Goal: Answer question/provide support: Share knowledge or assist other users

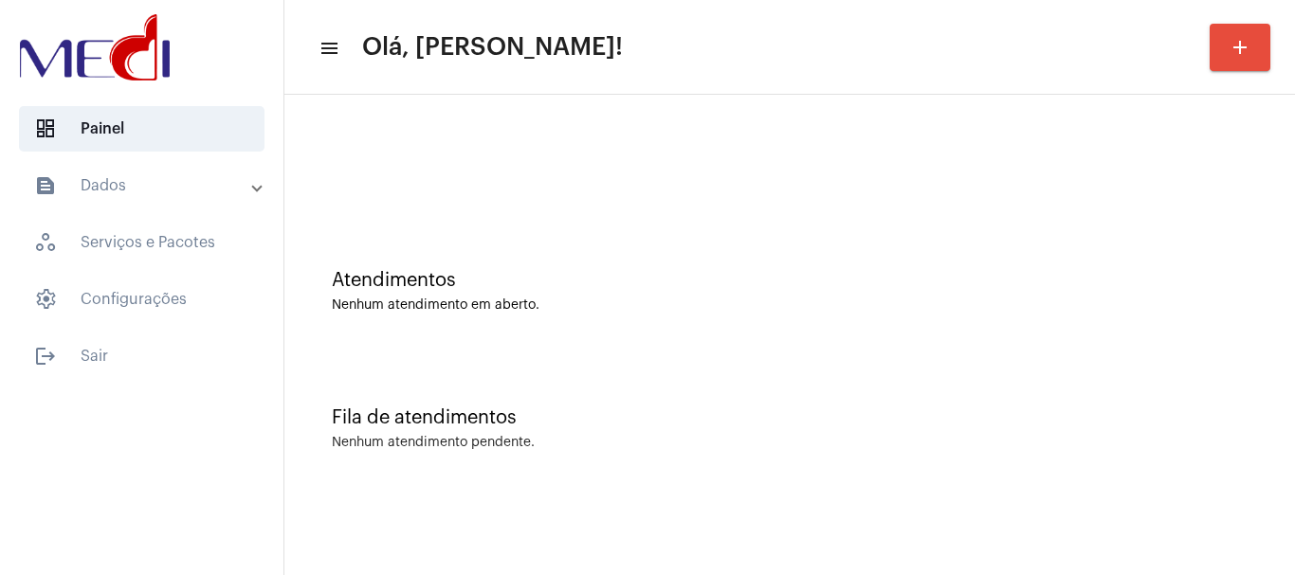
click at [610, 154] on div at bounding box center [789, 158] width 991 height 109
click at [601, 309] on div "Nenhum atendimento em aberto." at bounding box center [790, 306] width 916 height 14
click at [539, 219] on div "Atendimentos Nenhum atendimento em aberto." at bounding box center [789, 281] width 991 height 137
drag, startPoint x: 873, startPoint y: 302, endPoint x: 653, endPoint y: 100, distance: 299.1
click at [867, 304] on div "Nenhum atendimento em aberto." at bounding box center [790, 306] width 916 height 14
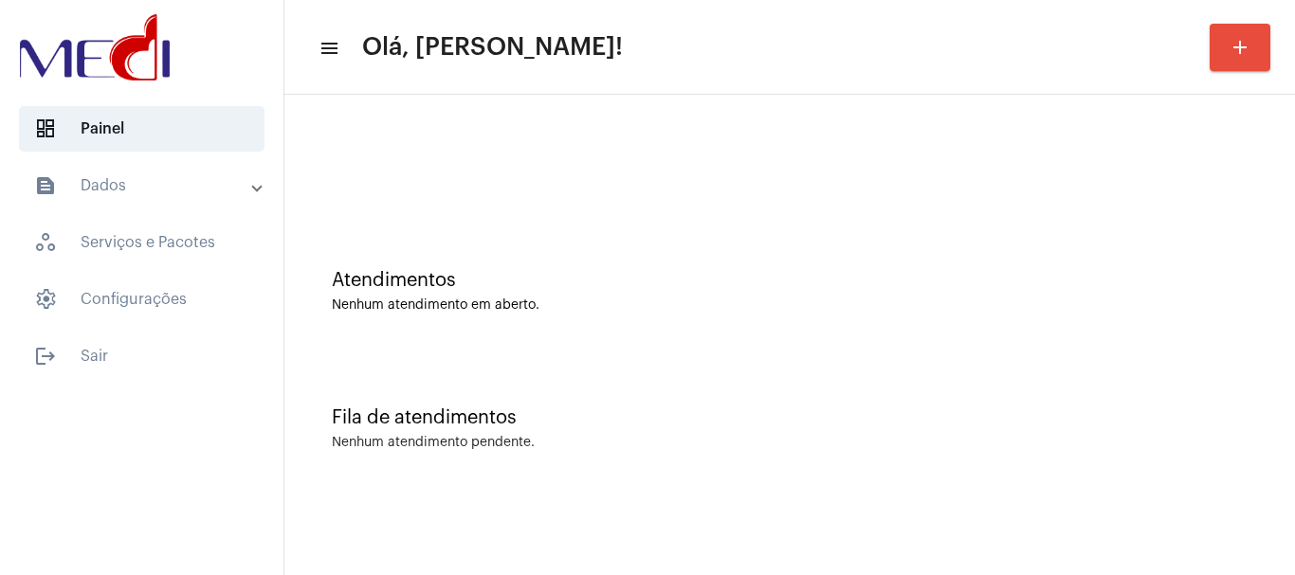
click at [643, 249] on div "Atendimentos Nenhum atendimento em aberto." at bounding box center [789, 281] width 991 height 137
click at [1107, 373] on div "Fila de atendimentos Nenhum atendimento pendente." at bounding box center [789, 419] width 991 height 137
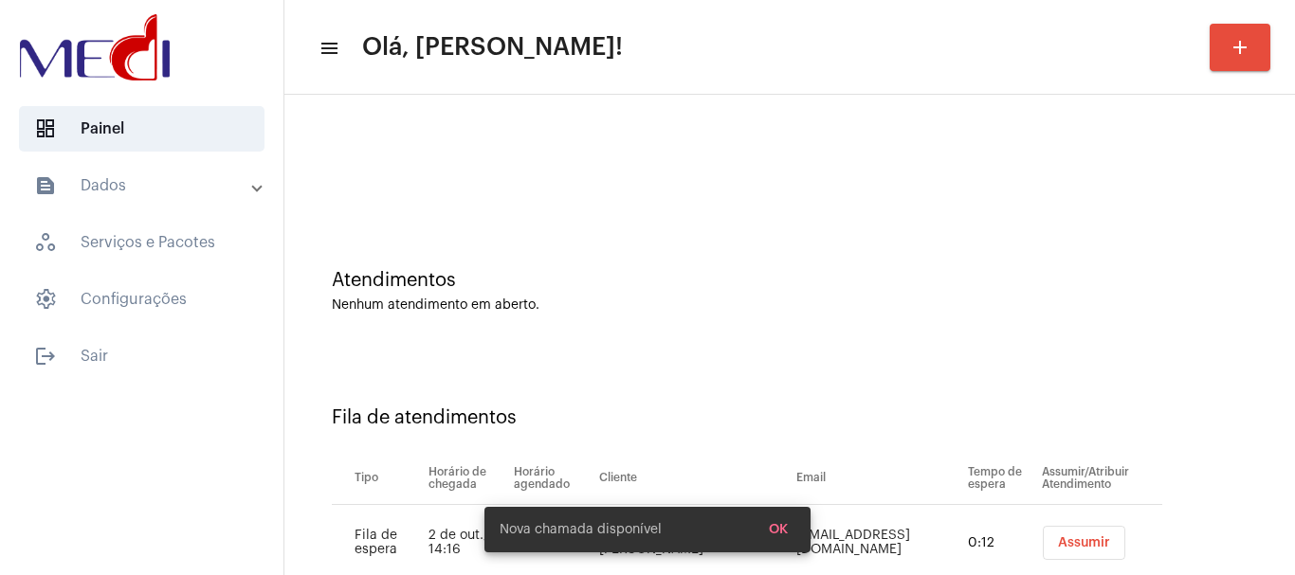
click at [789, 306] on div "Nenhum atendimento em aberto." at bounding box center [790, 306] width 916 height 14
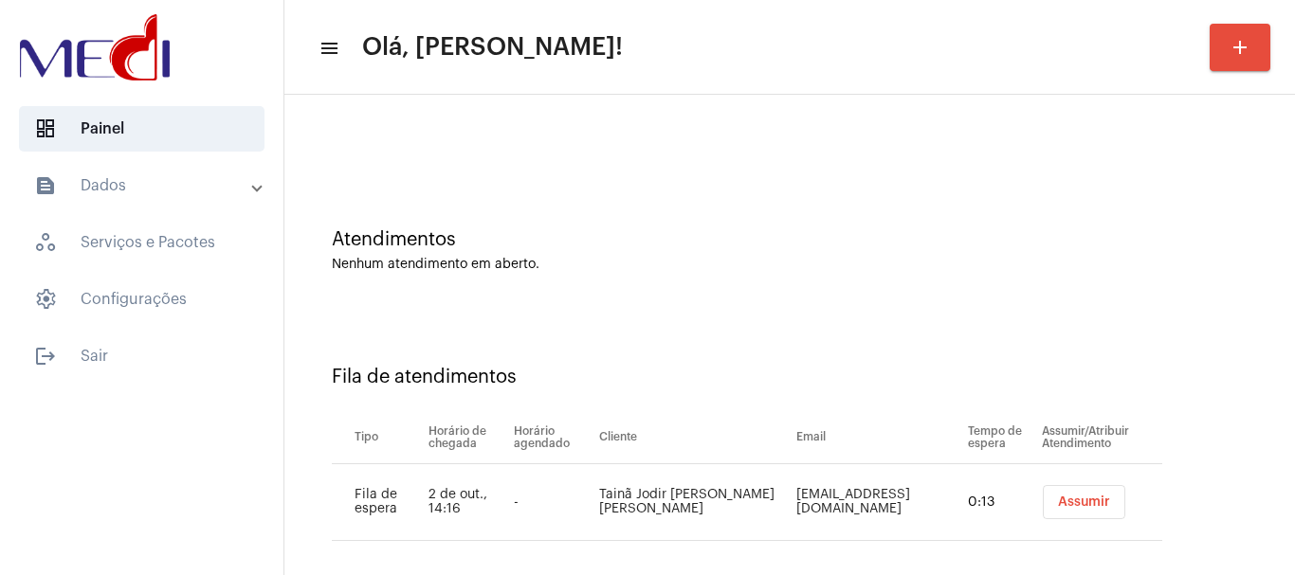
scroll to position [58, 0]
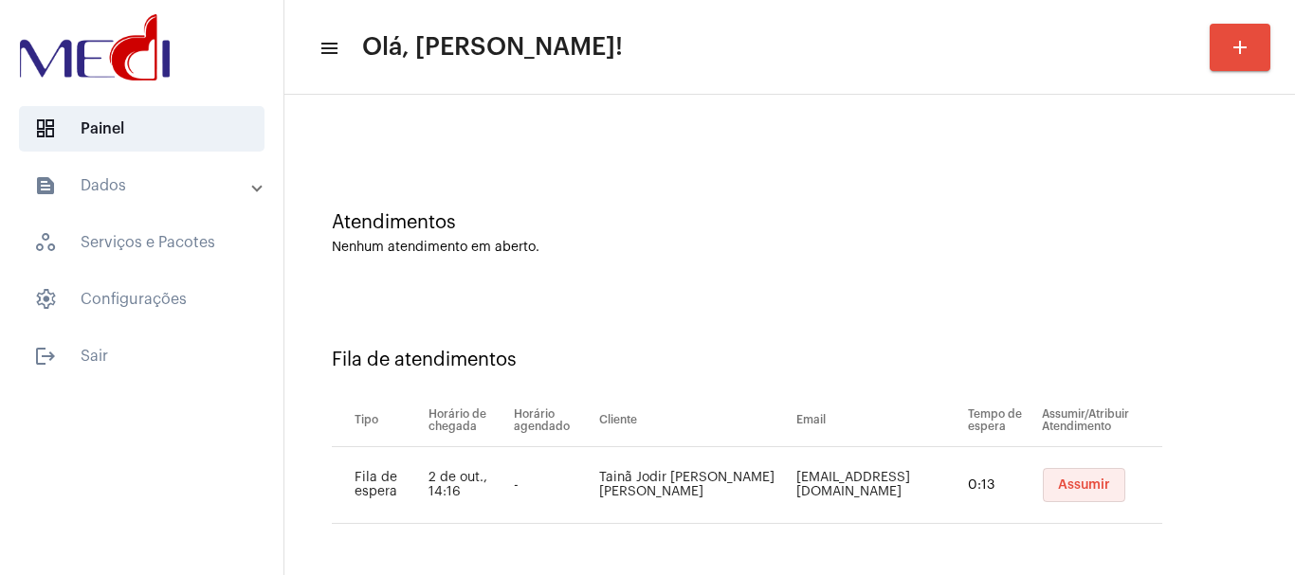
click at [1064, 480] on span "Assumir" at bounding box center [1084, 485] width 52 height 13
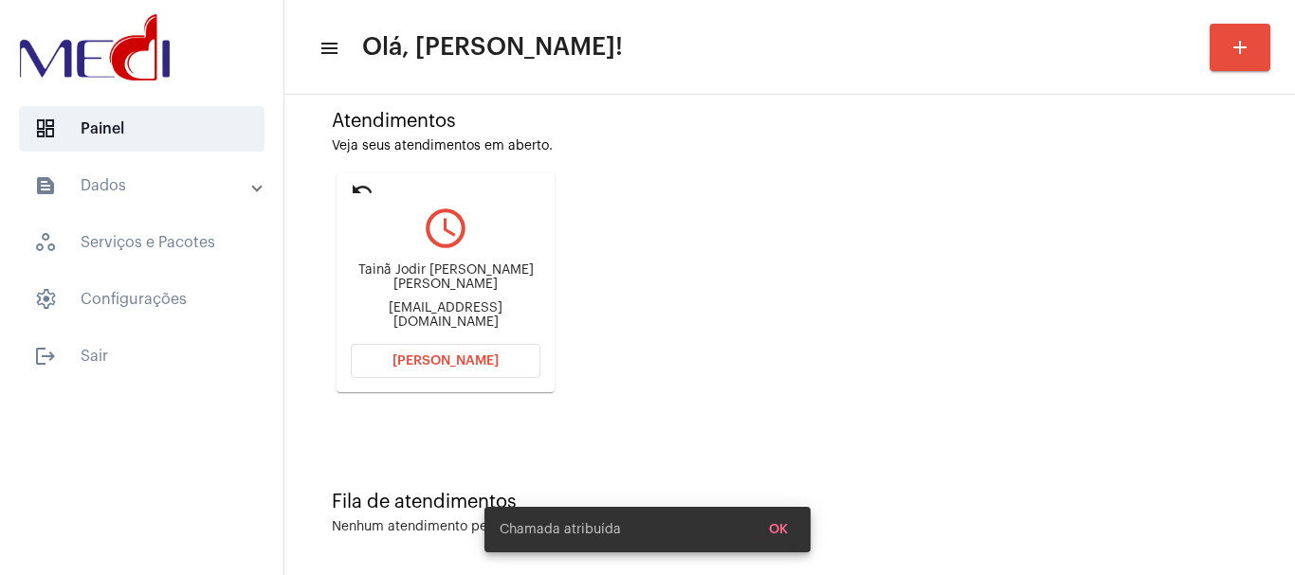
scroll to position [166, 0]
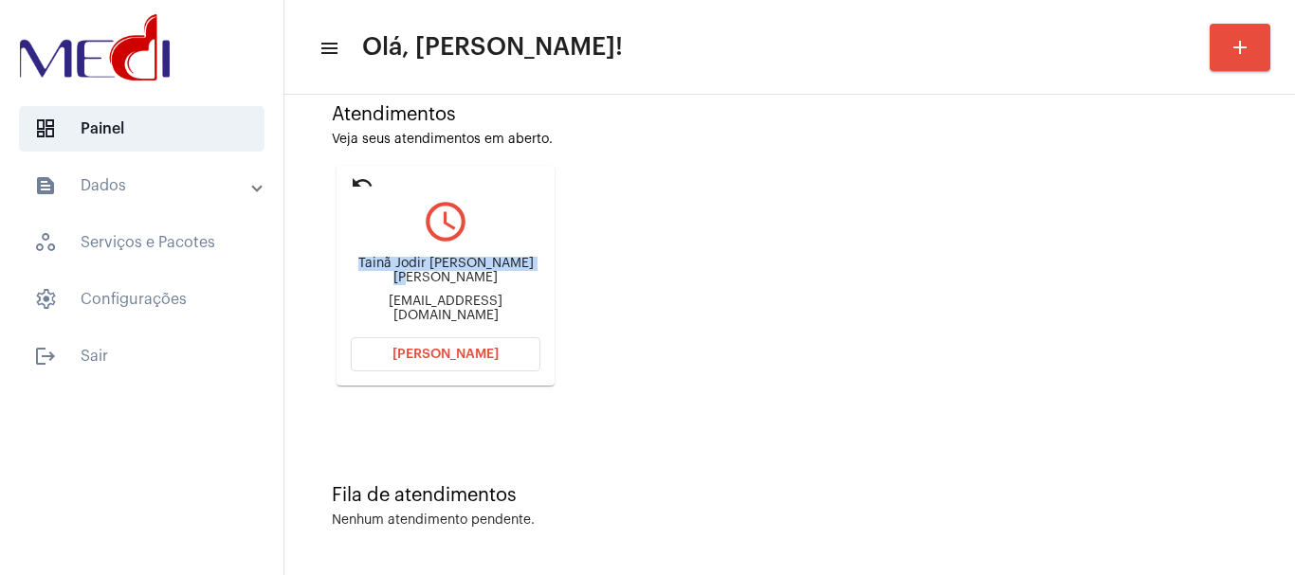
drag, startPoint x: 365, startPoint y: 266, endPoint x: 444, endPoint y: 286, distance: 82.1
click at [444, 285] on div "Tainã Jodir Barbosa de Figueiredo" at bounding box center [446, 271] width 190 height 28
copy div "Tainã Jodir Barbosa de Figue"
click at [455, 354] on span "Abrir Chamada" at bounding box center [445, 354] width 106 height 13
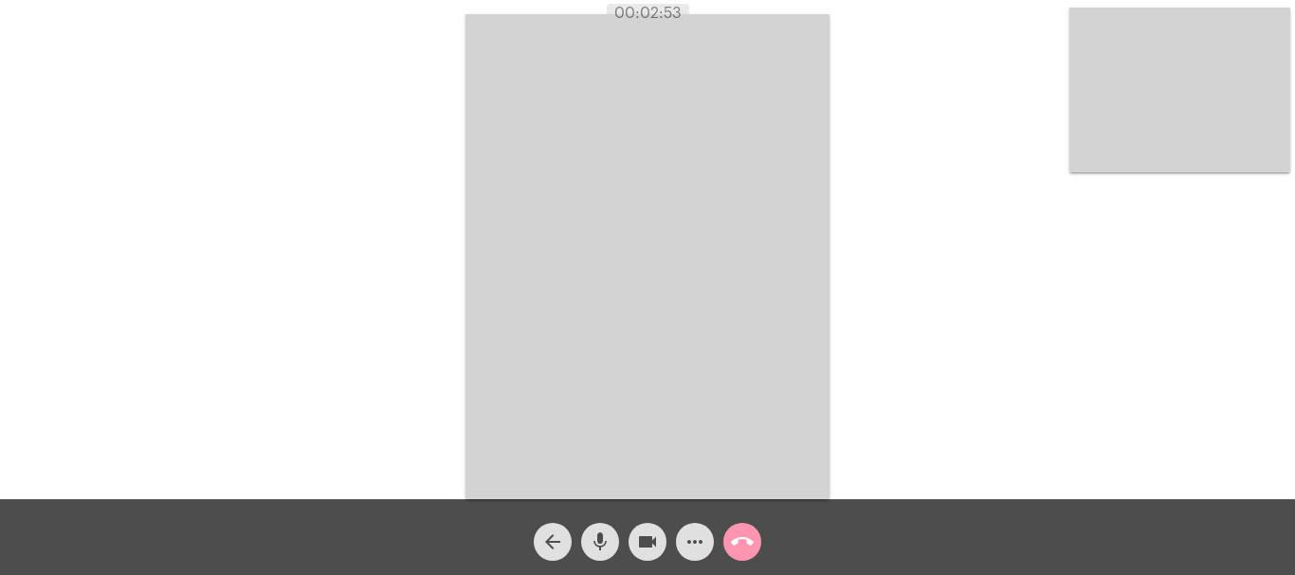
click at [740, 544] on mat-icon "call_end" at bounding box center [742, 542] width 23 height 23
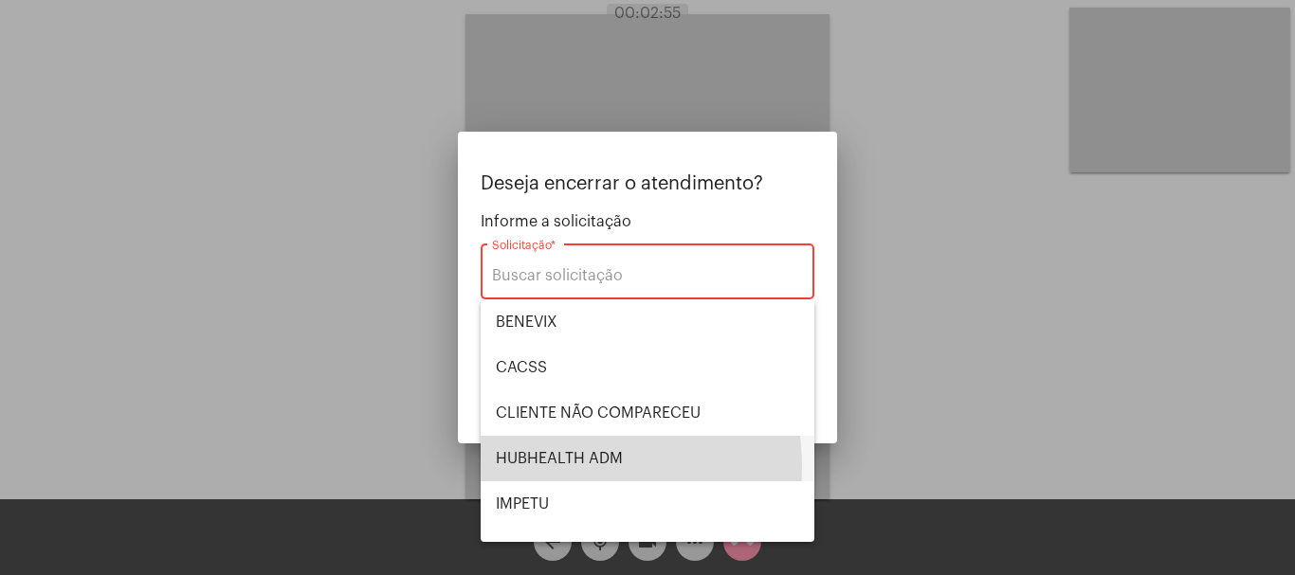
click at [564, 466] on span "HUBHEALTH ADM" at bounding box center [647, 458] width 303 height 45
type input "HUBHEALTH ADM"
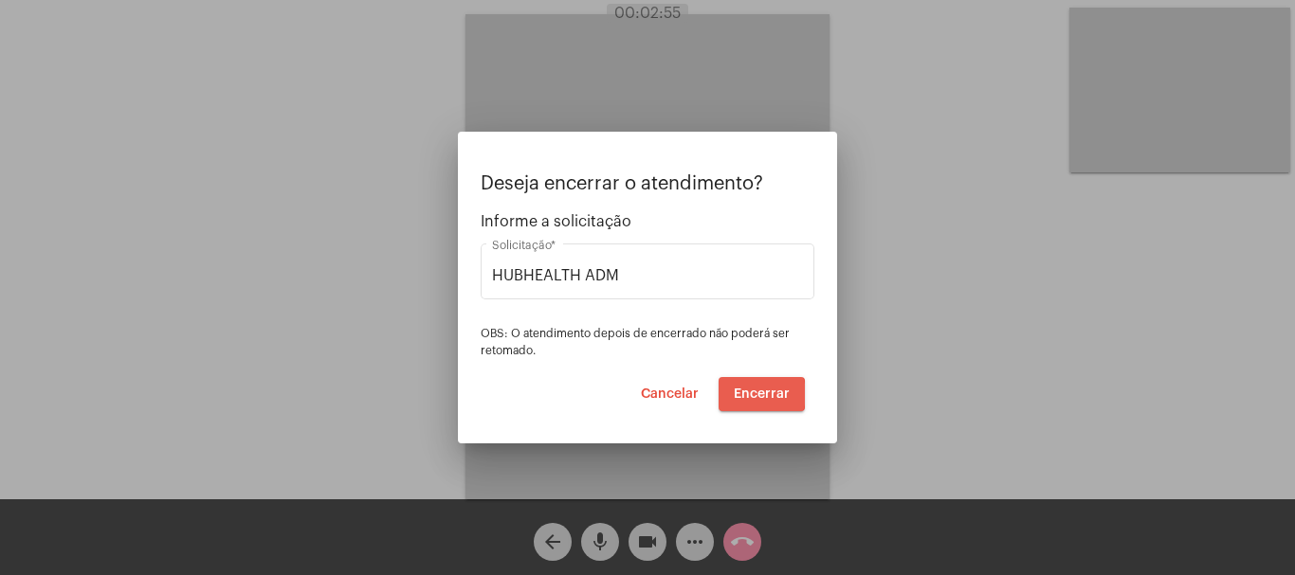
click at [756, 394] on span "Encerrar" at bounding box center [762, 394] width 56 height 13
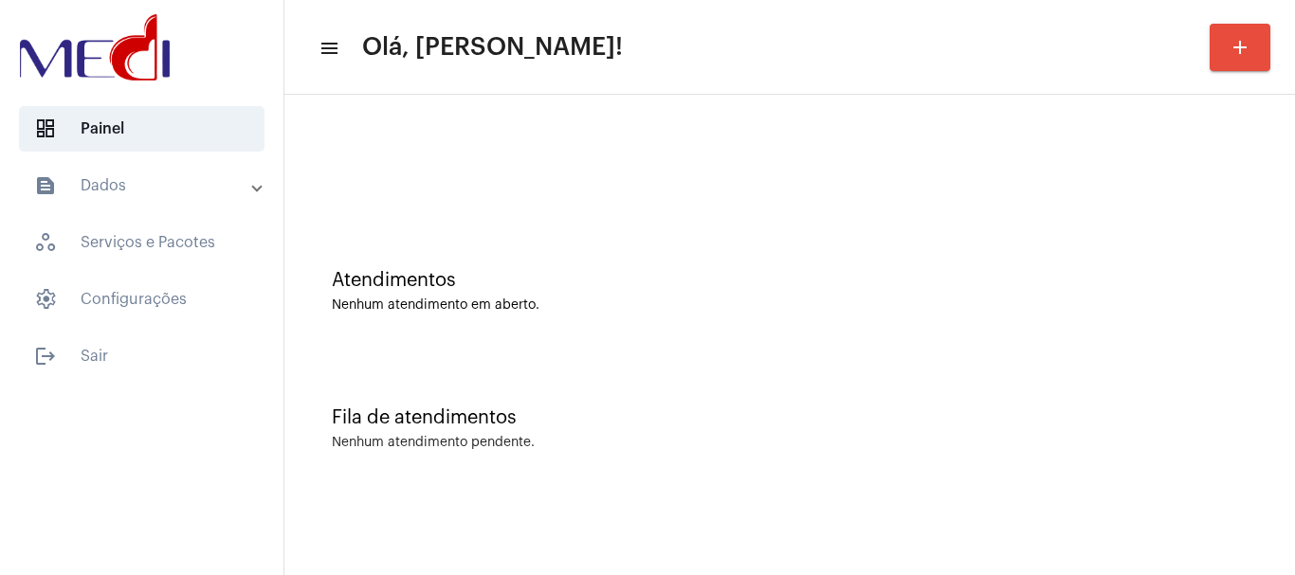
click at [541, 276] on div "Atendimentos" at bounding box center [790, 280] width 916 height 21
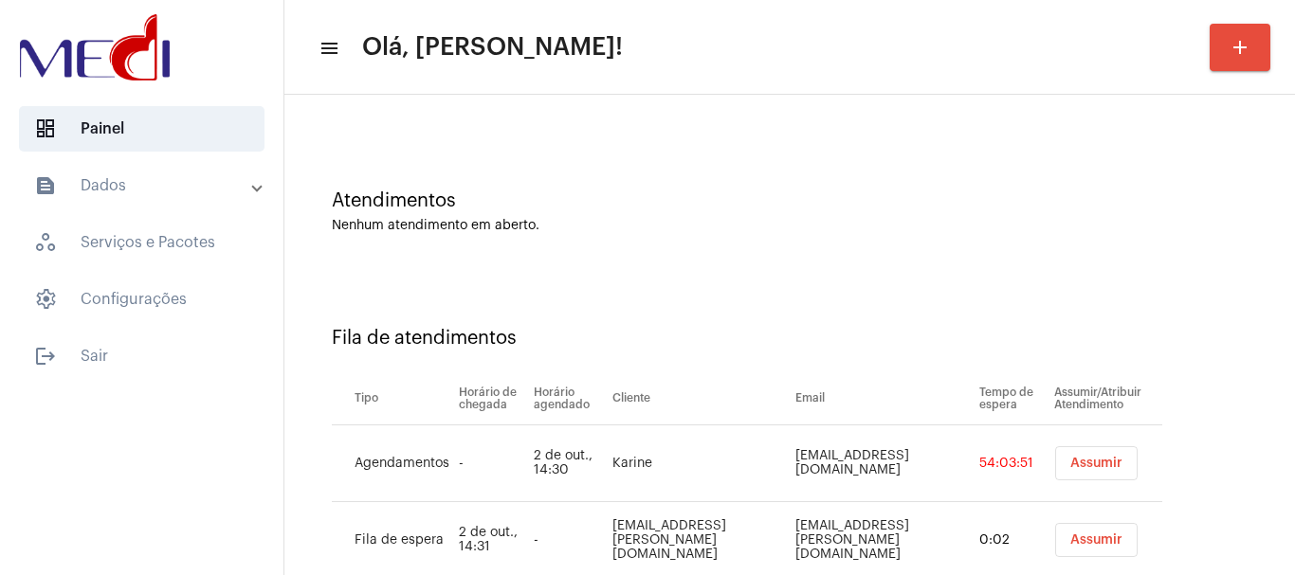
scroll to position [135, 0]
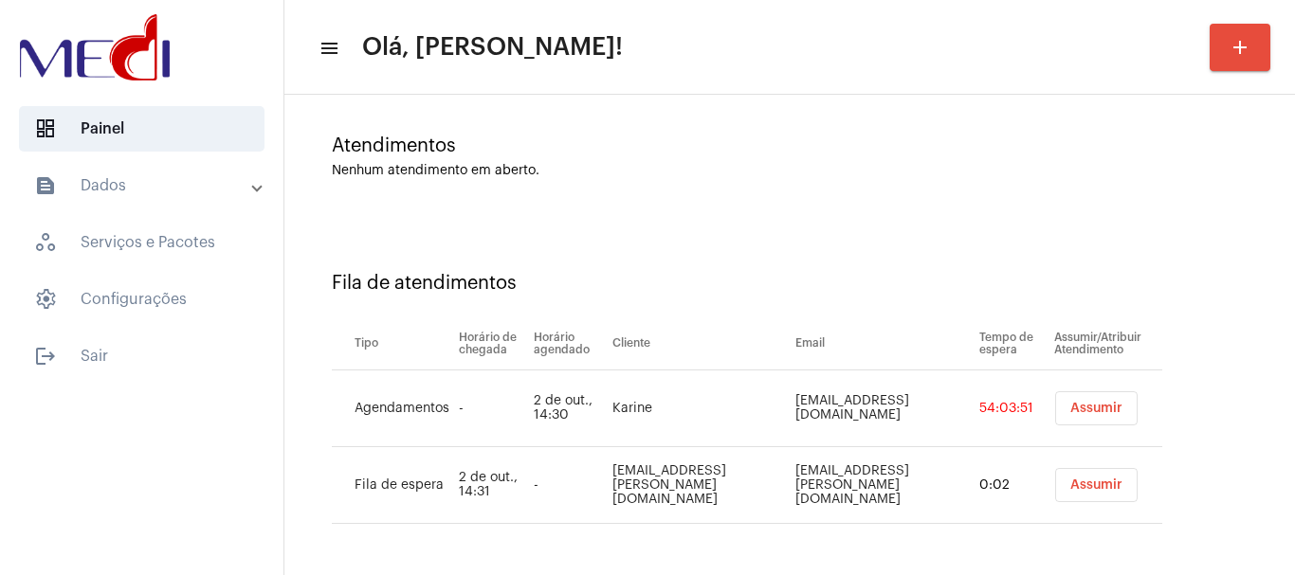
click at [1083, 408] on span "Assumir" at bounding box center [1096, 408] width 52 height 13
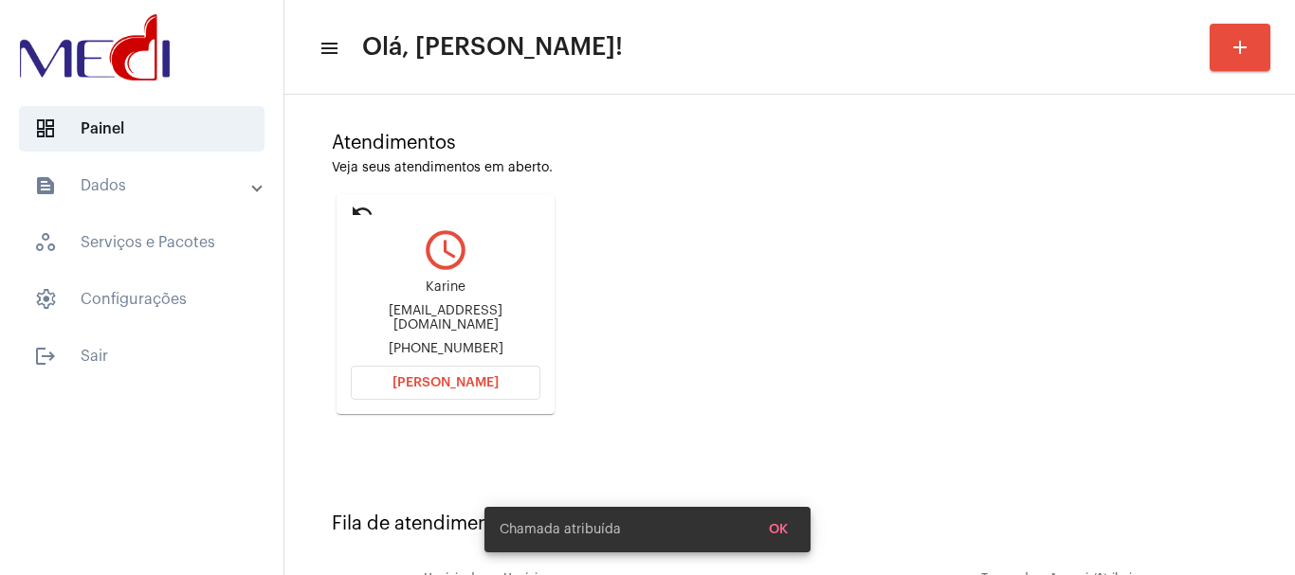
scroll to position [301, 0]
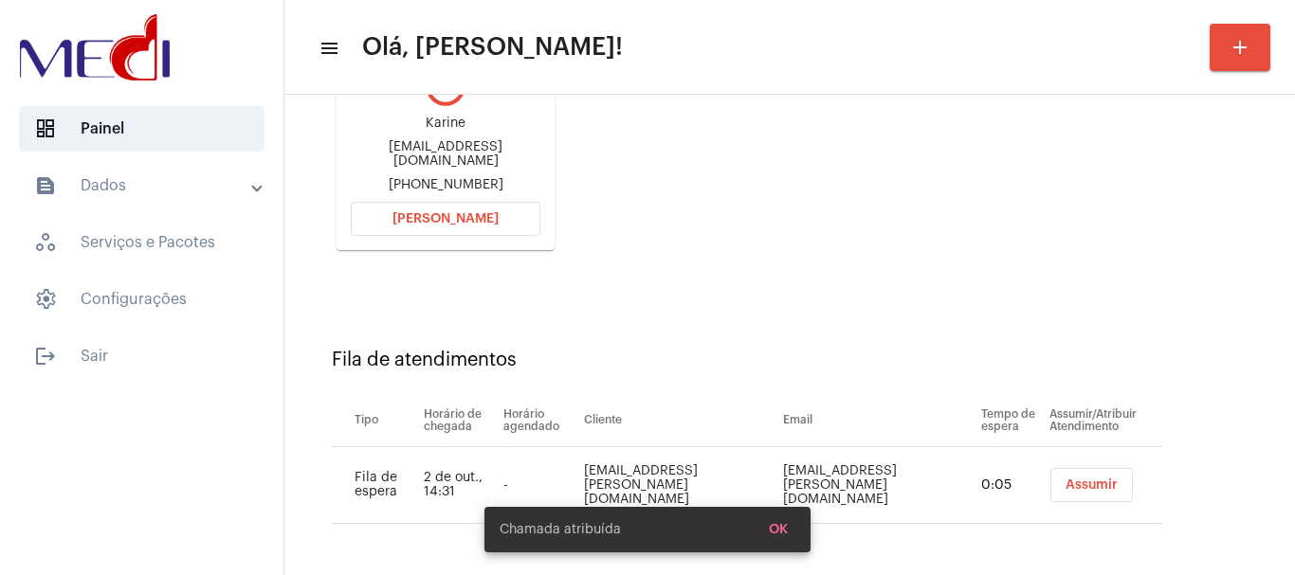
click at [1065, 488] on span "Assumir" at bounding box center [1091, 485] width 52 height 13
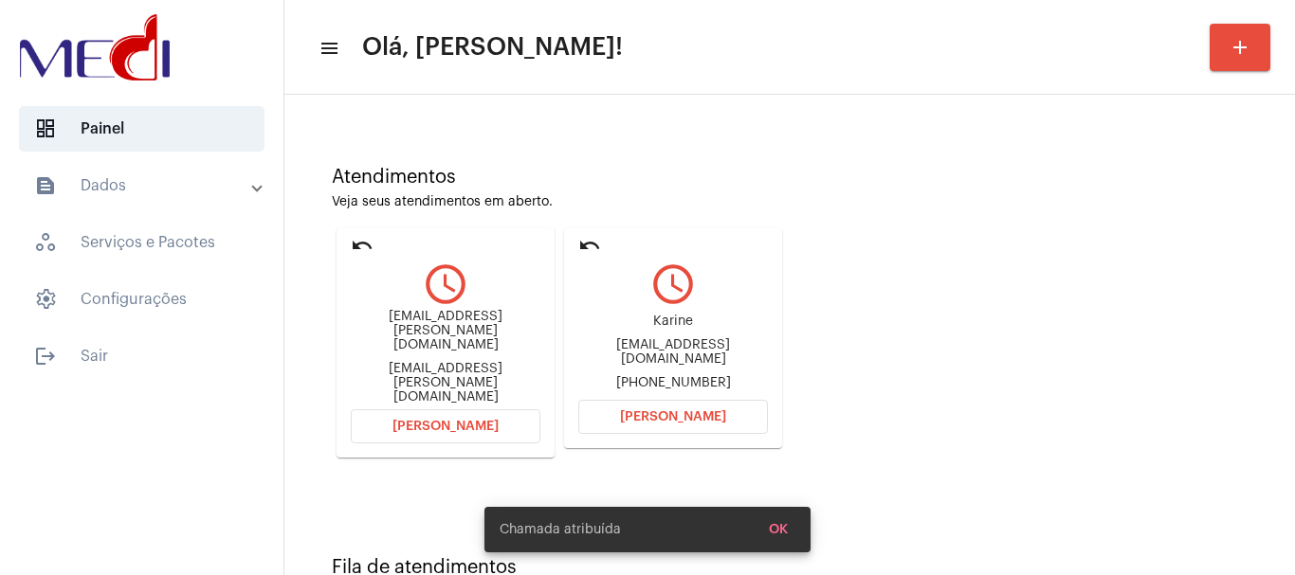
scroll to position [166, 0]
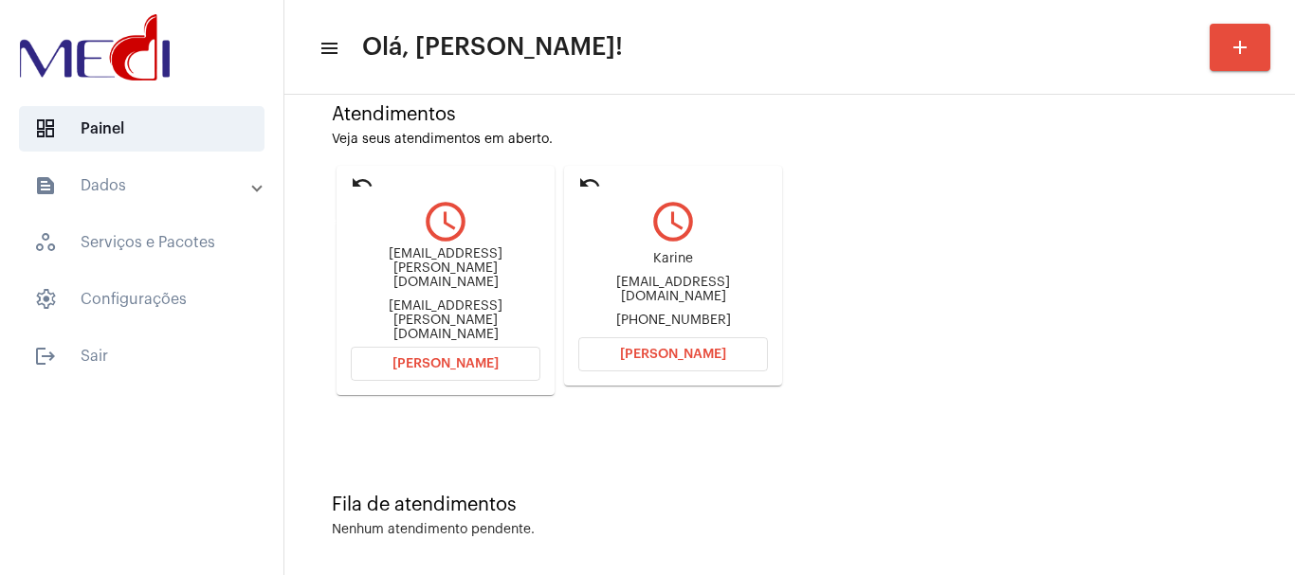
drag, startPoint x: 366, startPoint y: 175, endPoint x: 377, endPoint y: 173, distance: 11.5
click at [367, 173] on mat-icon "undo" at bounding box center [362, 183] width 23 height 23
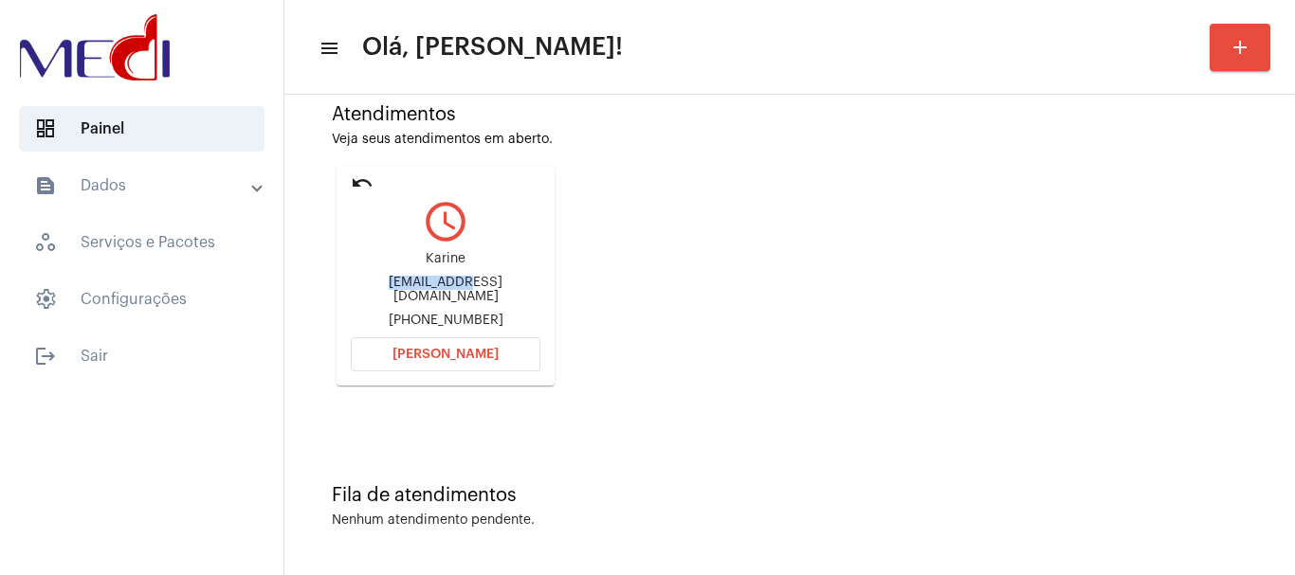
drag, startPoint x: 359, startPoint y: 284, endPoint x: 431, endPoint y: 289, distance: 72.2
click at [433, 286] on div "Karinegsilva18@gmail.com" at bounding box center [446, 290] width 190 height 28
copy div "Karinegsilv"
click at [485, 365] on button "Abrir Chamada" at bounding box center [446, 354] width 190 height 34
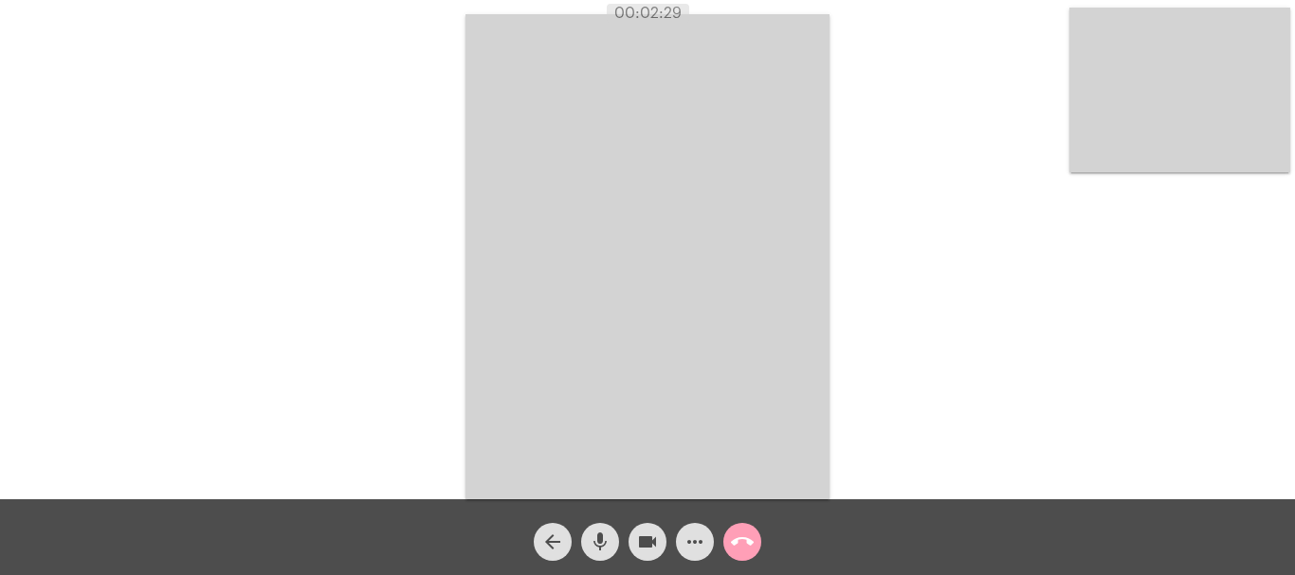
click at [748, 538] on mat-icon "call_end" at bounding box center [742, 542] width 23 height 23
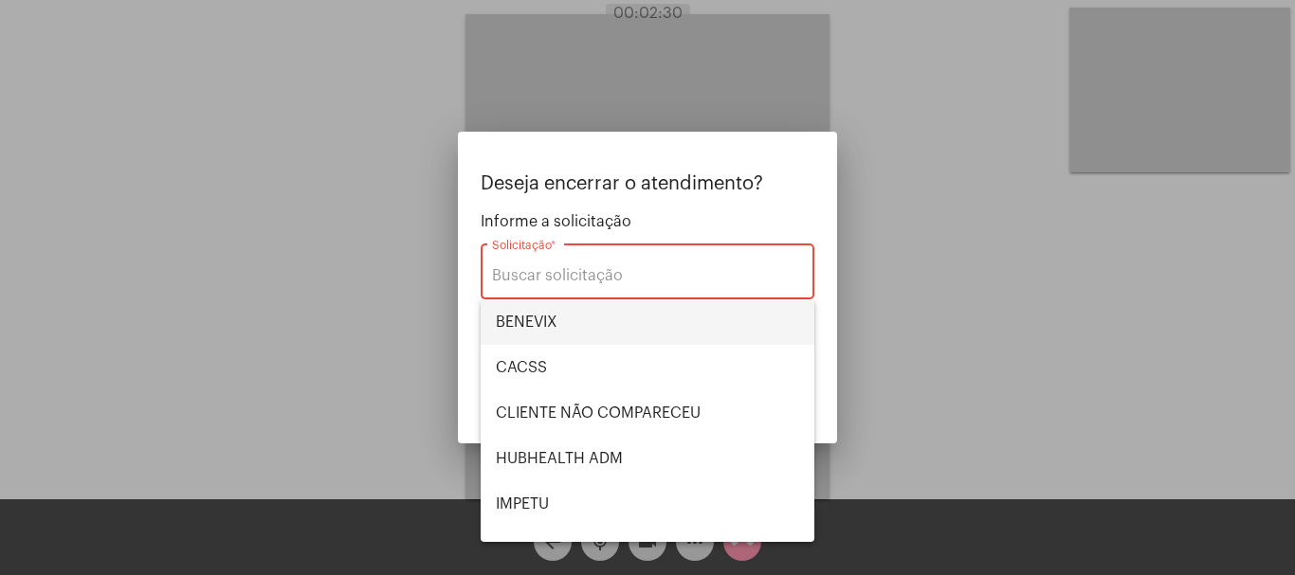
click at [556, 327] on span "BENEVIX" at bounding box center [647, 321] width 303 height 45
type input "BENEVIX"
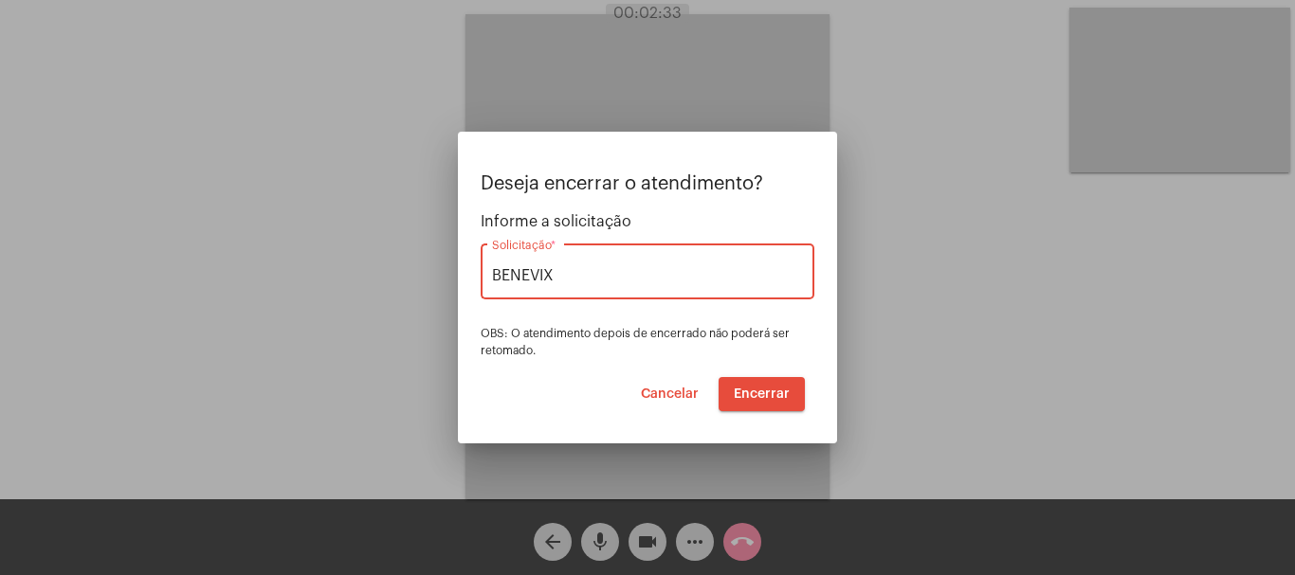
click at [753, 392] on span "Encerrar" at bounding box center [762, 394] width 56 height 13
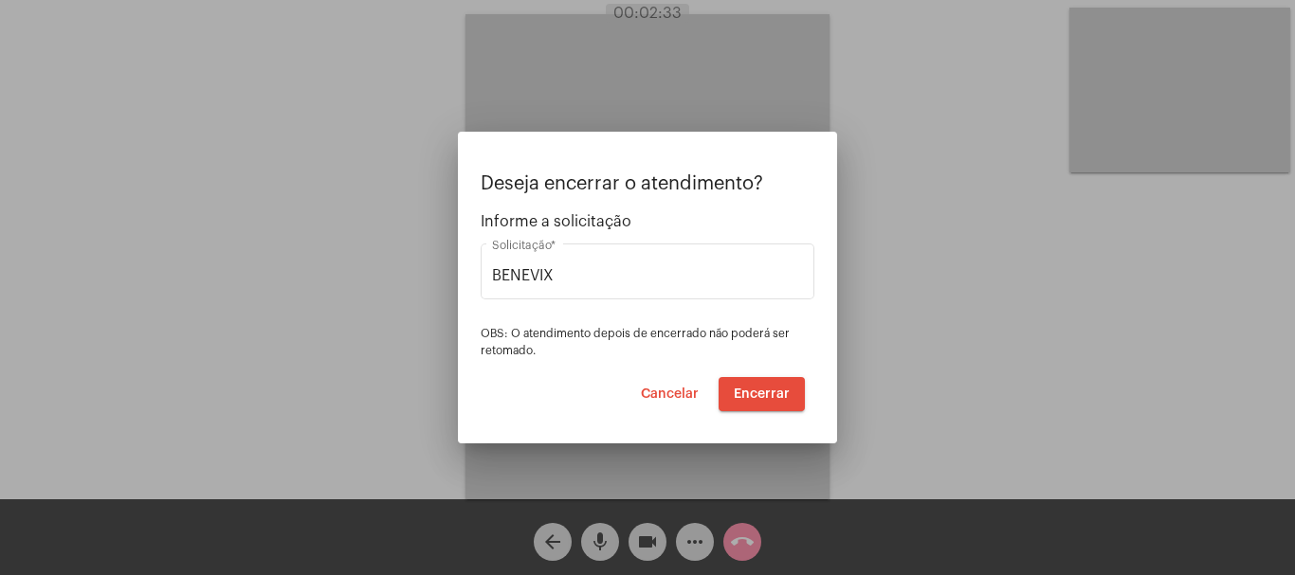
click at [755, 390] on span "Encerrar" at bounding box center [762, 394] width 56 height 13
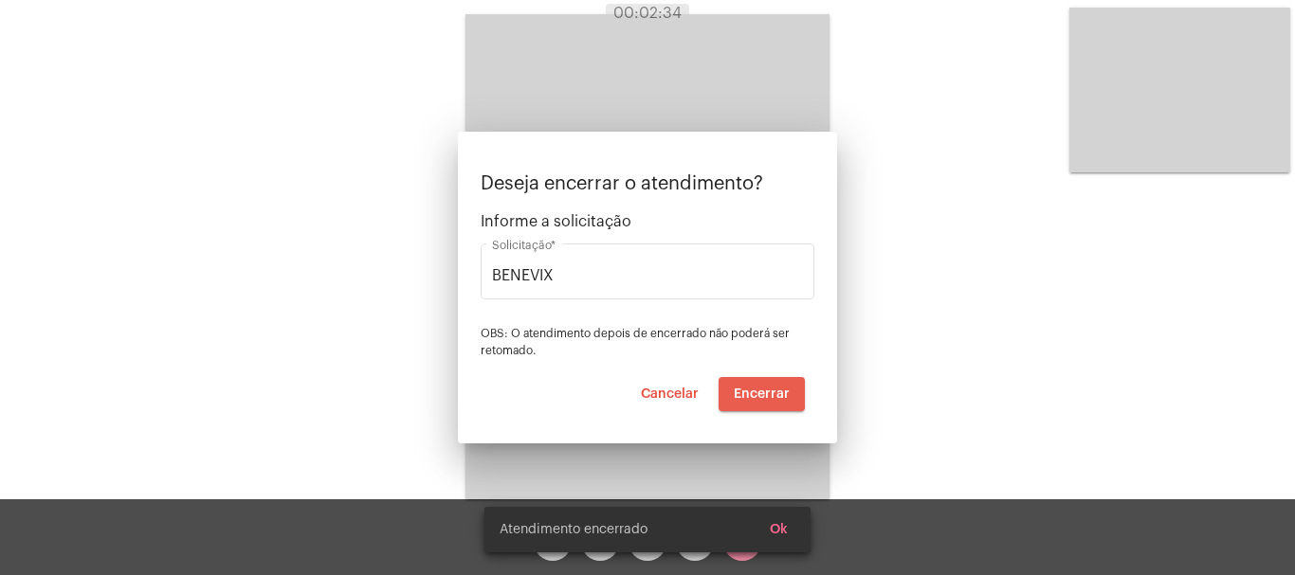
click at [754, 390] on video at bounding box center [647, 256] width 364 height 485
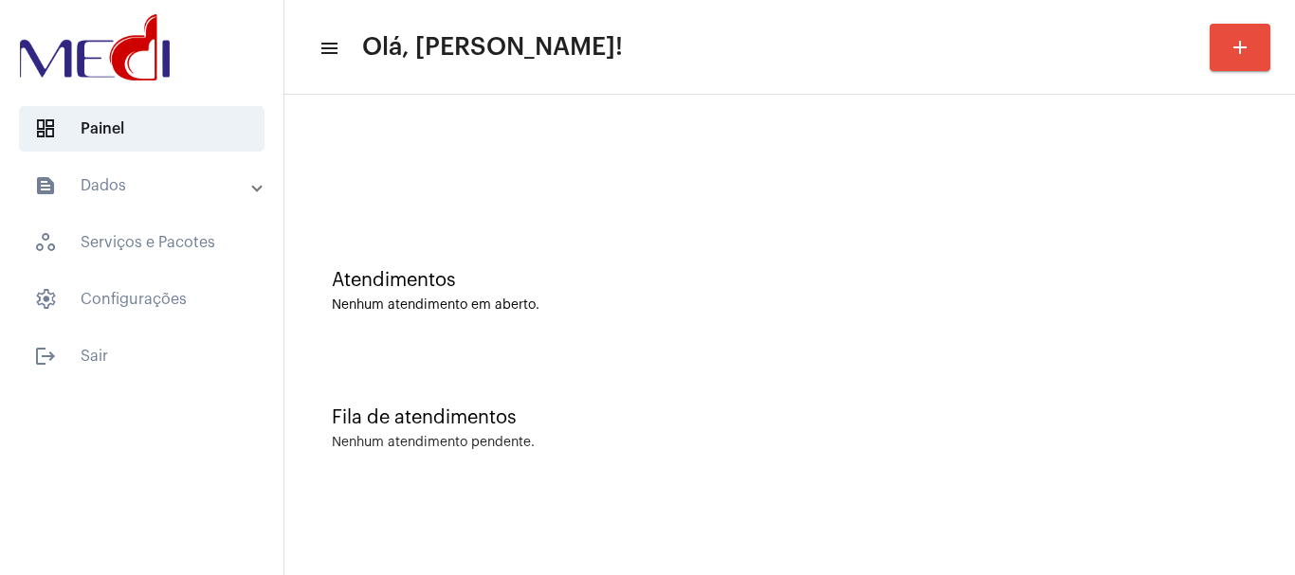
click at [613, 157] on div at bounding box center [789, 158] width 991 height 109
click at [712, 188] on div at bounding box center [789, 158] width 991 height 109
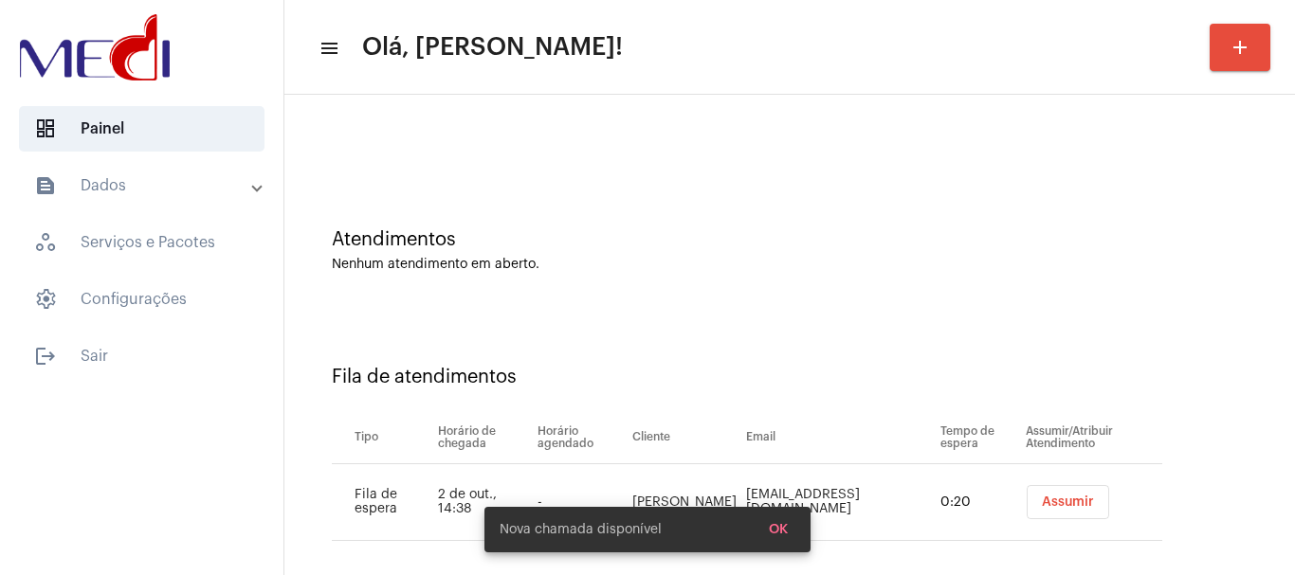
scroll to position [58, 0]
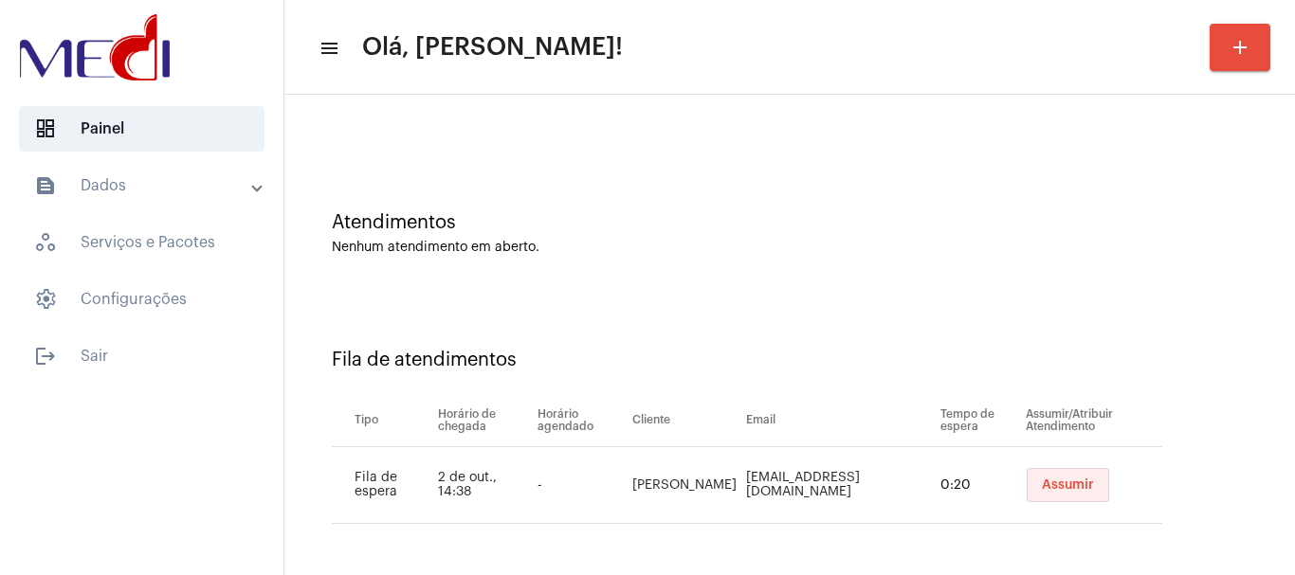
click at [1054, 485] on span "Assumir" at bounding box center [1068, 485] width 52 height 13
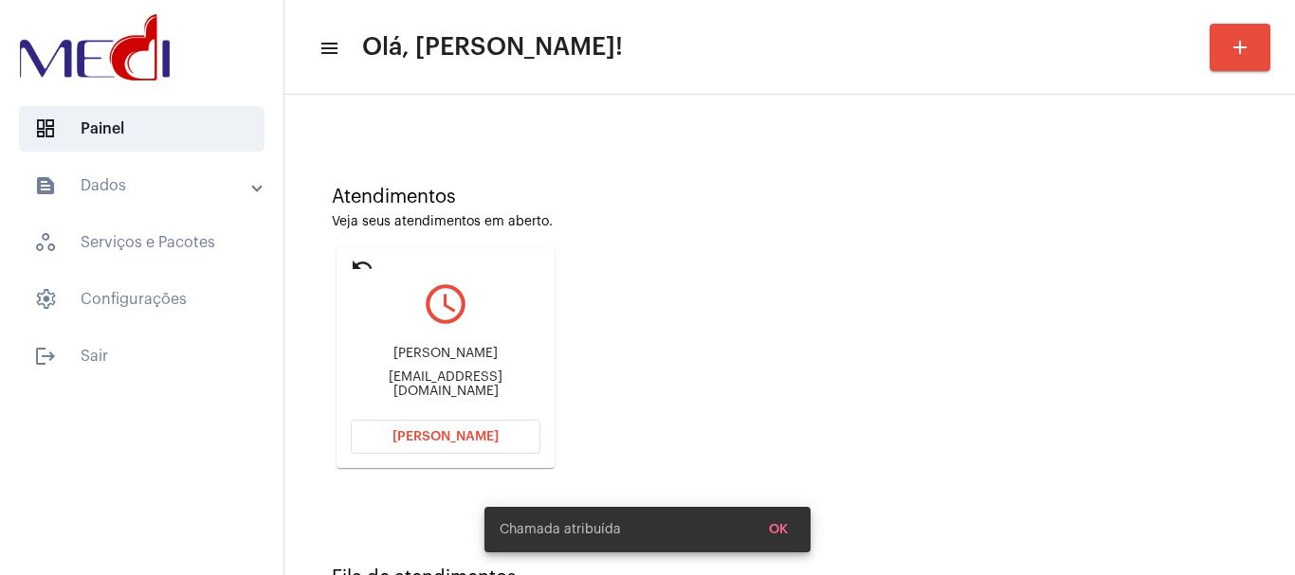
scroll to position [166, 0]
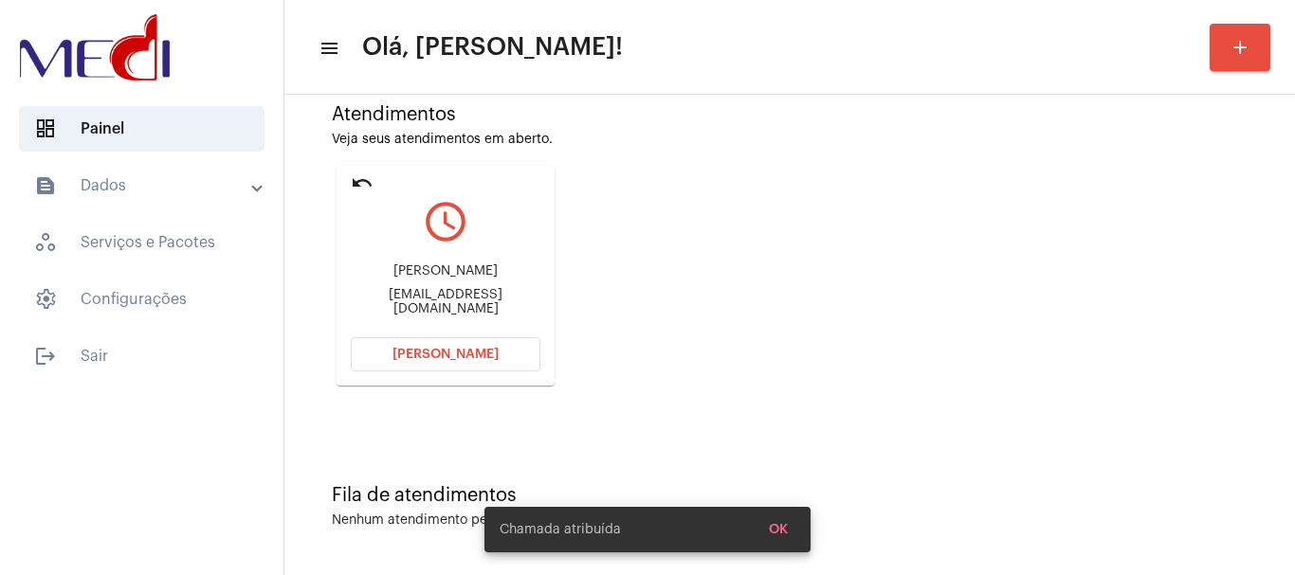
drag, startPoint x: 364, startPoint y: 264, endPoint x: 478, endPoint y: 272, distance: 114.0
click at [478, 272] on div "Carolina Zanette de Castro Schiefler" at bounding box center [446, 271] width 190 height 14
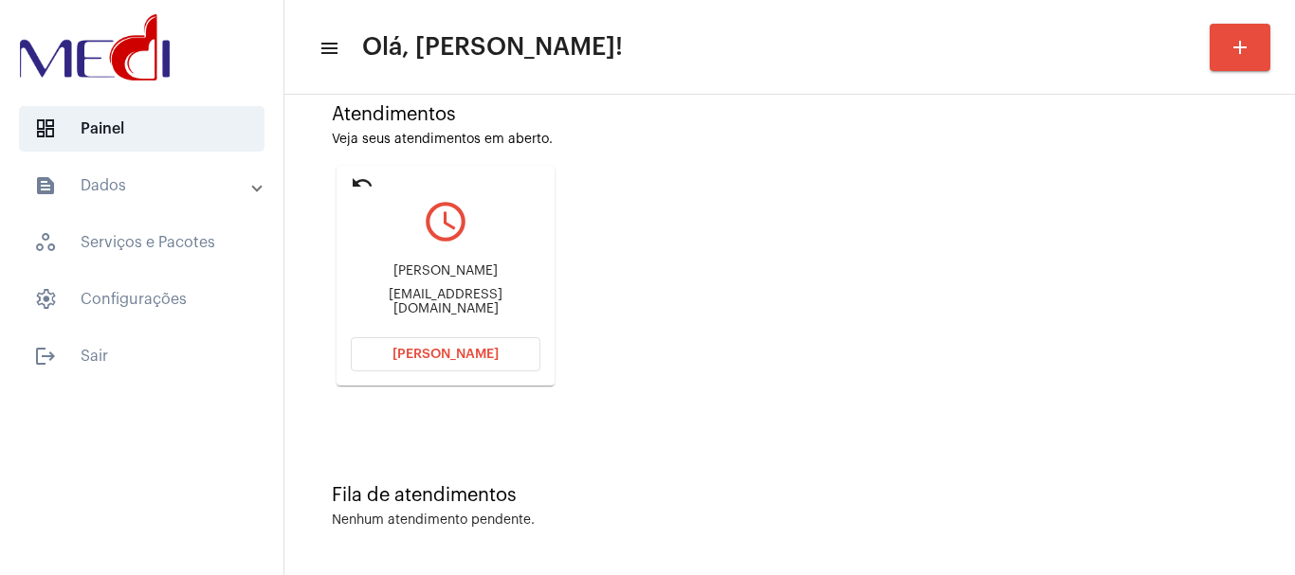
copy div "Carolina Zanette d"
click at [391, 358] on button "Abrir Chamada" at bounding box center [446, 354] width 190 height 34
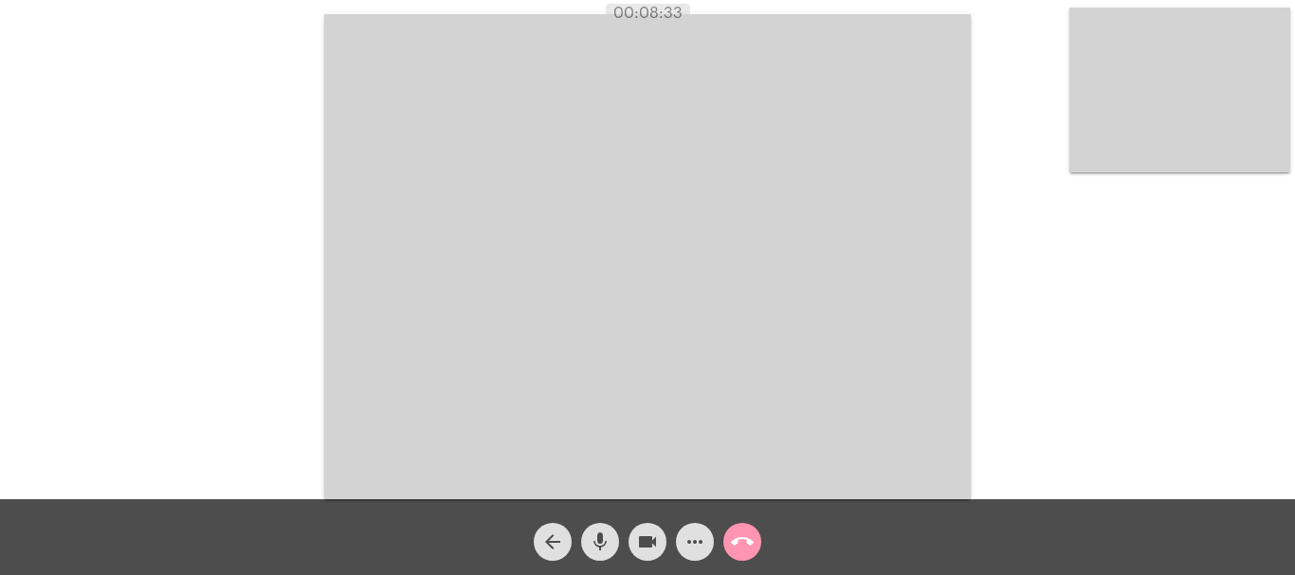
click at [739, 538] on mat-icon "call_end" at bounding box center [742, 542] width 23 height 23
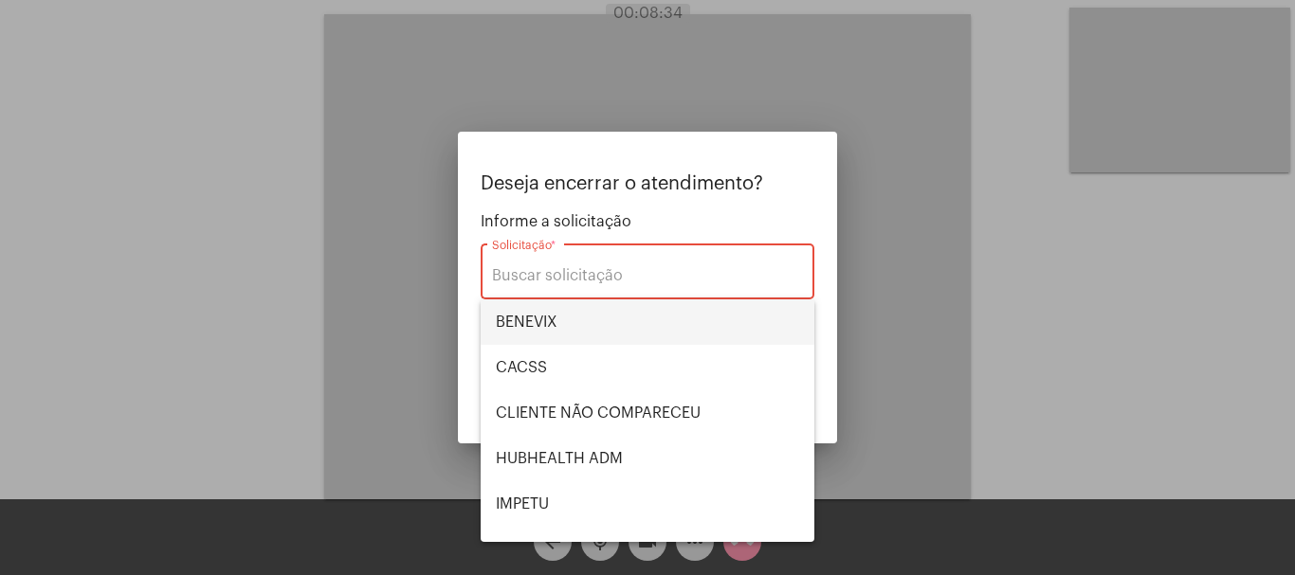
click at [589, 330] on span "BENEVIX" at bounding box center [647, 321] width 303 height 45
type input "BENEVIX"
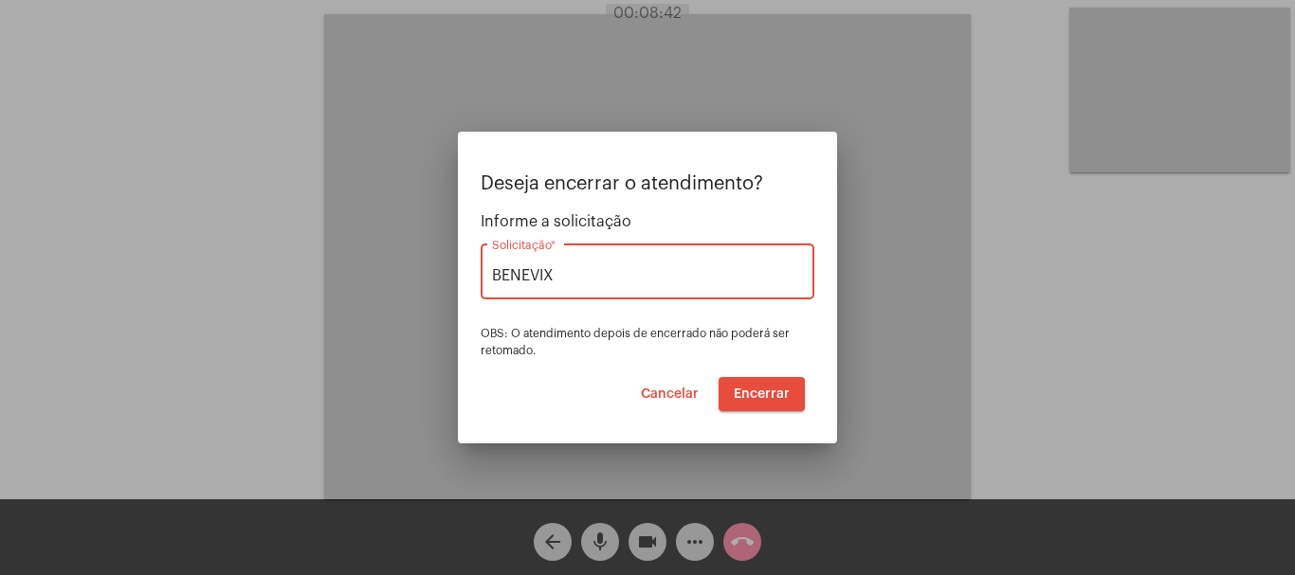
click at [755, 395] on span "Encerrar" at bounding box center [762, 394] width 56 height 13
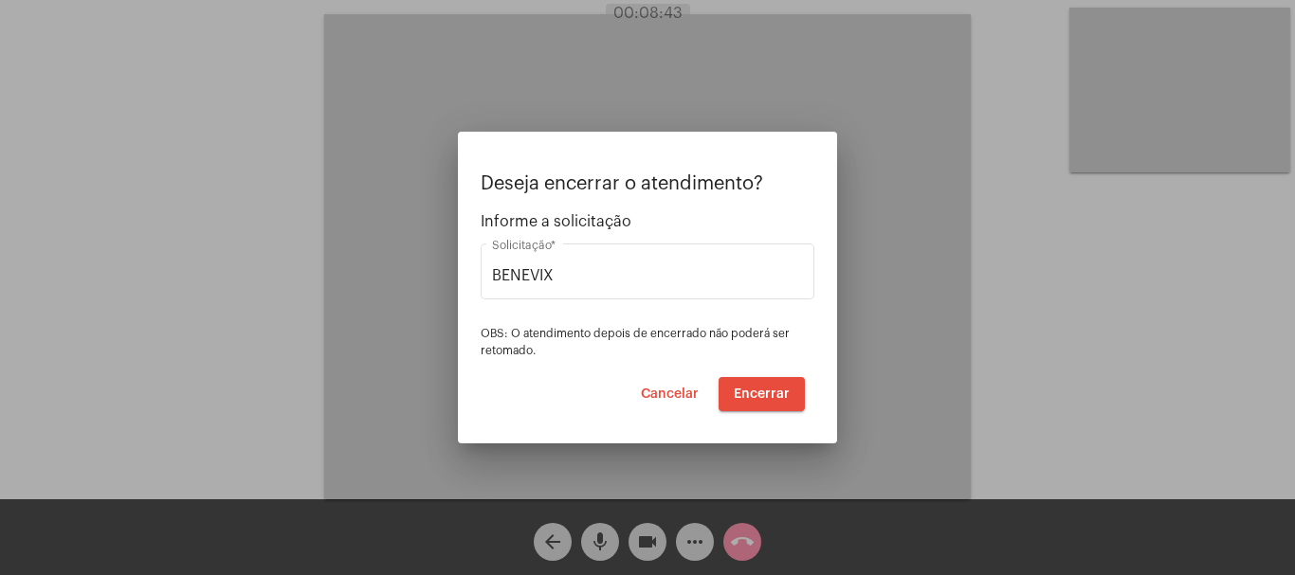
click at [755, 395] on span "Encerrar" at bounding box center [762, 394] width 56 height 13
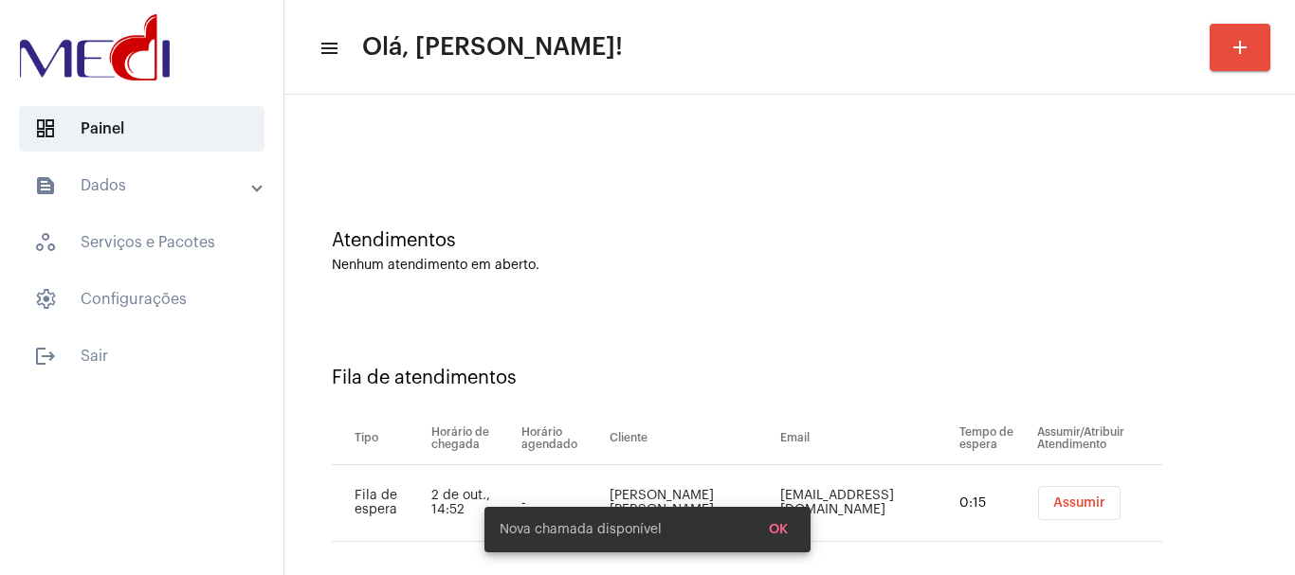
scroll to position [58, 0]
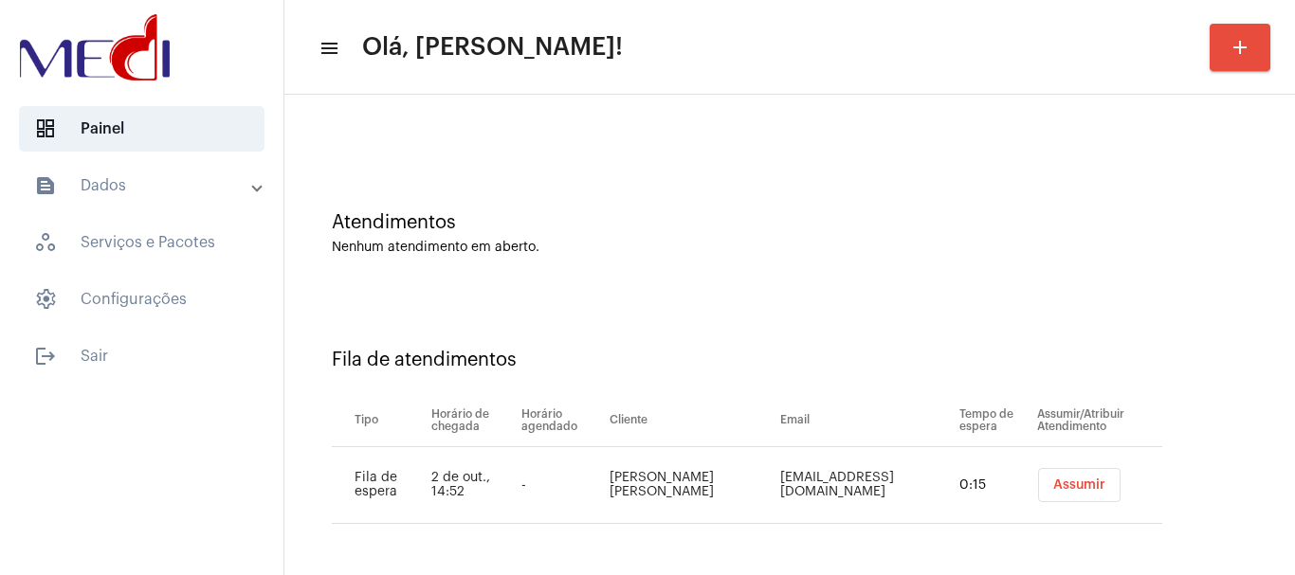
click at [1067, 482] on span "Assumir" at bounding box center [1079, 485] width 52 height 13
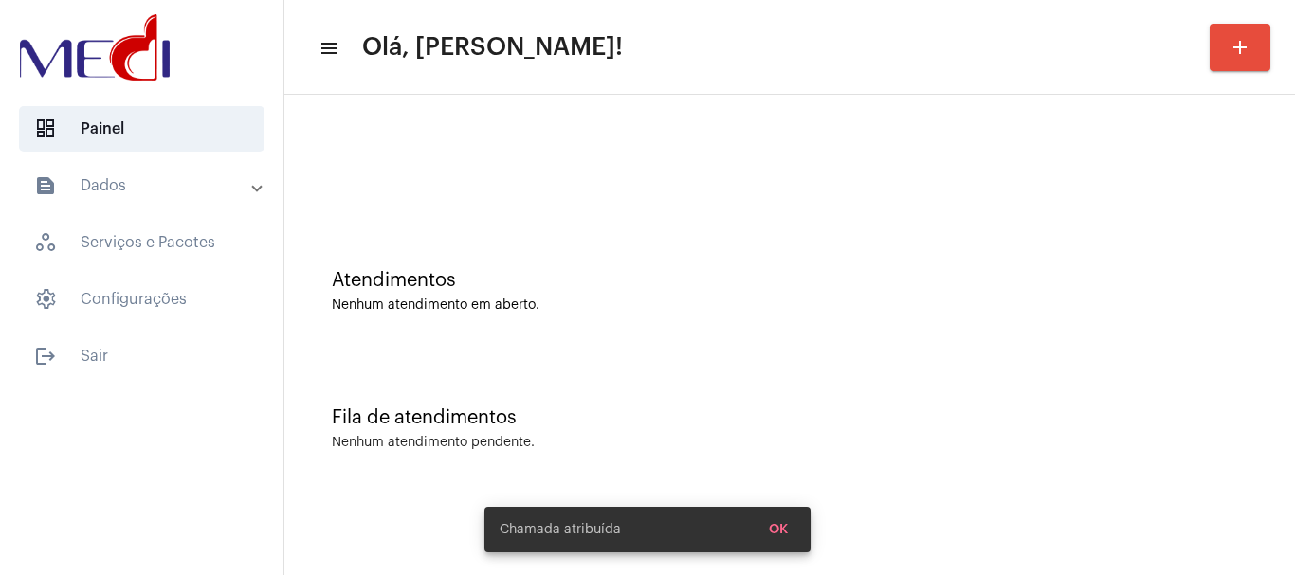
scroll to position [0, 0]
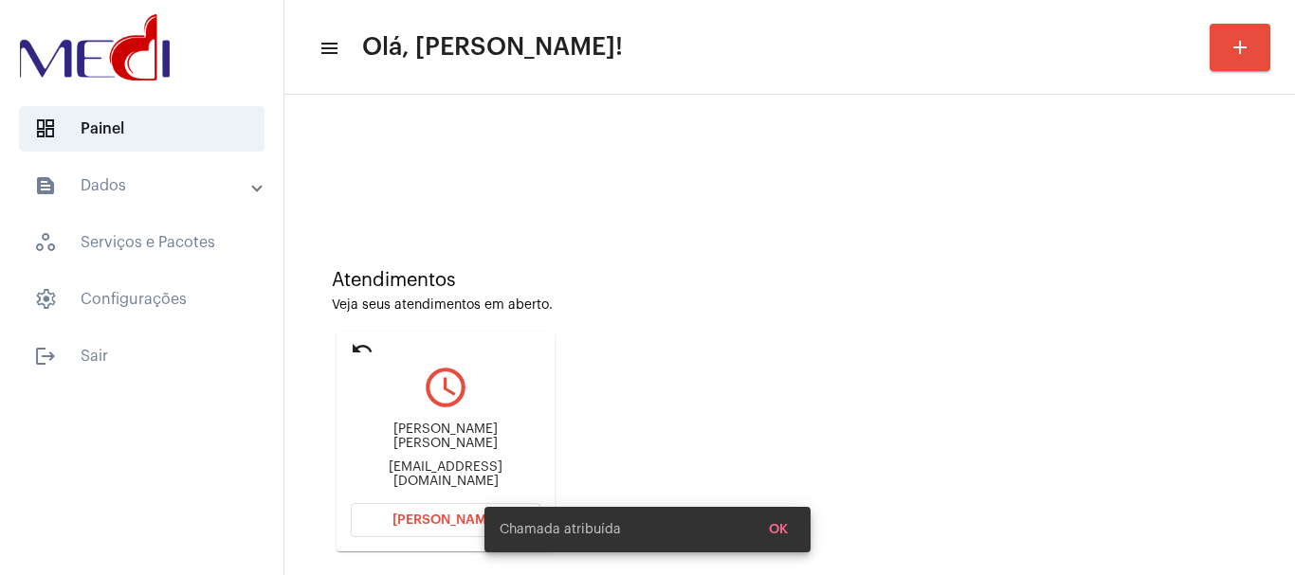
click at [360, 344] on mat-icon "undo" at bounding box center [362, 348] width 23 height 23
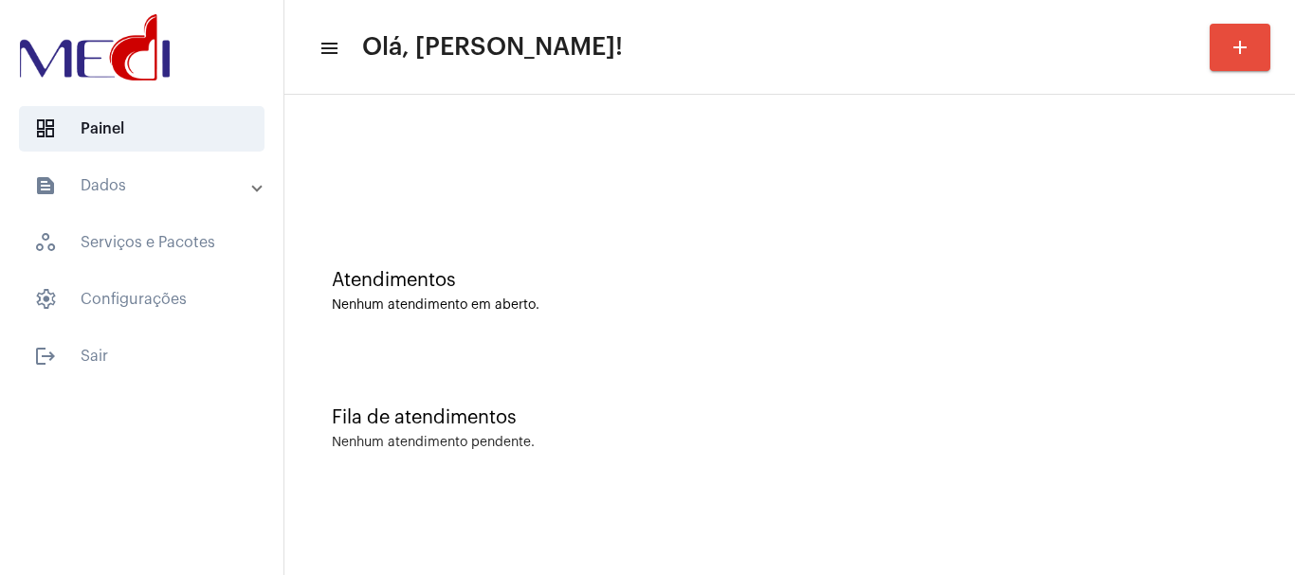
click at [754, 196] on div at bounding box center [789, 158] width 991 height 109
click at [626, 397] on div "Fila de atendimentos Nenhum atendimento pendente." at bounding box center [789, 419] width 991 height 137
click at [618, 322] on div "Atendimentos Nenhum atendimento em aberto." at bounding box center [789, 281] width 991 height 137
click at [535, 190] on div at bounding box center [789, 158] width 991 height 109
click at [641, 294] on div "Atendimentos Nenhum atendimento em aberto." at bounding box center [790, 291] width 916 height 43
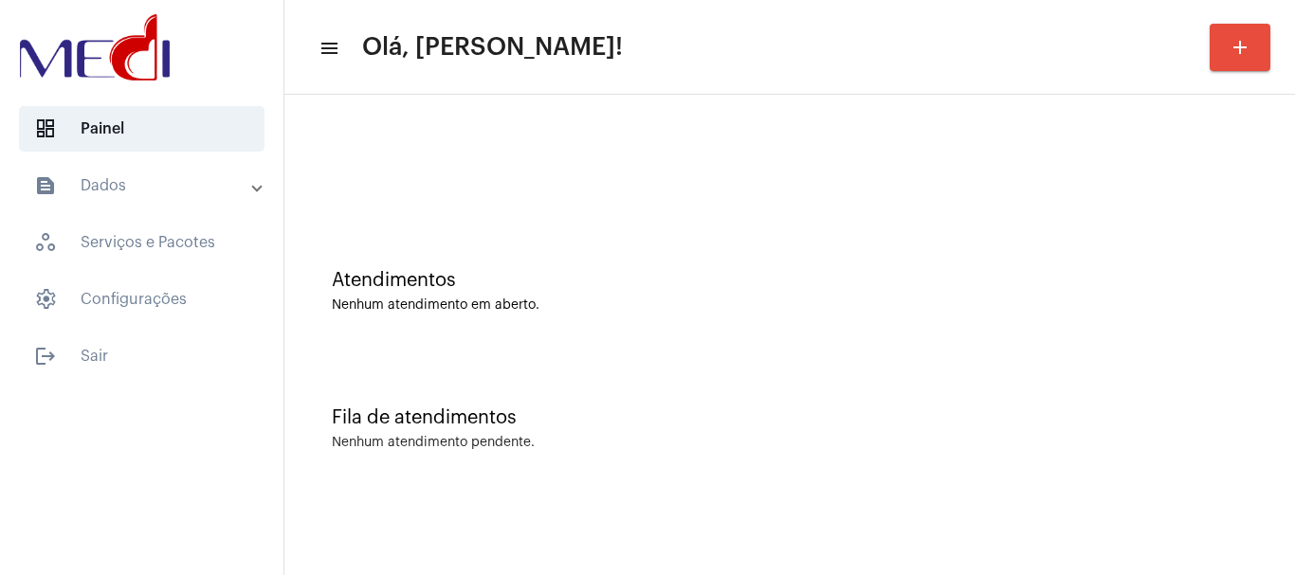
click at [662, 425] on div "Fila de atendimentos" at bounding box center [790, 418] width 916 height 21
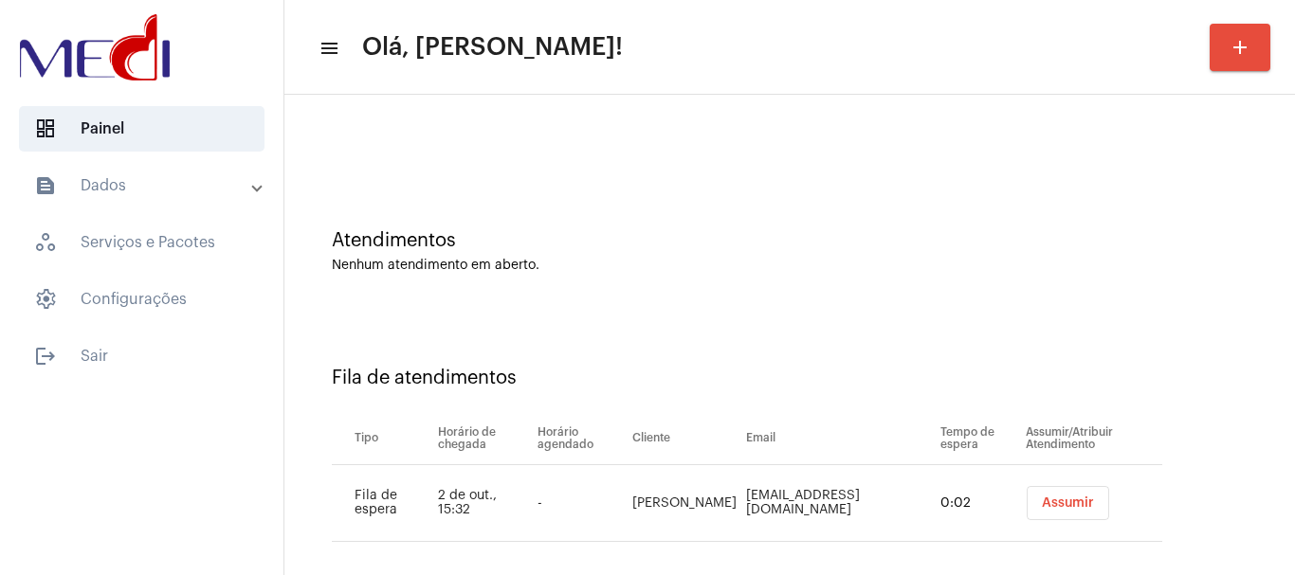
scroll to position [58, 0]
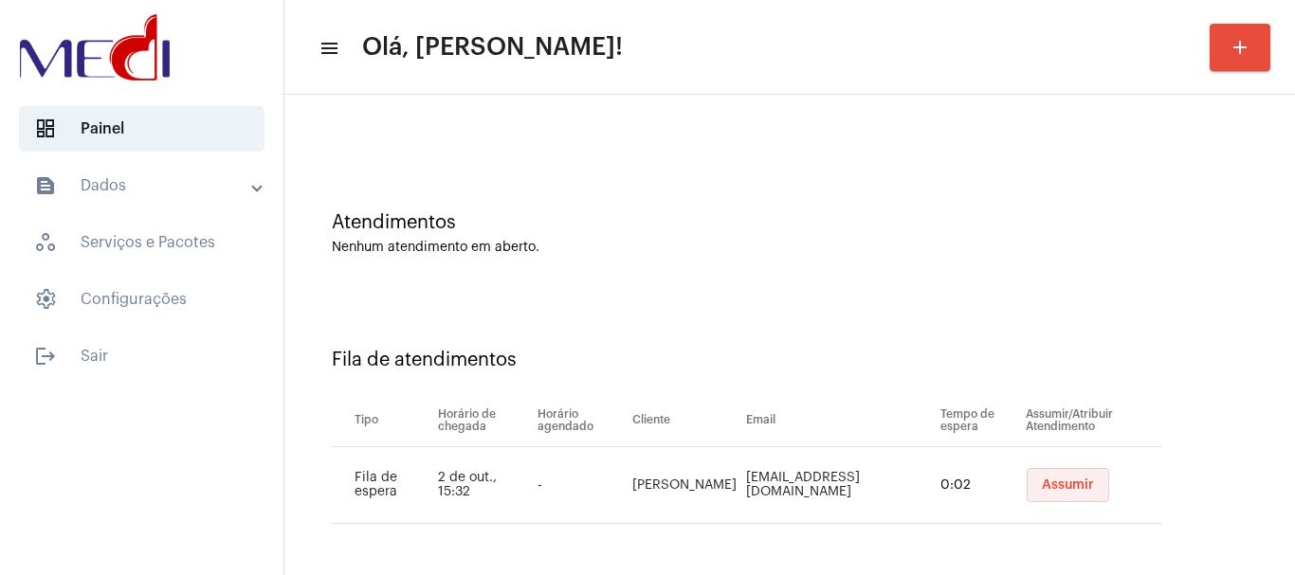
click at [1042, 485] on span "Assumir" at bounding box center [1068, 485] width 52 height 13
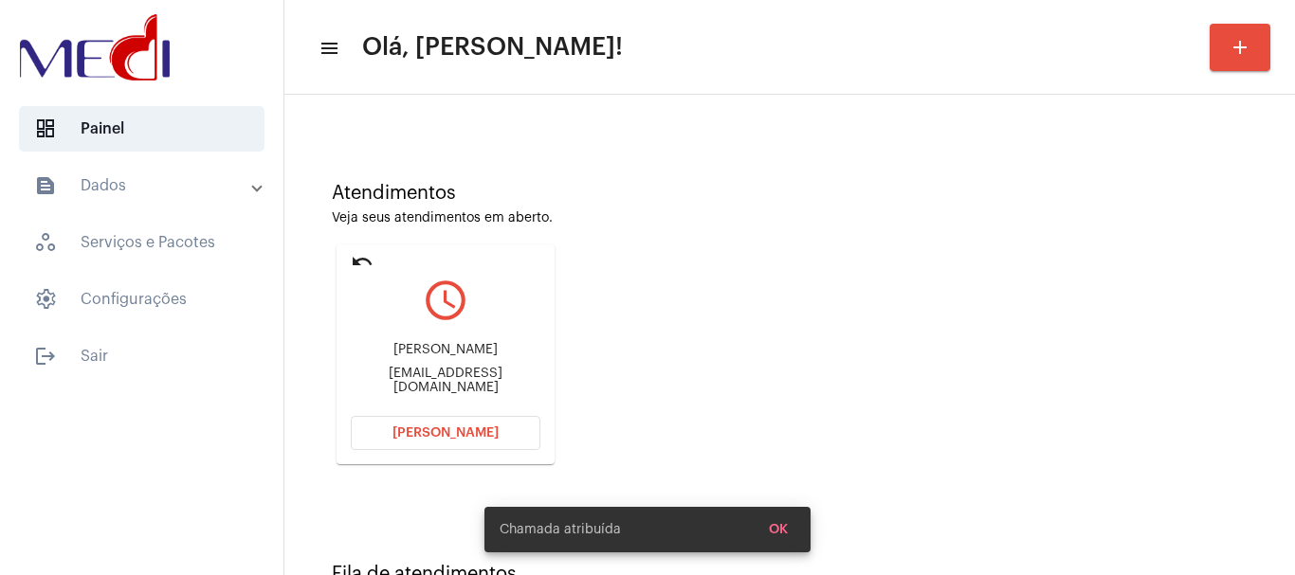
scroll to position [166, 0]
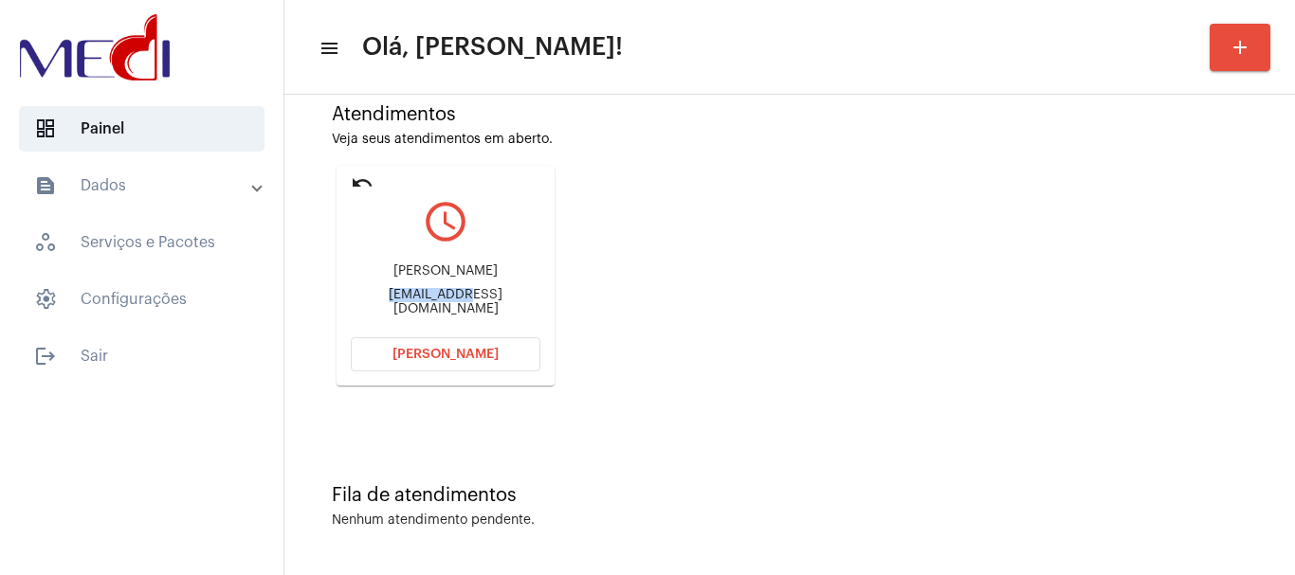
drag, startPoint x: 382, startPoint y: 296, endPoint x: 438, endPoint y: 295, distance: 55.9
click at [438, 295] on div "[EMAIL_ADDRESS][DOMAIN_NAME]" at bounding box center [446, 302] width 190 height 28
copy div "Marciamazet"
click at [361, 184] on mat-icon "undo" at bounding box center [362, 183] width 23 height 23
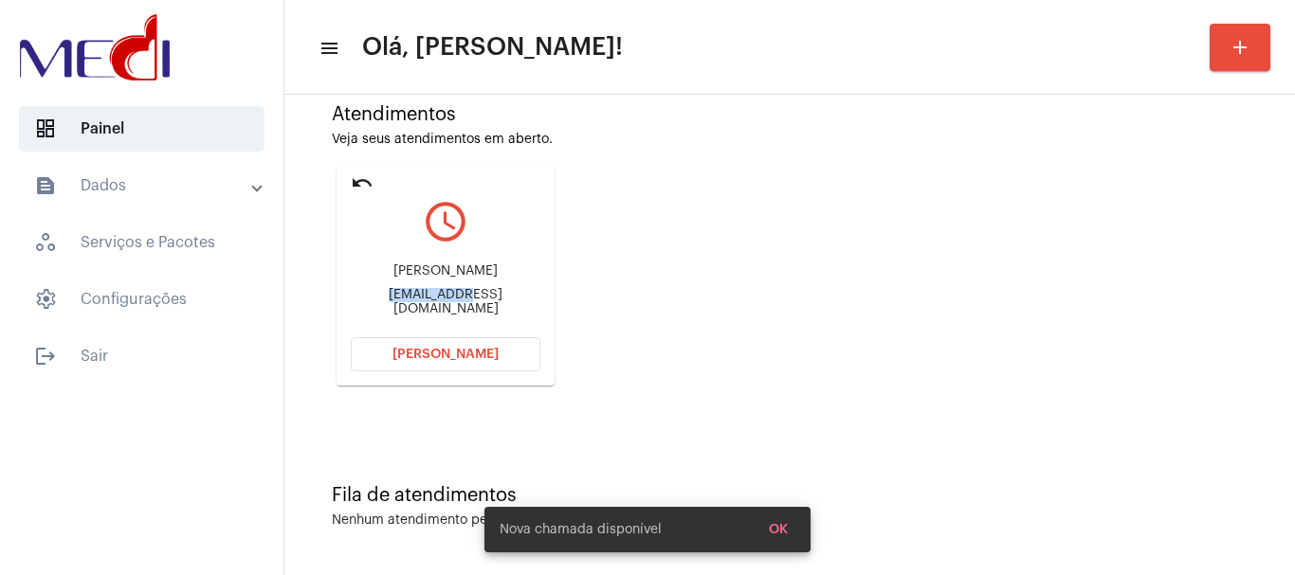
scroll to position [0, 0]
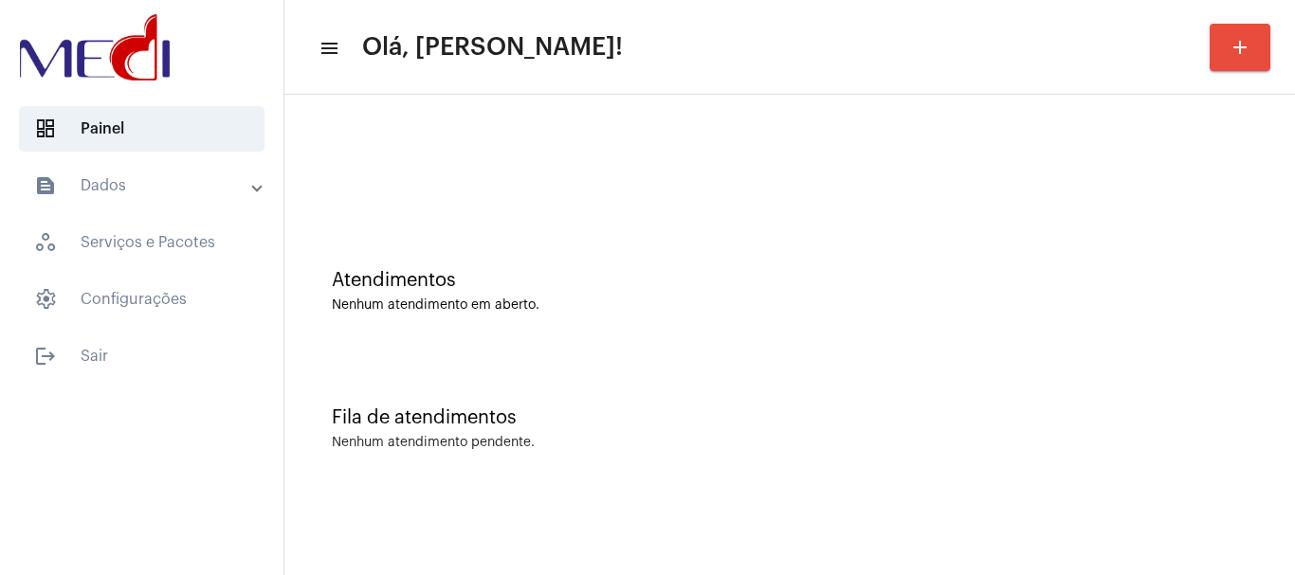
click at [648, 370] on div "Fila de atendimentos Nenhum atendimento pendente." at bounding box center [789, 419] width 991 height 137
click at [620, 277] on div "Atendimentos" at bounding box center [790, 280] width 916 height 21
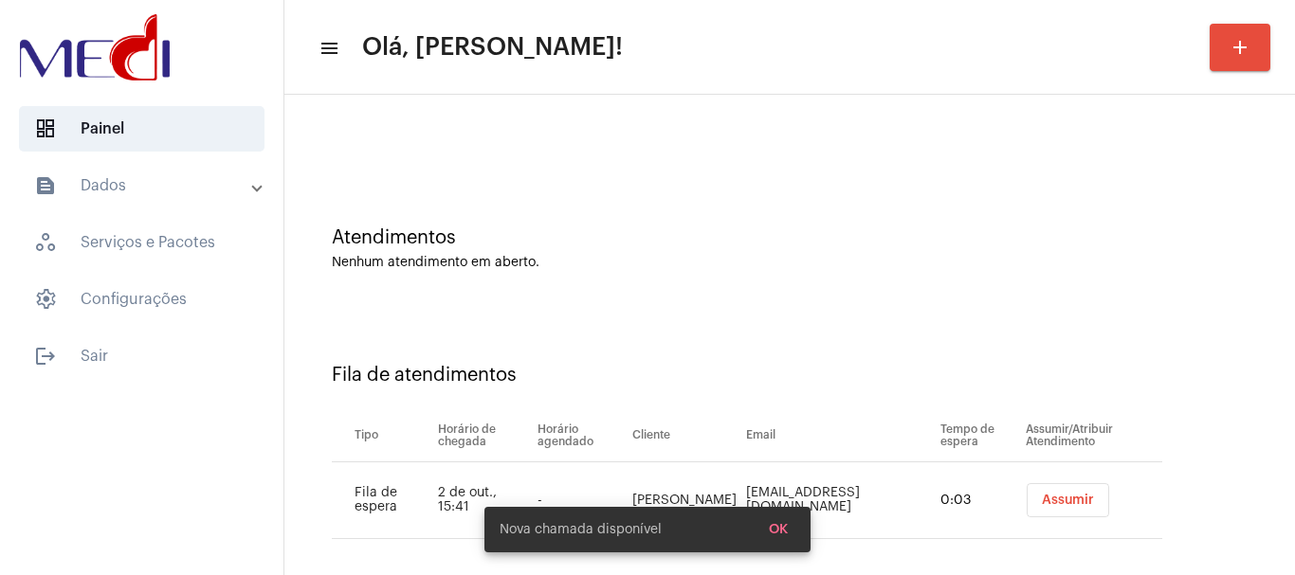
scroll to position [58, 0]
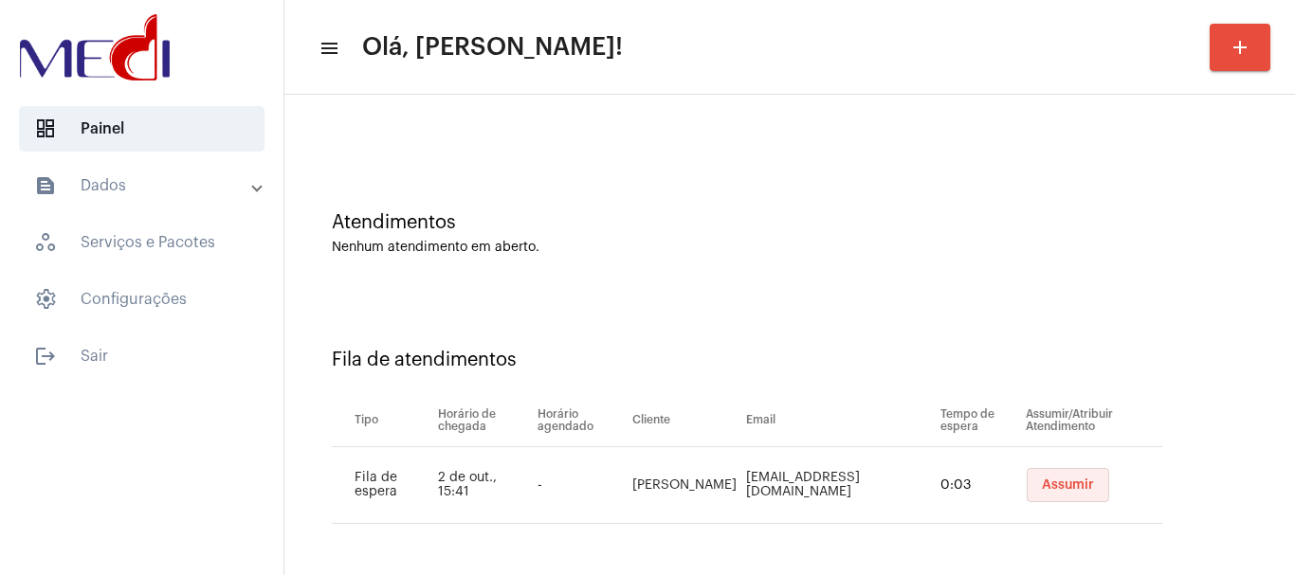
click at [1026, 497] on button "Assumir" at bounding box center [1067, 485] width 82 height 34
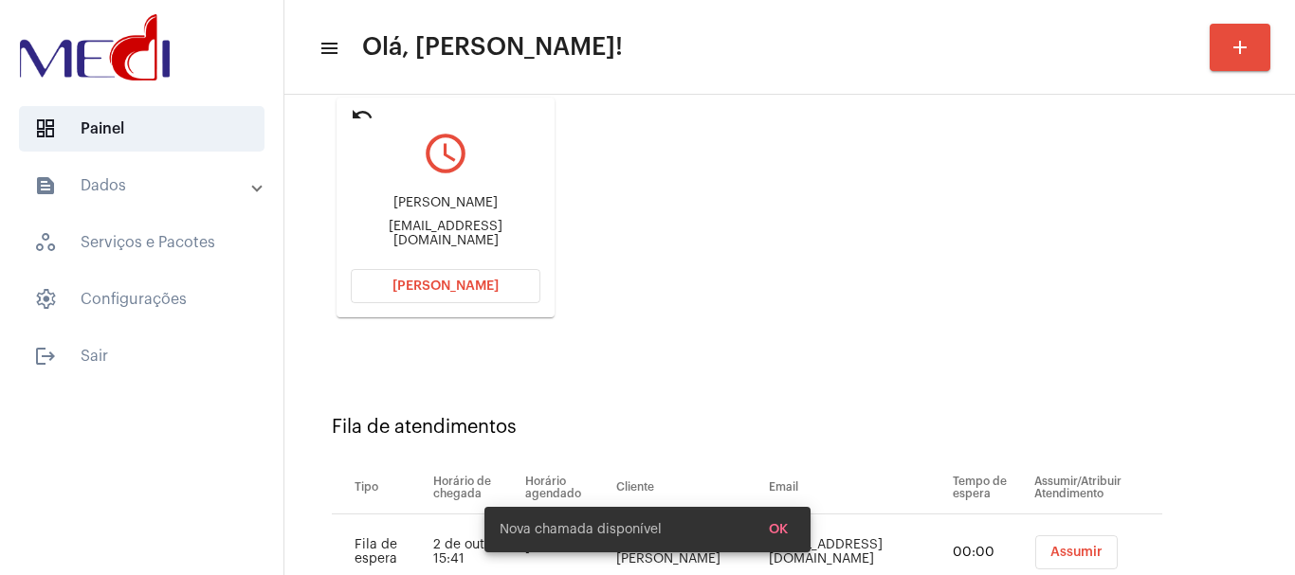
scroll to position [301, 0]
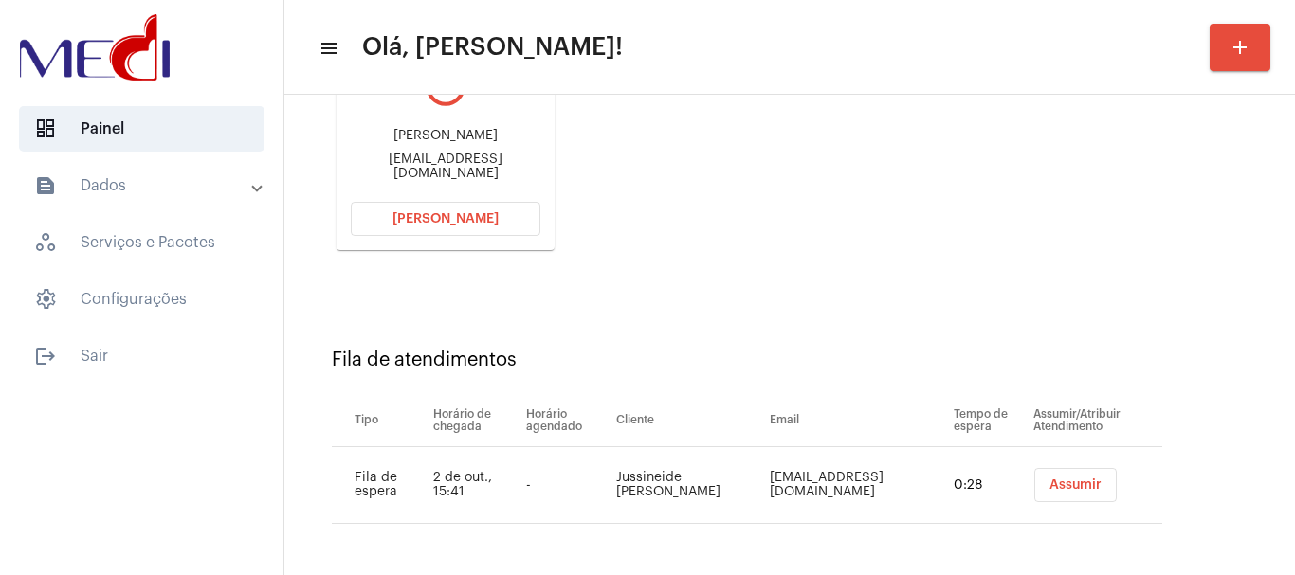
click at [1068, 494] on button "Assumir" at bounding box center [1075, 485] width 82 height 34
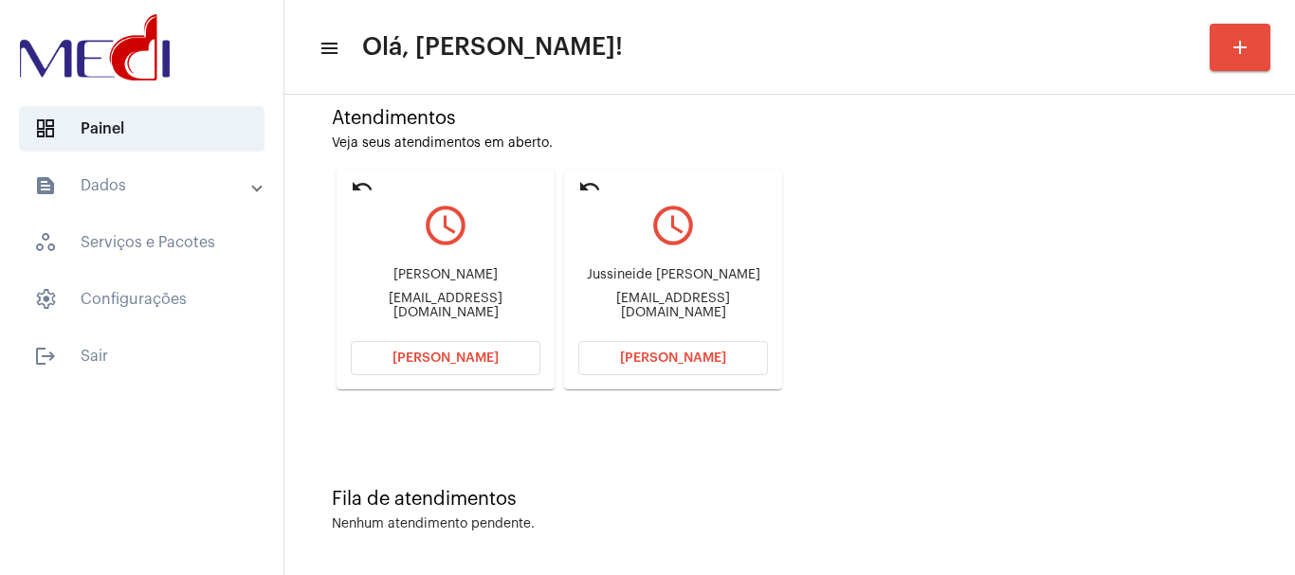
scroll to position [166, 0]
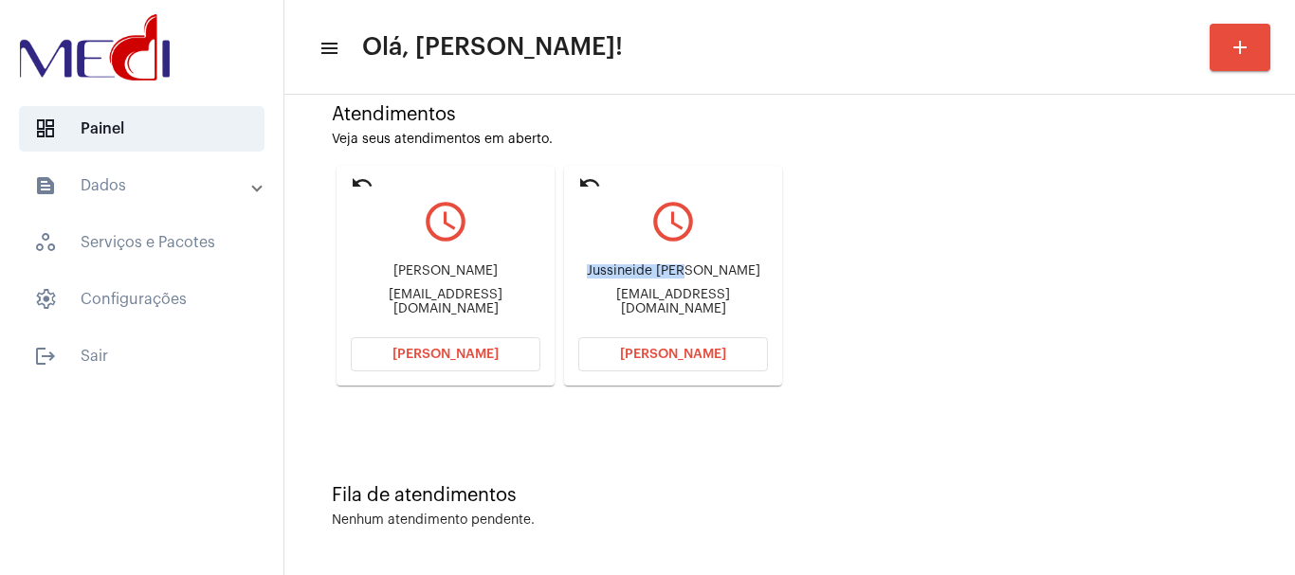
drag, startPoint x: 597, startPoint y: 266, endPoint x: 702, endPoint y: 277, distance: 105.7
click at [702, 277] on div "Jussineide messias de Santana lima" at bounding box center [673, 271] width 190 height 14
copy div "Jussineide mess"
click at [627, 354] on span "[PERSON_NAME]" at bounding box center [673, 354] width 106 height 13
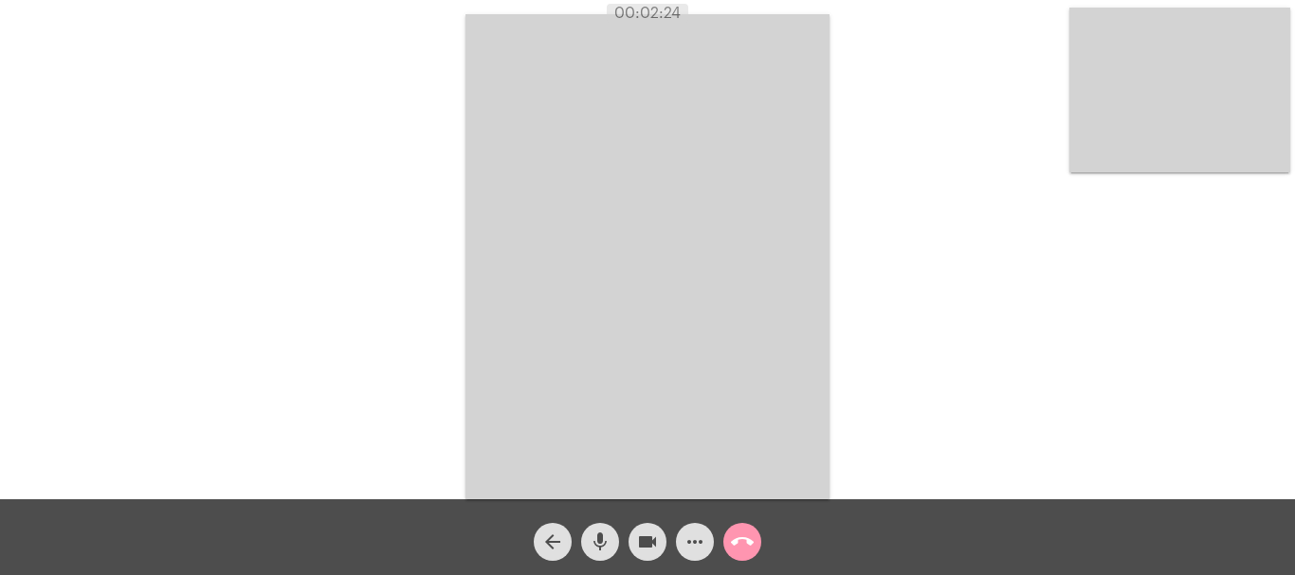
click at [738, 544] on mat-icon "call_end" at bounding box center [742, 542] width 23 height 23
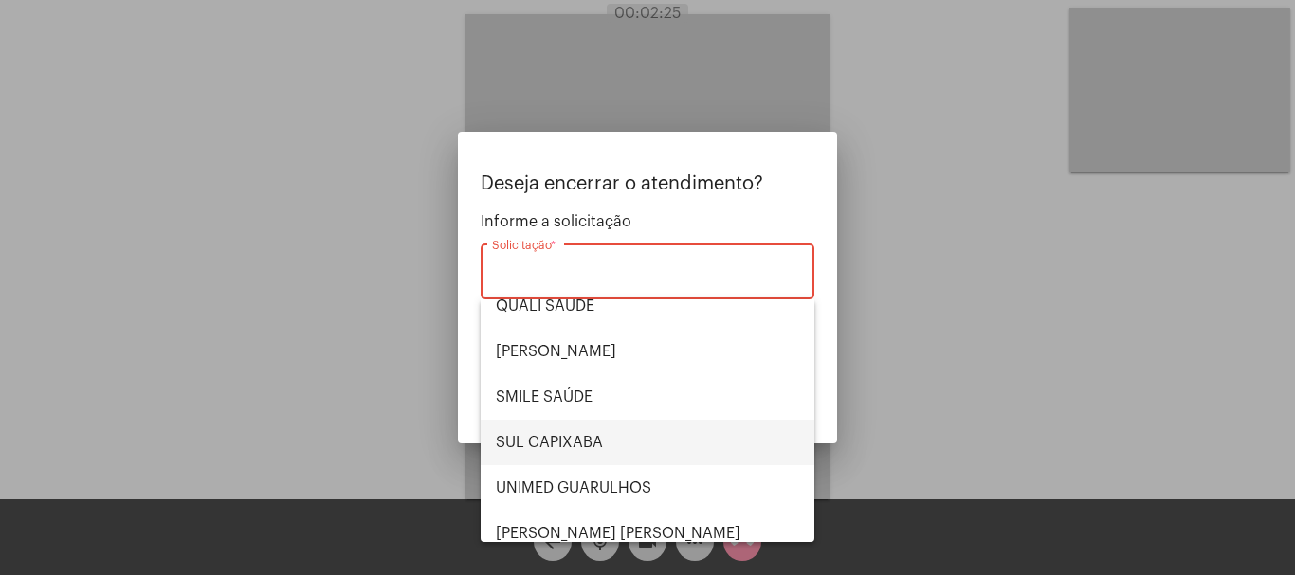
scroll to position [394, 0]
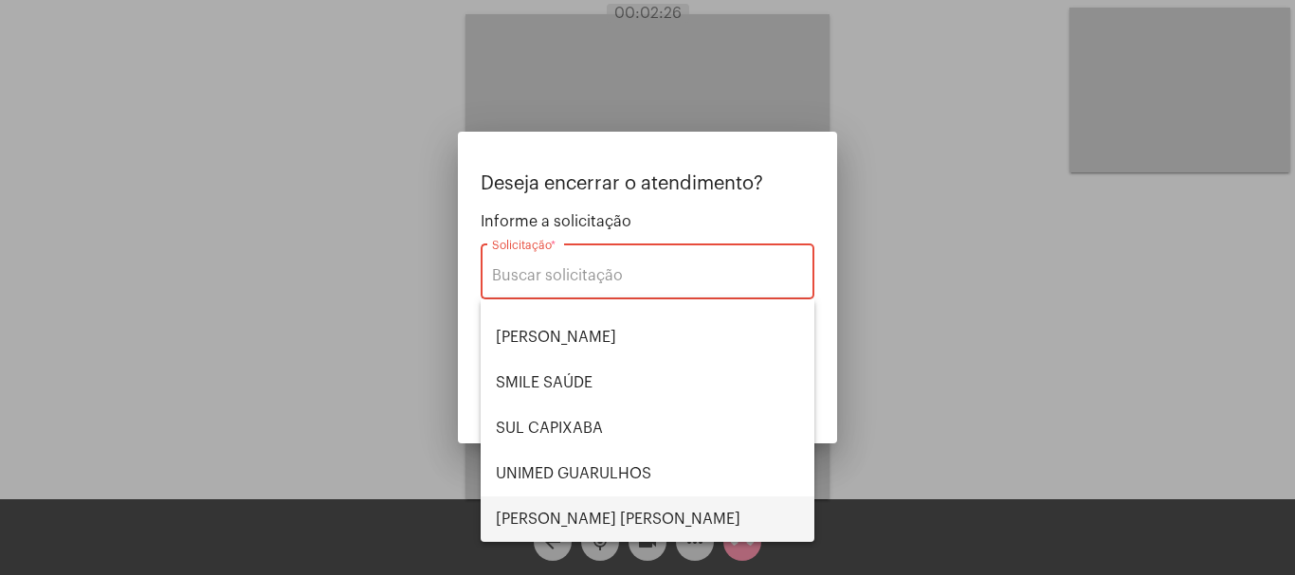
click at [581, 515] on span "VERA CRUZ" at bounding box center [647, 519] width 303 height 45
type input "VERA CRUZ"
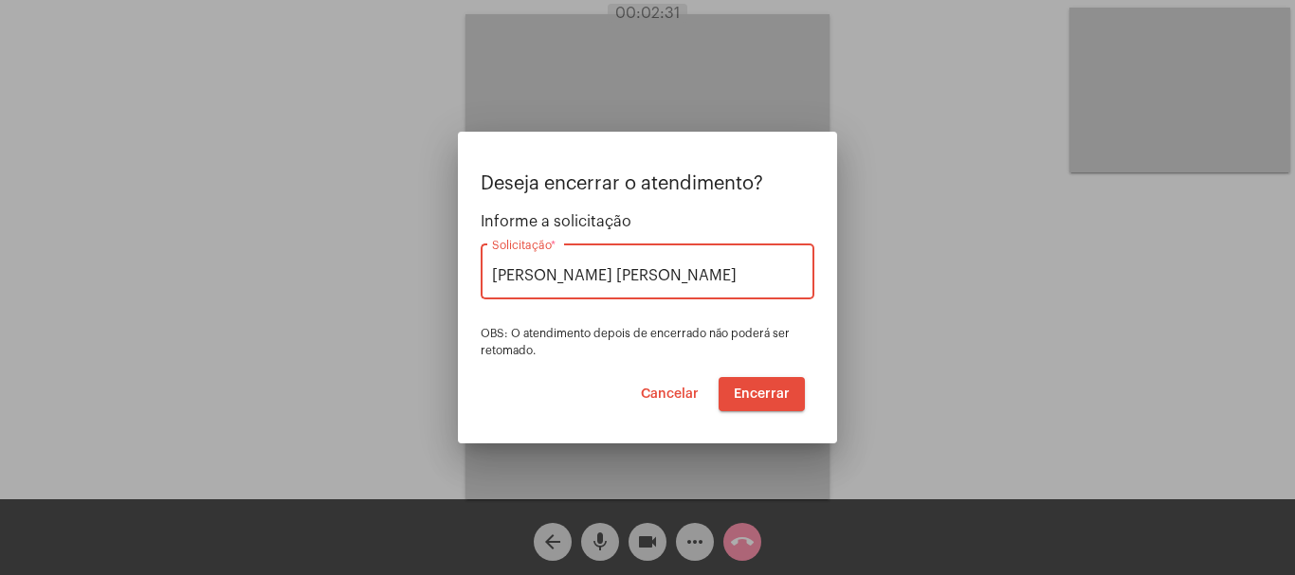
click at [764, 398] on span "Encerrar" at bounding box center [762, 394] width 56 height 13
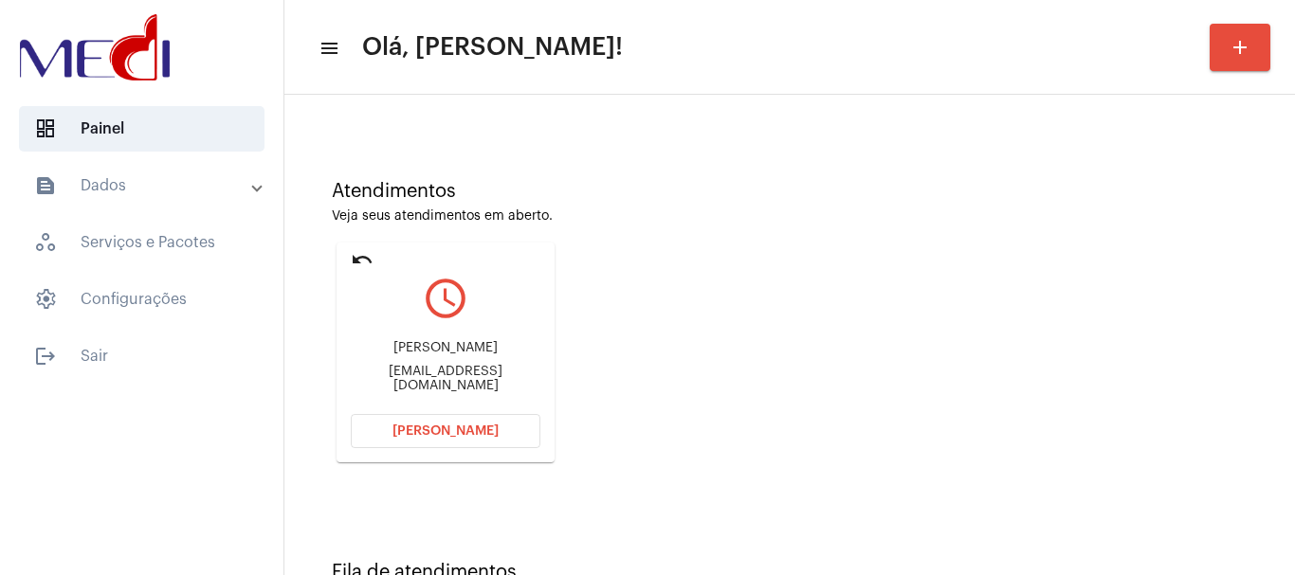
scroll to position [166, 0]
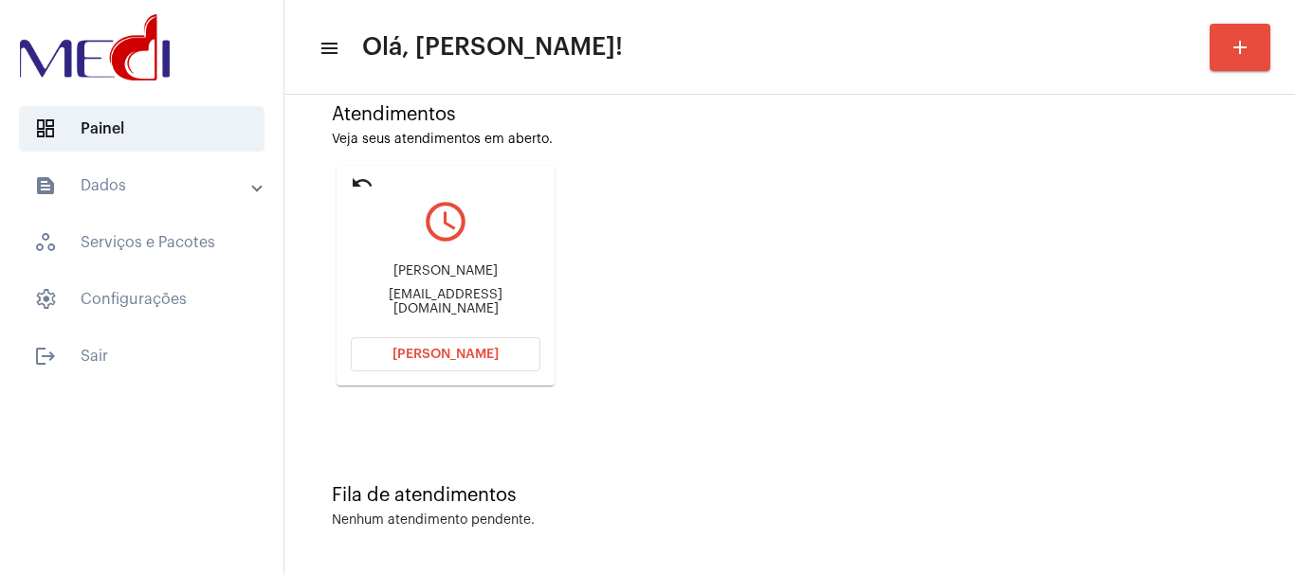
drag, startPoint x: 347, startPoint y: 296, endPoint x: 441, endPoint y: 297, distance: 93.8
click at [441, 297] on mat-card "undo query_builder Vanessa Vanessaneimeir@hotmail.com Abrir Chamada" at bounding box center [445, 276] width 218 height 220
copy div "Vanessaneime"
click at [439, 354] on span "[PERSON_NAME]" at bounding box center [445, 354] width 106 height 13
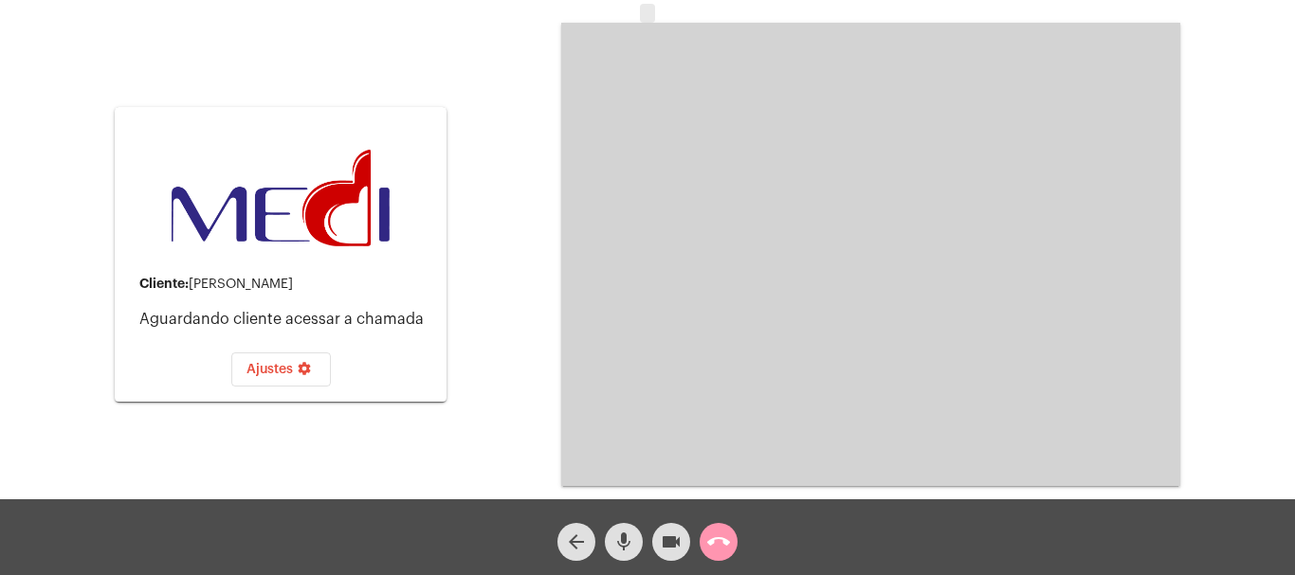
click at [714, 542] on mat-icon "call_end" at bounding box center [718, 542] width 23 height 23
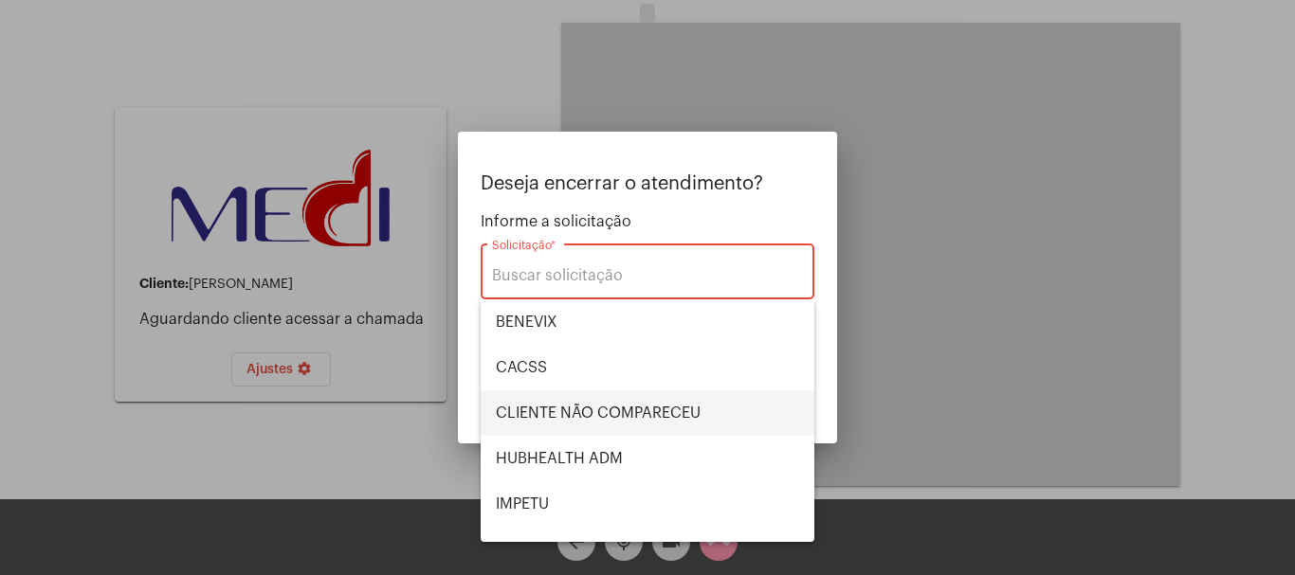
click at [613, 416] on span "CLIENTE NÃO COMPARECEU" at bounding box center [647, 412] width 303 height 45
type input "CLIENTE NÃO COMPARECEU"
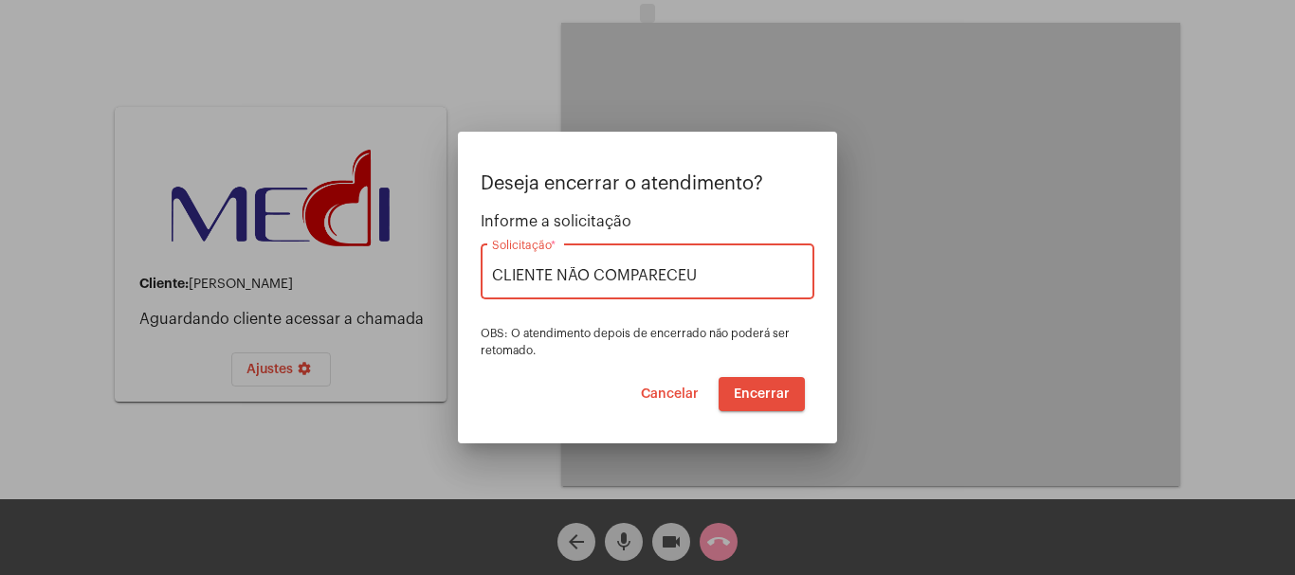
click at [756, 393] on span "Encerrar" at bounding box center [762, 394] width 56 height 13
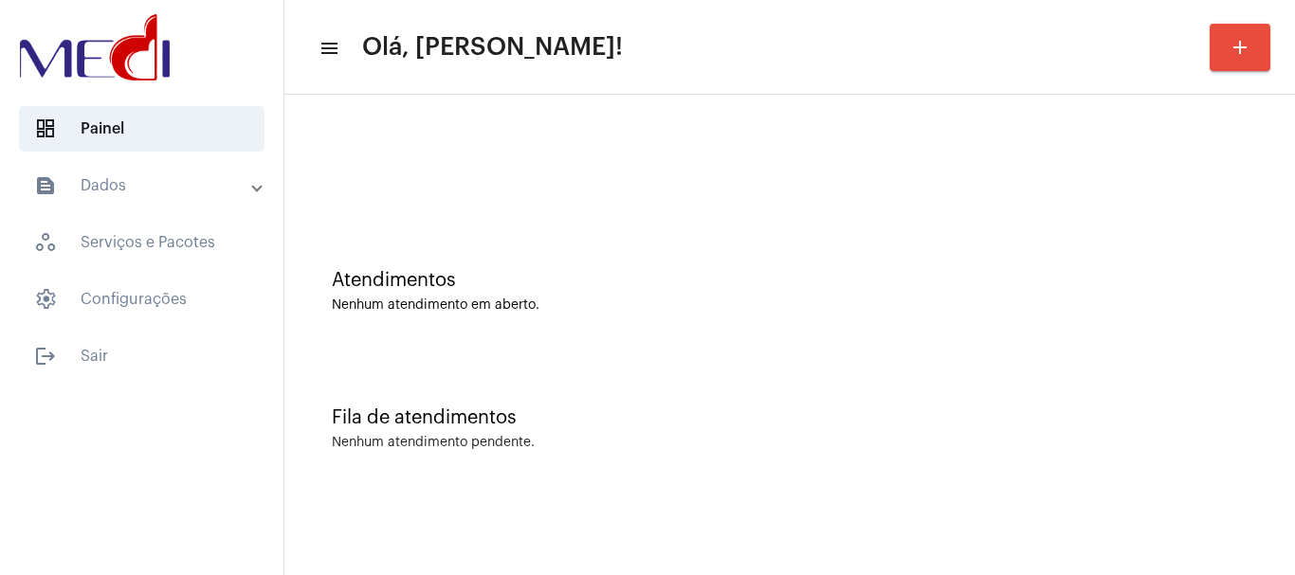
click at [872, 349] on div "Atendimentos Nenhum atendimento em aberto." at bounding box center [789, 281] width 991 height 137
click at [625, 262] on div "Atendimentos Nenhum atendimento em aberto." at bounding box center [789, 281] width 991 height 137
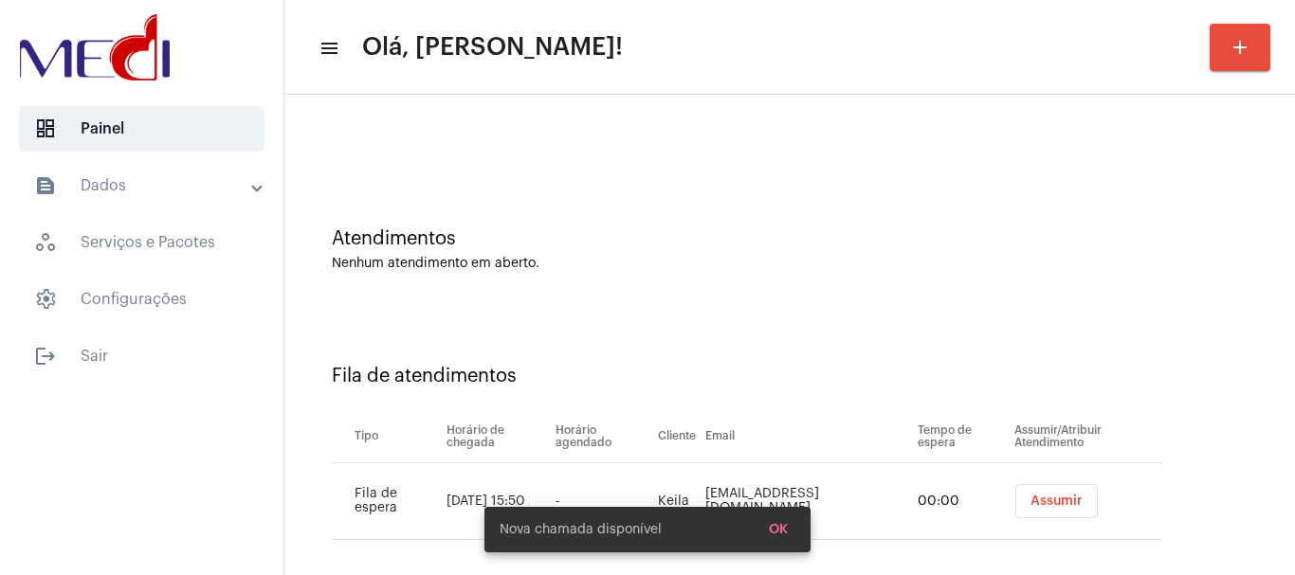
scroll to position [58, 0]
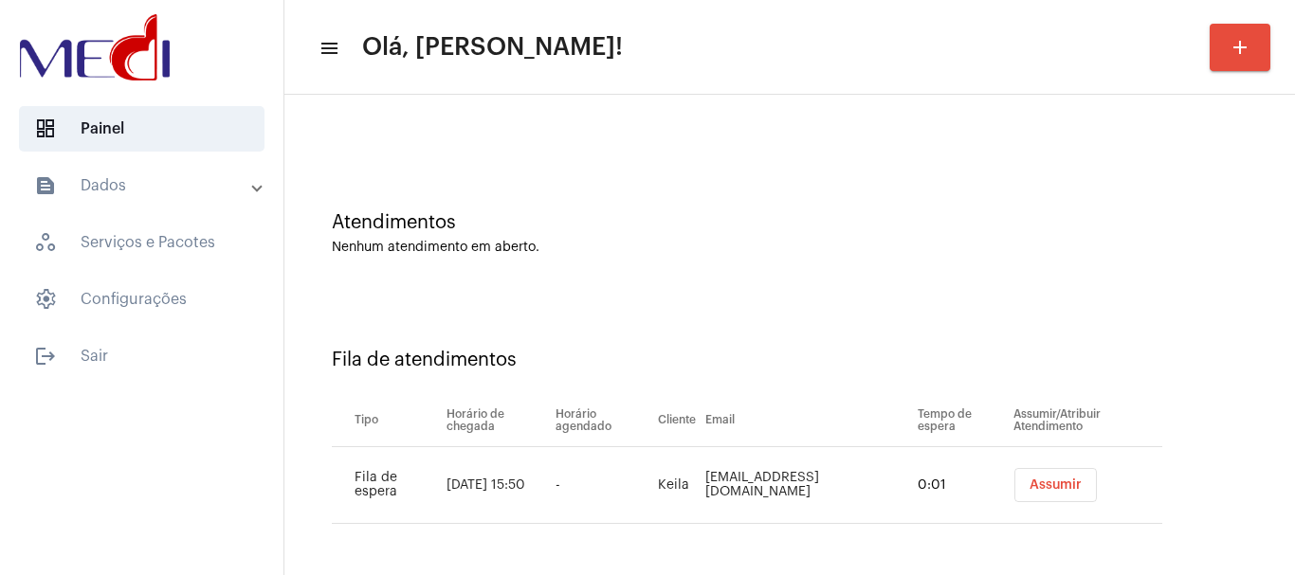
click at [1040, 494] on button "Assumir" at bounding box center [1055, 485] width 82 height 34
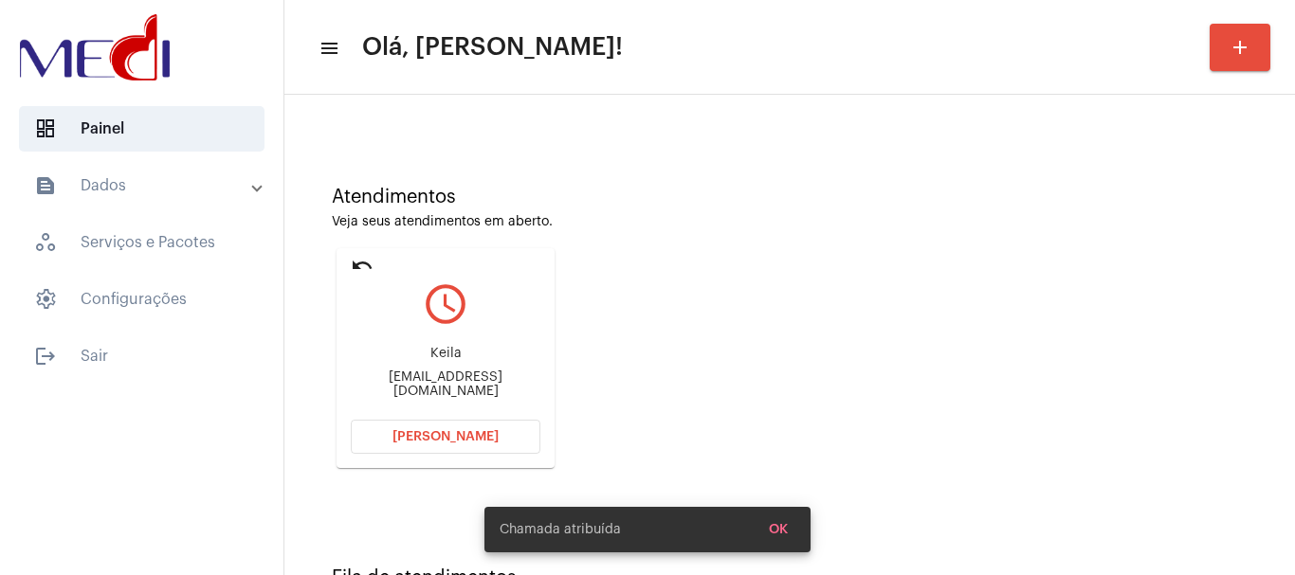
scroll to position [166, 0]
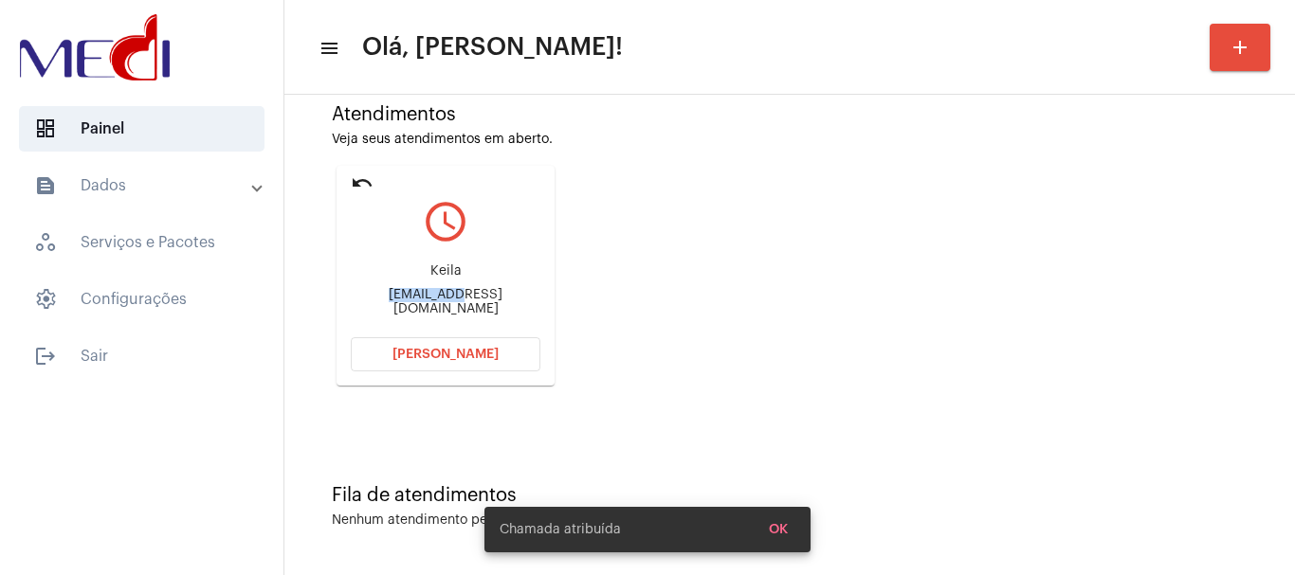
drag, startPoint x: 341, startPoint y: 297, endPoint x: 426, endPoint y: 307, distance: 85.9
click at [426, 307] on mat-card "undo query_builder Keila [EMAIL_ADDRESS][DOMAIN_NAME] [PERSON_NAME]" at bounding box center [445, 276] width 218 height 220
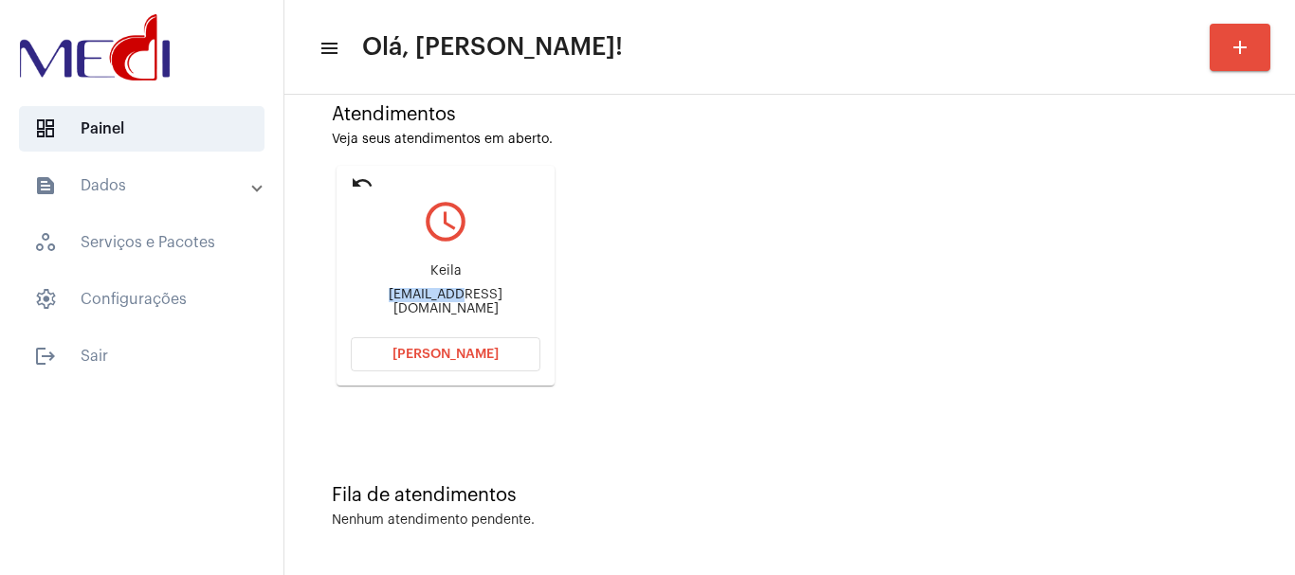
copy div "gigantedos"
click at [359, 181] on mat-icon "undo" at bounding box center [362, 183] width 23 height 23
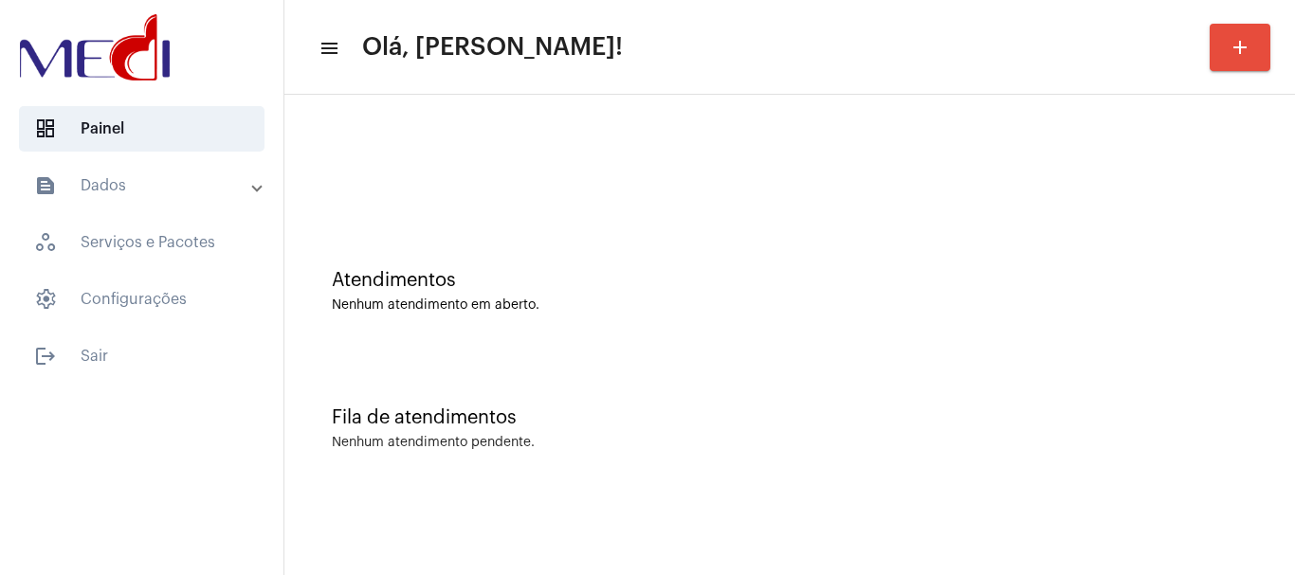
scroll to position [0, 0]
click at [586, 435] on div "Fila de atendimentos Nenhum atendimento pendente." at bounding box center [789, 419] width 991 height 137
click at [552, 196] on div at bounding box center [789, 158] width 991 height 109
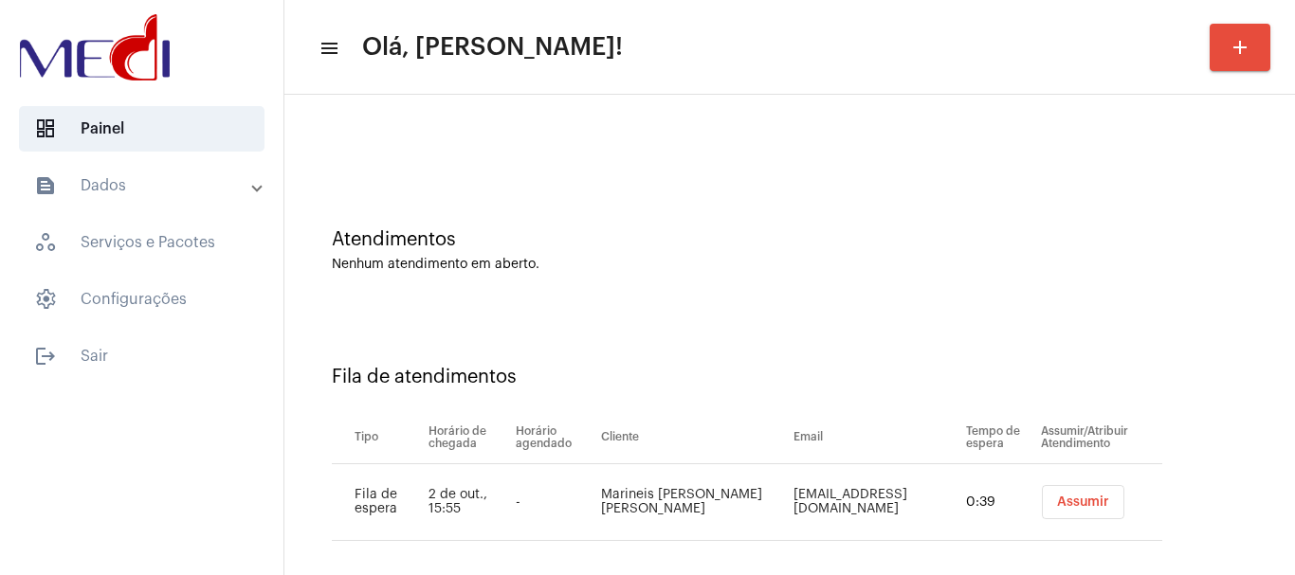
scroll to position [58, 0]
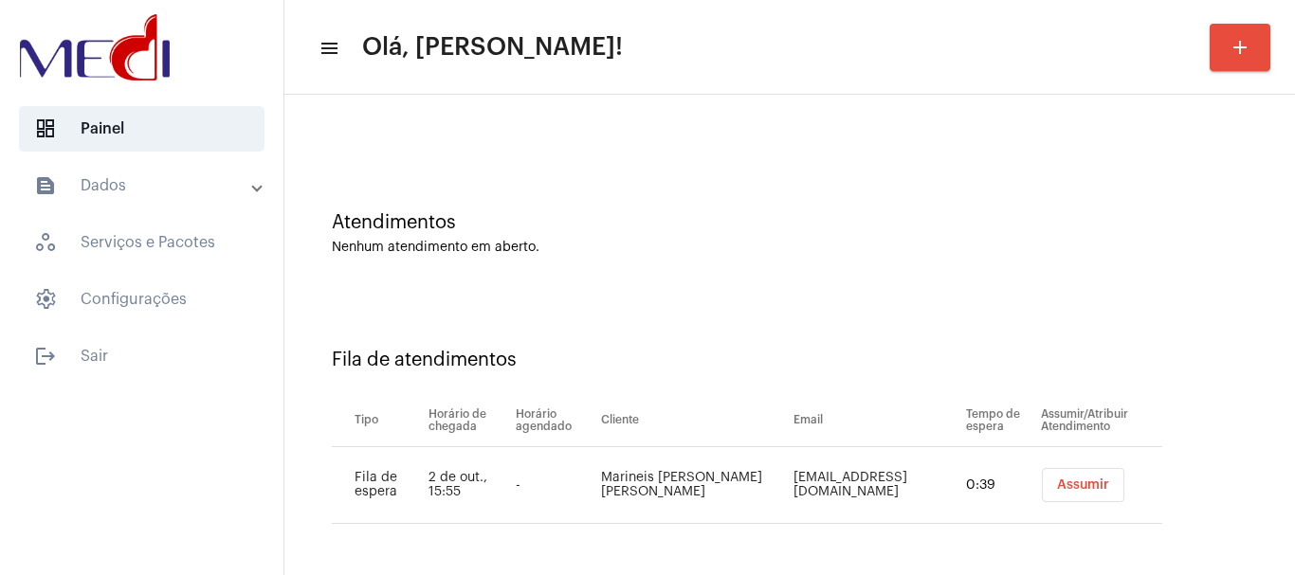
click at [1064, 485] on span "Assumir" at bounding box center [1083, 485] width 52 height 13
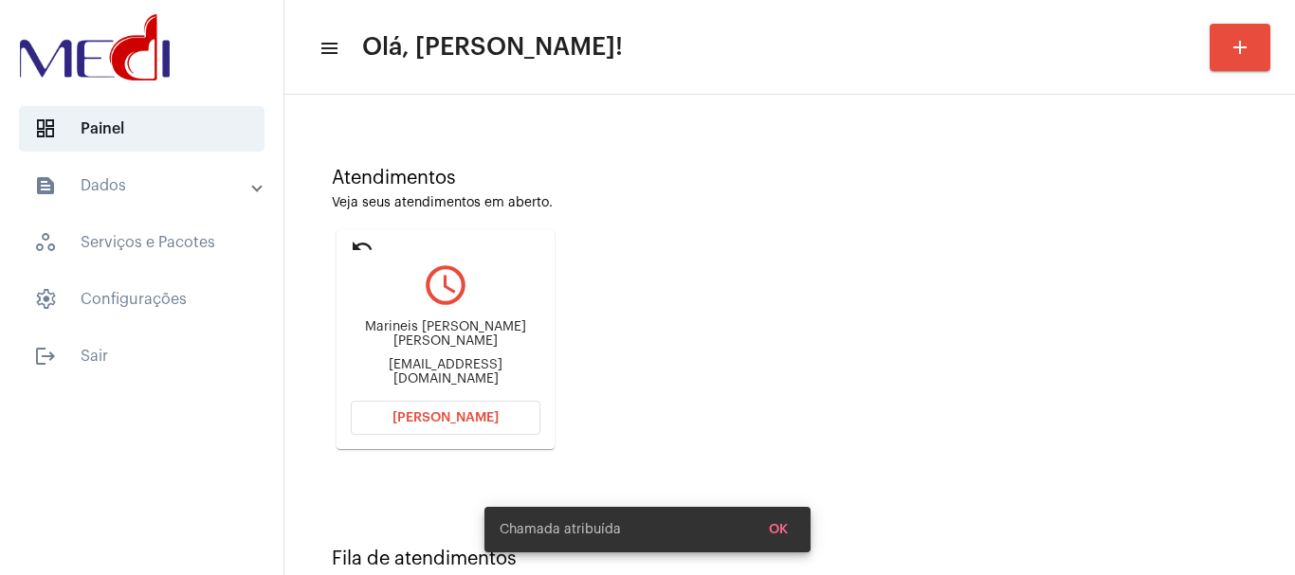
scroll to position [166, 0]
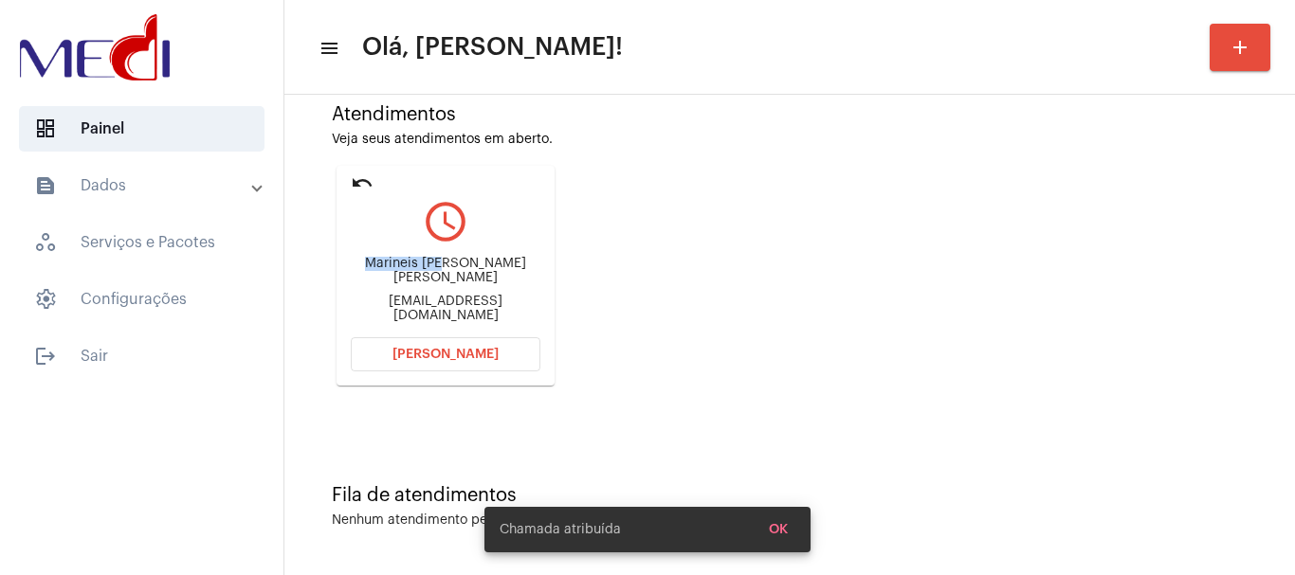
drag, startPoint x: 344, startPoint y: 275, endPoint x: 428, endPoint y: 270, distance: 84.5
click at [428, 270] on mat-card "undo query_builder Marineis Izabel da Silva Sousa mariizasilva@yahoo.com Abrir …" at bounding box center [445, 276] width 218 height 220
copy div "Marineis Iza"
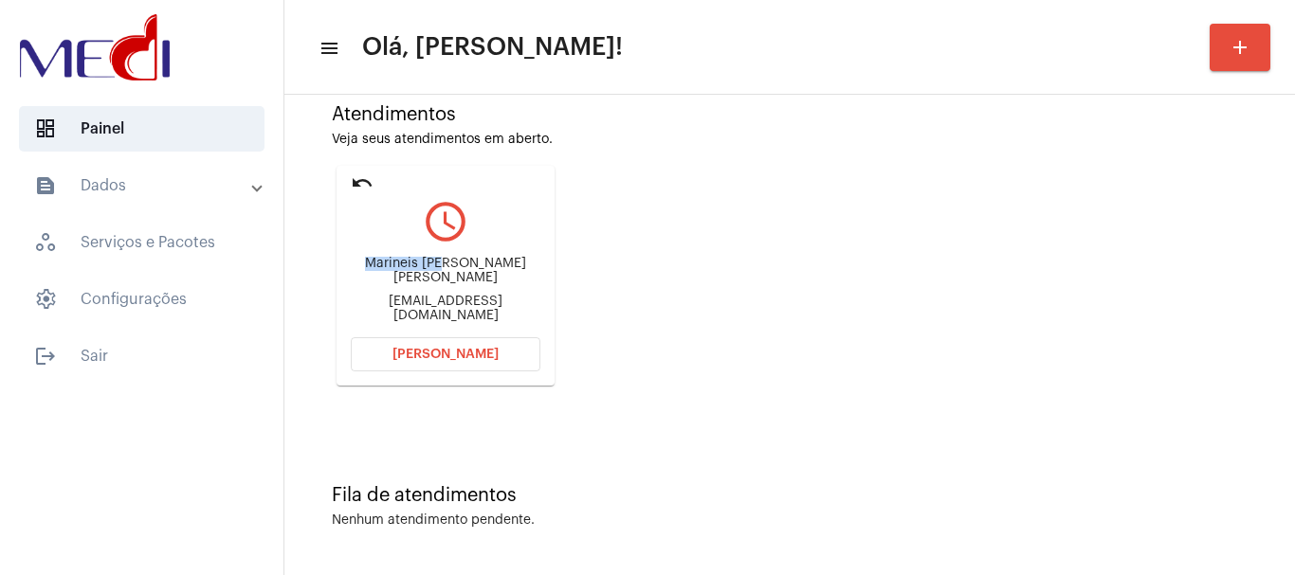
click at [388, 350] on button "[PERSON_NAME]" at bounding box center [446, 354] width 190 height 34
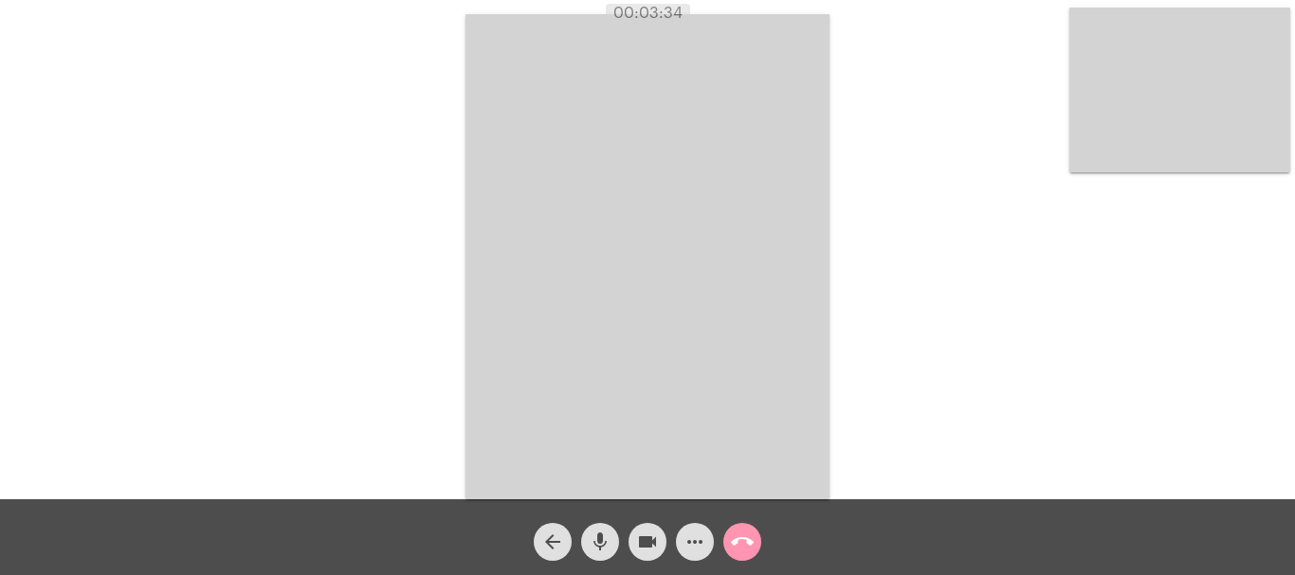
click at [741, 538] on mat-icon "call_end" at bounding box center [742, 542] width 23 height 23
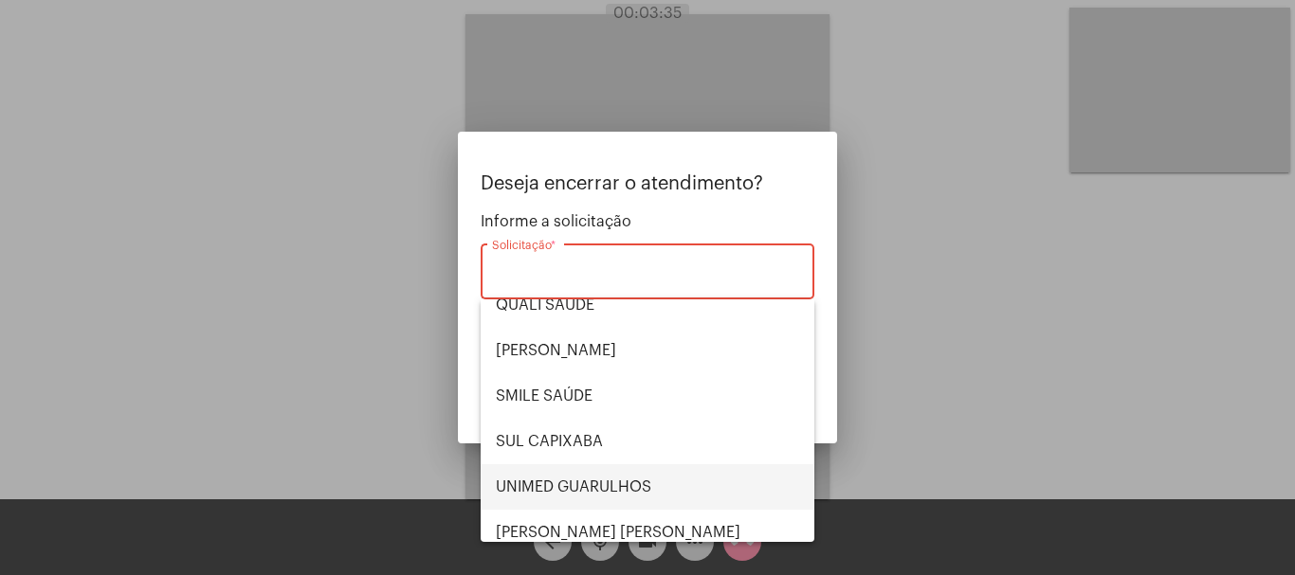
scroll to position [394, 0]
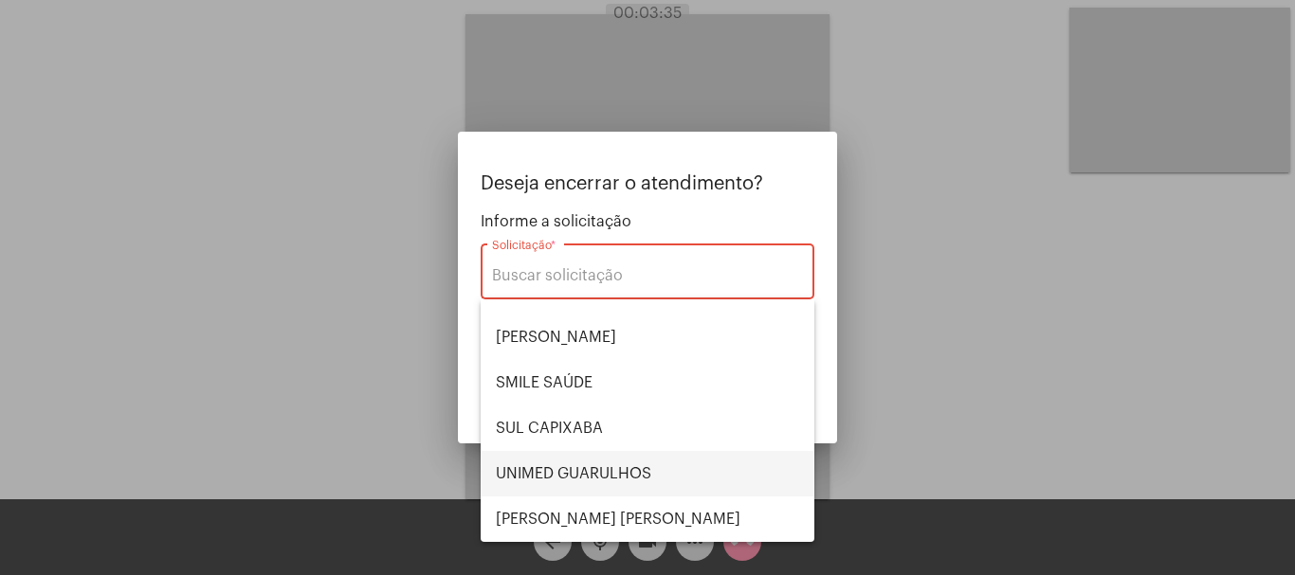
click at [623, 471] on span "UNIMED GUARULHOS" at bounding box center [647, 473] width 303 height 45
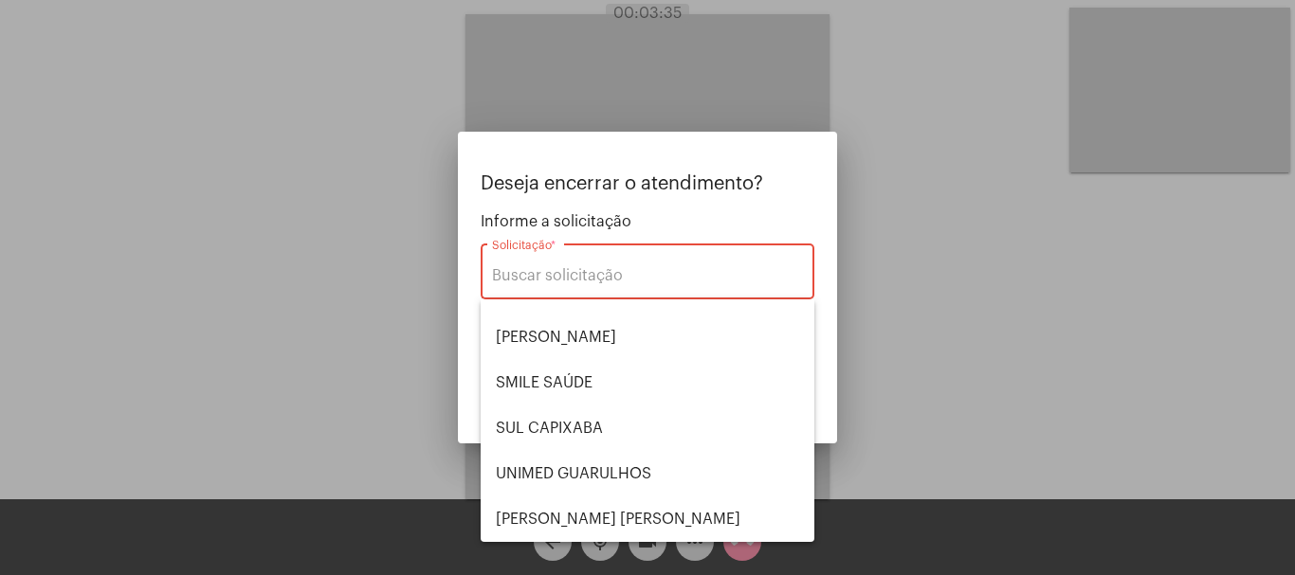
type input "UNIMED GUARULHOS"
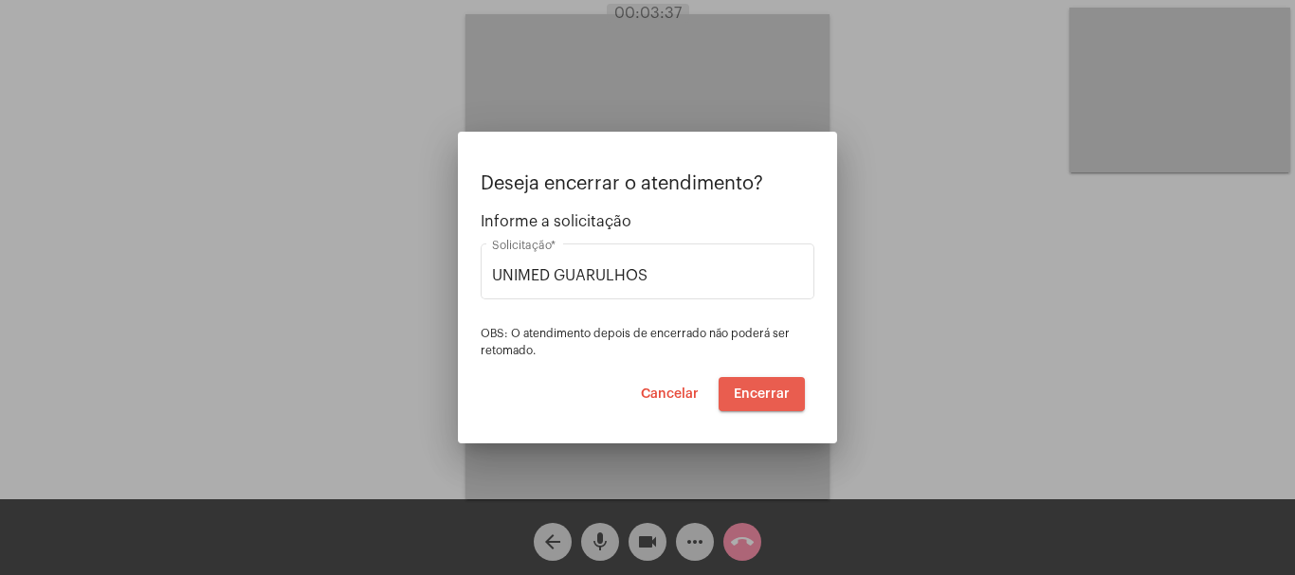
click at [757, 389] on span "Encerrar" at bounding box center [762, 394] width 56 height 13
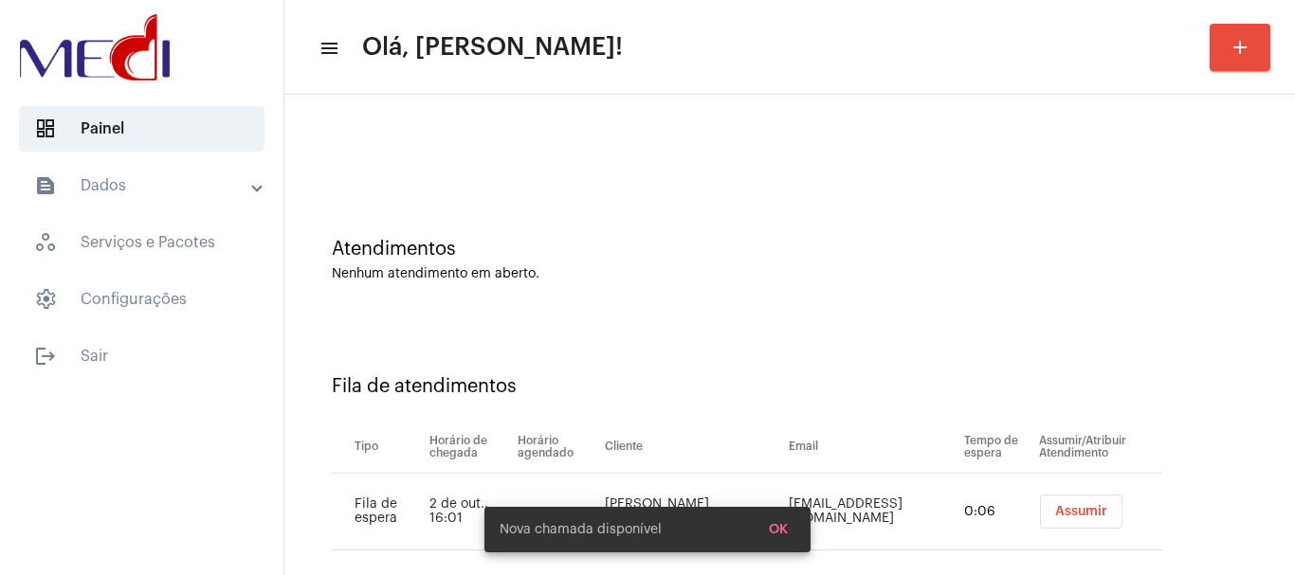
scroll to position [58, 0]
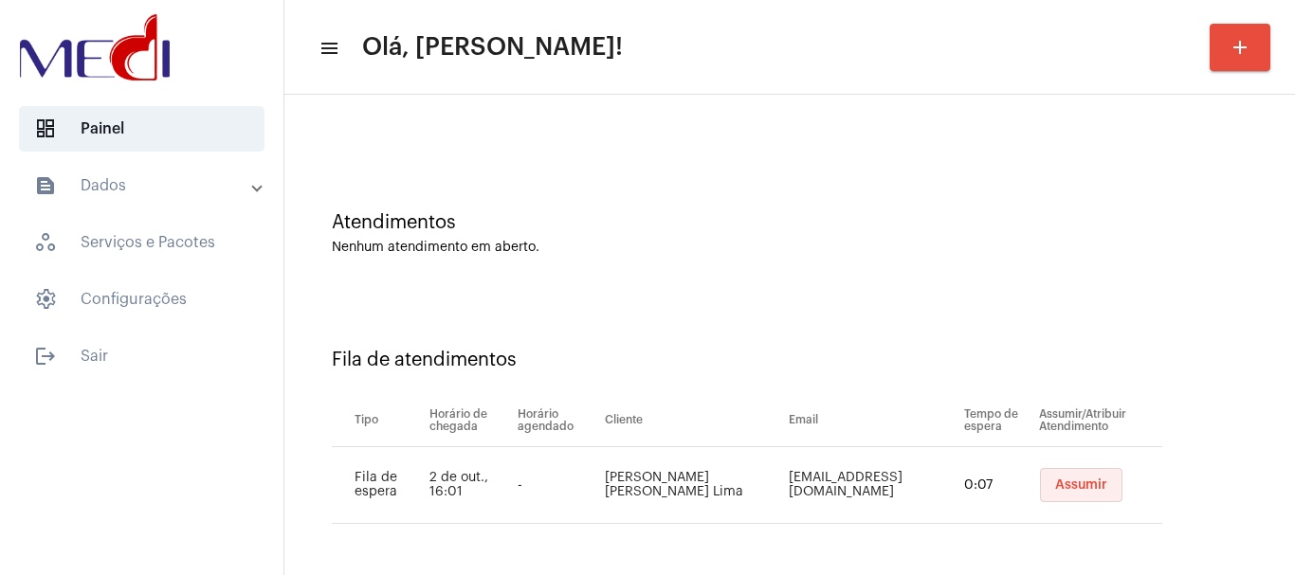
click at [1080, 481] on span "Assumir" at bounding box center [1081, 485] width 52 height 13
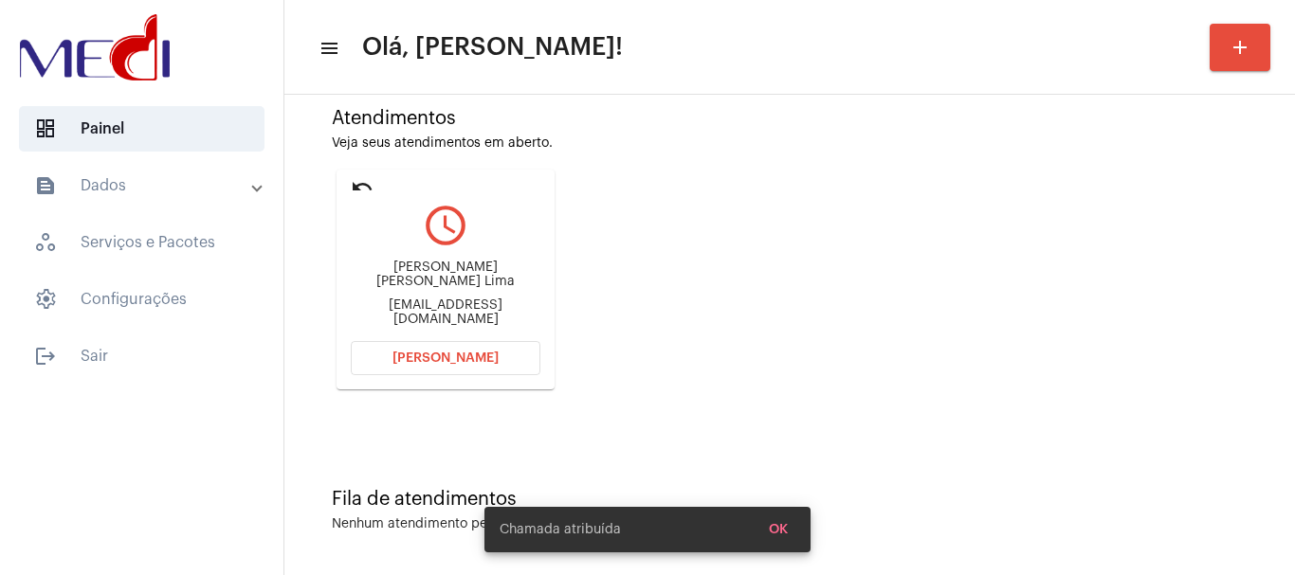
scroll to position [166, 0]
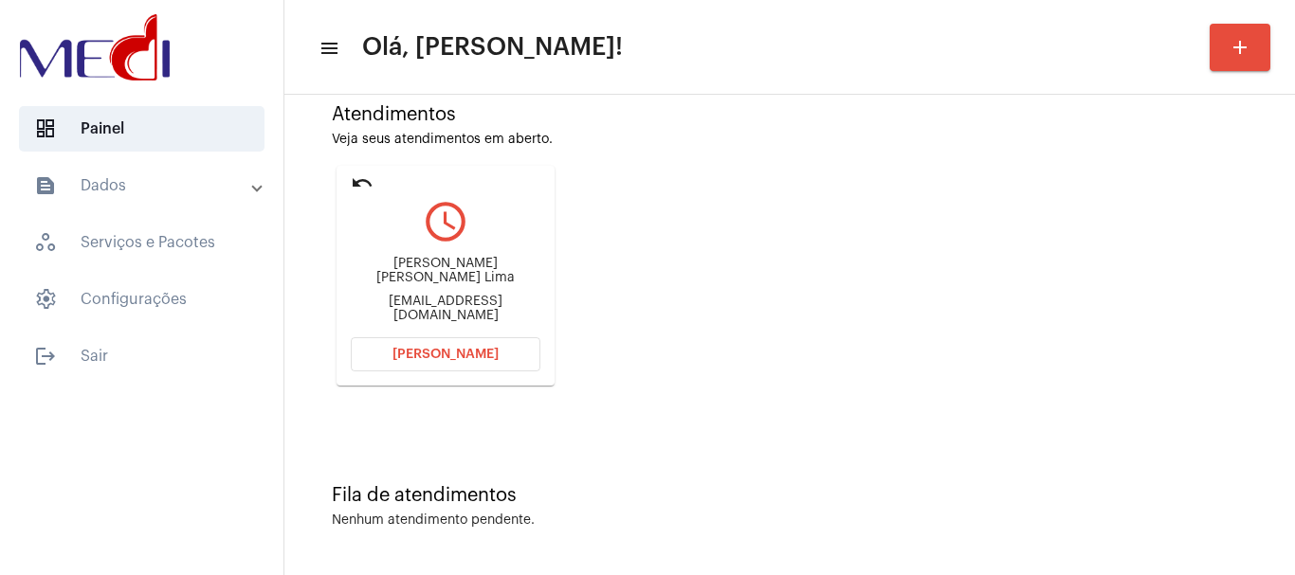
drag, startPoint x: 350, startPoint y: 263, endPoint x: 468, endPoint y: 265, distance: 118.5
click at [468, 265] on mat-card "undo query_builder Fortunato Cordeiro De Lima Lima Cordeirofortunato7@gmail.com…" at bounding box center [445, 276] width 218 height 220
copy div "Fortunato Cordeir"
click at [390, 344] on button "[PERSON_NAME]" at bounding box center [446, 354] width 190 height 34
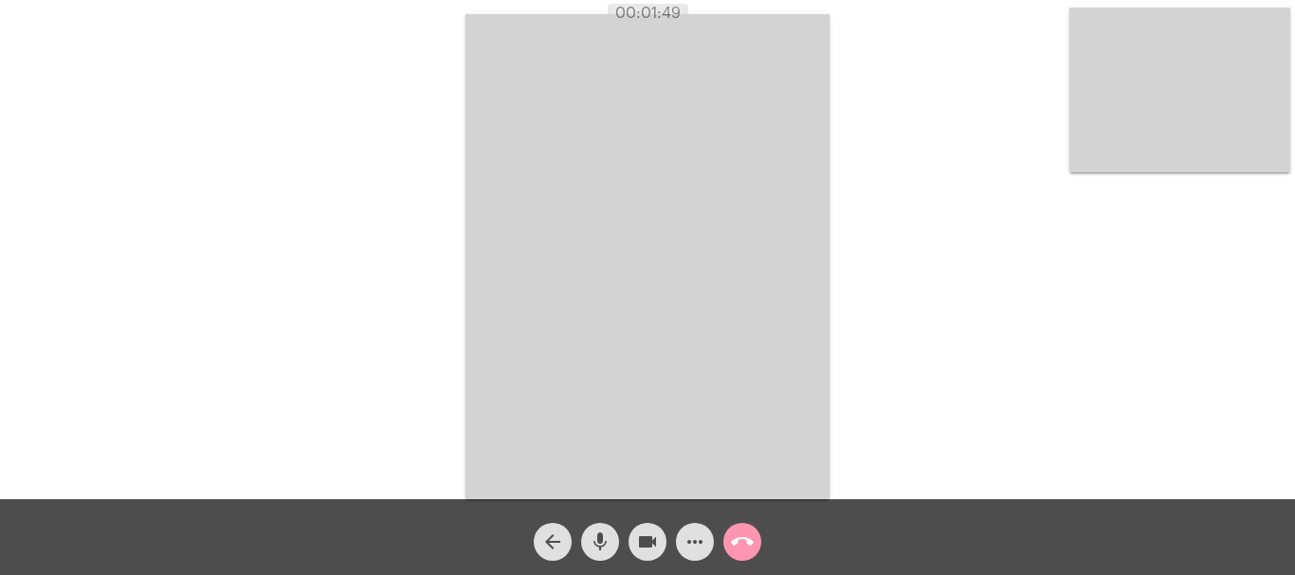
click at [741, 546] on mat-icon "call_end" at bounding box center [742, 542] width 23 height 23
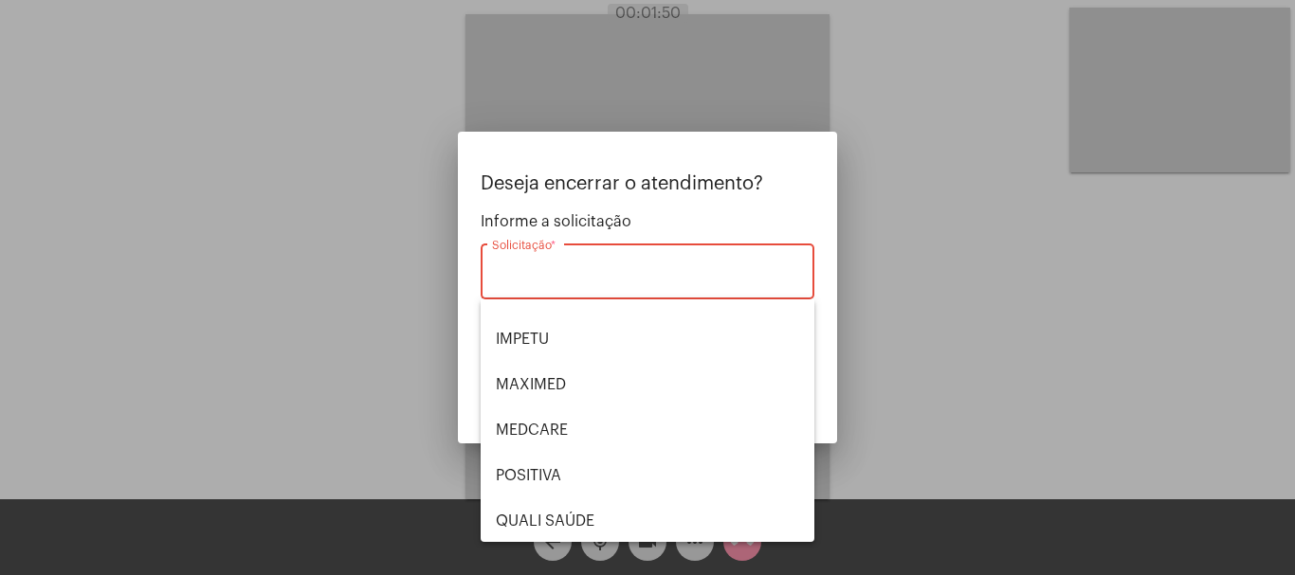
scroll to position [394, 0]
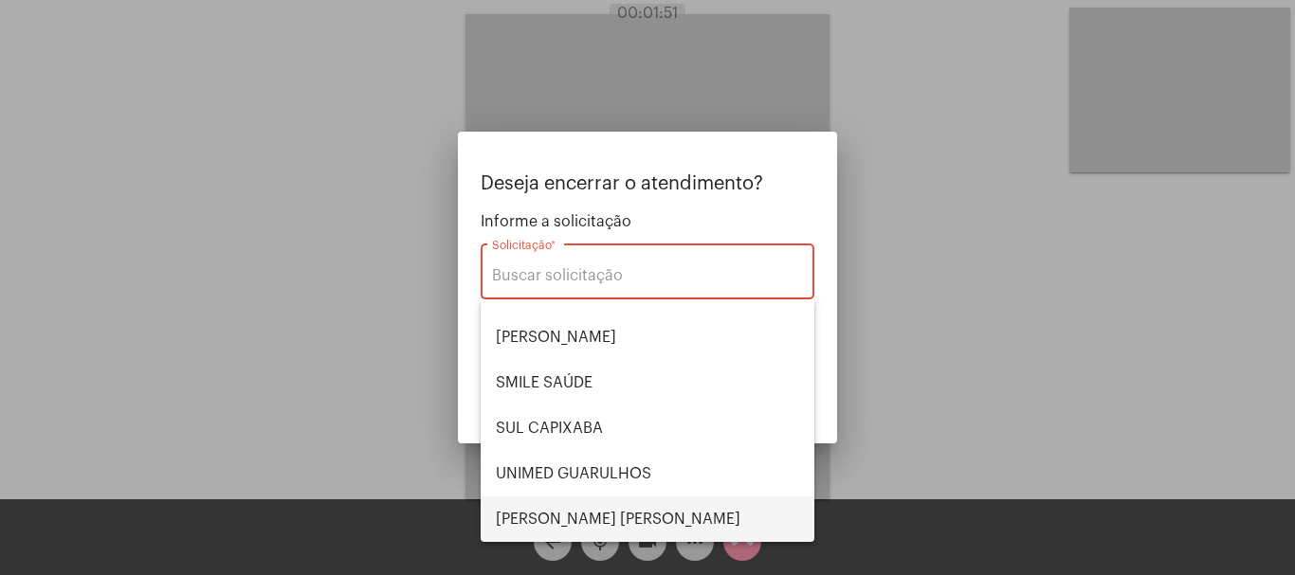
click at [621, 511] on span "[PERSON_NAME] [PERSON_NAME]" at bounding box center [647, 519] width 303 height 45
type input "[PERSON_NAME] [PERSON_NAME]"
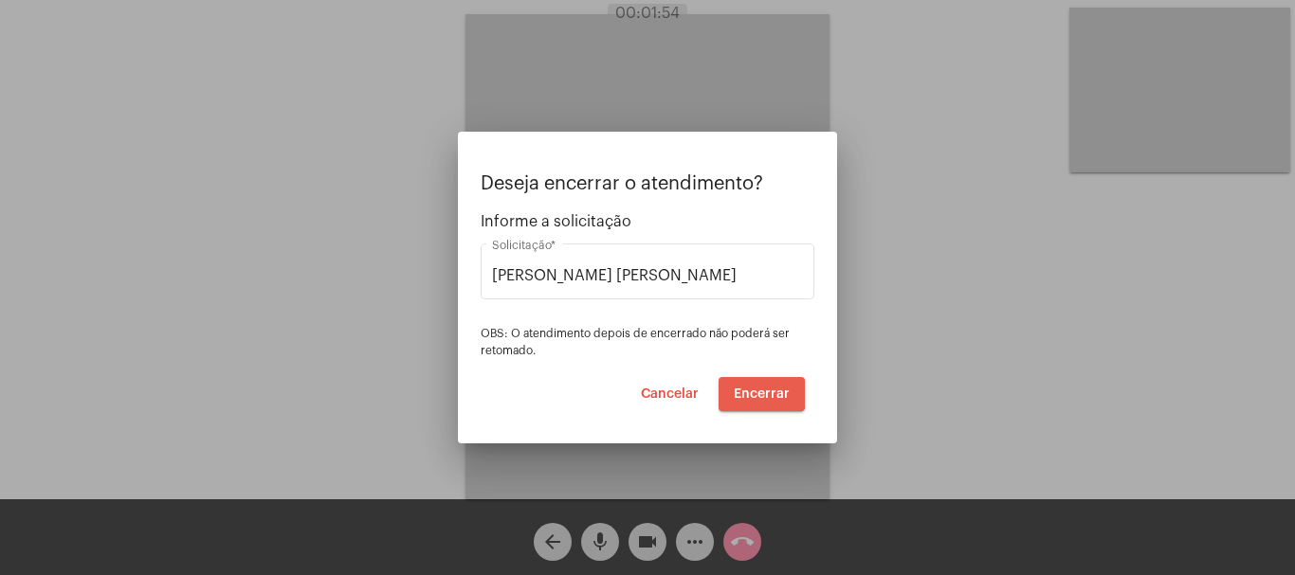
click at [760, 392] on span "Encerrar" at bounding box center [762, 394] width 56 height 13
click at [760, 391] on video at bounding box center [647, 256] width 364 height 485
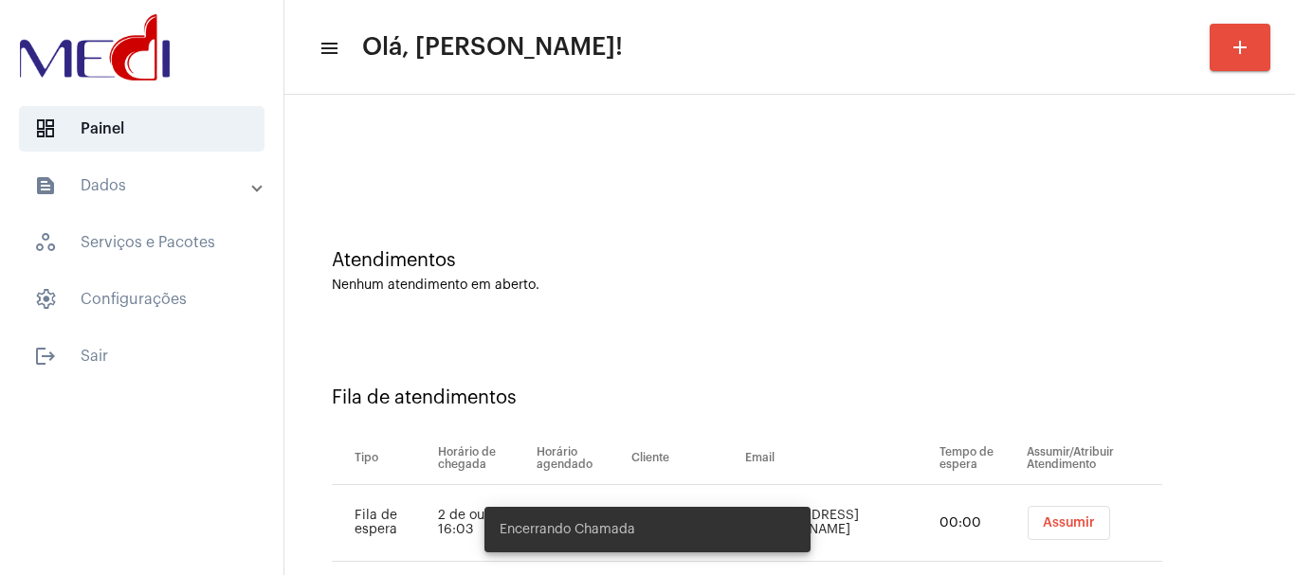
scroll to position [58, 0]
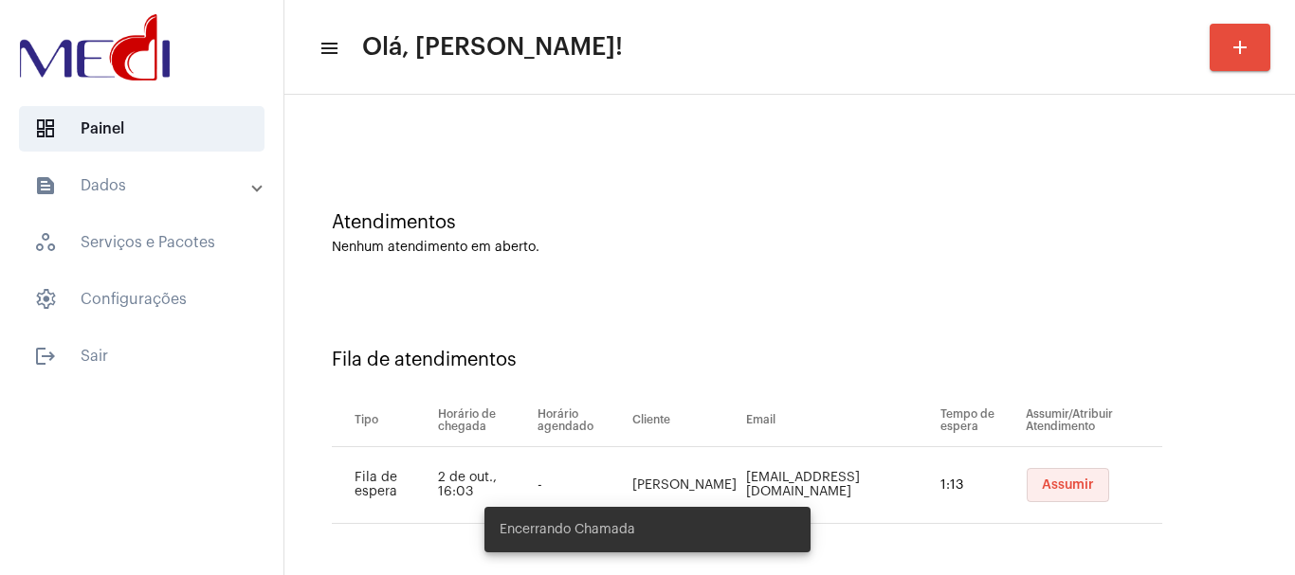
click at [1051, 481] on span "Assumir" at bounding box center [1068, 485] width 52 height 13
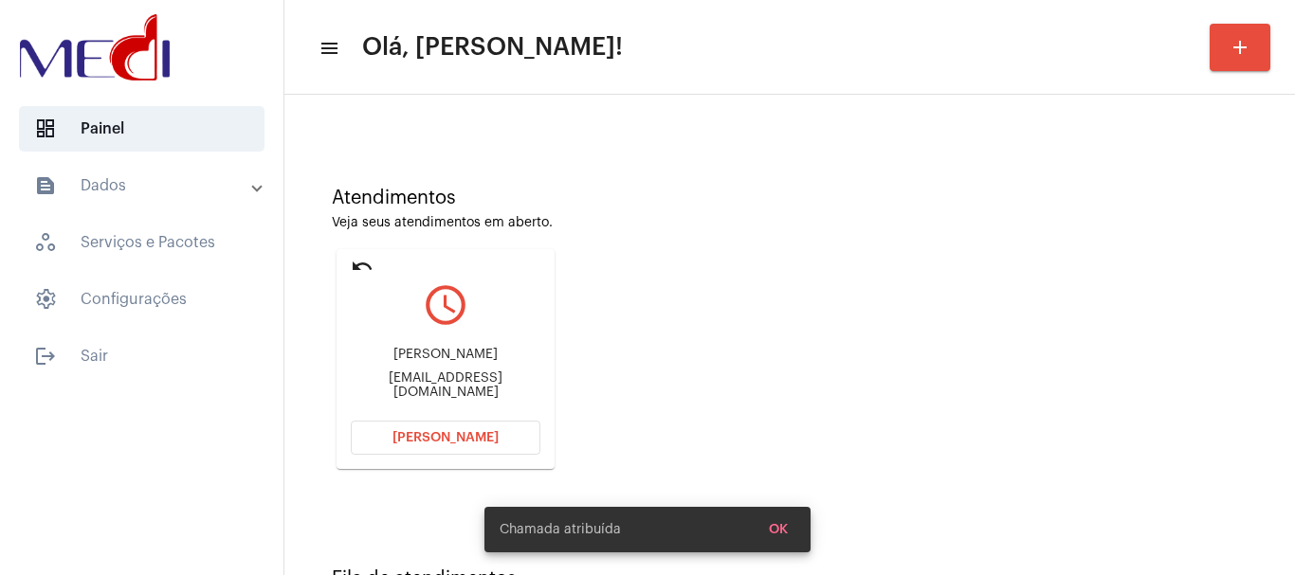
scroll to position [166, 0]
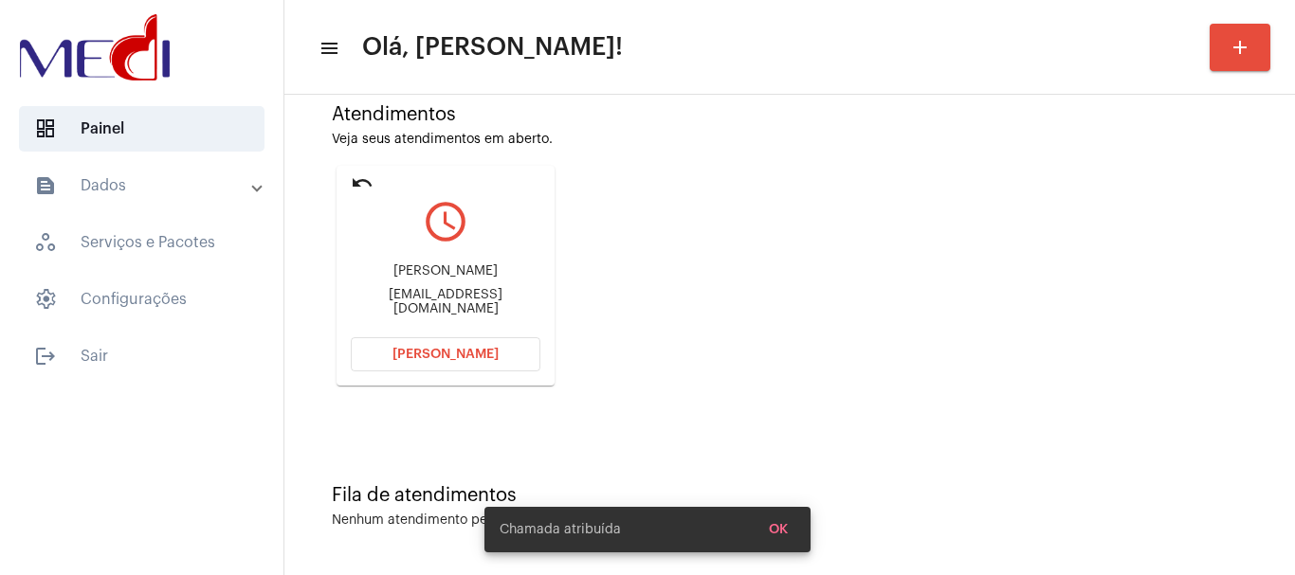
drag, startPoint x: 364, startPoint y: 272, endPoint x: 512, endPoint y: 268, distance: 147.9
click at [512, 268] on div "Luis Antonio de Sousa luisantoniosousa64@gmail.com" at bounding box center [446, 289] width 190 height 85
copy div "Luis Antonio de Sousa"
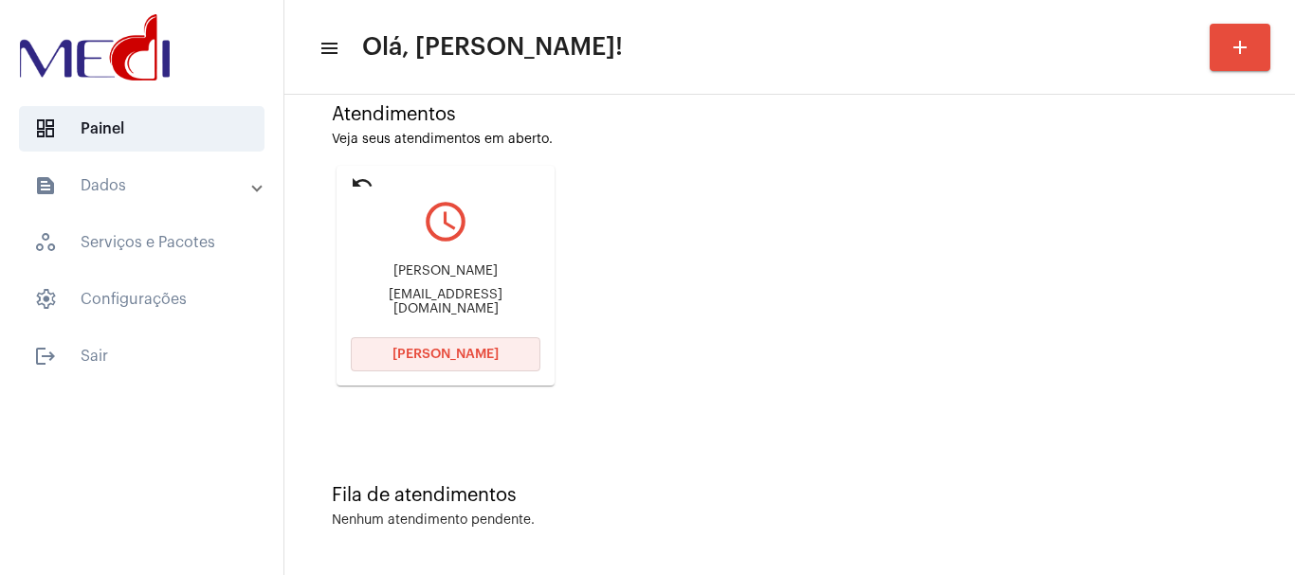
click at [426, 341] on button "Abrir Chamada" at bounding box center [446, 354] width 190 height 34
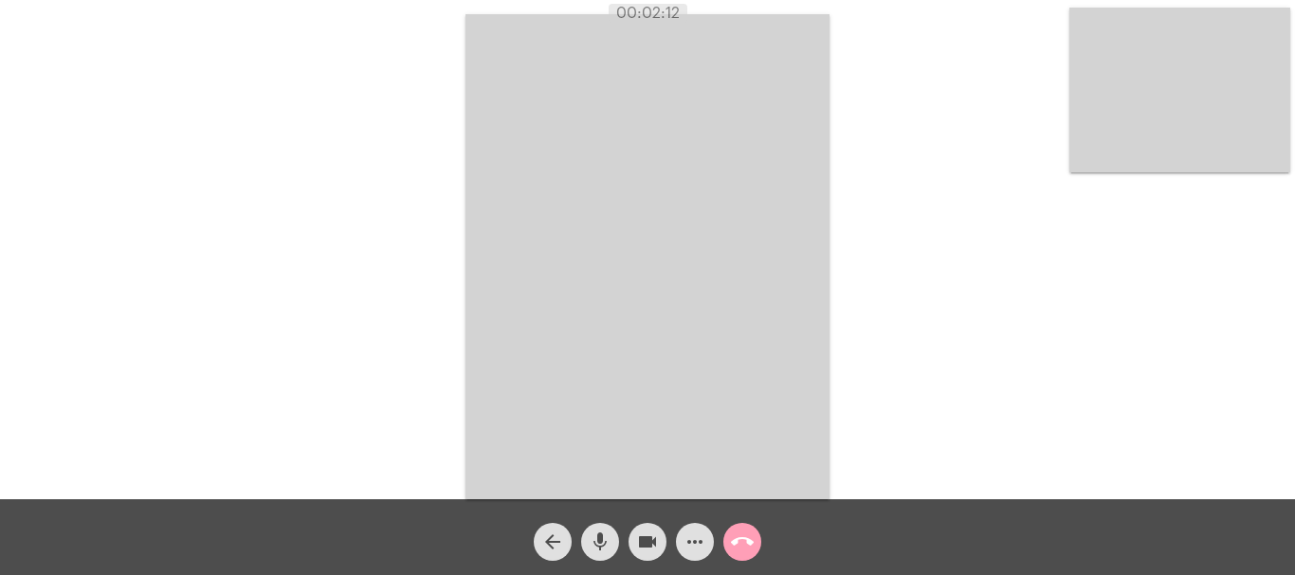
click at [735, 539] on mat-icon "call_end" at bounding box center [742, 542] width 23 height 23
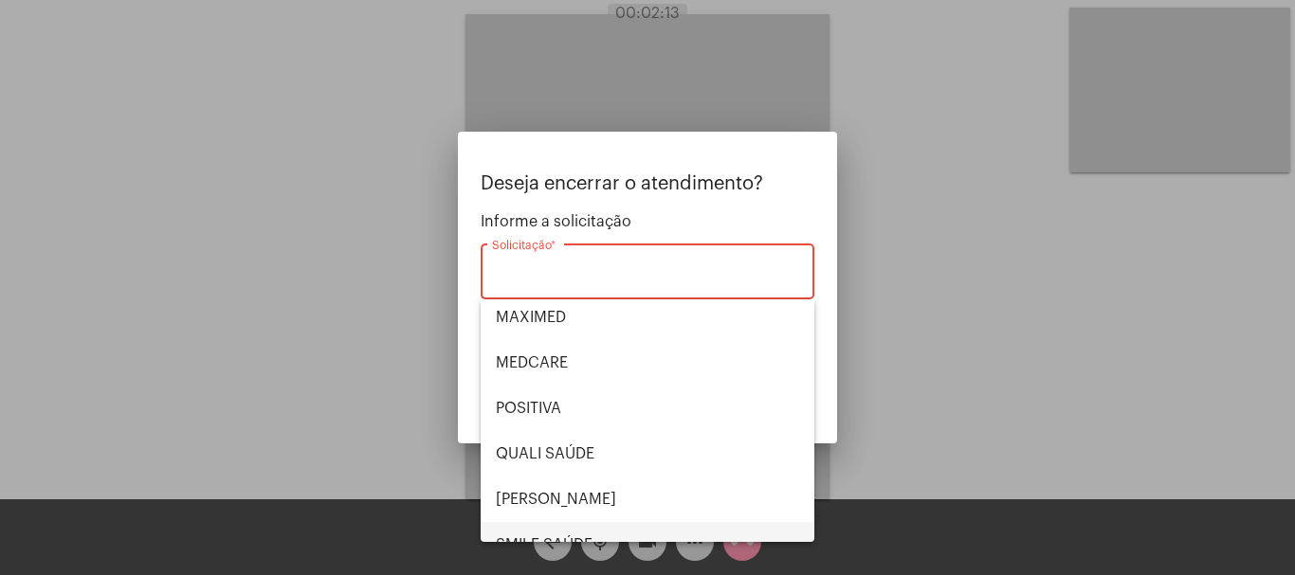
scroll to position [394, 0]
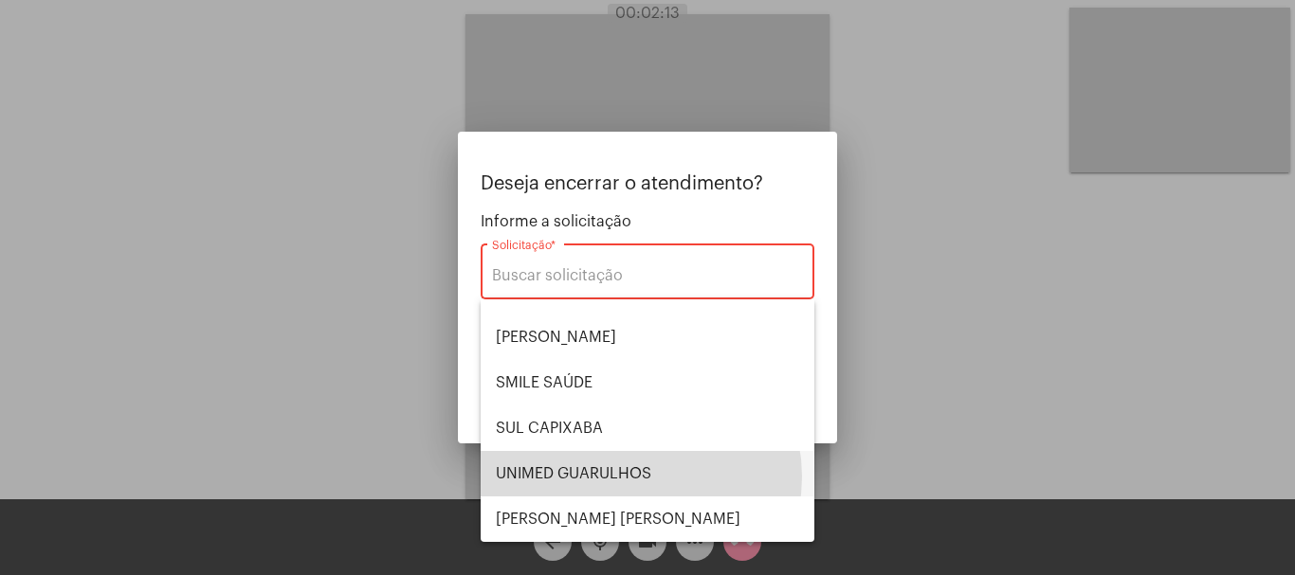
click at [629, 477] on span "UNIMED GUARULHOS" at bounding box center [647, 473] width 303 height 45
type input "UNIMED GUARULHOS"
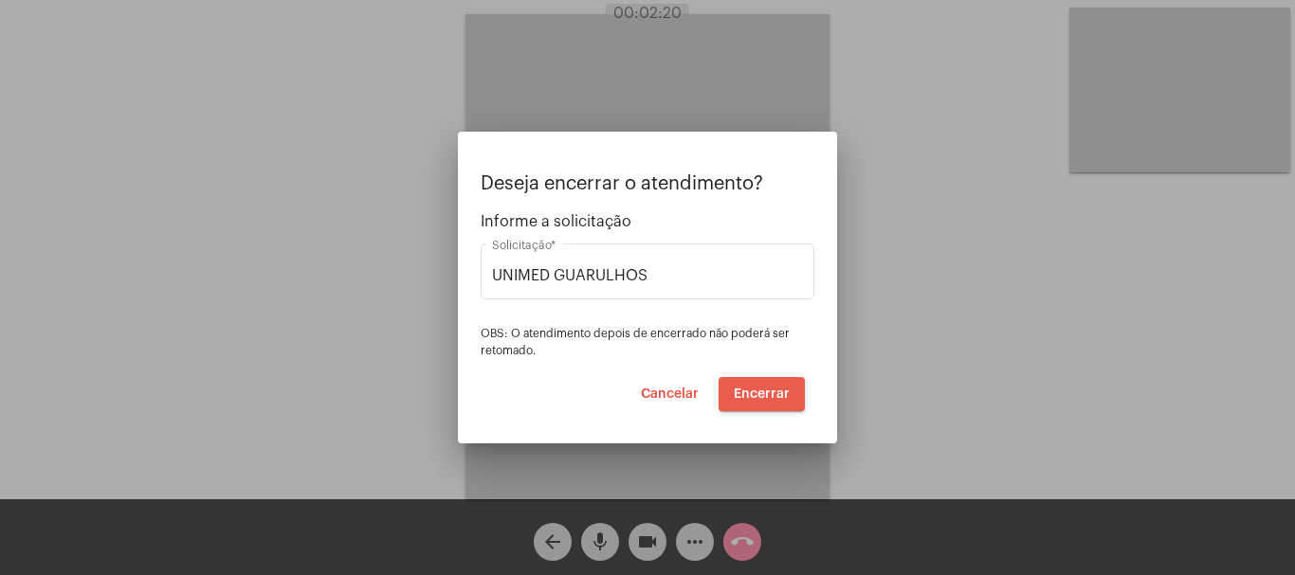
click at [764, 396] on span "Encerrar" at bounding box center [762, 394] width 56 height 13
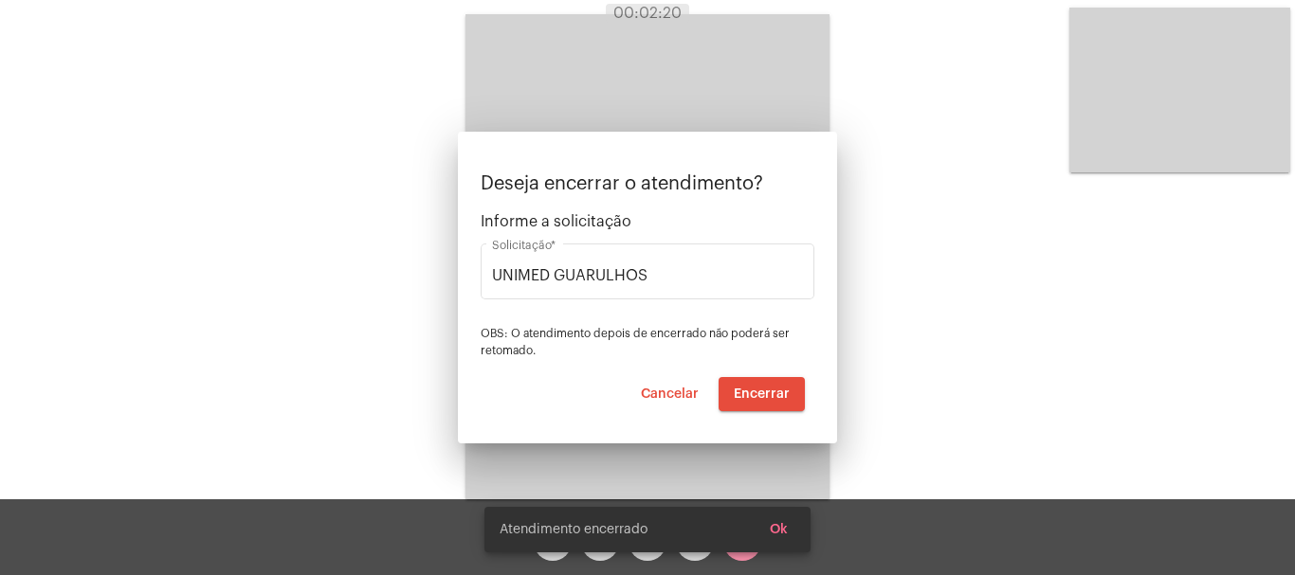
click at [764, 394] on video at bounding box center [647, 256] width 364 height 485
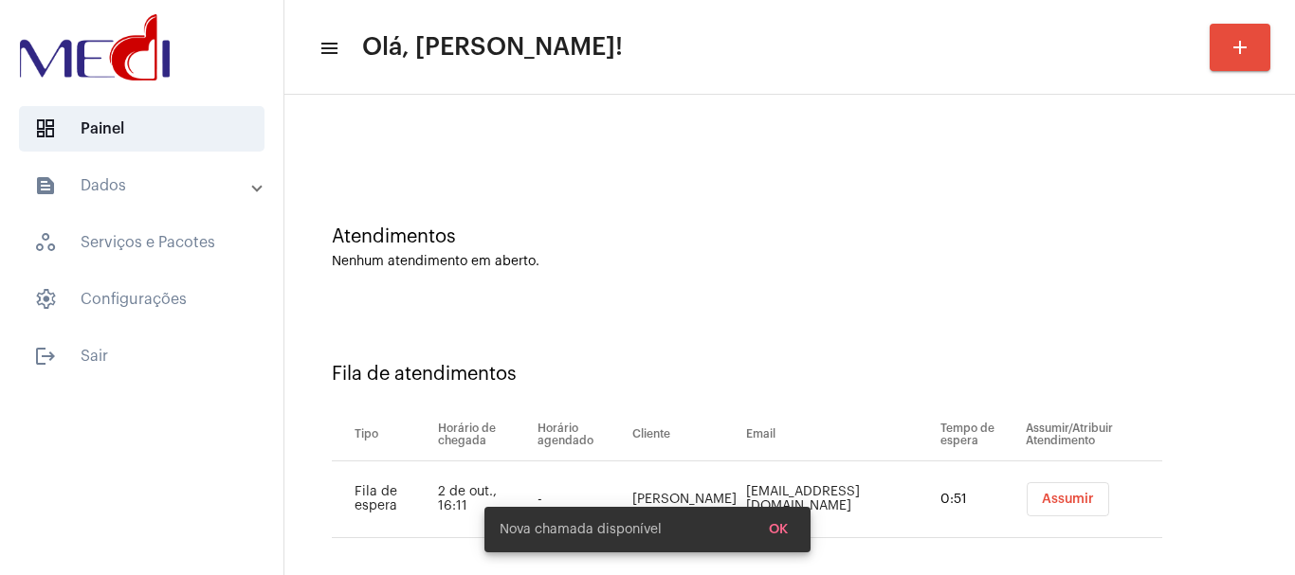
scroll to position [58, 0]
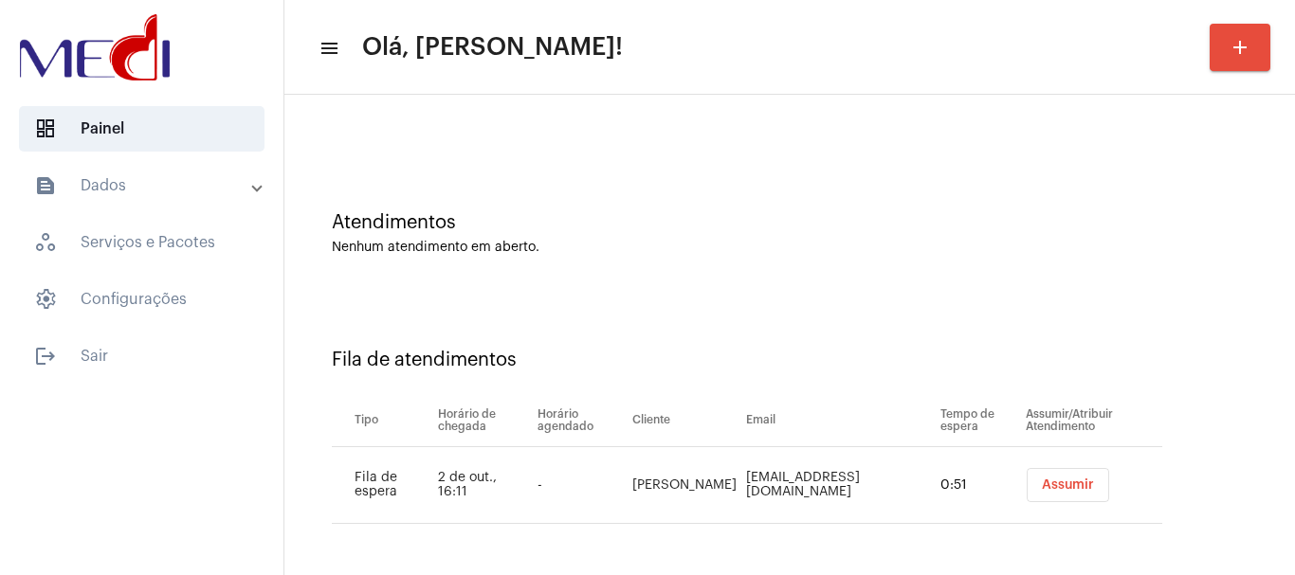
click at [1042, 489] on span "Assumir" at bounding box center [1068, 485] width 52 height 13
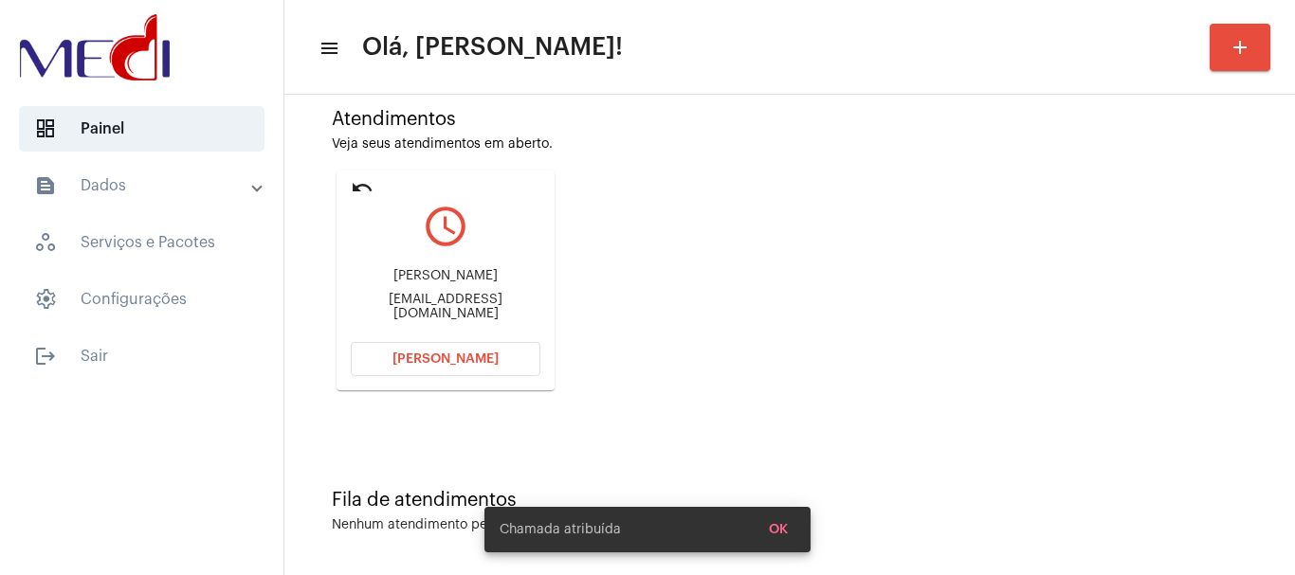
scroll to position [166, 0]
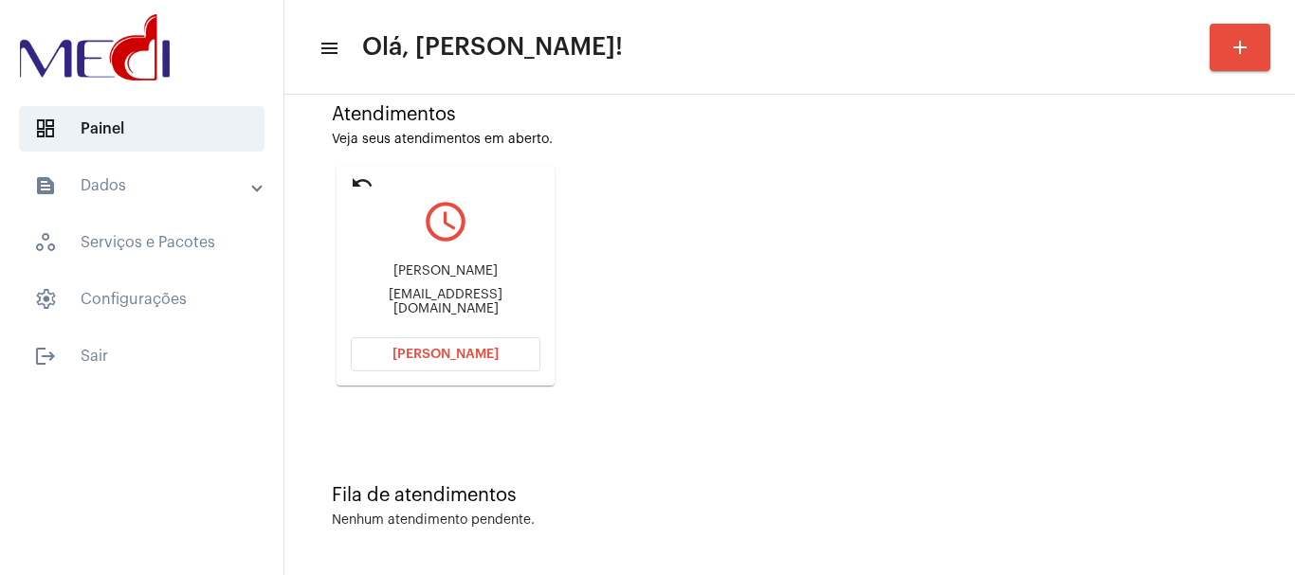
click at [356, 179] on mat-icon "undo" at bounding box center [362, 183] width 23 height 23
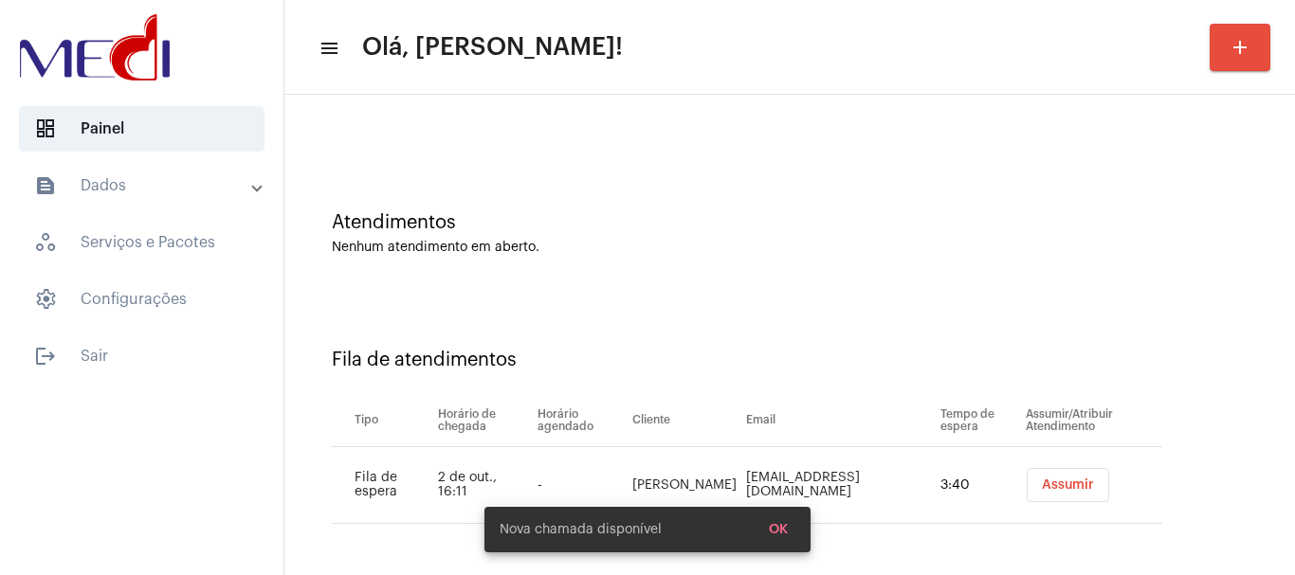
scroll to position [58, 0]
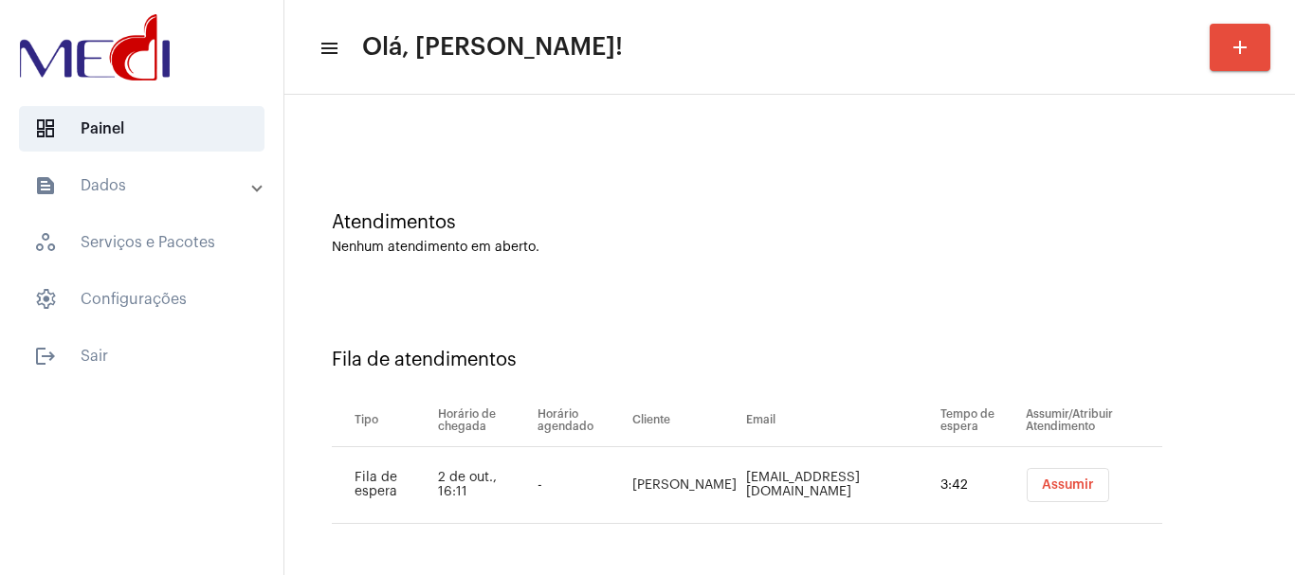
click at [1042, 490] on span "Assumir" at bounding box center [1068, 485] width 52 height 13
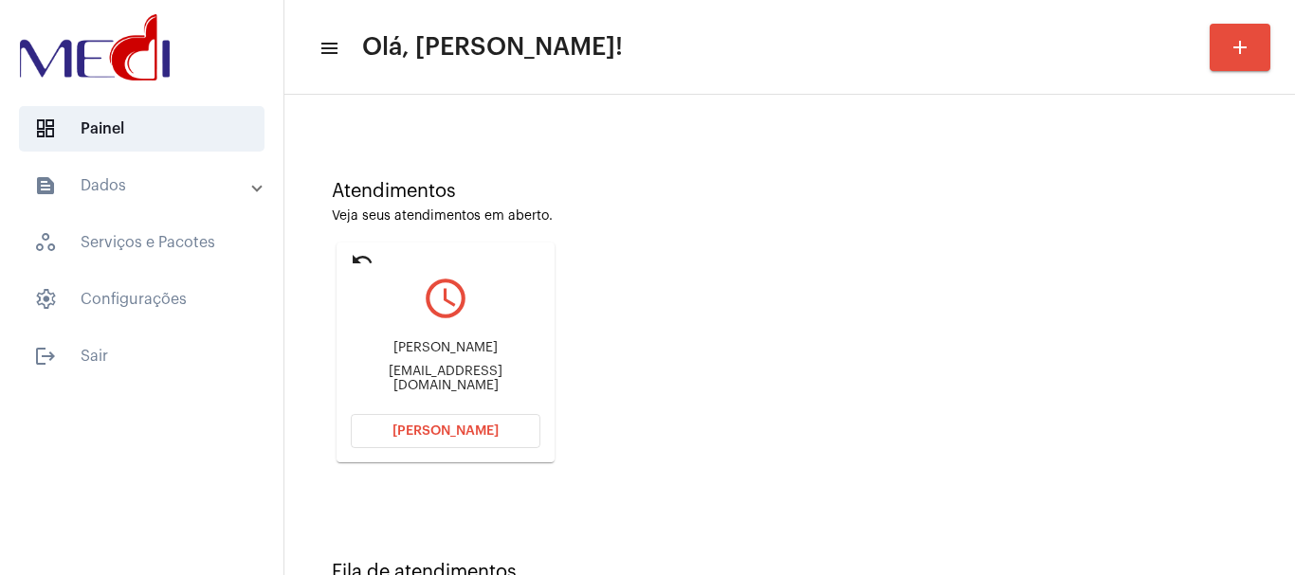
scroll to position [166, 0]
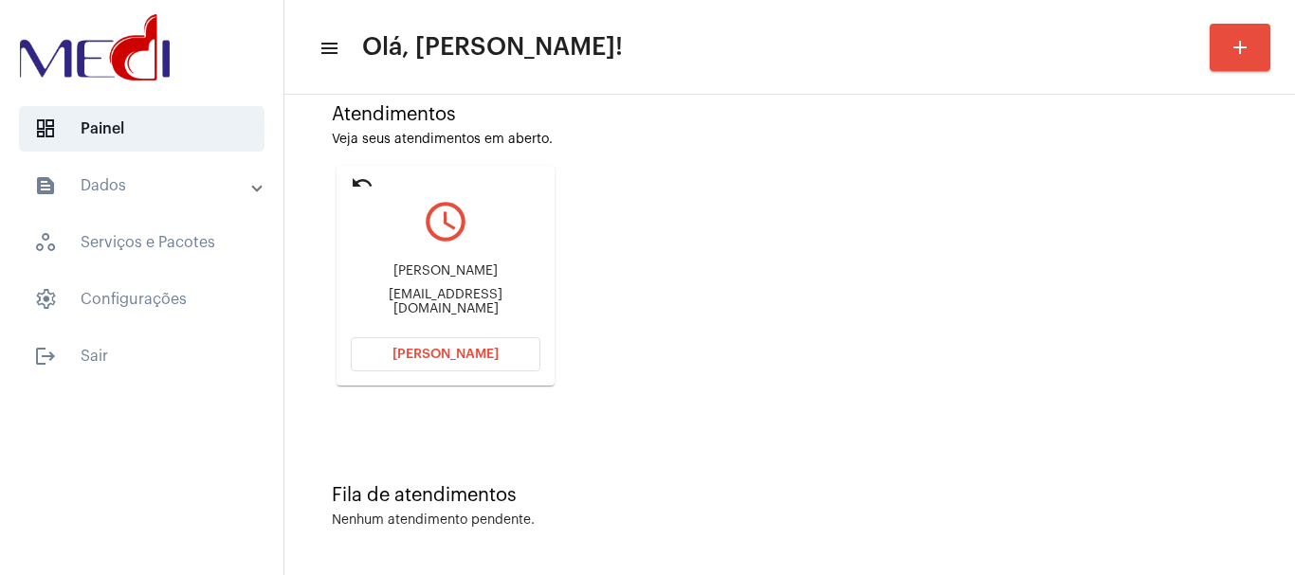
click at [383, 356] on button "Abrir Chamada" at bounding box center [446, 354] width 190 height 34
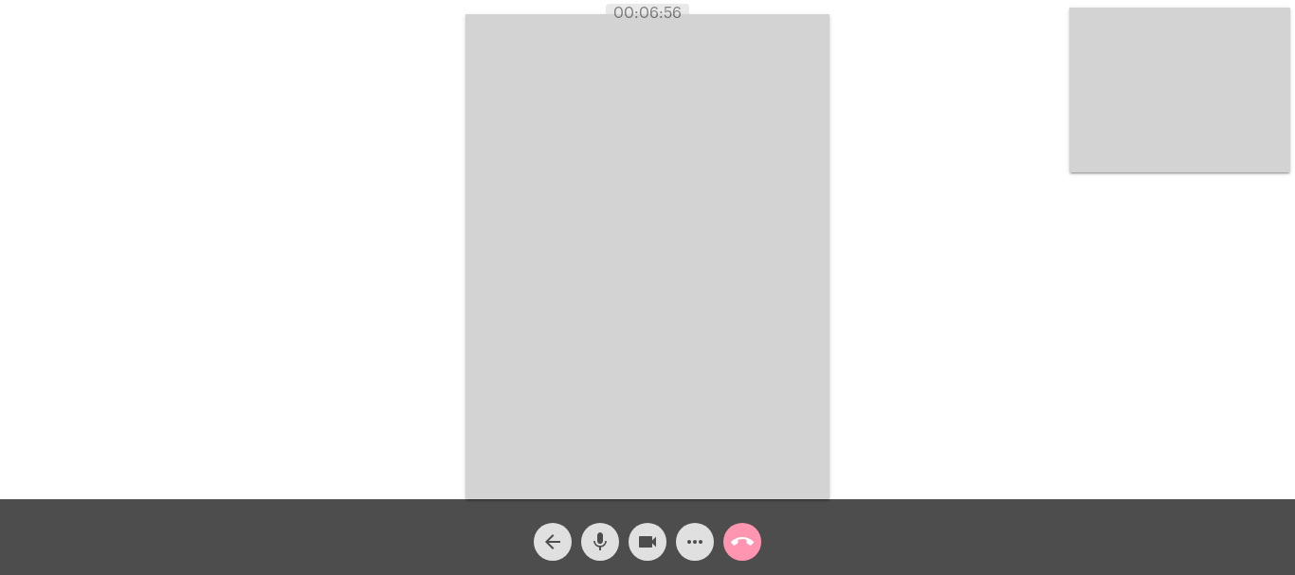
click at [738, 537] on mat-icon "call_end" at bounding box center [742, 542] width 23 height 23
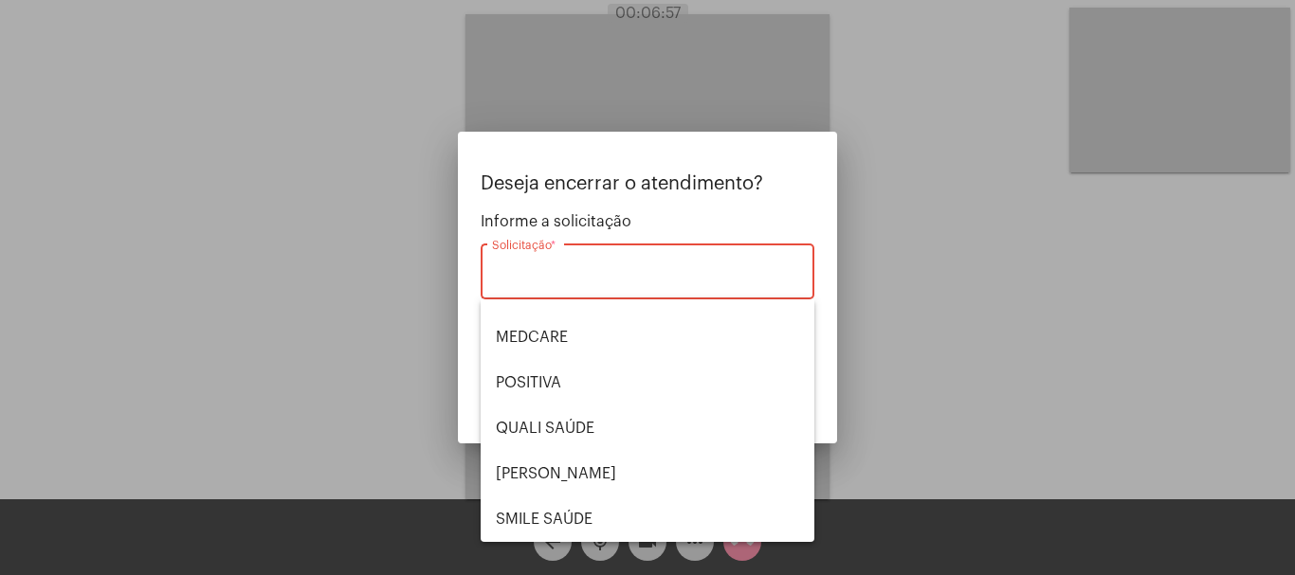
scroll to position [394, 0]
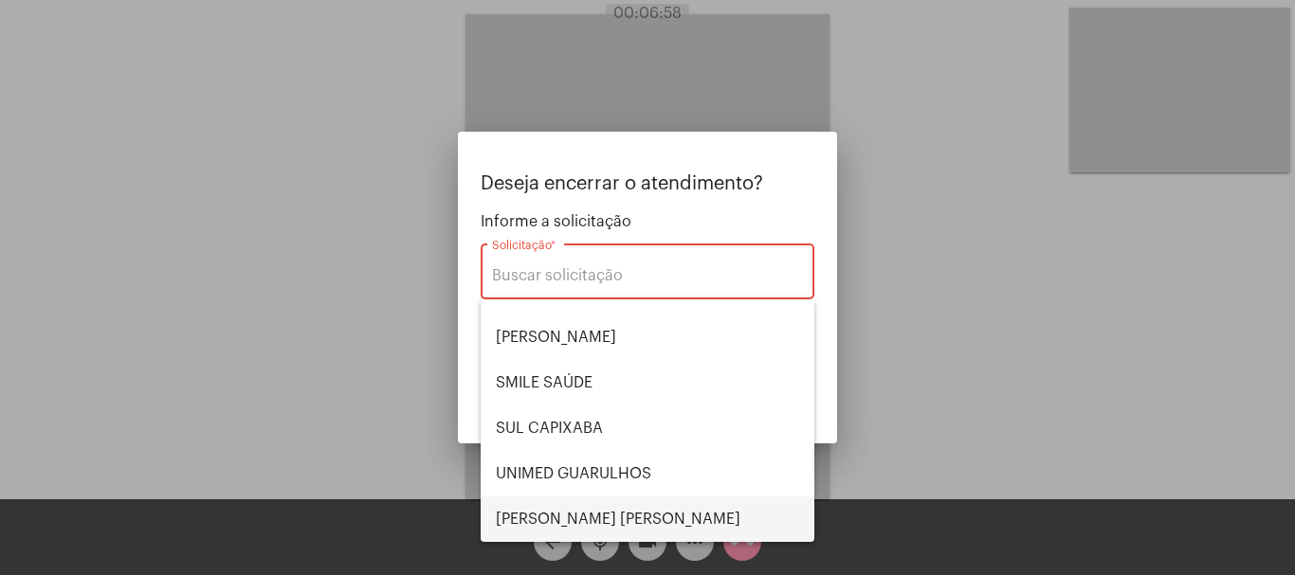
click at [583, 519] on span "VERA CRUZ" at bounding box center [647, 519] width 303 height 45
type input "VERA CRUZ"
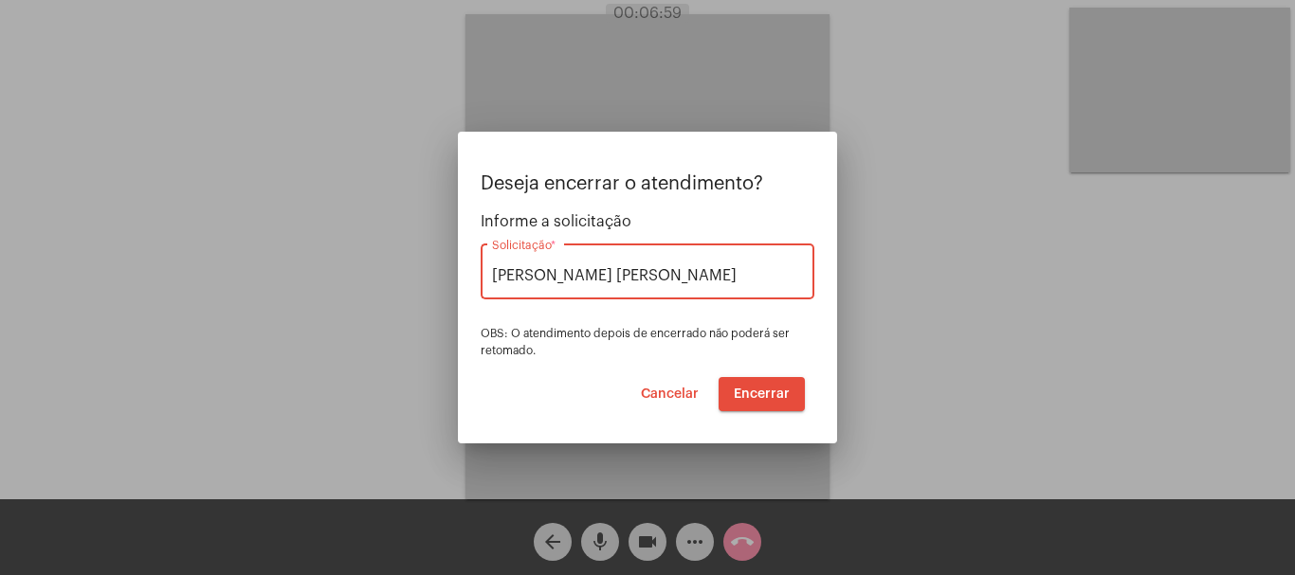
click at [755, 388] on span "Encerrar" at bounding box center [762, 394] width 56 height 13
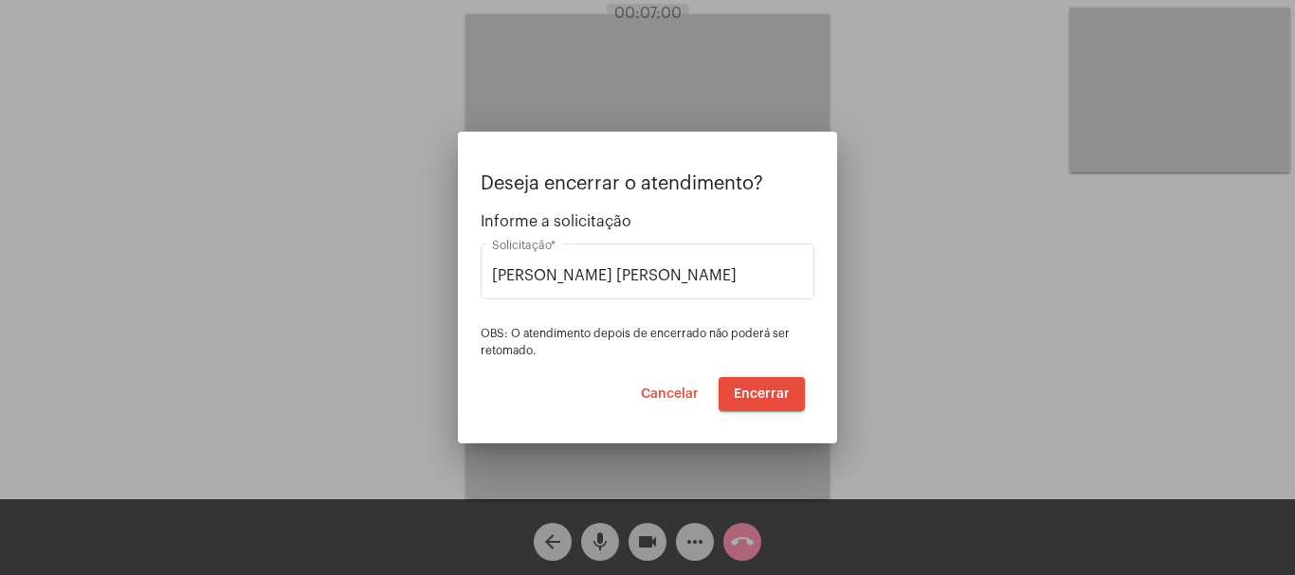
click at [757, 381] on video at bounding box center [647, 256] width 364 height 485
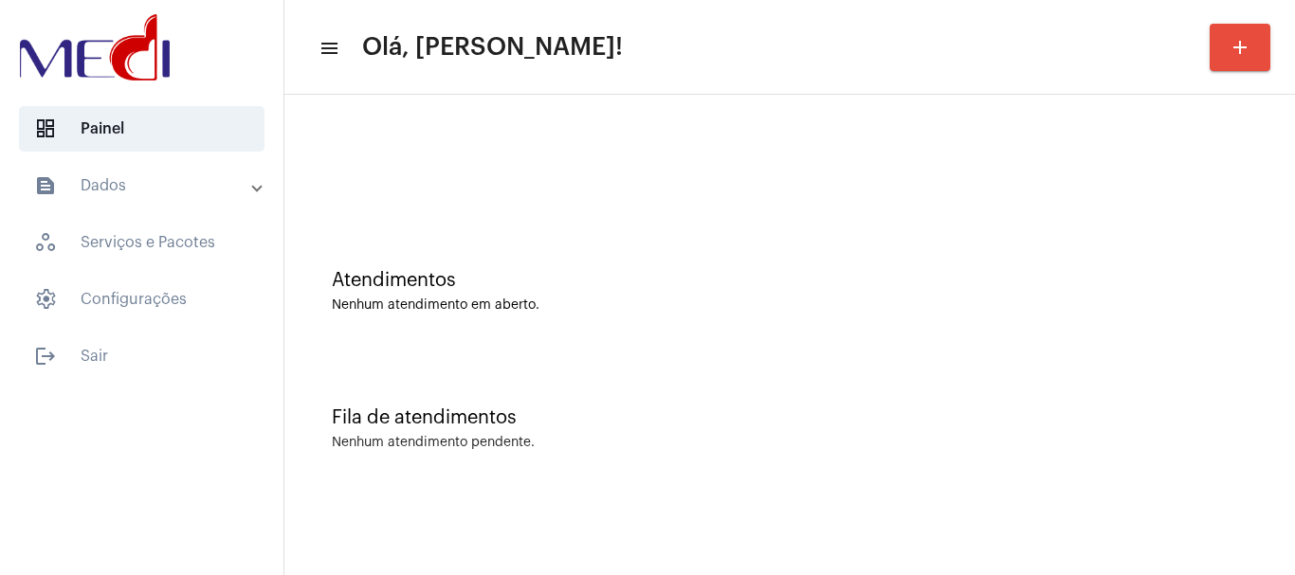
drag, startPoint x: 517, startPoint y: 171, endPoint x: 485, endPoint y: 112, distance: 66.6
click at [517, 171] on div at bounding box center [790, 168] width 916 height 14
click at [692, 334] on div "Atendimentos Nenhum atendimento em aberto." at bounding box center [789, 281] width 991 height 137
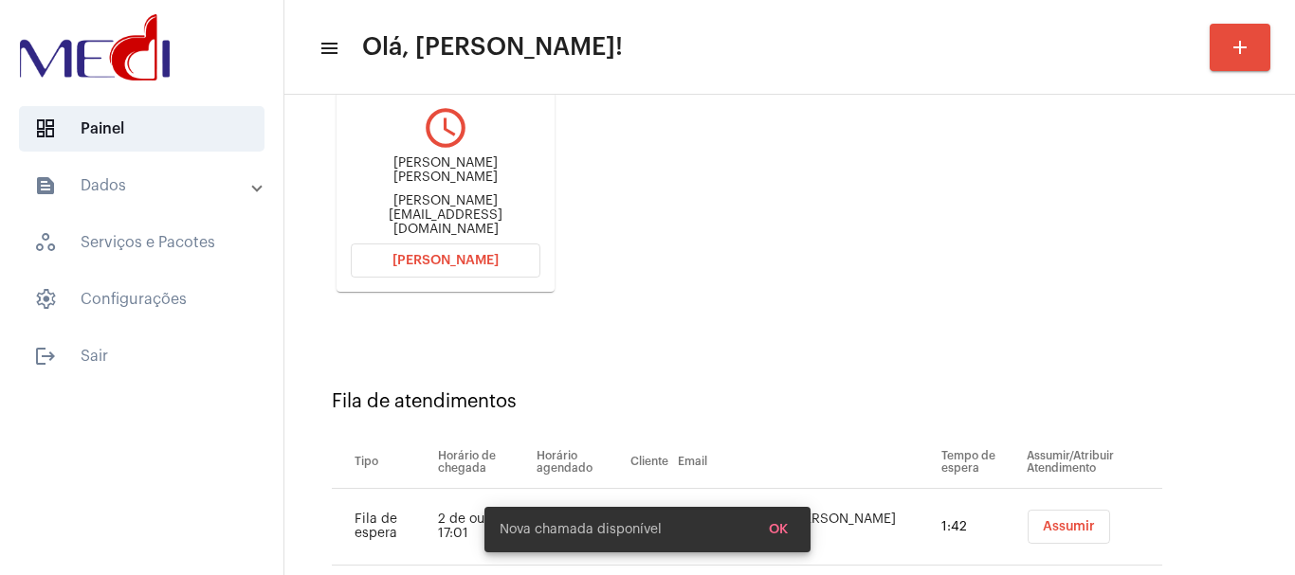
scroll to position [301, 0]
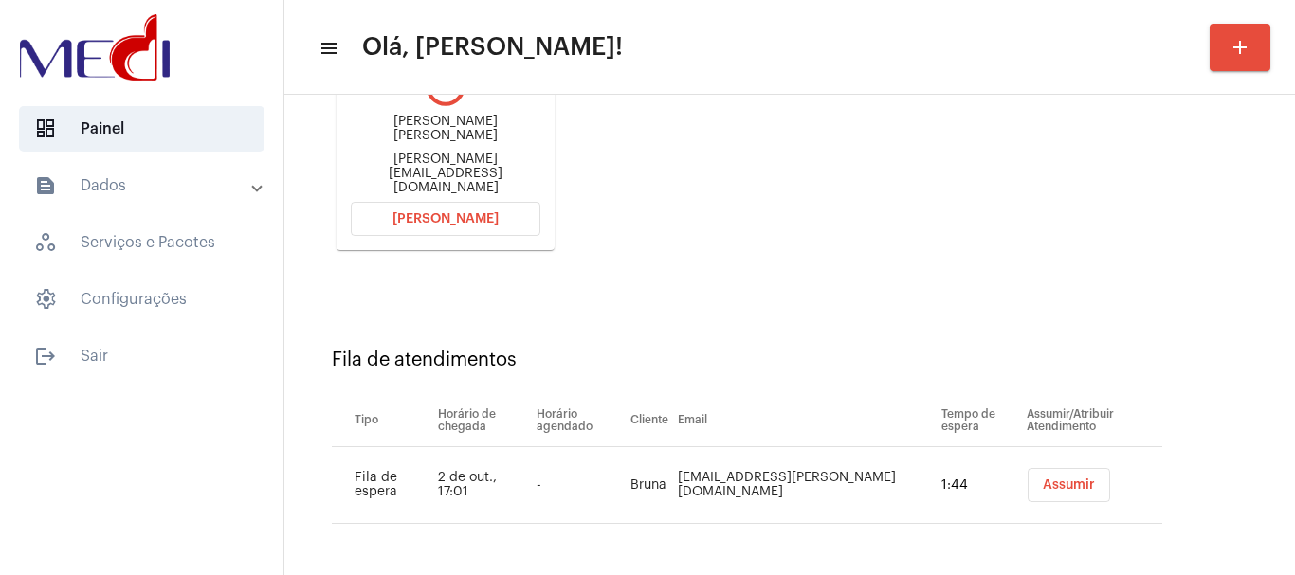
click at [1043, 488] on span "Assumir" at bounding box center [1069, 485] width 52 height 13
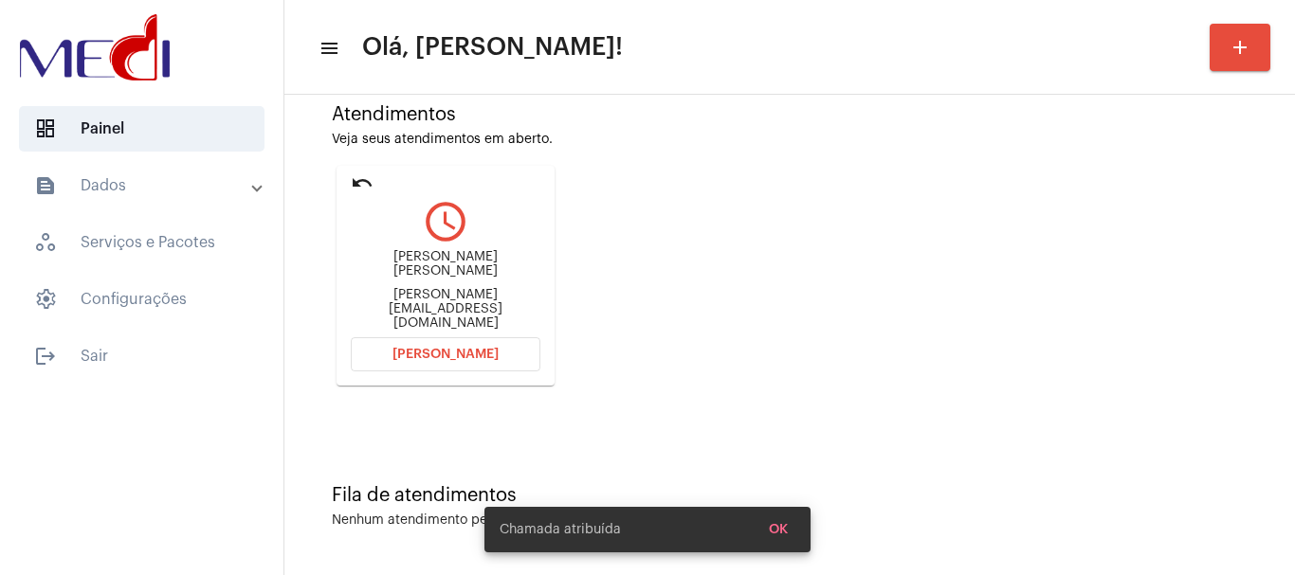
scroll to position [0, 0]
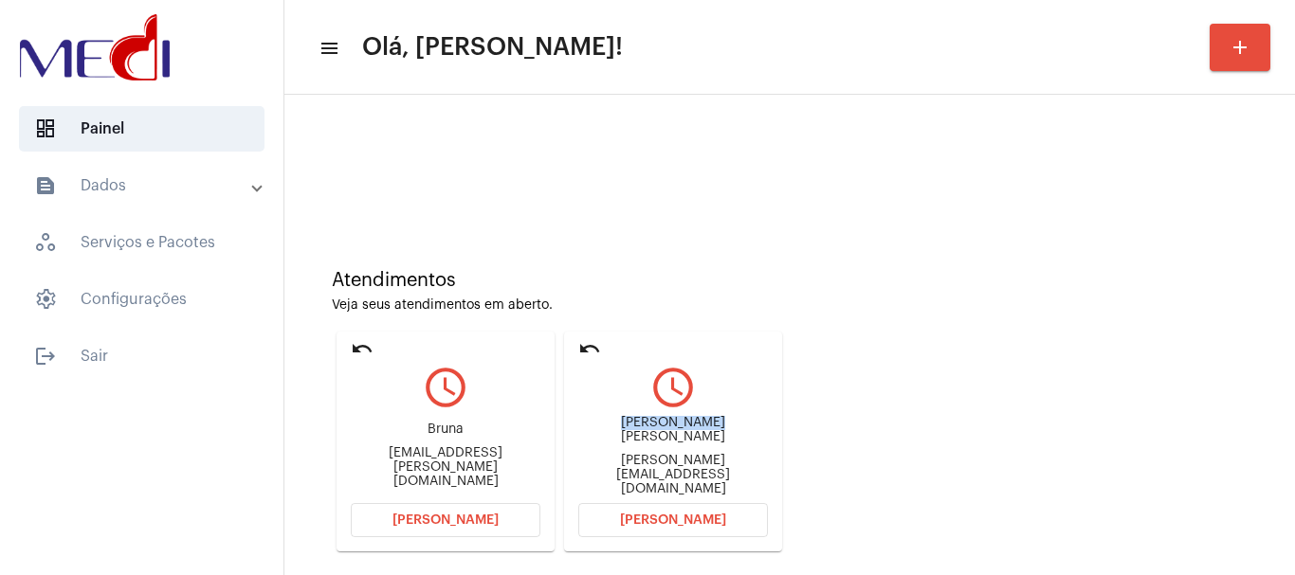
drag, startPoint x: 605, startPoint y: 439, endPoint x: 696, endPoint y: 425, distance: 92.1
click at [696, 425] on div "[PERSON_NAME] Martins [EMAIL_ADDRESS][DOMAIN_NAME]" at bounding box center [673, 455] width 190 height 85
copy div "[PERSON_NAME]"
click at [640, 531] on button "[PERSON_NAME]" at bounding box center [673, 520] width 190 height 34
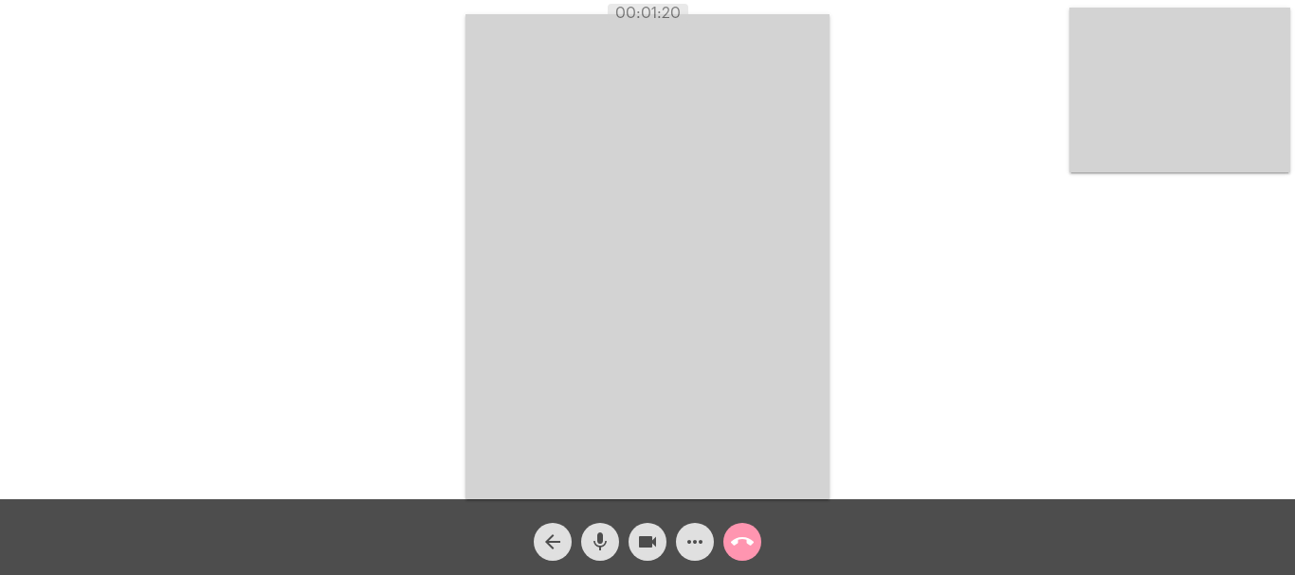
click at [745, 540] on mat-icon "call_end" at bounding box center [742, 542] width 23 height 23
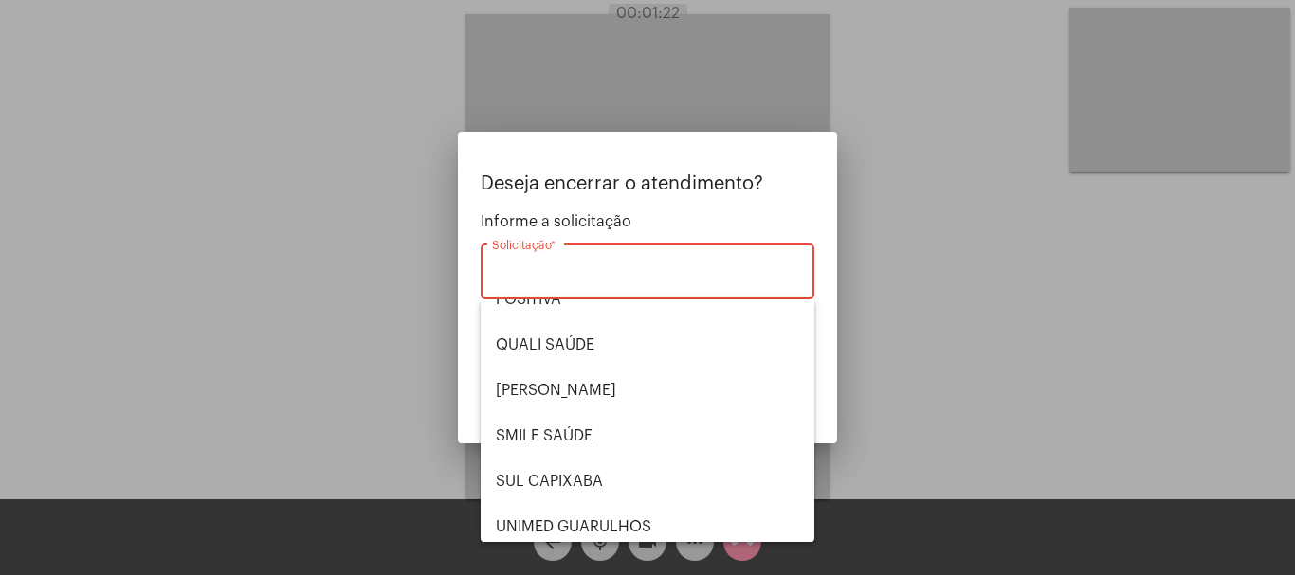
scroll to position [394, 0]
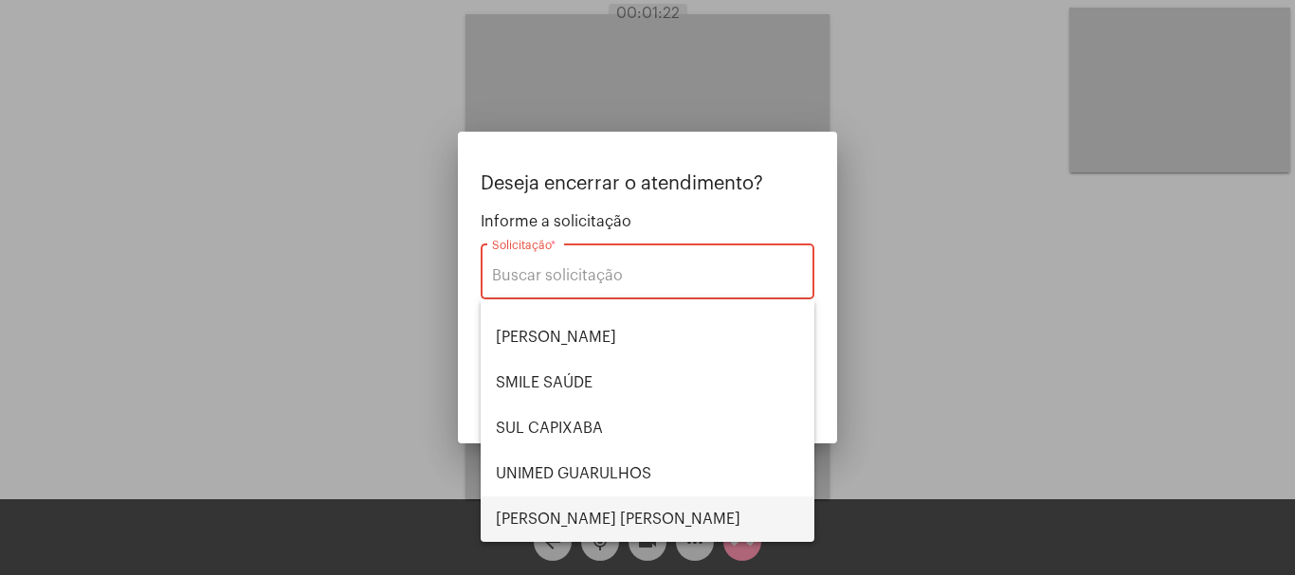
drag, startPoint x: 585, startPoint y: 519, endPoint x: 609, endPoint y: 499, distance: 31.7
click at [585, 518] on span "[PERSON_NAME] [PERSON_NAME]" at bounding box center [647, 519] width 303 height 45
type input "[PERSON_NAME] [PERSON_NAME]"
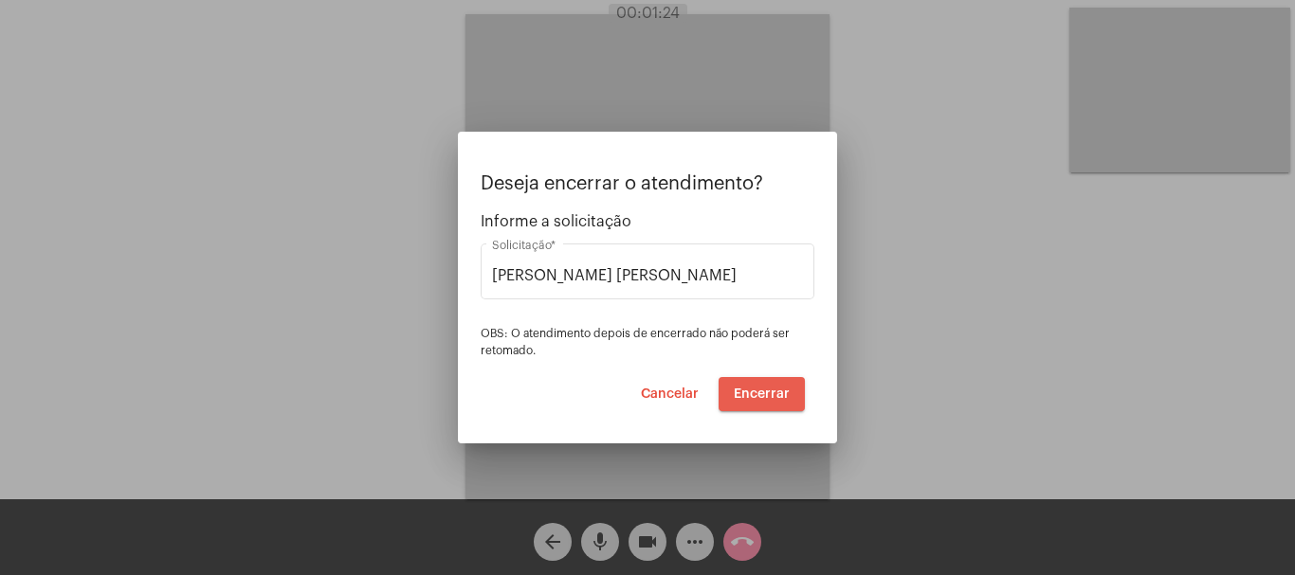
click at [782, 392] on span "Encerrar" at bounding box center [762, 394] width 56 height 13
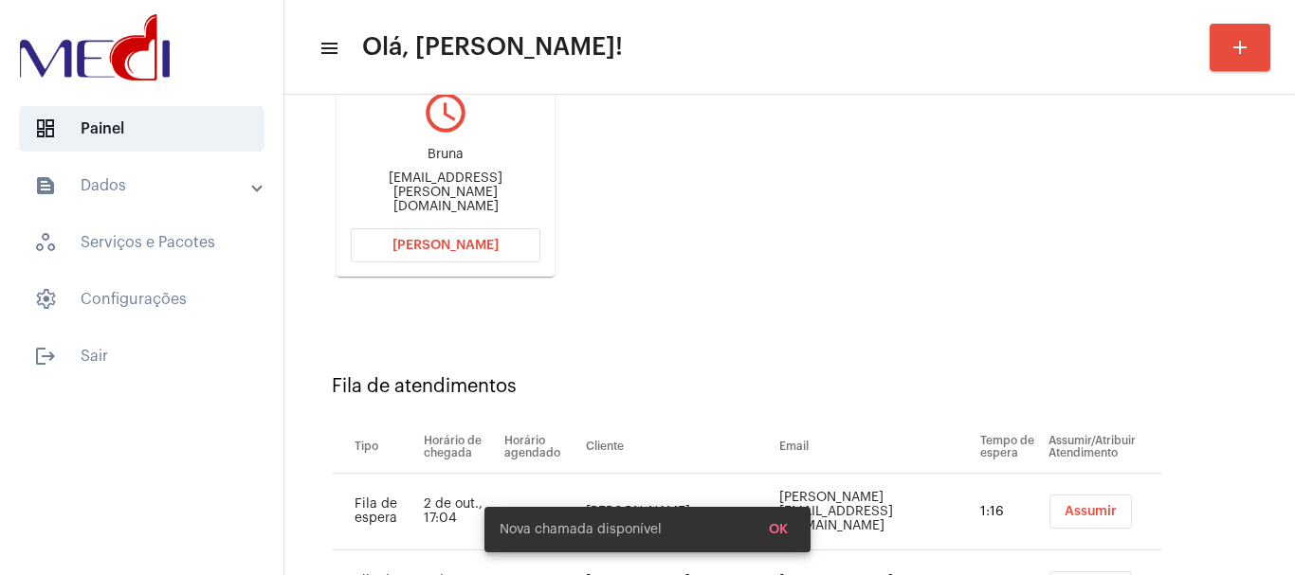
scroll to position [455, 0]
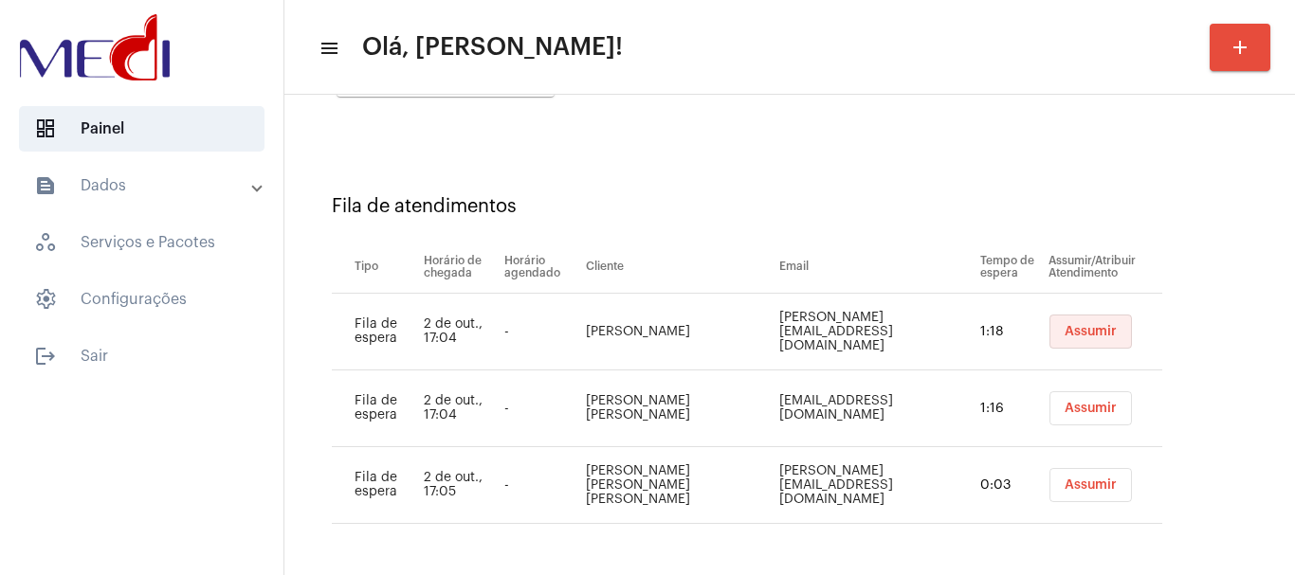
click at [1064, 334] on span "Assumir" at bounding box center [1090, 331] width 52 height 13
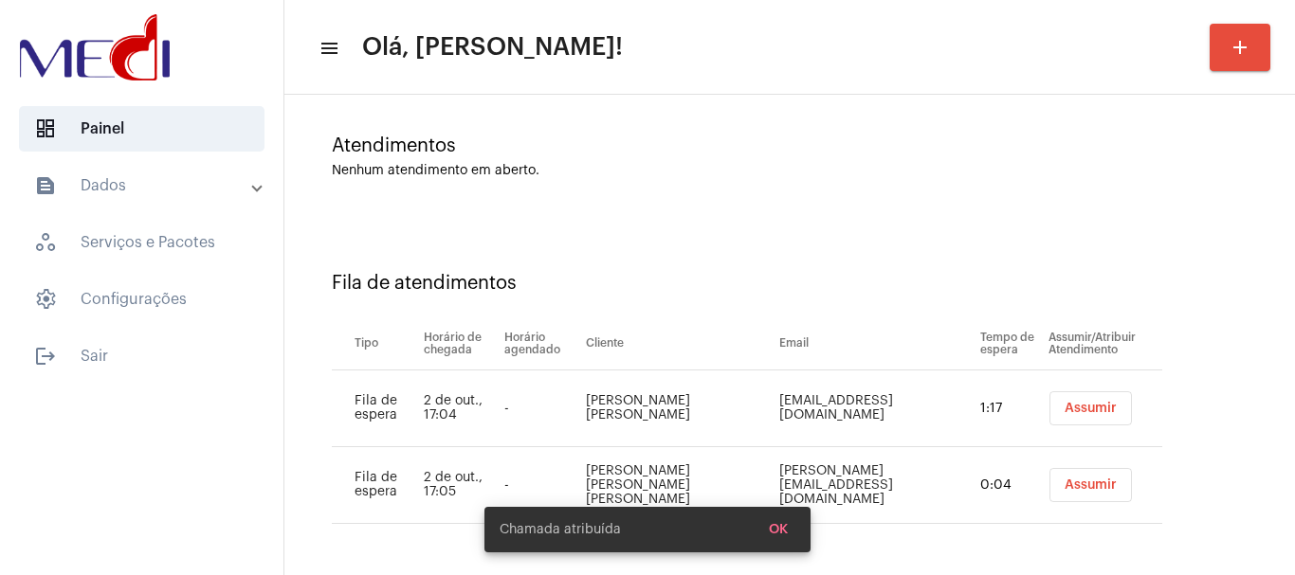
scroll to position [378, 0]
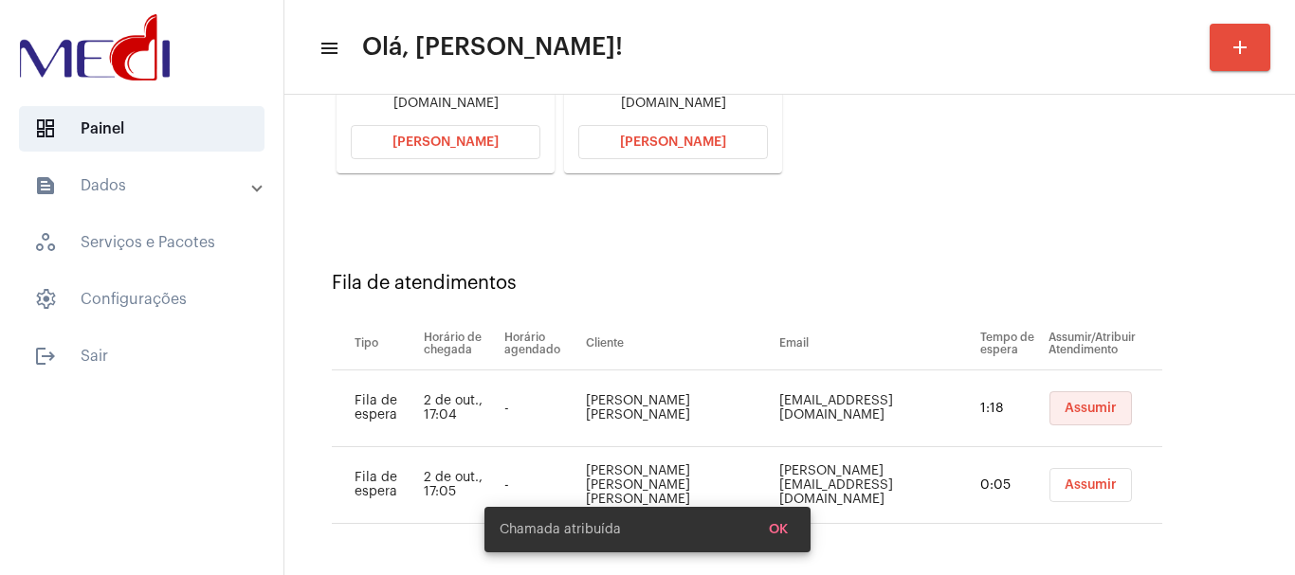
click at [1079, 411] on span "Assumir" at bounding box center [1090, 408] width 52 height 13
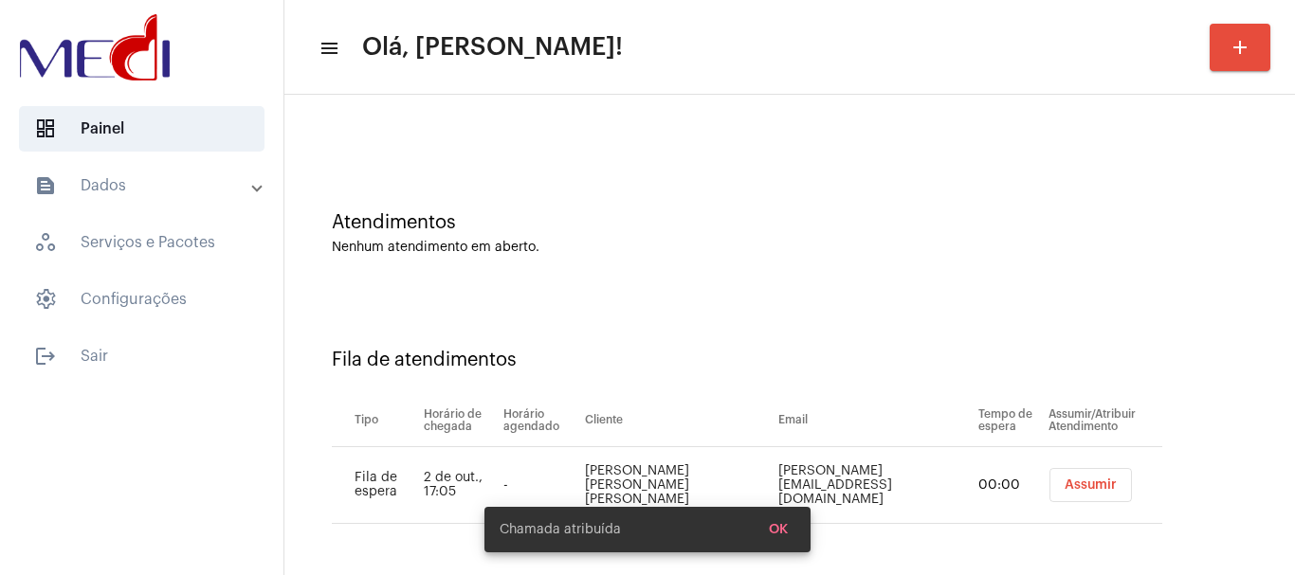
scroll to position [301, 0]
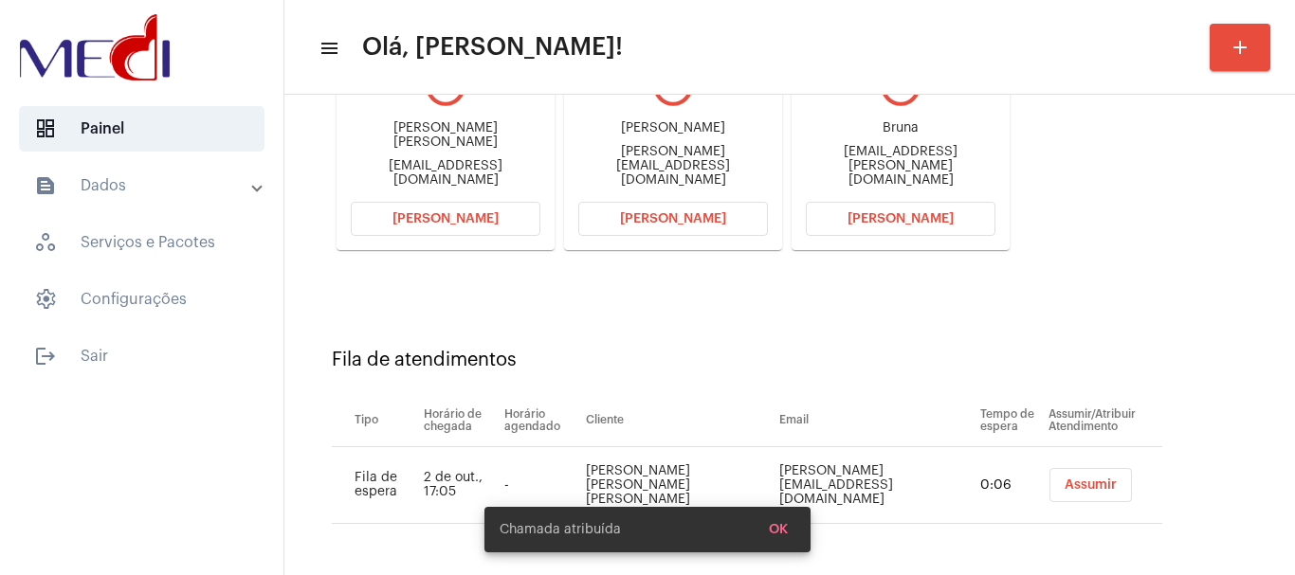
click at [1066, 486] on span "Assumir" at bounding box center [1090, 485] width 52 height 13
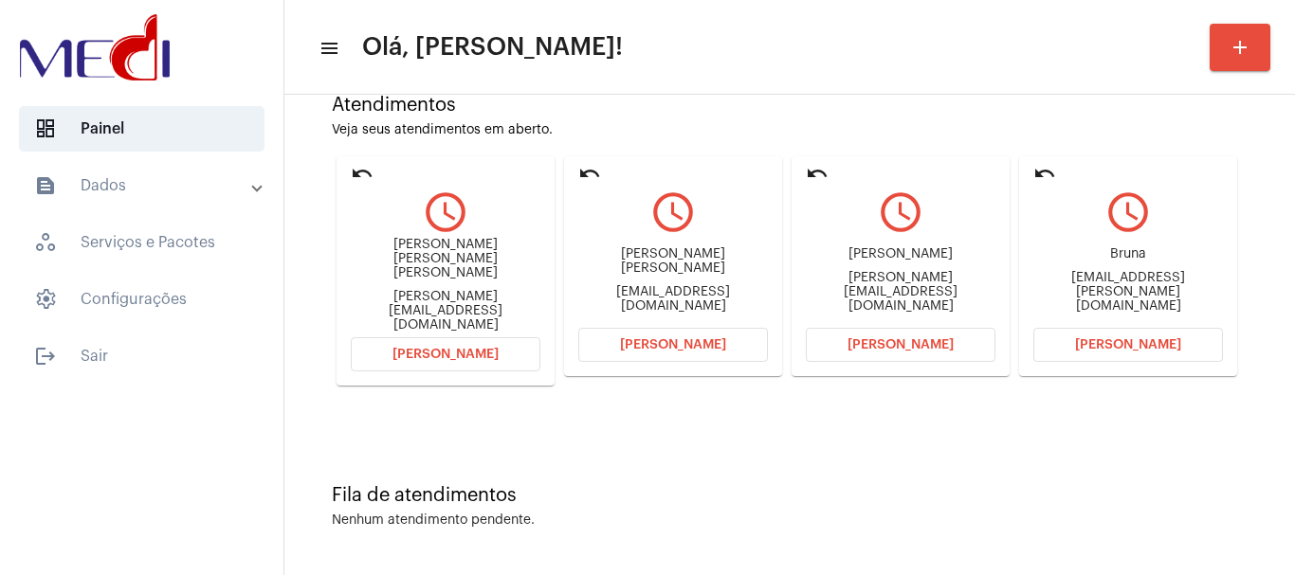
scroll to position [206, 0]
drag, startPoint x: 350, startPoint y: 483, endPoint x: 466, endPoint y: 479, distance: 116.7
click at [1019, 376] on mat-card "undo query_builder Bruna bruna.ferreira.1205@gmail.com Abrir Chamada" at bounding box center [1128, 266] width 218 height 220
drag, startPoint x: 428, startPoint y: 463, endPoint x: 479, endPoint y: 465, distance: 50.3
click at [1033, 262] on div "Bruna" at bounding box center [1128, 254] width 190 height 14
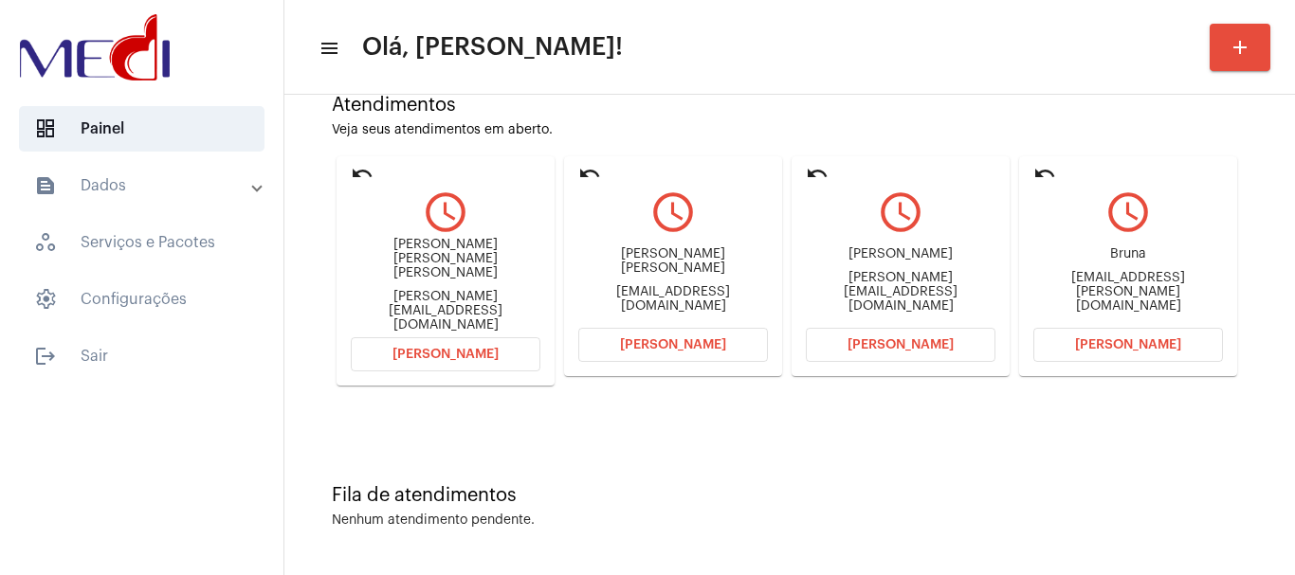
copy div "Bruna"
click at [1033, 362] on button "Abrir Chamada" at bounding box center [1128, 345] width 190 height 34
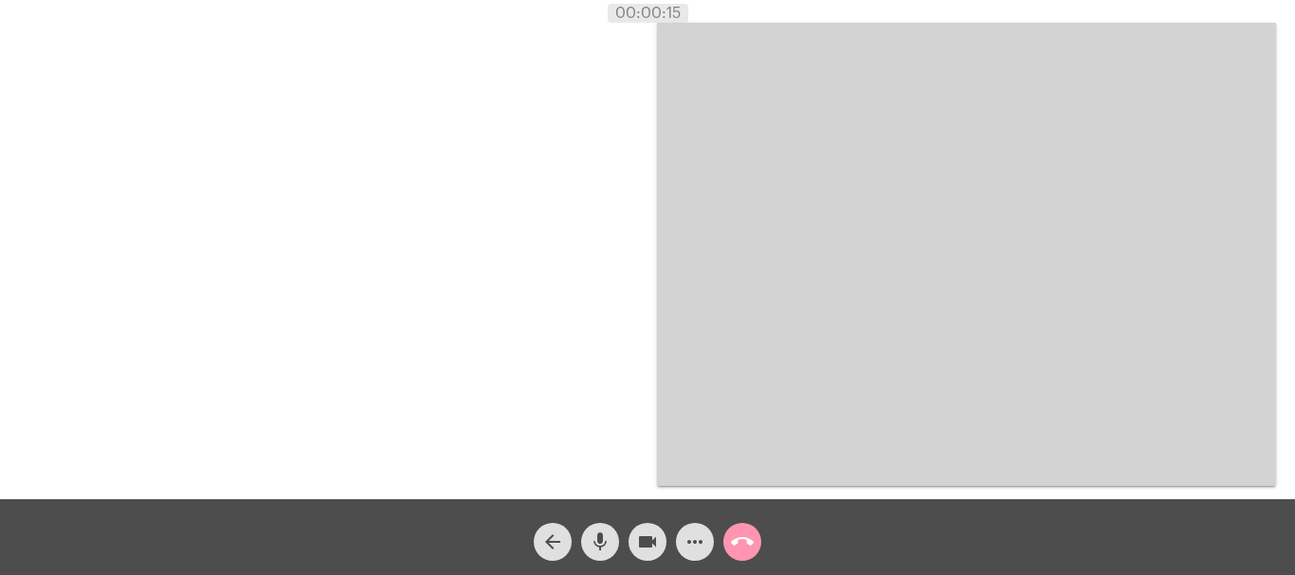
click at [701, 546] on mat-icon "more_horiz" at bounding box center [694, 542] width 23 height 23
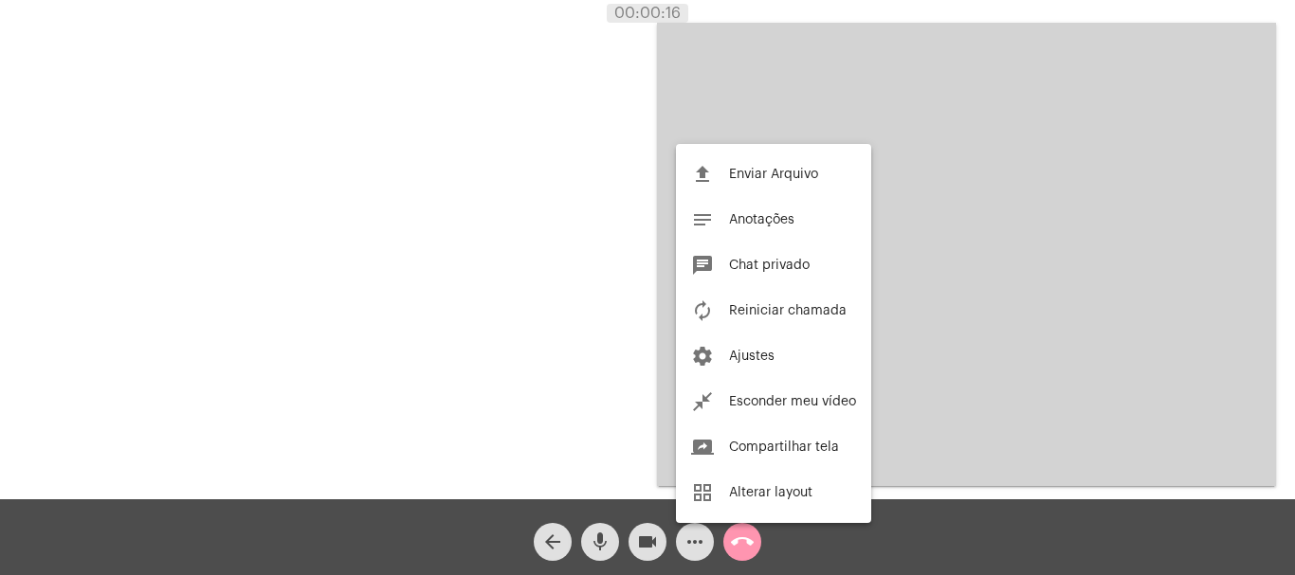
click at [799, 313] on span "Reiniciar chamada" at bounding box center [788, 310] width 118 height 13
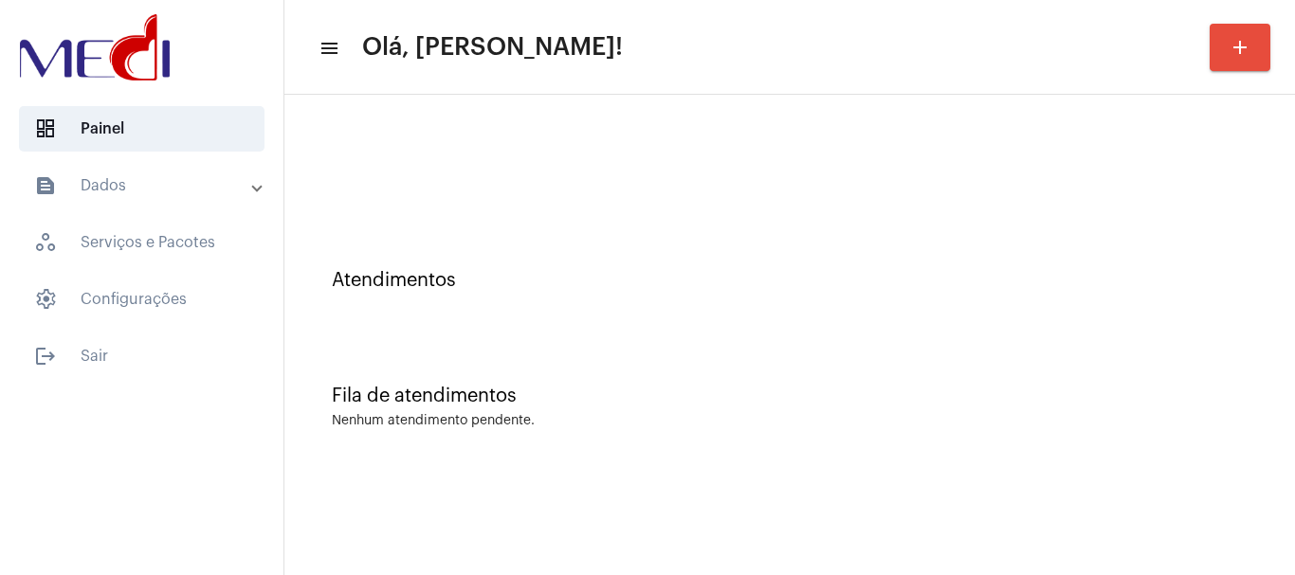
click at [382, 141] on div at bounding box center [789, 158] width 991 height 109
click at [546, 272] on div "Atendimentos" at bounding box center [790, 280] width 916 height 21
click at [160, 189] on mat-panel-title "text_snippet_outlined Dados" at bounding box center [143, 185] width 219 height 23
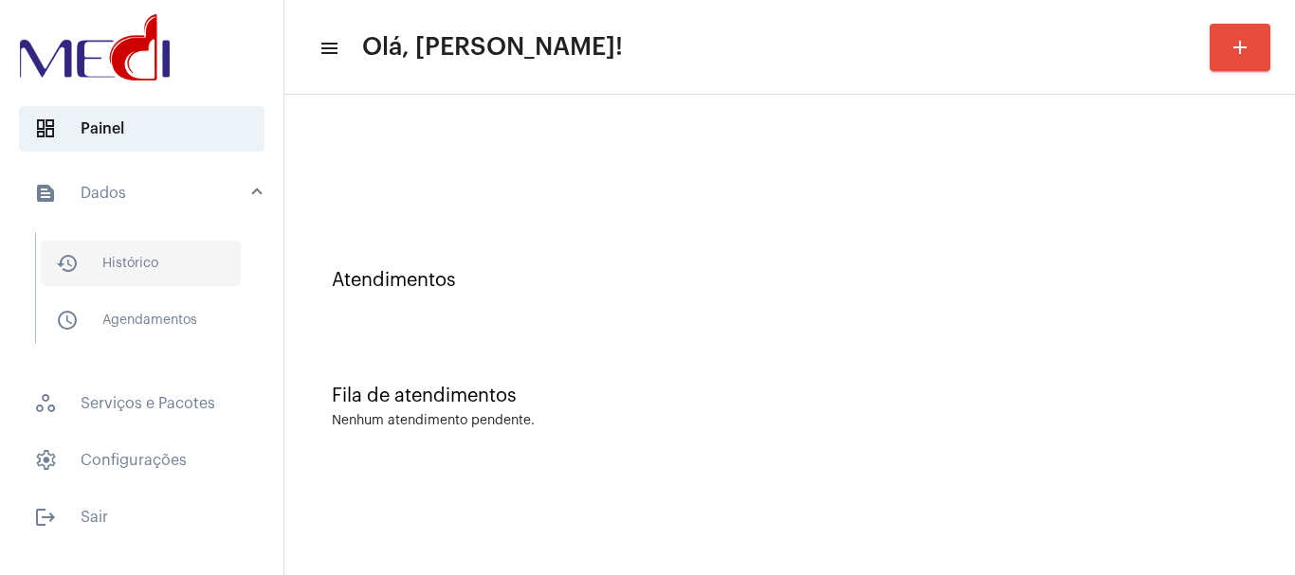
click at [144, 269] on span "history_outlined Histórico" at bounding box center [141, 263] width 200 height 45
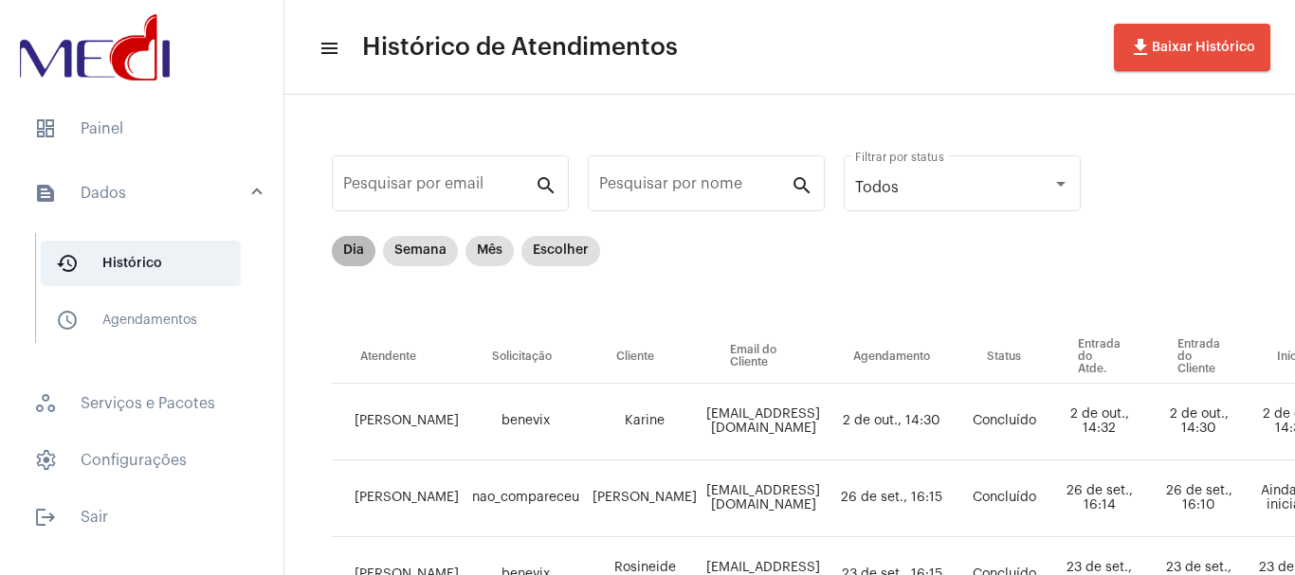
click at [353, 245] on mat-chip "Dia" at bounding box center [354, 251] width 44 height 30
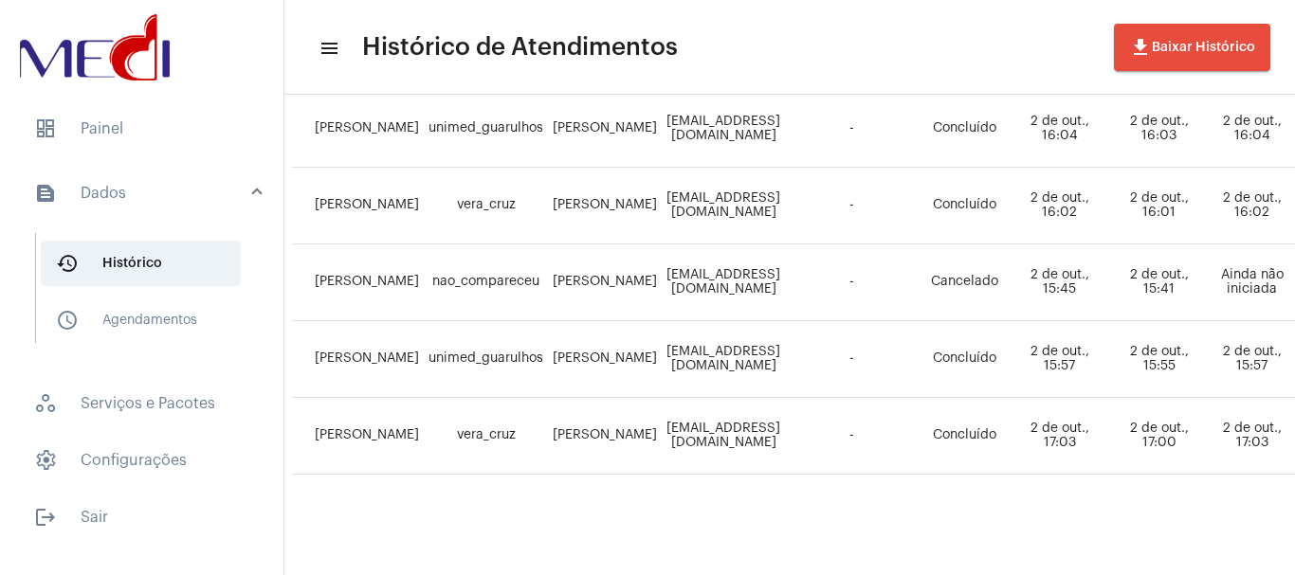
scroll to position [768, 0]
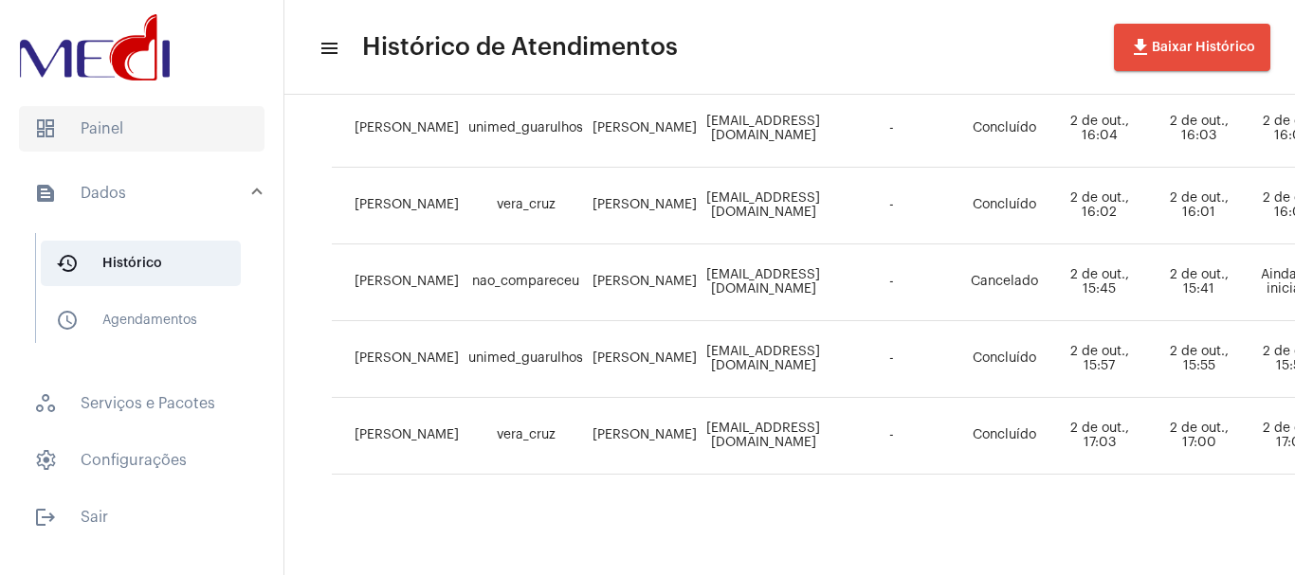
click at [161, 135] on span "dashboard Painel" at bounding box center [141, 128] width 245 height 45
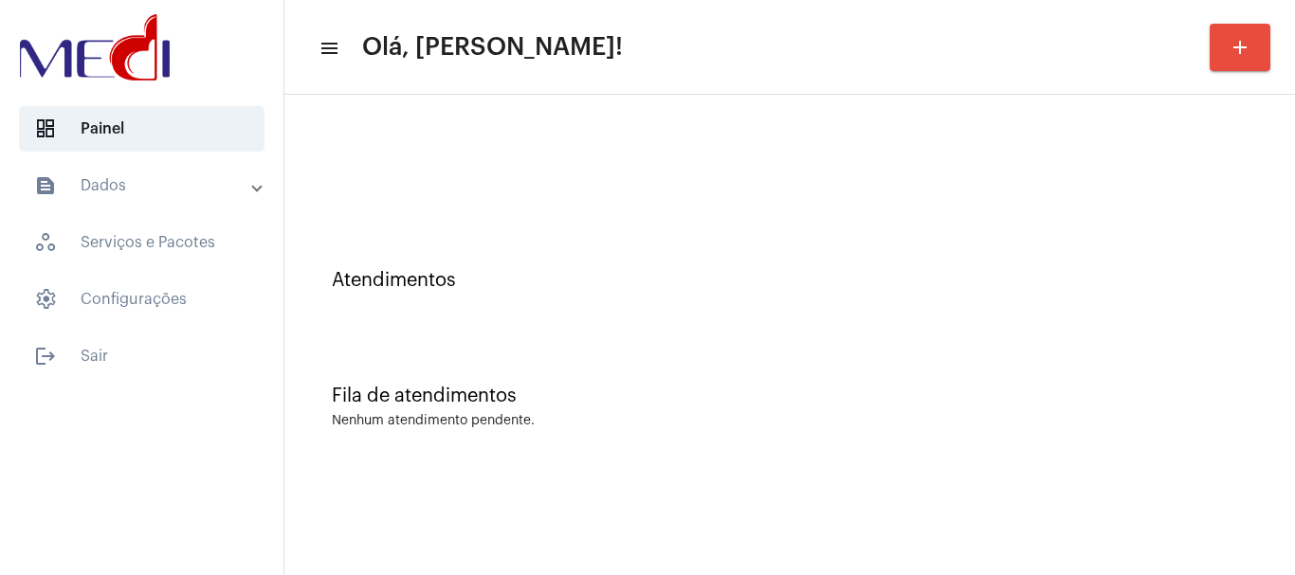
click at [419, 117] on div at bounding box center [789, 158] width 991 height 109
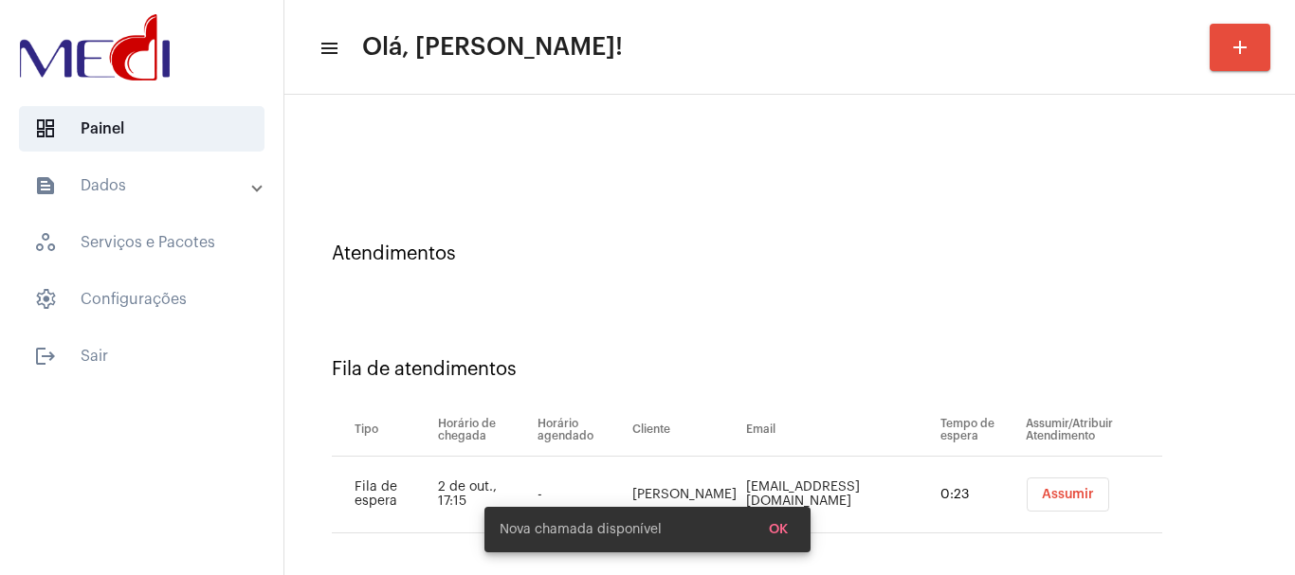
scroll to position [36, 0]
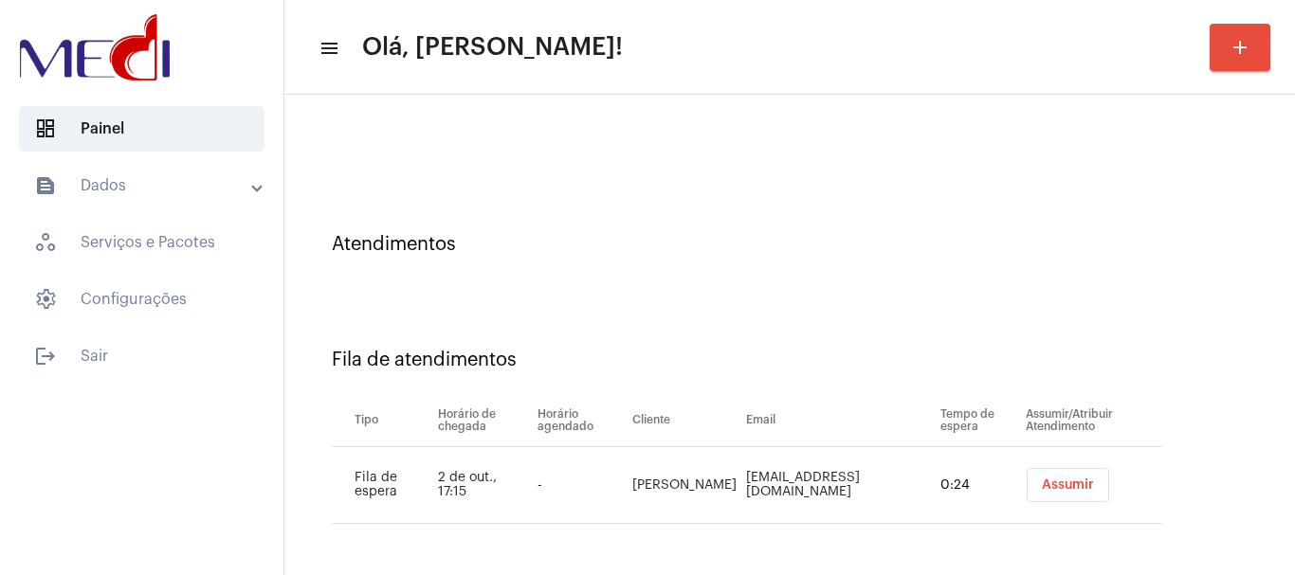
click at [1044, 486] on span "Assumir" at bounding box center [1068, 485] width 52 height 13
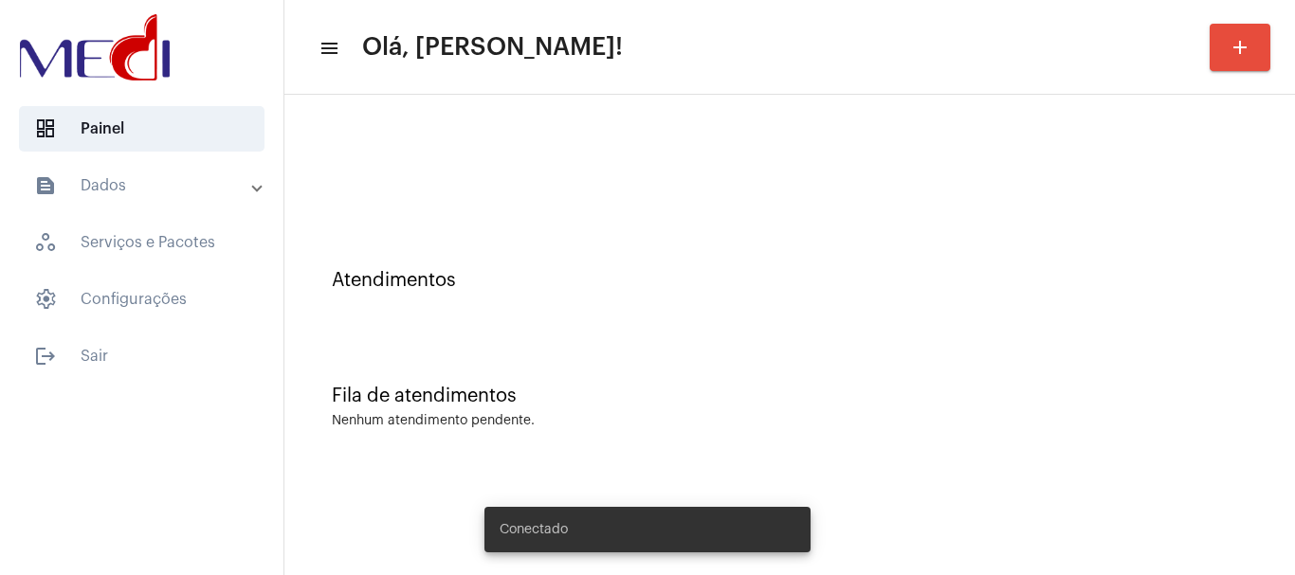
click at [158, 196] on mat-panel-title "text_snippet_outlined Dados" at bounding box center [143, 185] width 219 height 23
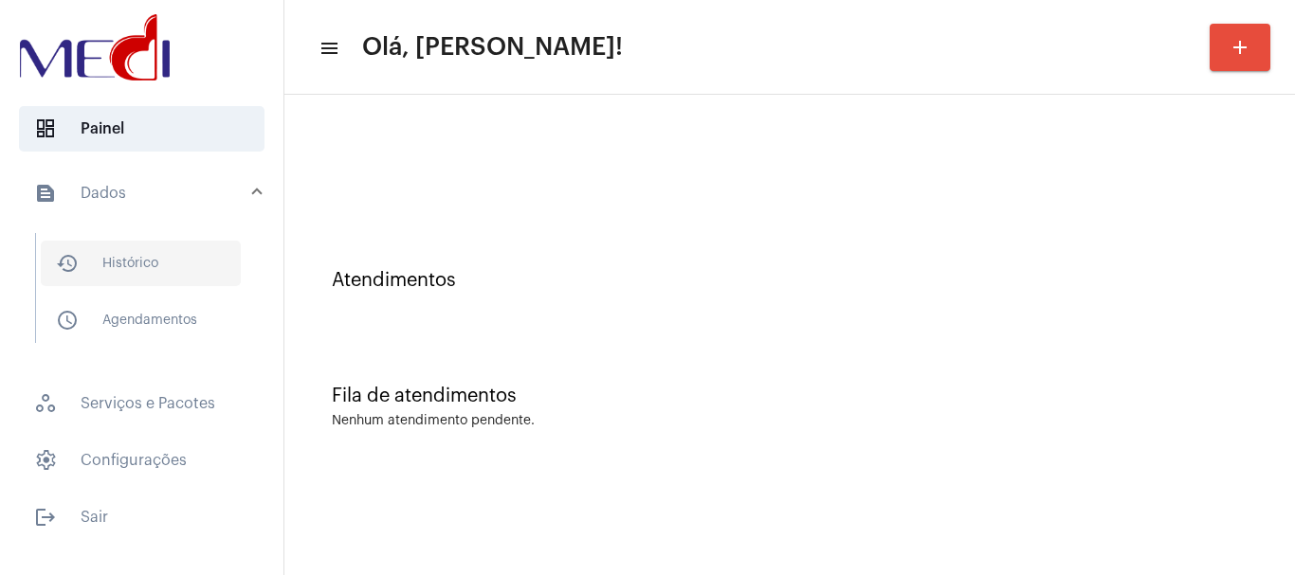
click at [130, 270] on span "history_outlined Histórico" at bounding box center [141, 263] width 200 height 45
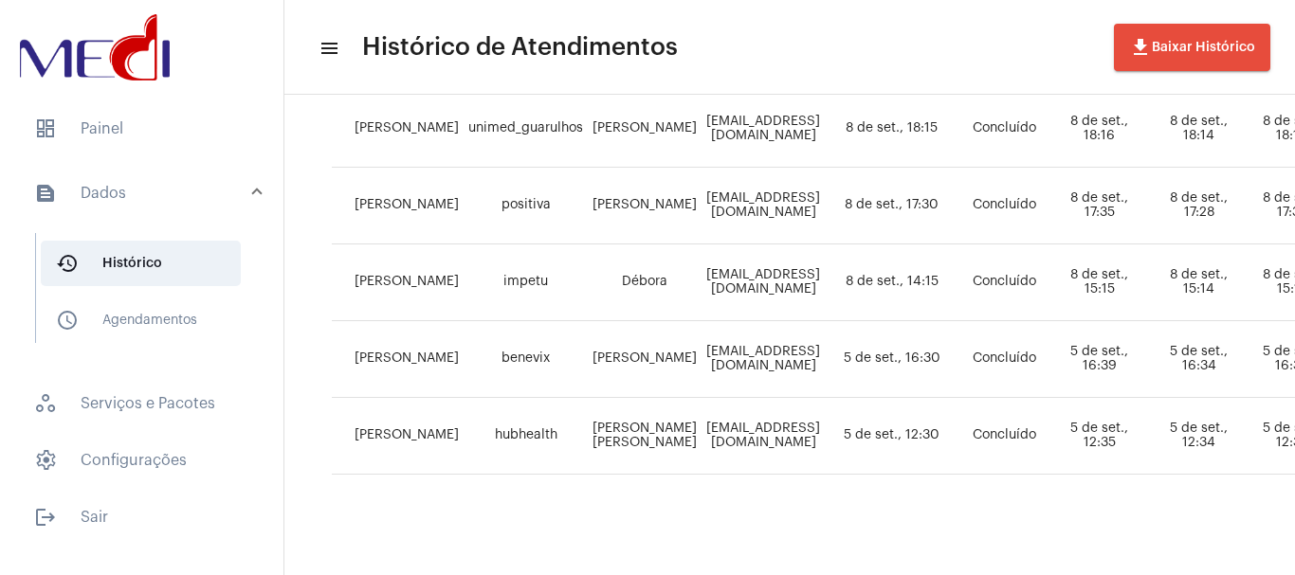
scroll to position [1459, 0]
click at [160, 132] on span "dashboard Painel" at bounding box center [141, 128] width 245 height 45
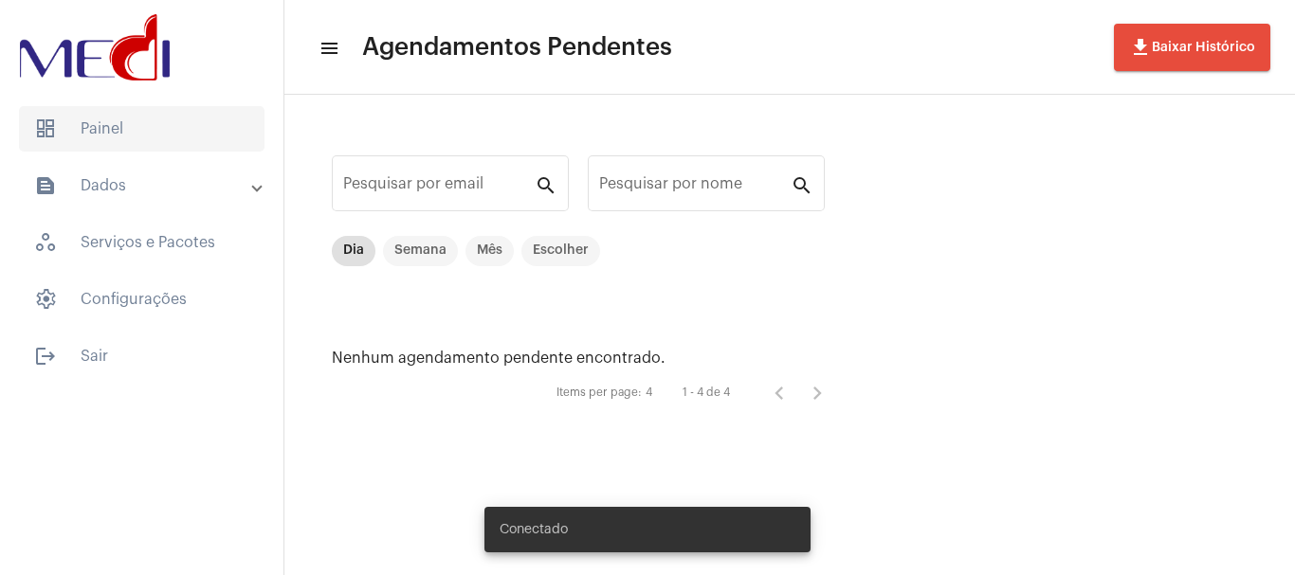
click at [170, 127] on span "dashboard Painel" at bounding box center [141, 128] width 245 height 45
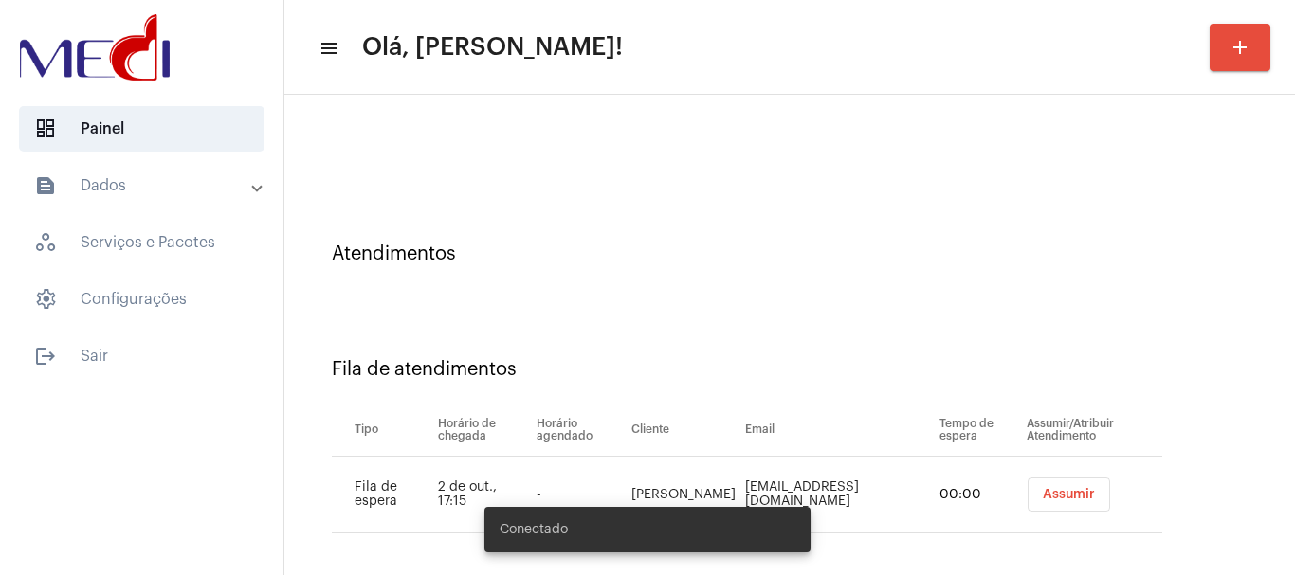
scroll to position [36, 0]
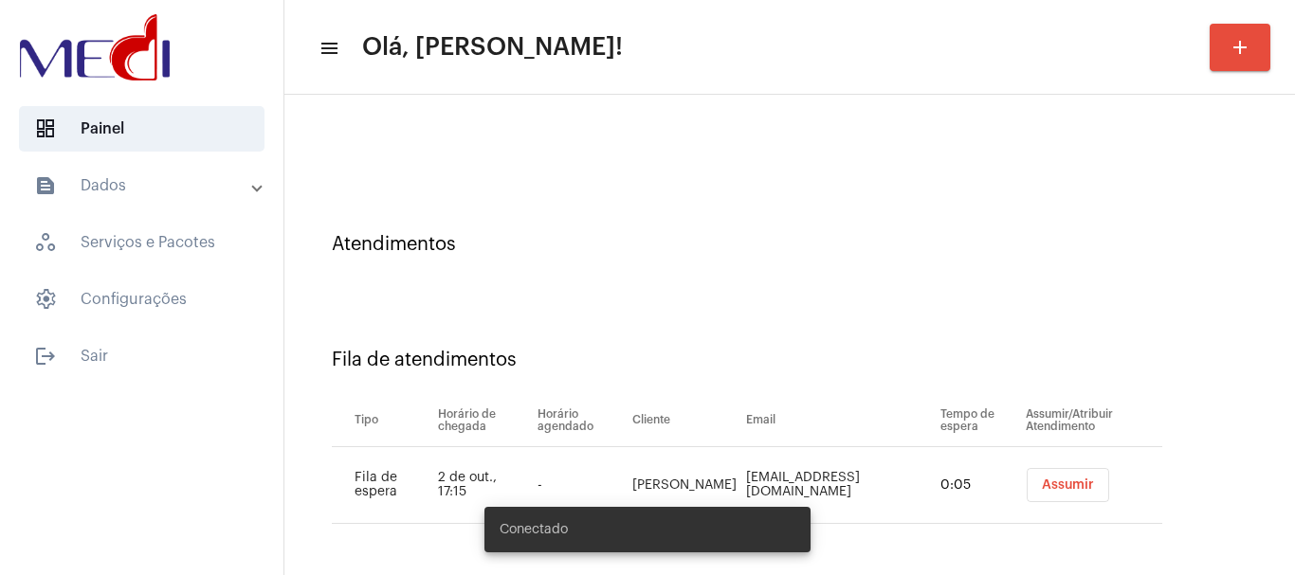
click at [1075, 481] on span "Assumir" at bounding box center [1068, 485] width 52 height 13
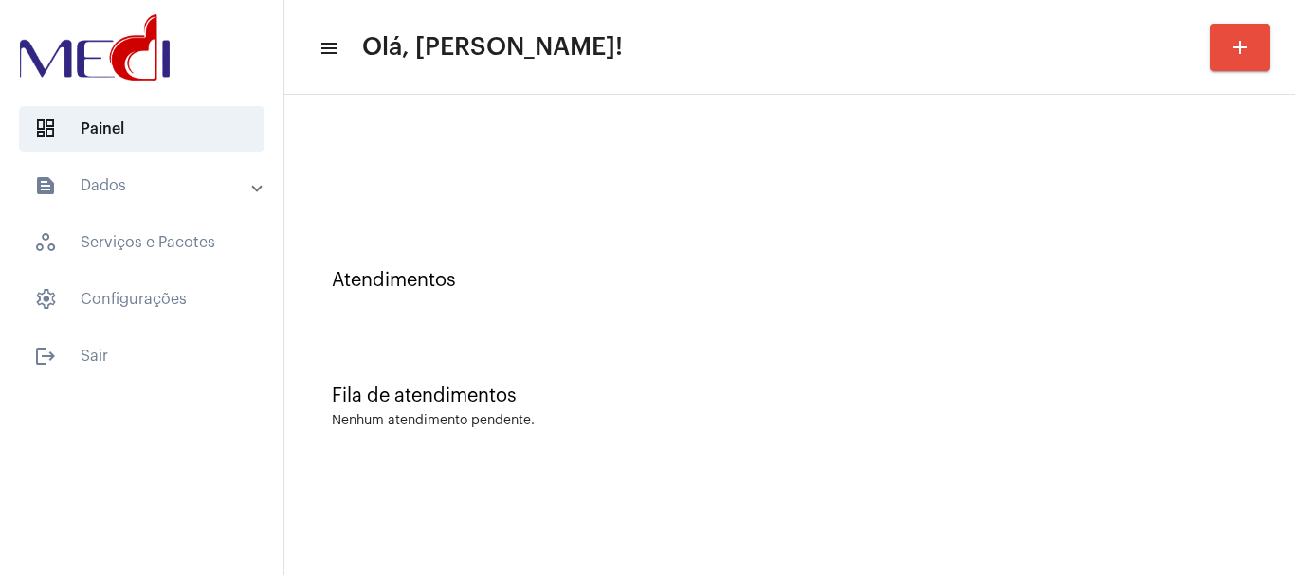
scroll to position [0, 0]
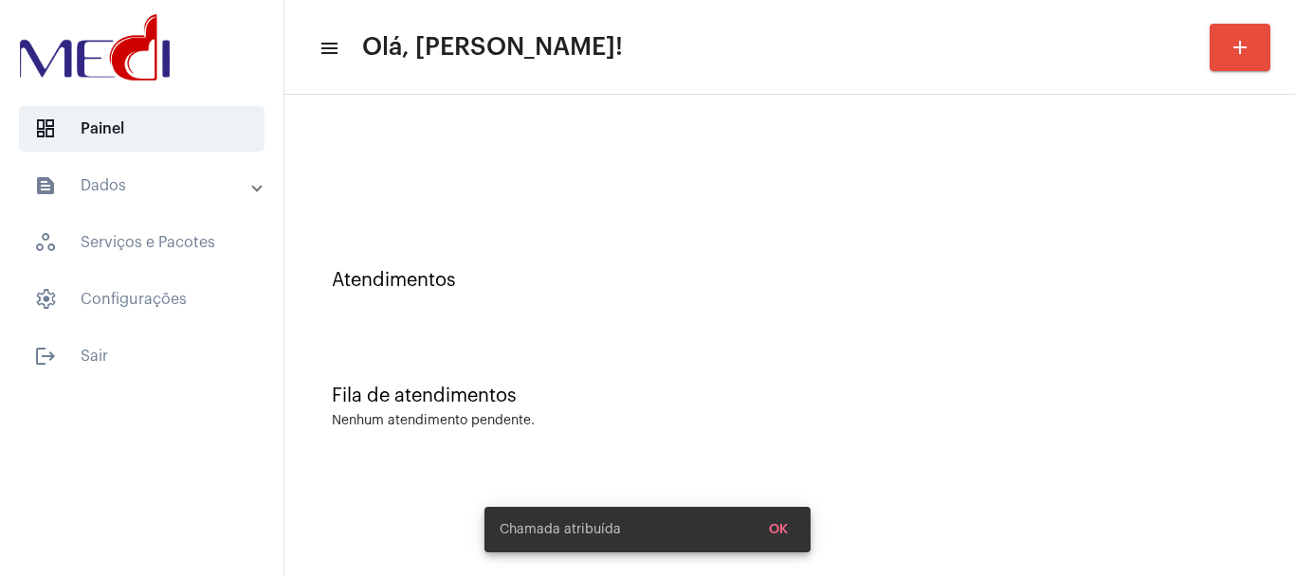
click at [391, 288] on div "Atendimentos" at bounding box center [790, 280] width 916 height 21
click at [382, 313] on div "Atendimentos" at bounding box center [789, 271] width 991 height 116
click at [145, 298] on span "settings Configurações" at bounding box center [141, 299] width 245 height 45
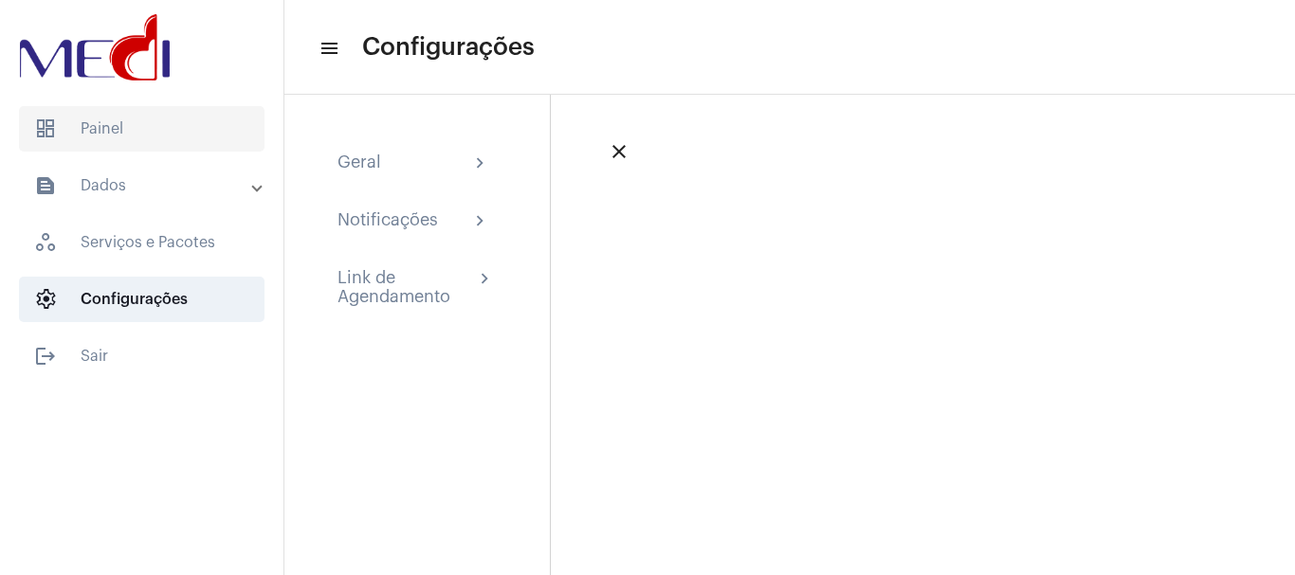
click at [146, 133] on span "dashboard Painel" at bounding box center [141, 128] width 245 height 45
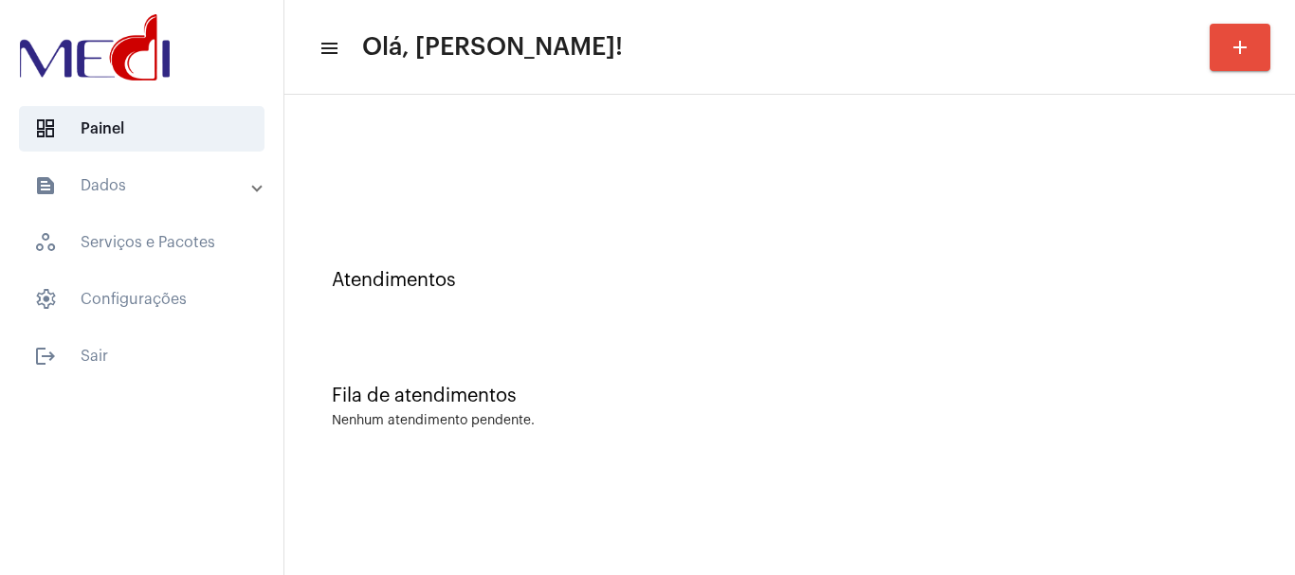
click at [465, 363] on div "Fila de atendimentos Nenhum atendimento pendente." at bounding box center [789, 397] width 991 height 137
click at [168, 358] on span "logout Sair" at bounding box center [141, 356] width 245 height 45
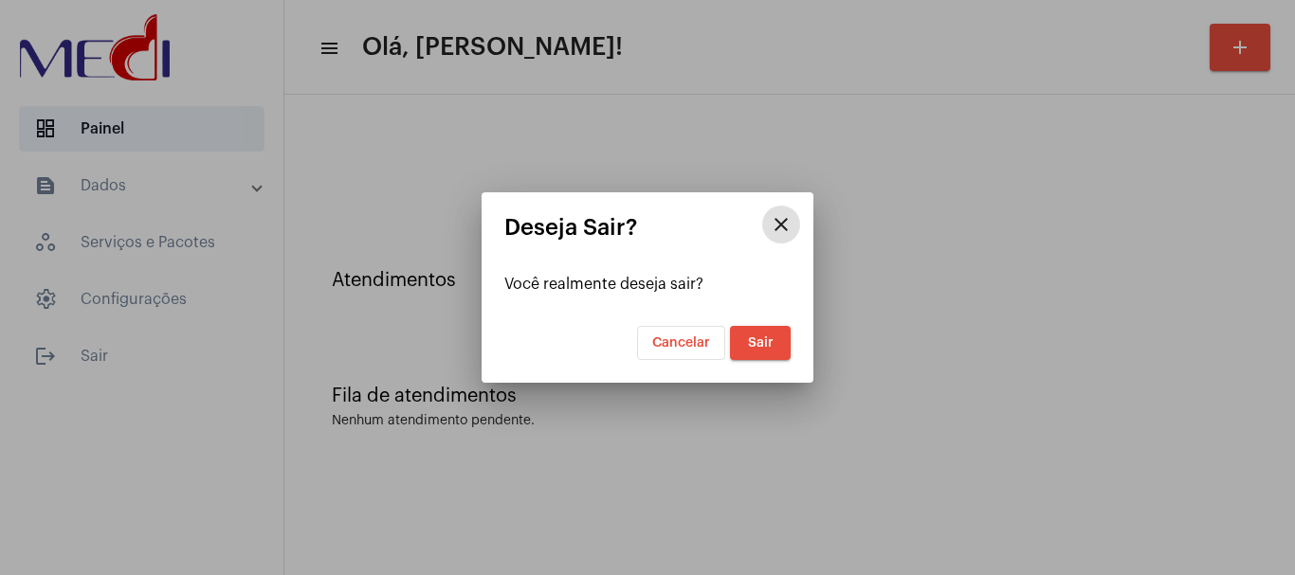
click at [746, 341] on button "Sair" at bounding box center [760, 343] width 61 height 34
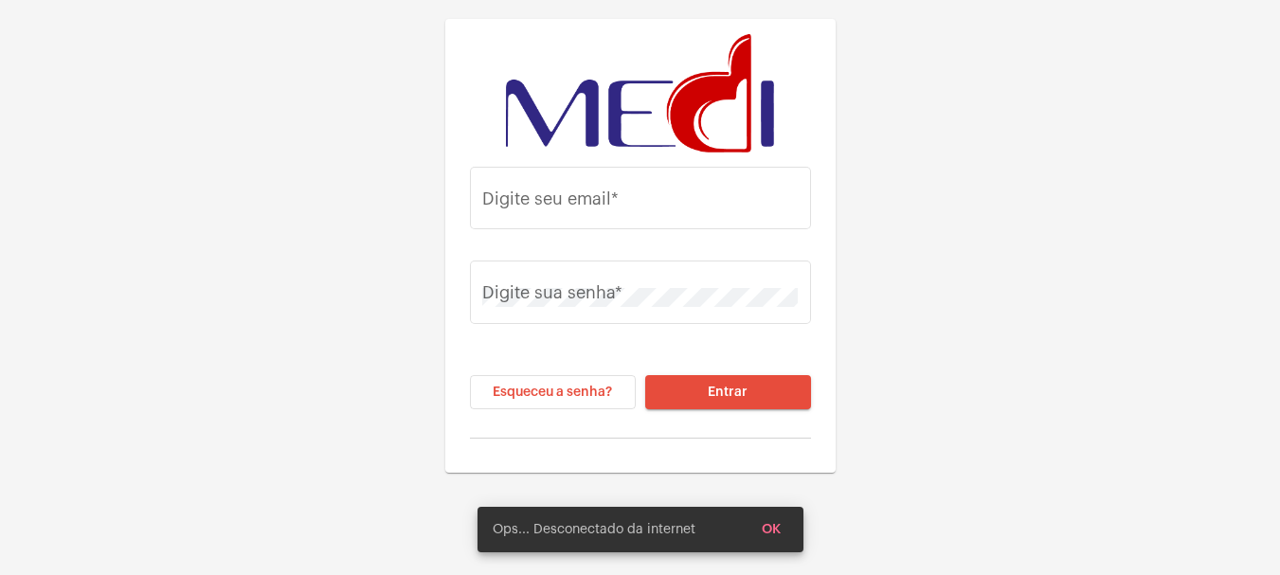
type input "leandrasilva.medi@gmail.com"
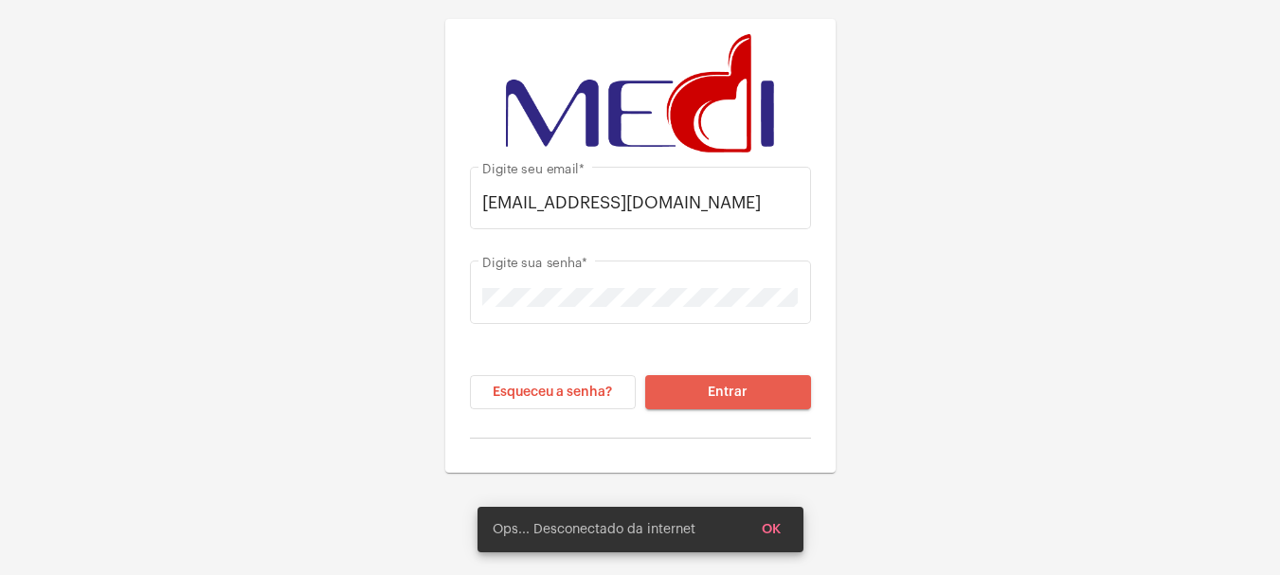
click at [711, 393] on span "Entrar" at bounding box center [728, 392] width 40 height 13
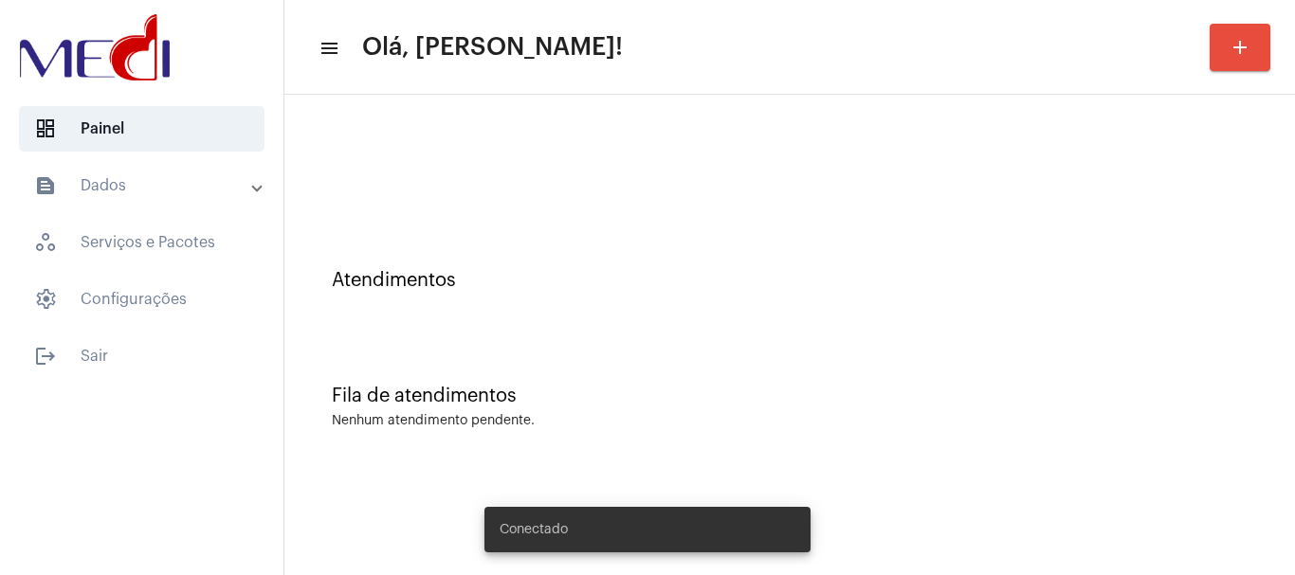
click at [519, 263] on div "Atendimentos" at bounding box center [789, 271] width 991 height 116
click at [372, 286] on div "Atendimentos" at bounding box center [790, 280] width 916 height 21
click at [174, 307] on span "settings Configurações" at bounding box center [141, 299] width 245 height 45
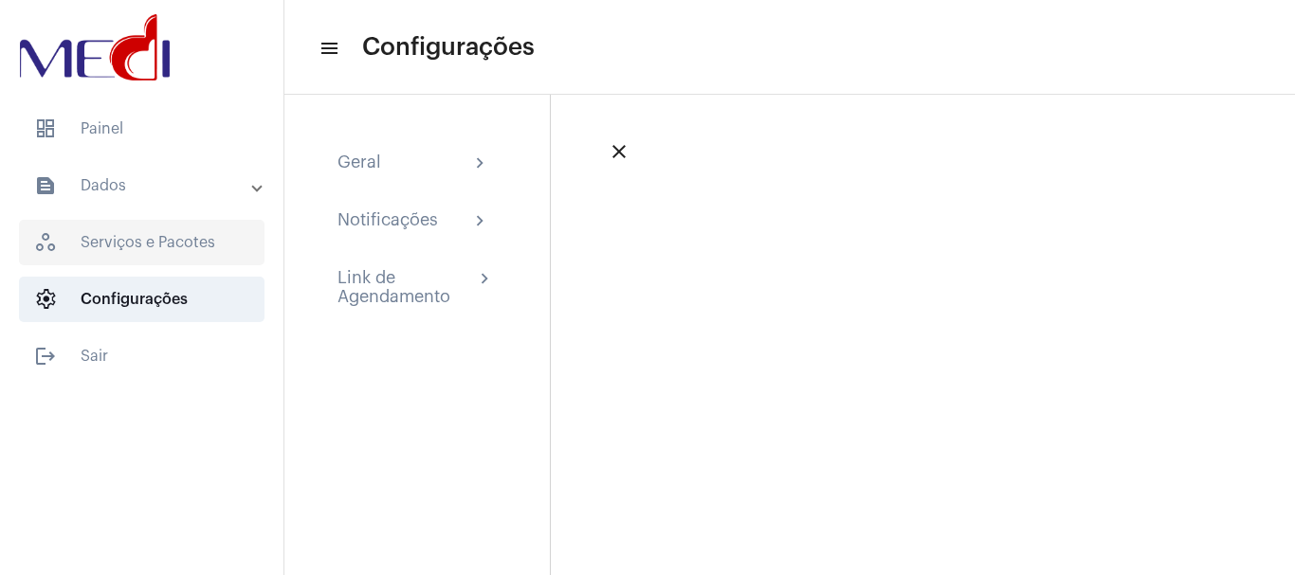
click at [156, 255] on span "workspaces_outlined Serviços e Pacotes" at bounding box center [141, 242] width 245 height 45
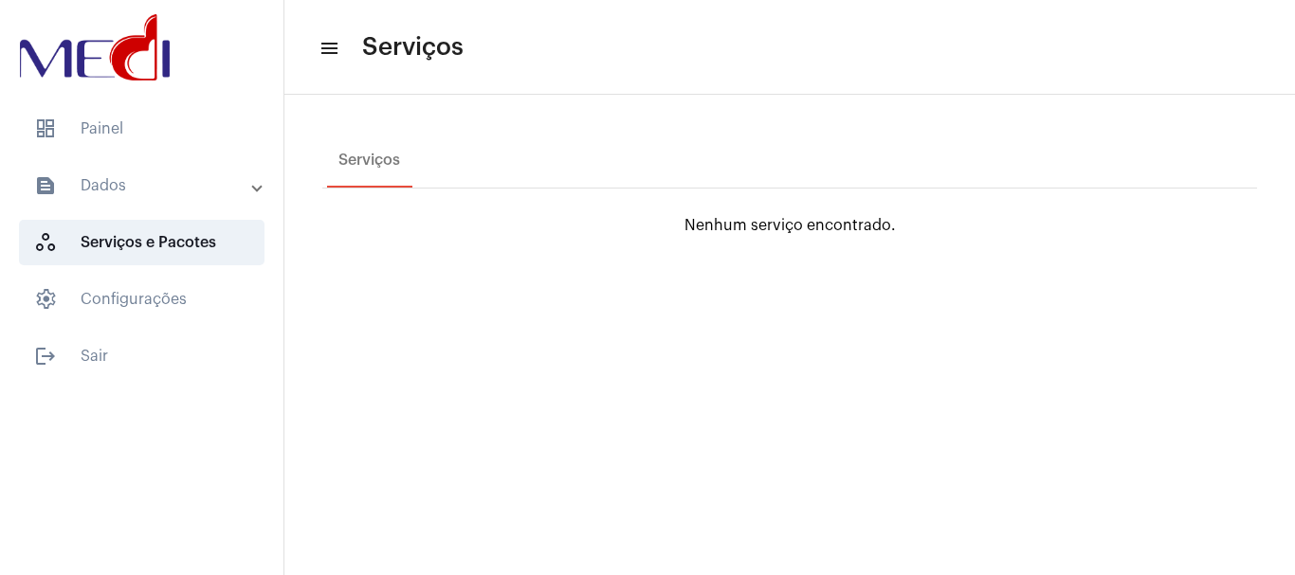
click at [132, 191] on mat-panel-title "text_snippet_outlined Dados" at bounding box center [143, 185] width 219 height 23
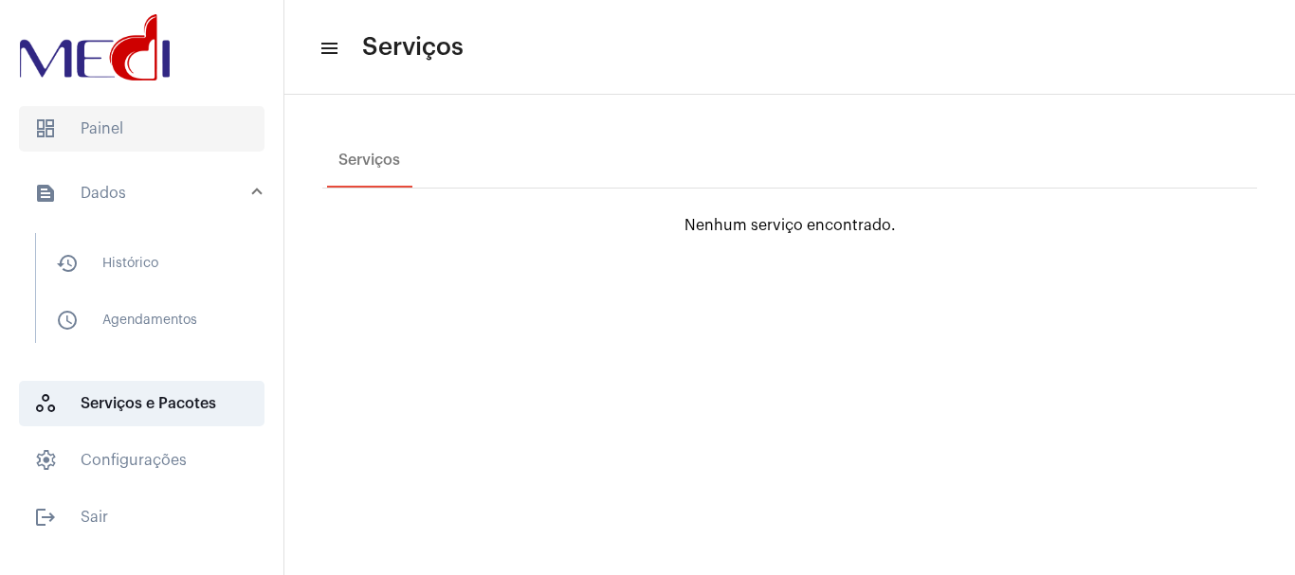
click at [115, 136] on span "dashboard Painel" at bounding box center [141, 128] width 245 height 45
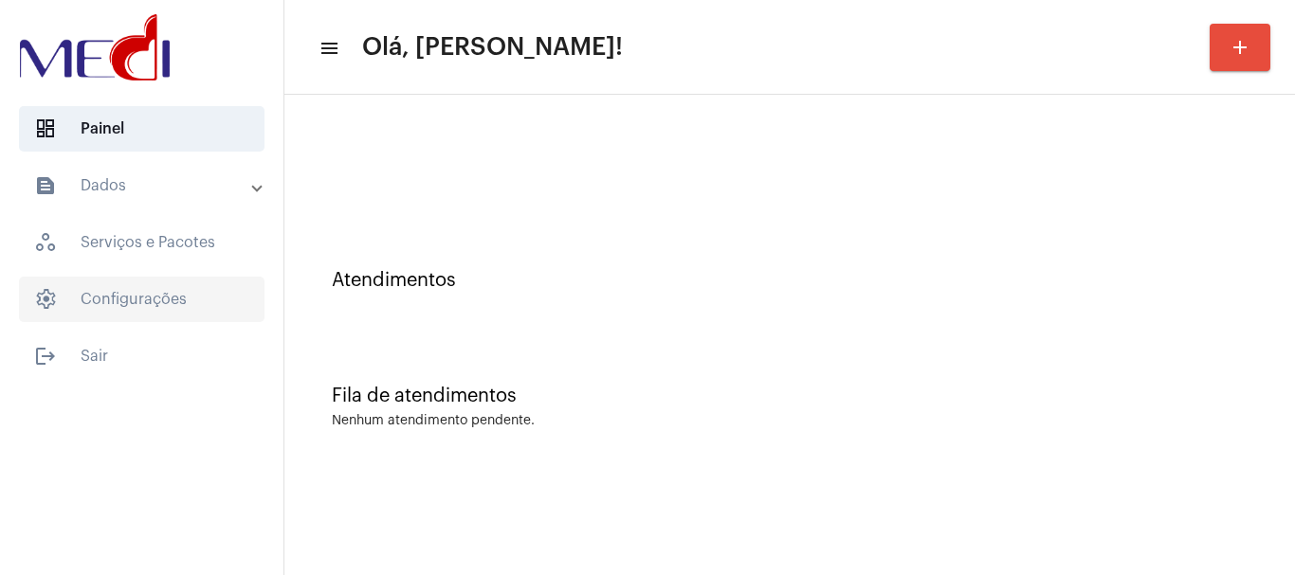
click at [155, 303] on span "settings Configurações" at bounding box center [141, 299] width 245 height 45
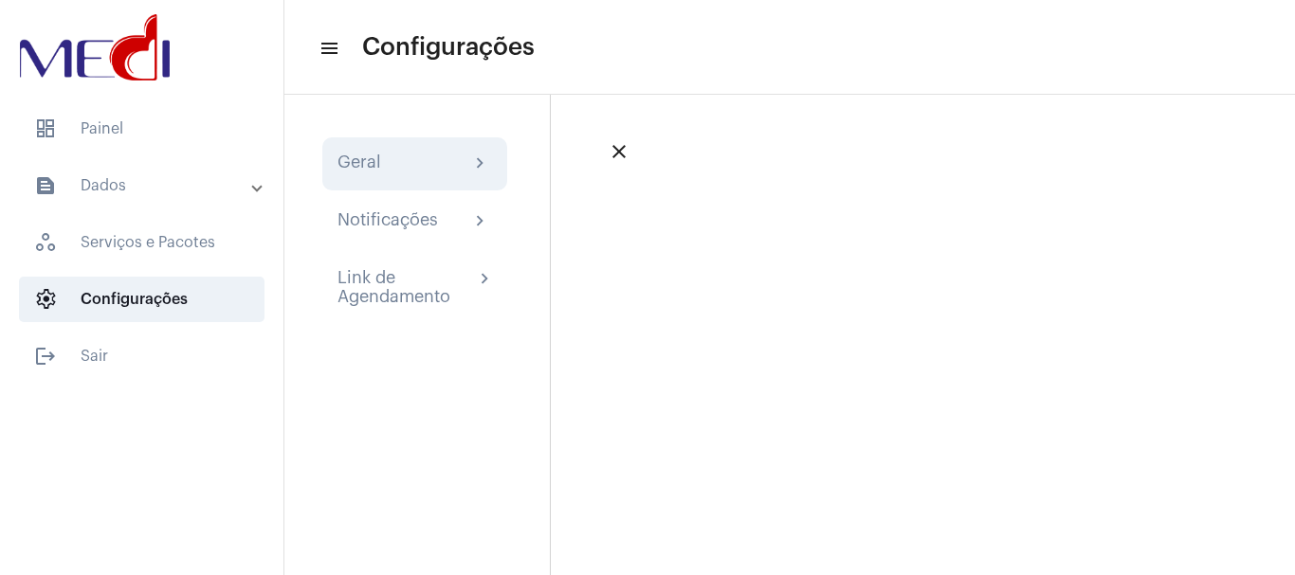
click at [395, 154] on div "Geral chevron_right" at bounding box center [414, 164] width 154 height 23
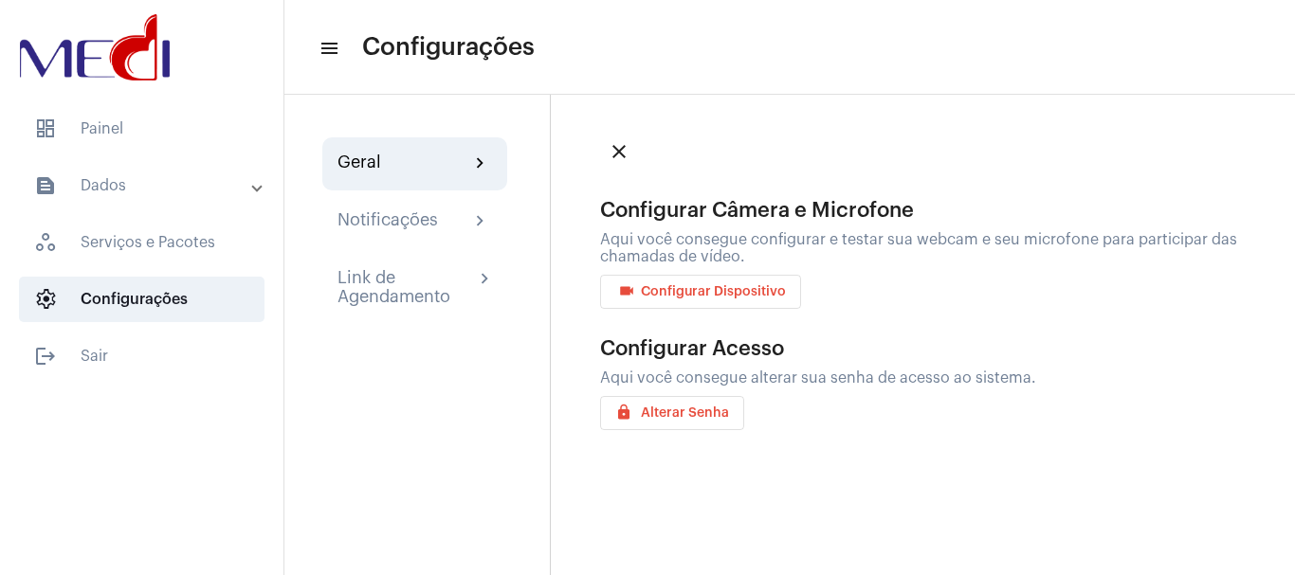
click at [674, 285] on span "videocam Configurar Dispositivo" at bounding box center [700, 291] width 171 height 13
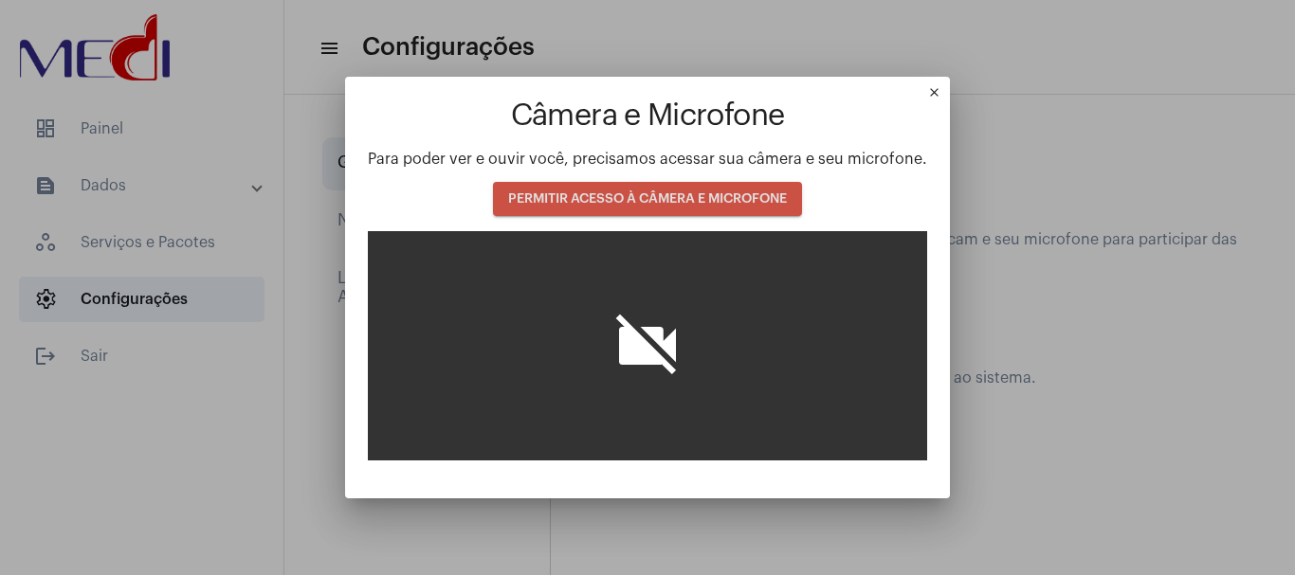
click at [649, 190] on button "PERMITIR ACESSO À CÂMERA E MICROFONE" at bounding box center [647, 199] width 309 height 34
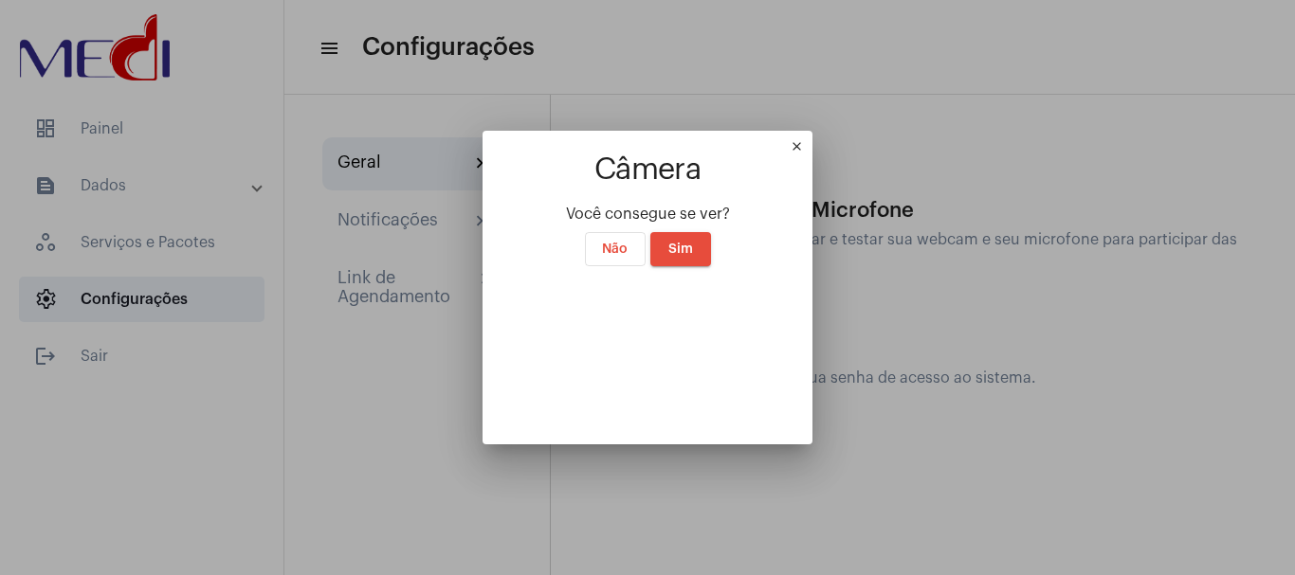
scroll to position [50, 0]
click at [658, 232] on button "Sim" at bounding box center [680, 249] width 61 height 34
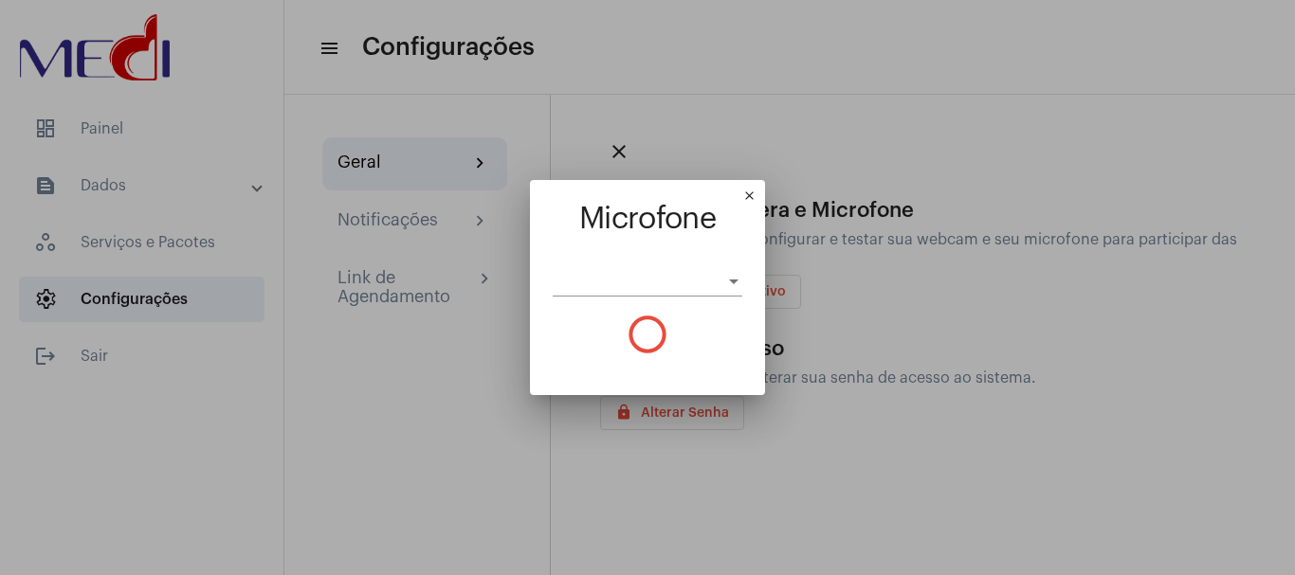
scroll to position [0, 0]
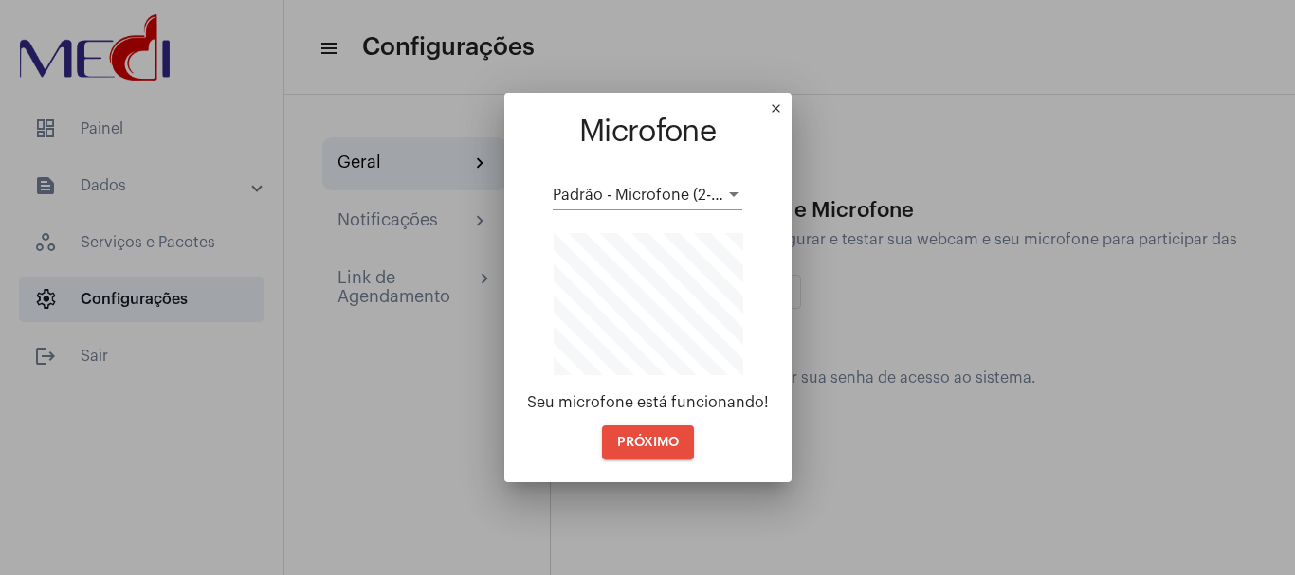
click at [655, 443] on span "PRÓXIMO" at bounding box center [648, 442] width 62 height 13
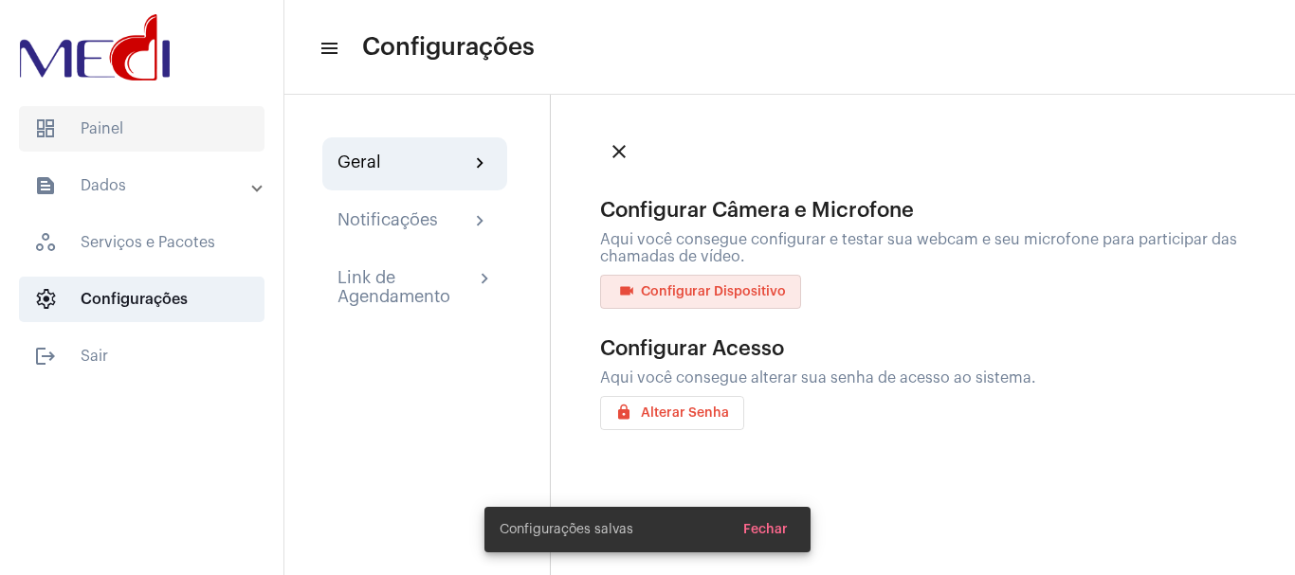
click at [101, 126] on span "dashboard Painel" at bounding box center [141, 128] width 245 height 45
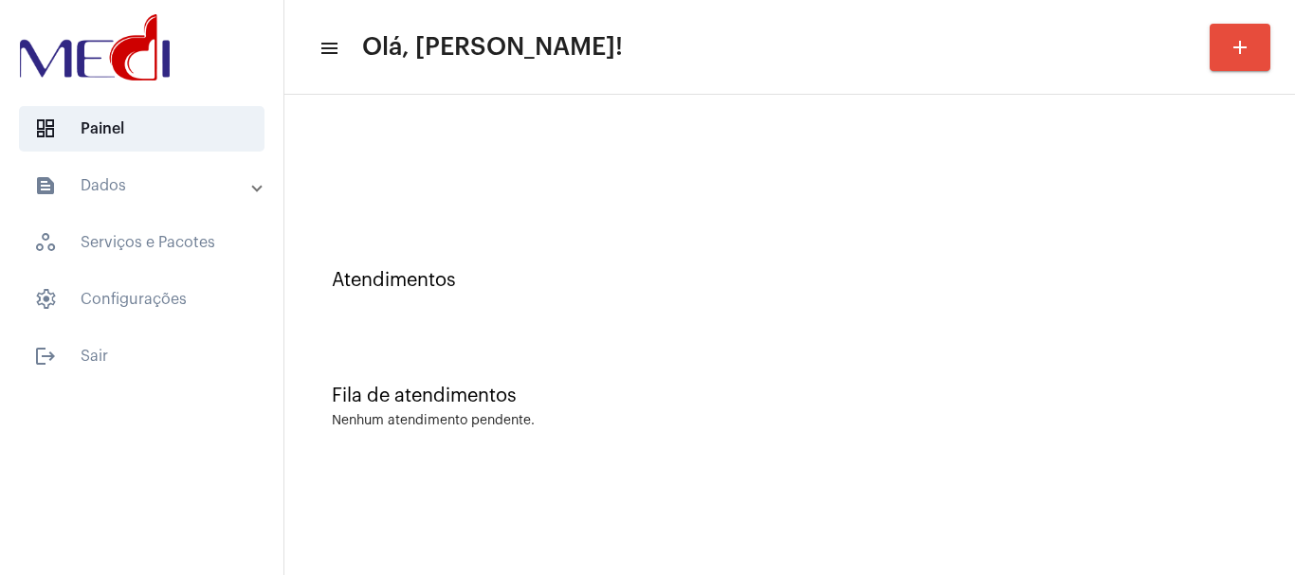
click at [453, 144] on div at bounding box center [789, 158] width 991 height 109
click at [336, 52] on mat-icon "menu" at bounding box center [327, 48] width 19 height 23
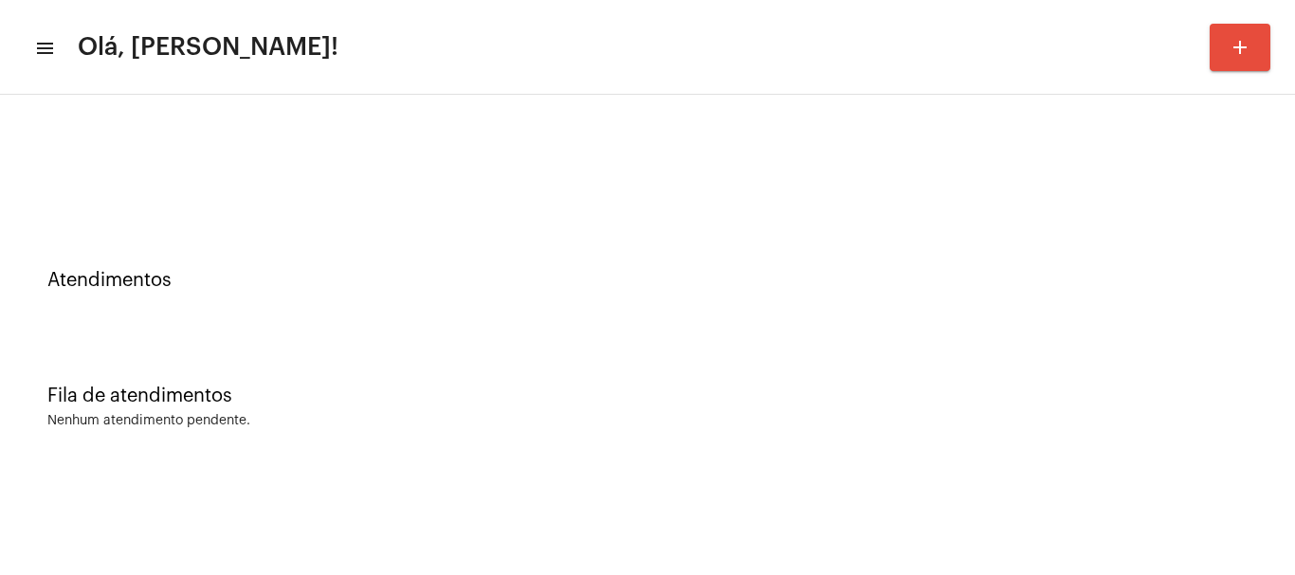
click at [397, 262] on div "Atendimentos" at bounding box center [647, 271] width 1276 height 116
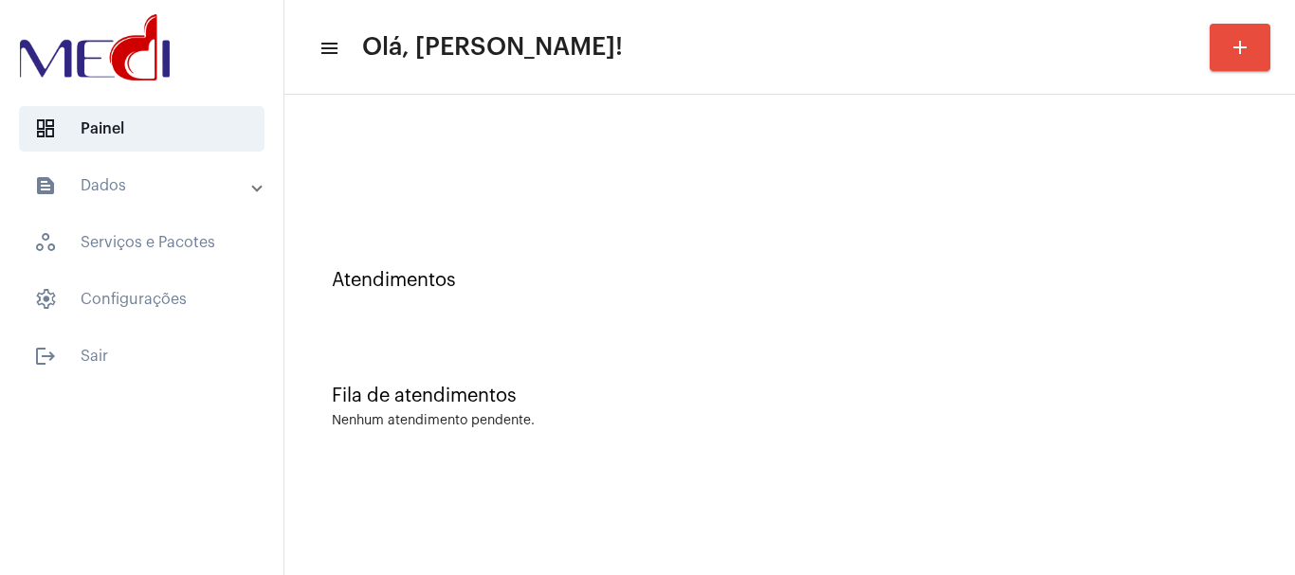
click at [517, 303] on div "Atendimentos" at bounding box center [789, 271] width 991 height 116
click at [520, 299] on div "Atendimentos" at bounding box center [789, 271] width 991 height 116
click at [576, 204] on div at bounding box center [789, 158] width 991 height 109
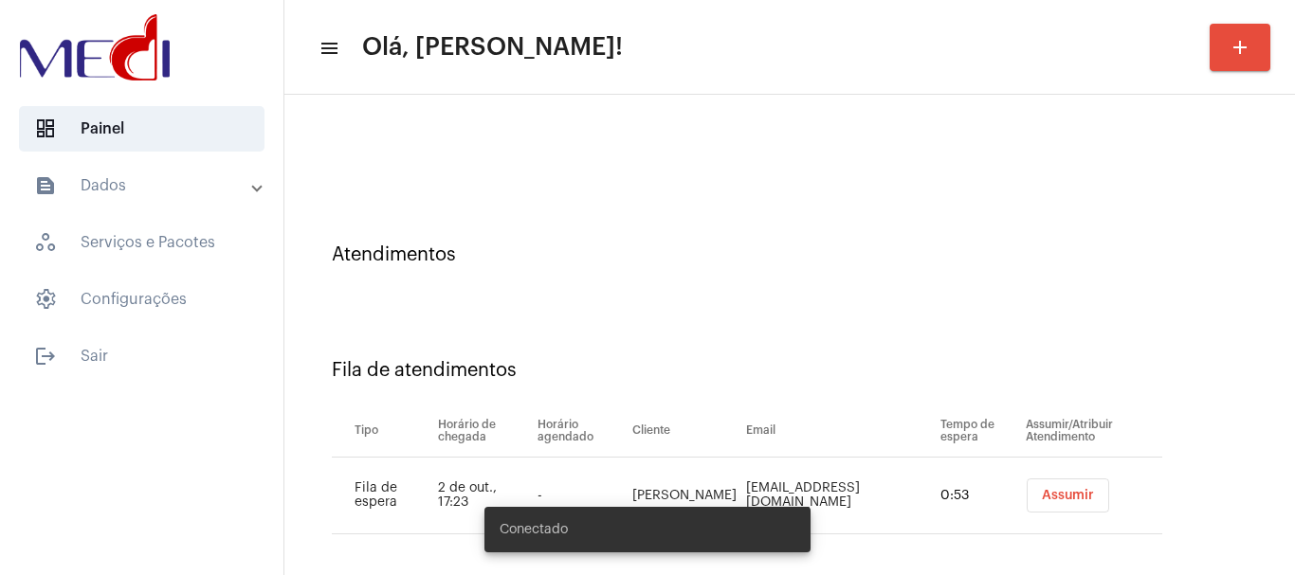
scroll to position [36, 0]
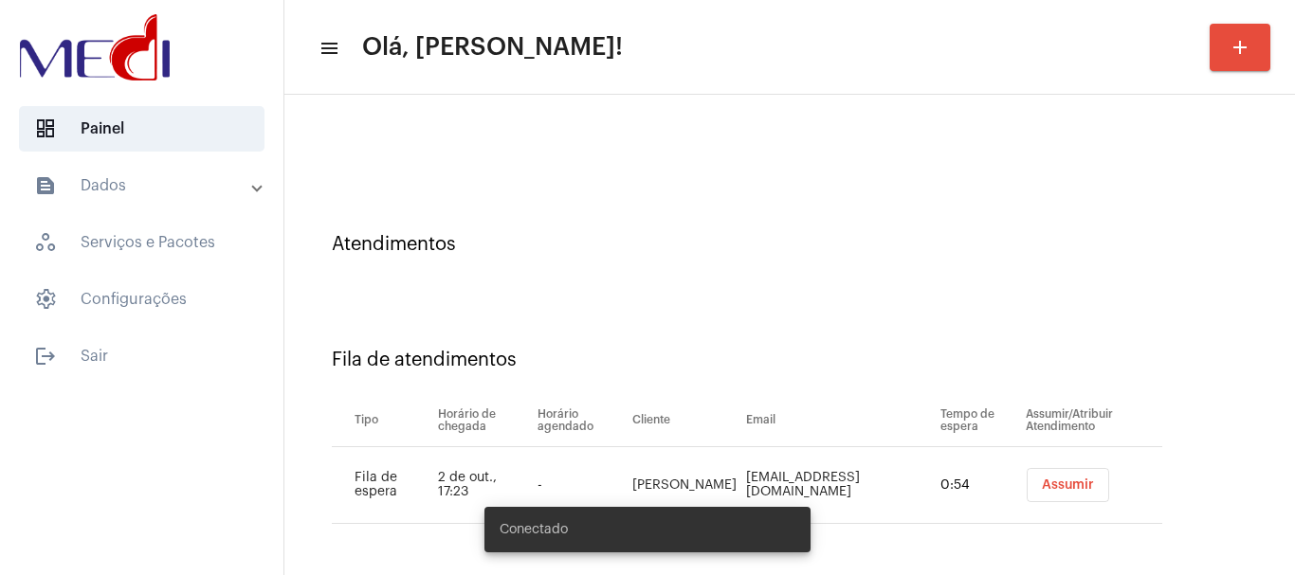
click at [1042, 488] on span "Assumir" at bounding box center [1068, 485] width 52 height 13
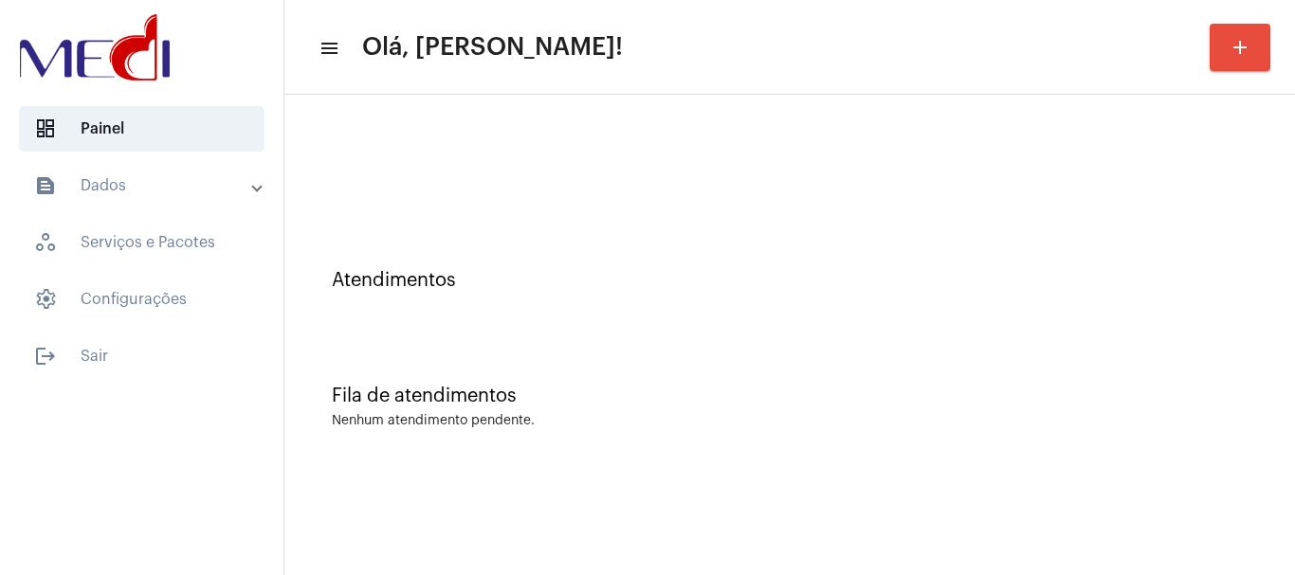
scroll to position [0, 0]
click at [178, 122] on span "dashboard Painel" at bounding box center [141, 128] width 245 height 45
click at [419, 269] on div "Atendimentos" at bounding box center [789, 271] width 991 height 116
click at [332, 43] on mat-icon "menu" at bounding box center [327, 48] width 19 height 23
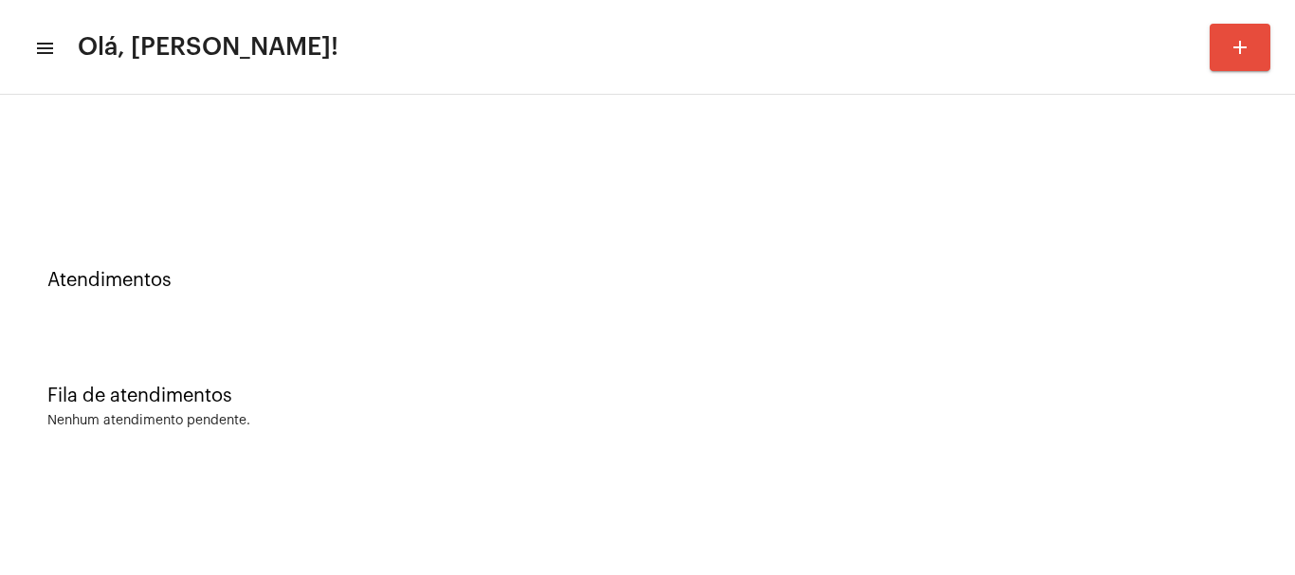
click at [44, 41] on mat-icon "menu" at bounding box center [43, 48] width 19 height 23
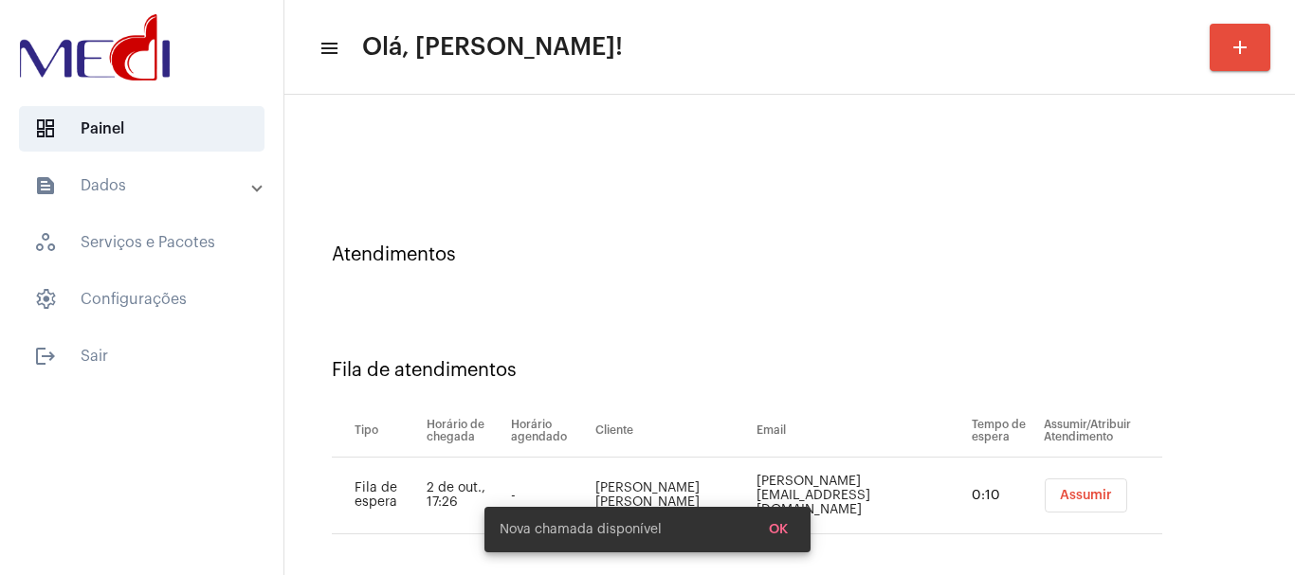
scroll to position [36, 0]
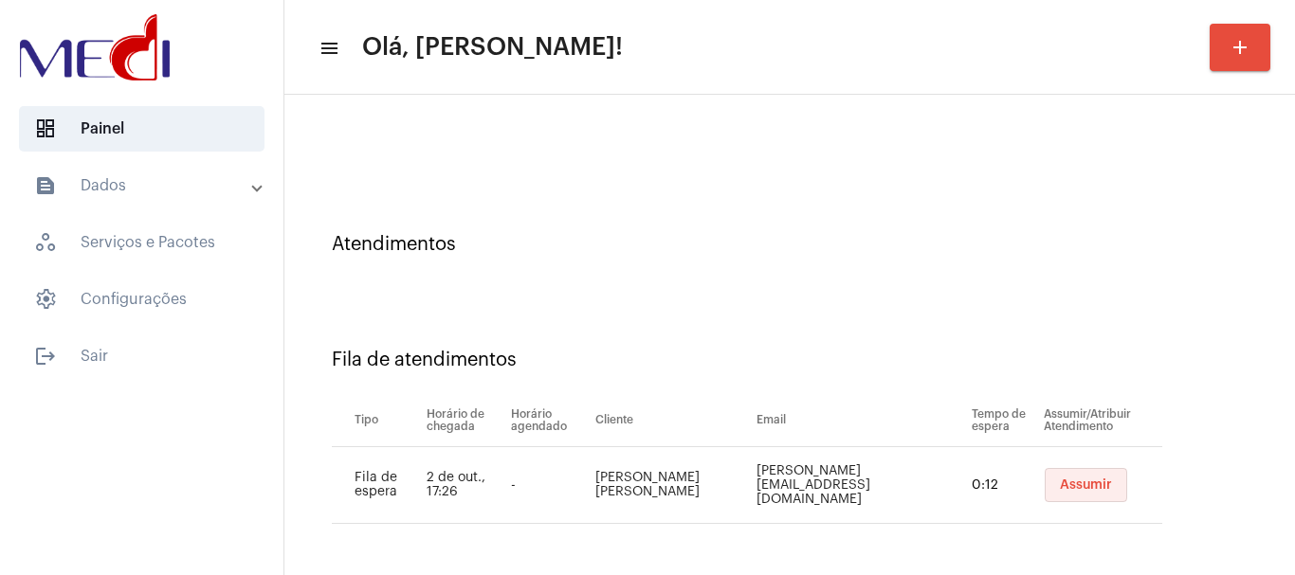
click at [1060, 482] on span "Assumir" at bounding box center [1086, 485] width 52 height 13
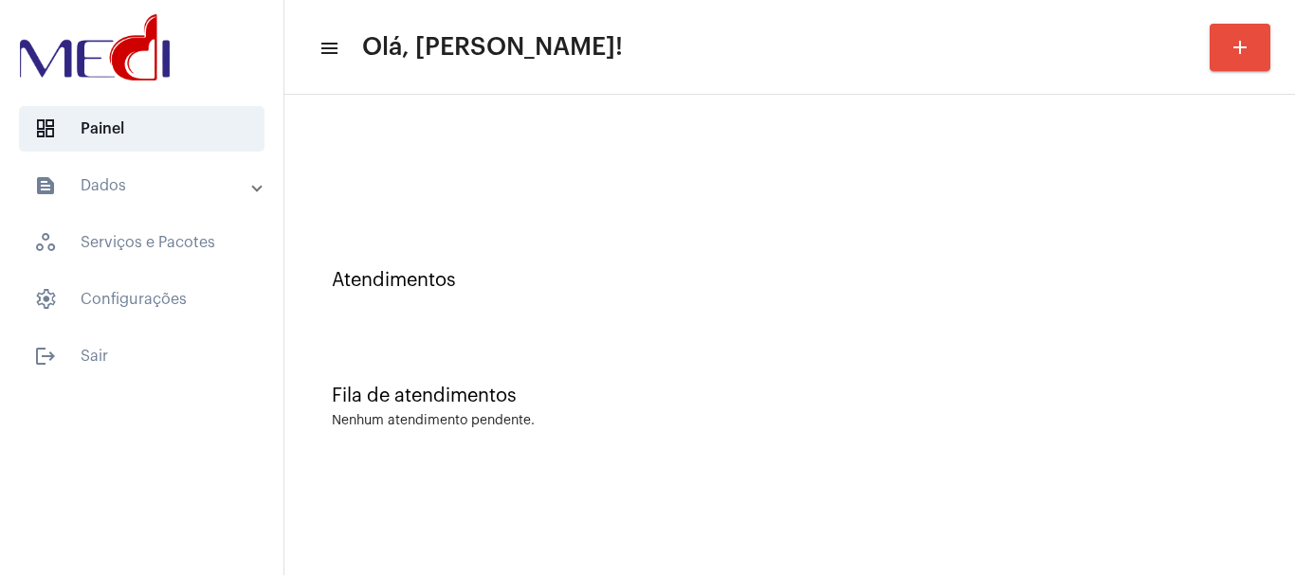
click at [450, 299] on div "Atendimentos" at bounding box center [789, 271] width 991 height 116
click at [643, 227] on div "Atendimentos" at bounding box center [789, 271] width 991 height 116
click at [502, 278] on div "Atendimentos" at bounding box center [790, 280] width 916 height 21
click at [472, 377] on div "Fila de atendimentos Nenhum atendimento pendente." at bounding box center [789, 397] width 991 height 137
click at [818, 139] on div at bounding box center [789, 158] width 991 height 109
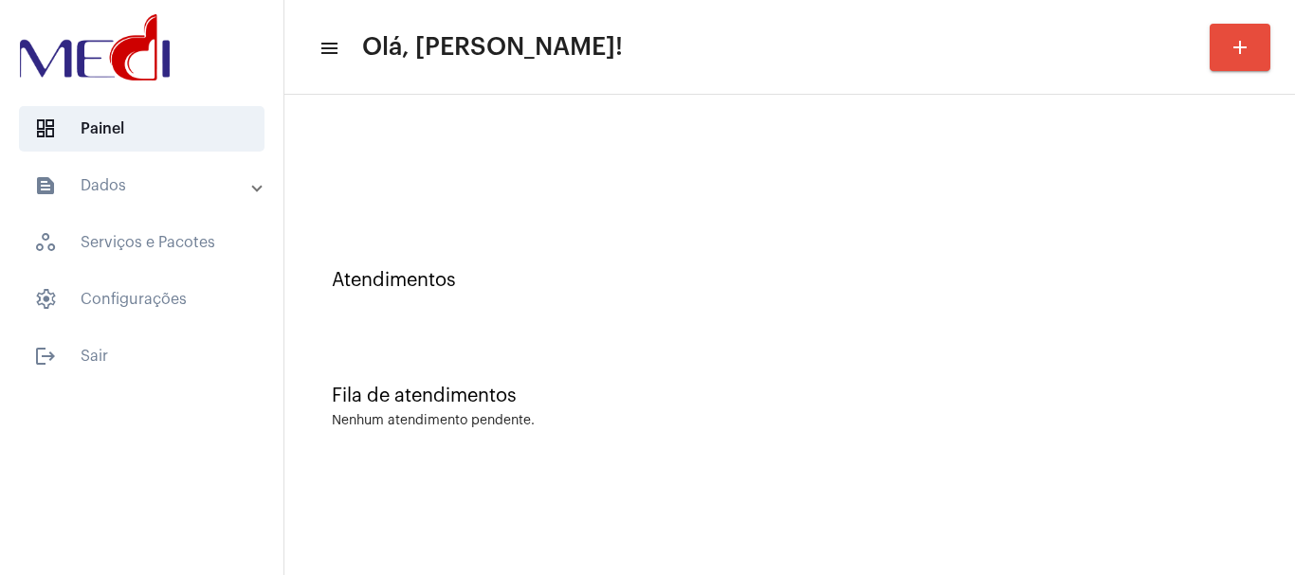
click at [769, 368] on div "Fila de atendimentos Nenhum atendimento pendente." at bounding box center [789, 397] width 991 height 137
click at [644, 257] on div "Atendimentos" at bounding box center [789, 271] width 991 height 116
click at [571, 346] on div "Fila de atendimentos Nenhum atendimento pendente." at bounding box center [789, 397] width 991 height 137
drag, startPoint x: 813, startPoint y: 153, endPoint x: 936, endPoint y: 45, distance: 163.2
click at [813, 153] on div at bounding box center [789, 158] width 991 height 109
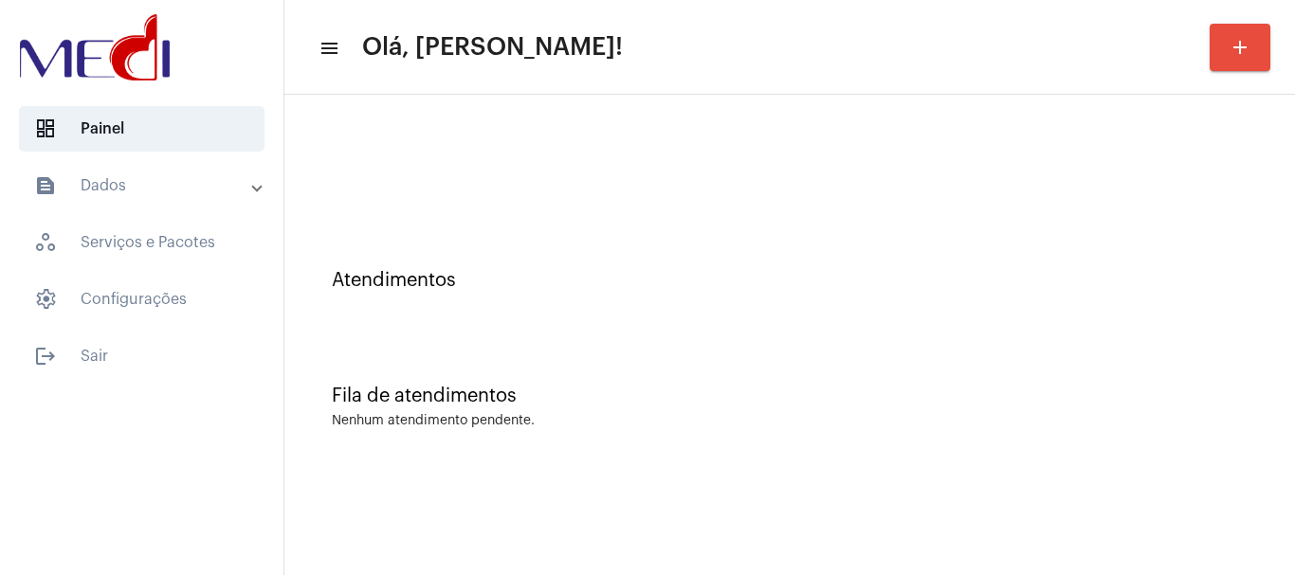
click at [571, 246] on div "Atendimentos" at bounding box center [789, 271] width 991 height 116
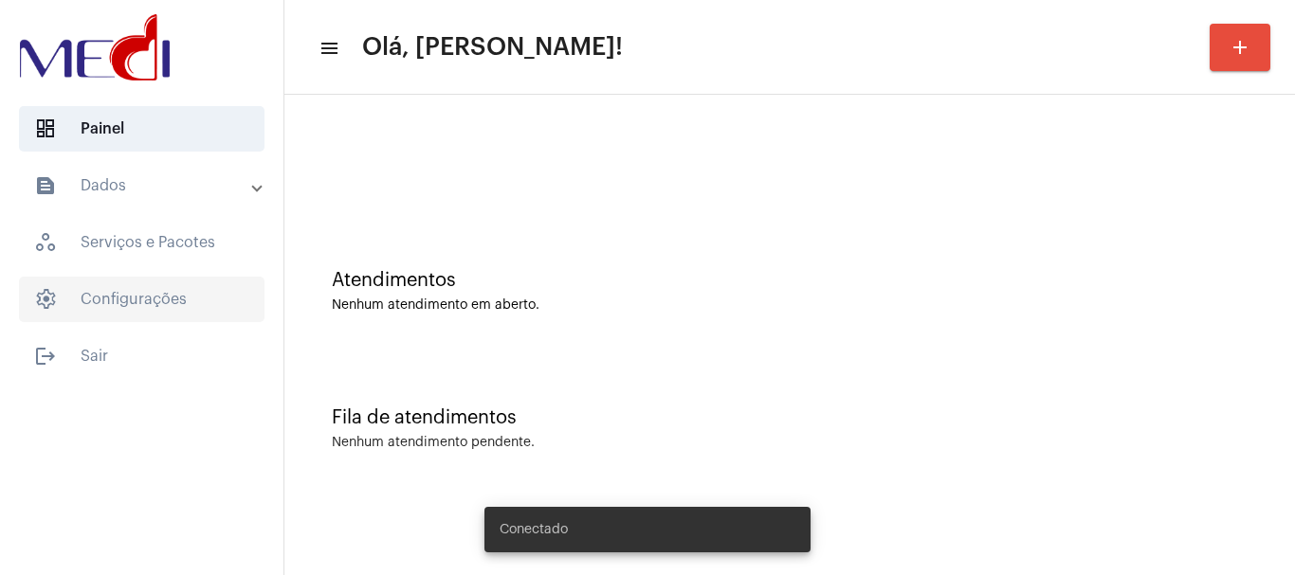
click at [130, 300] on span "settings Configurações" at bounding box center [141, 299] width 245 height 45
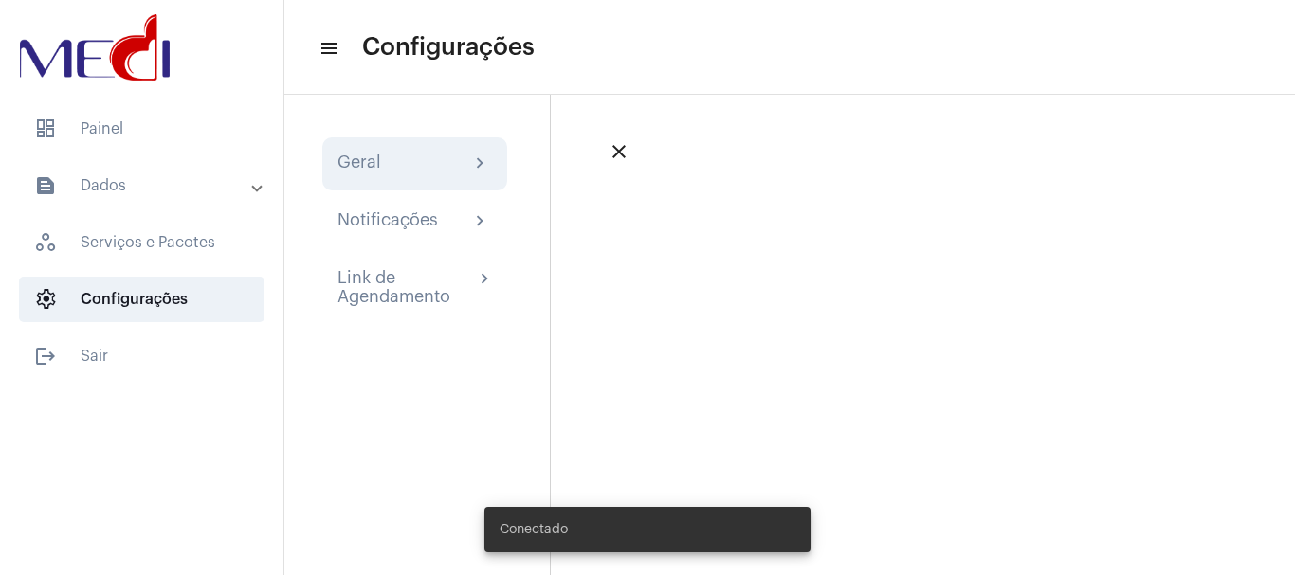
click at [402, 158] on div "Geral chevron_right" at bounding box center [414, 164] width 154 height 23
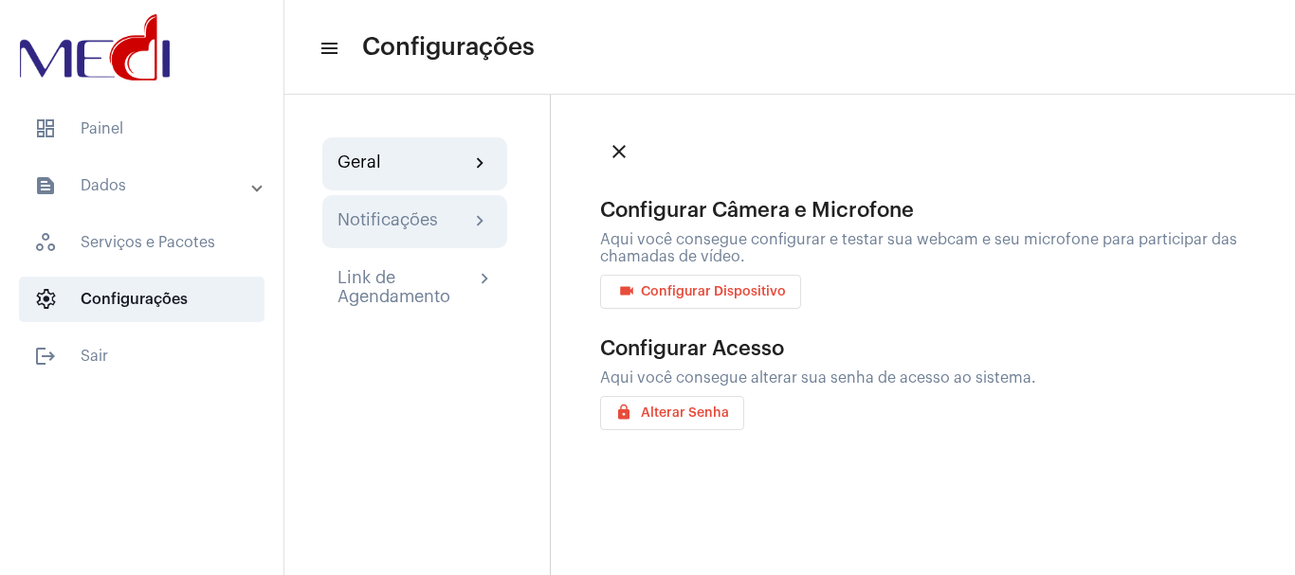
click at [432, 225] on div "Notificações" at bounding box center [387, 221] width 100 height 23
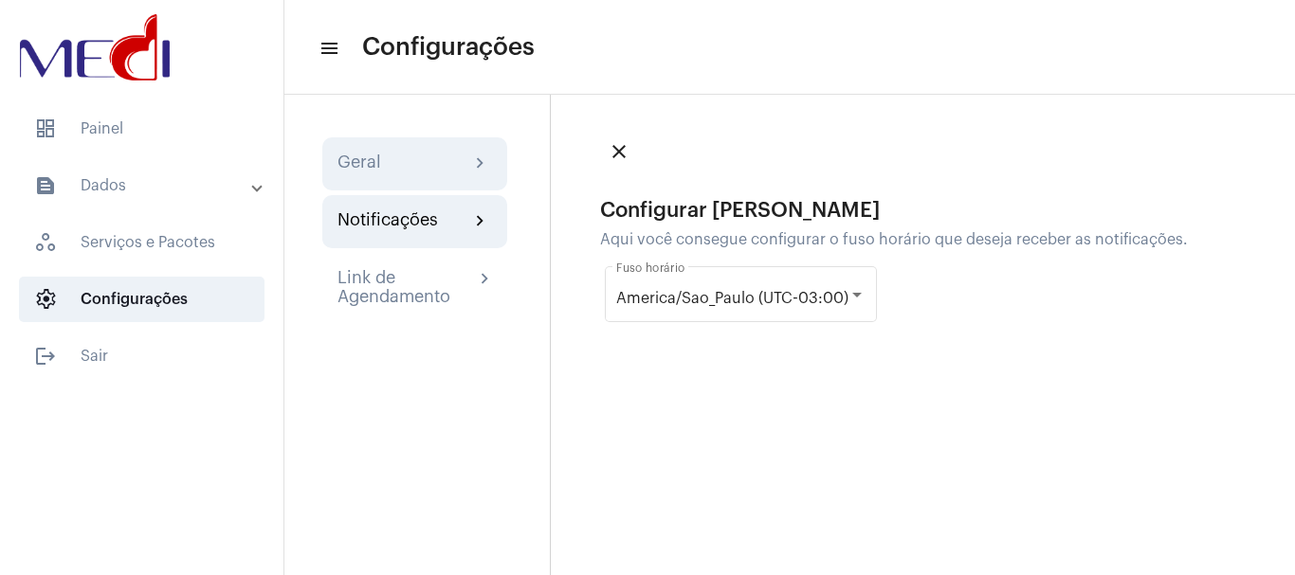
click at [383, 153] on div "Geral chevron_right" at bounding box center [414, 164] width 154 height 23
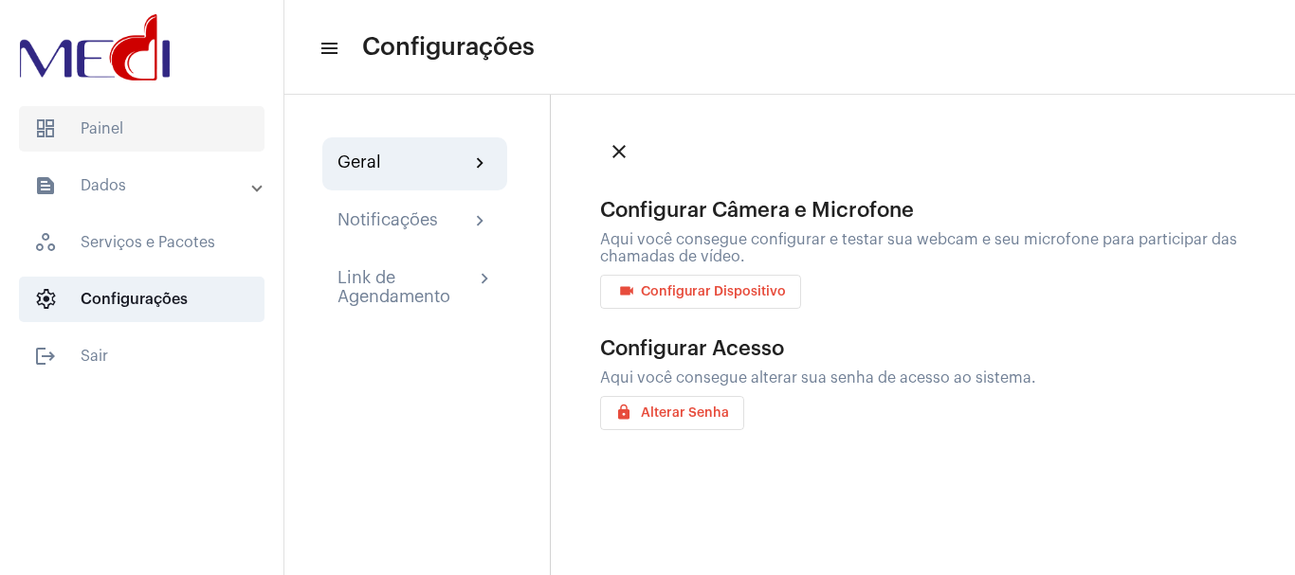
click at [183, 137] on span "dashboard Painel" at bounding box center [141, 128] width 245 height 45
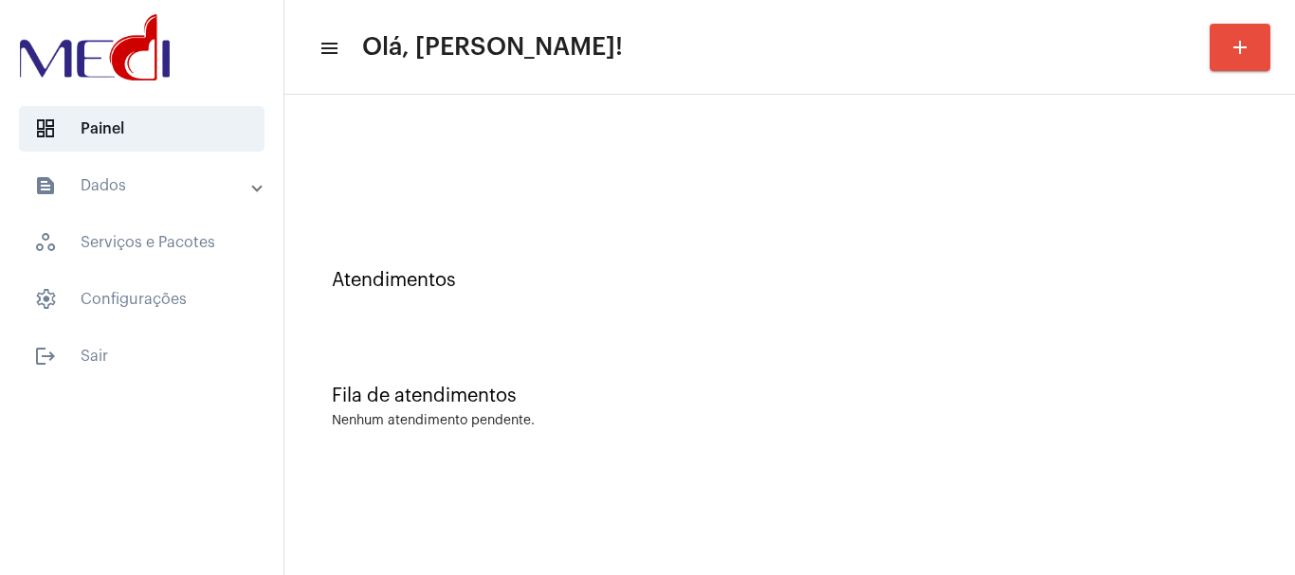
click at [528, 273] on div "Atendimentos" at bounding box center [790, 280] width 916 height 21
click at [118, 353] on span "logout Sair" at bounding box center [141, 356] width 245 height 45
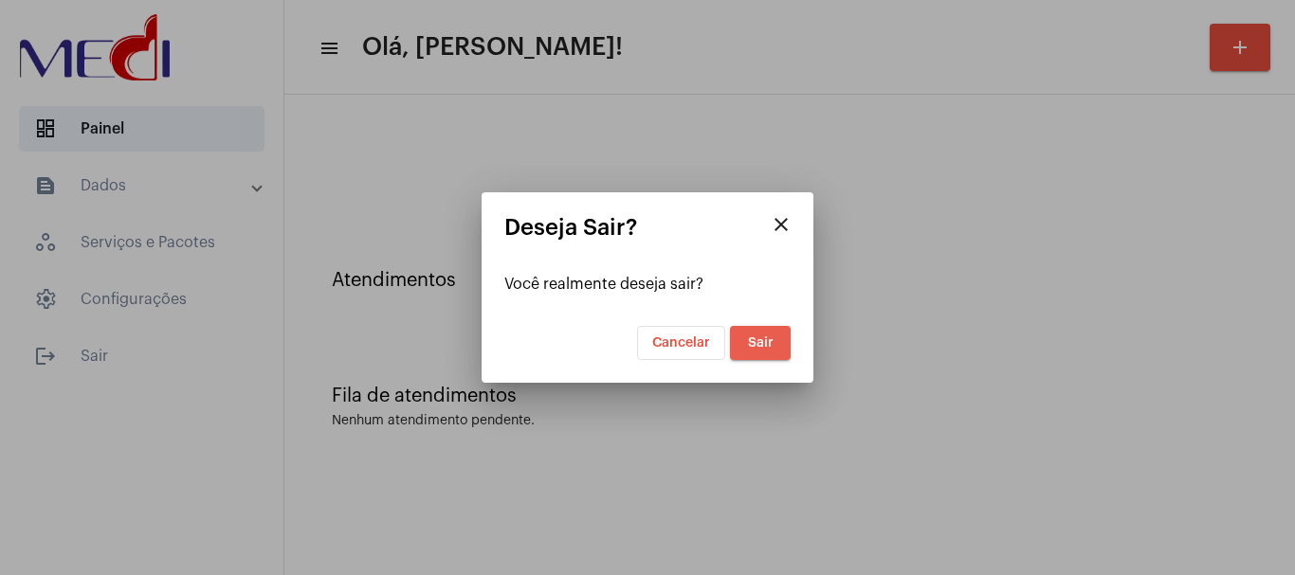
click at [751, 340] on span "Sair" at bounding box center [761, 342] width 26 height 13
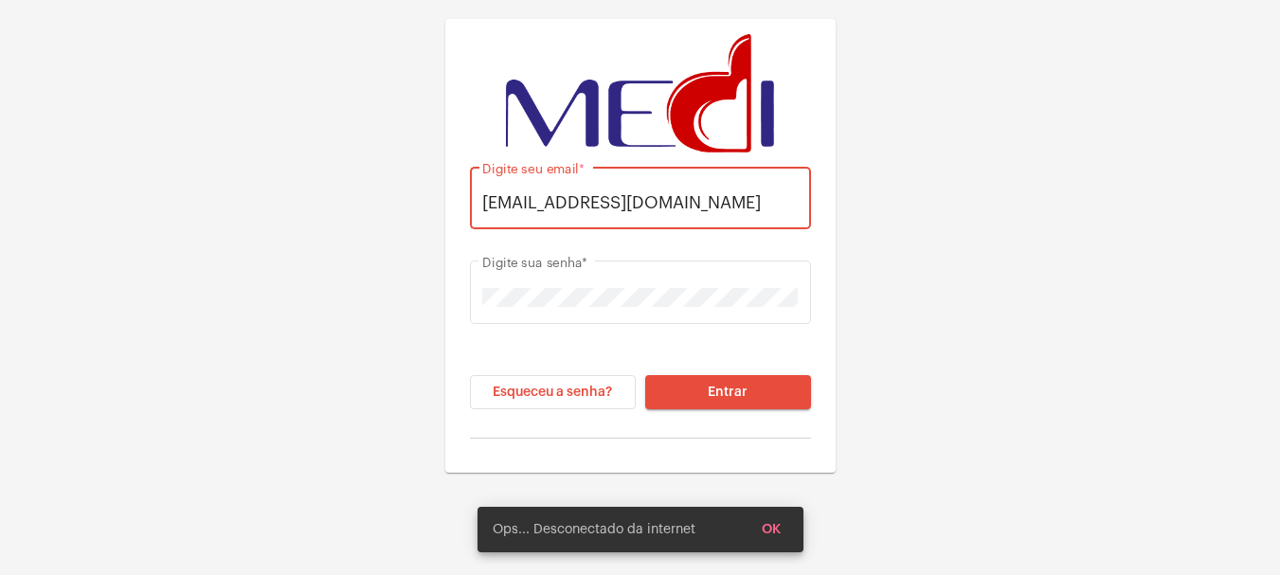
click at [575, 205] on input "leandrasilva.medi@gmail.com" at bounding box center [640, 202] width 316 height 19
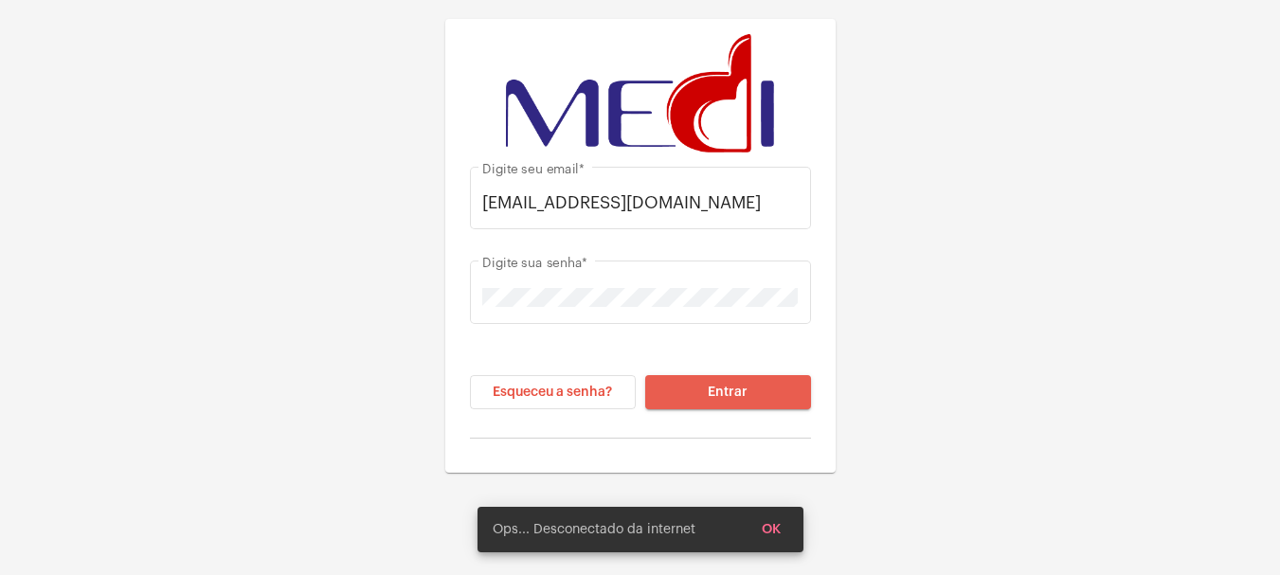
click at [734, 396] on span "Entrar" at bounding box center [728, 392] width 40 height 13
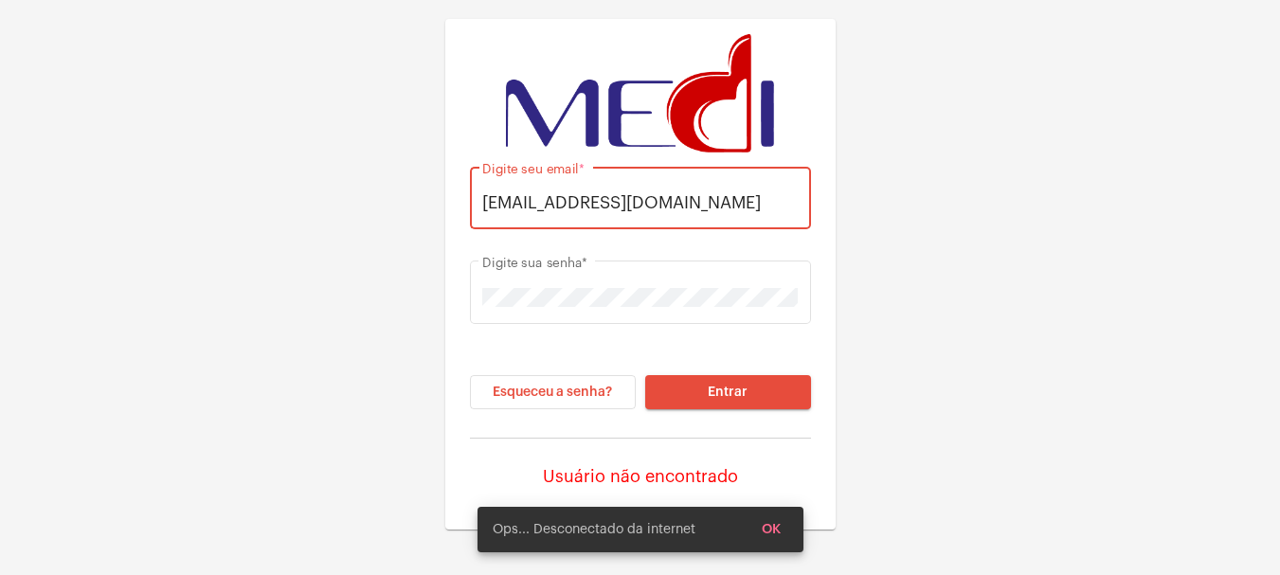
click at [595, 201] on input "karengonzaga.medi@gmail.com" at bounding box center [640, 202] width 316 height 19
type input "karen.medi@gmail.com"
click at [650, 205] on input "karen.medi@gmail.com" at bounding box center [640, 202] width 316 height 19
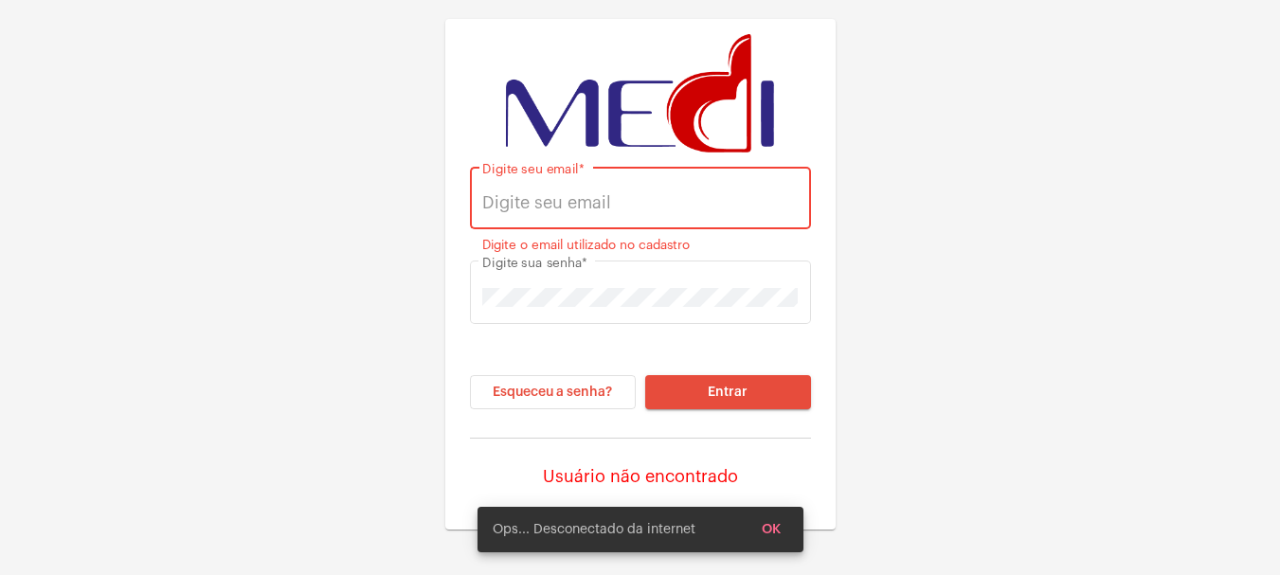
click at [648, 205] on input "Digite seu email *" at bounding box center [640, 202] width 316 height 19
type input "leandrasilva.medi@gmail.com"
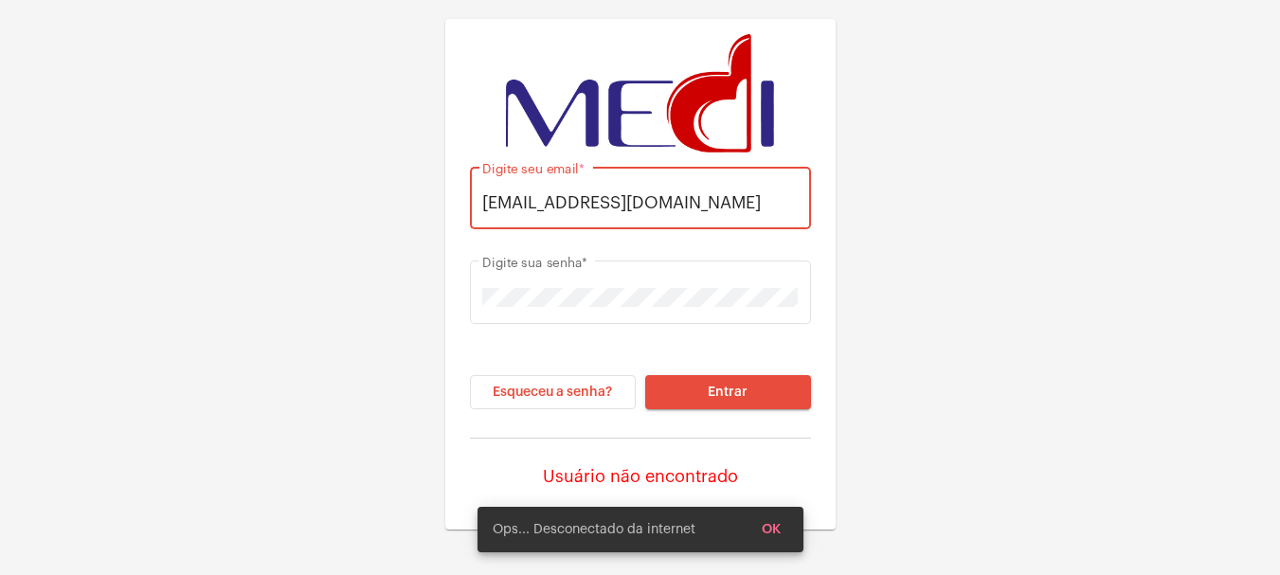
click at [714, 391] on span "Entrar" at bounding box center [728, 392] width 40 height 13
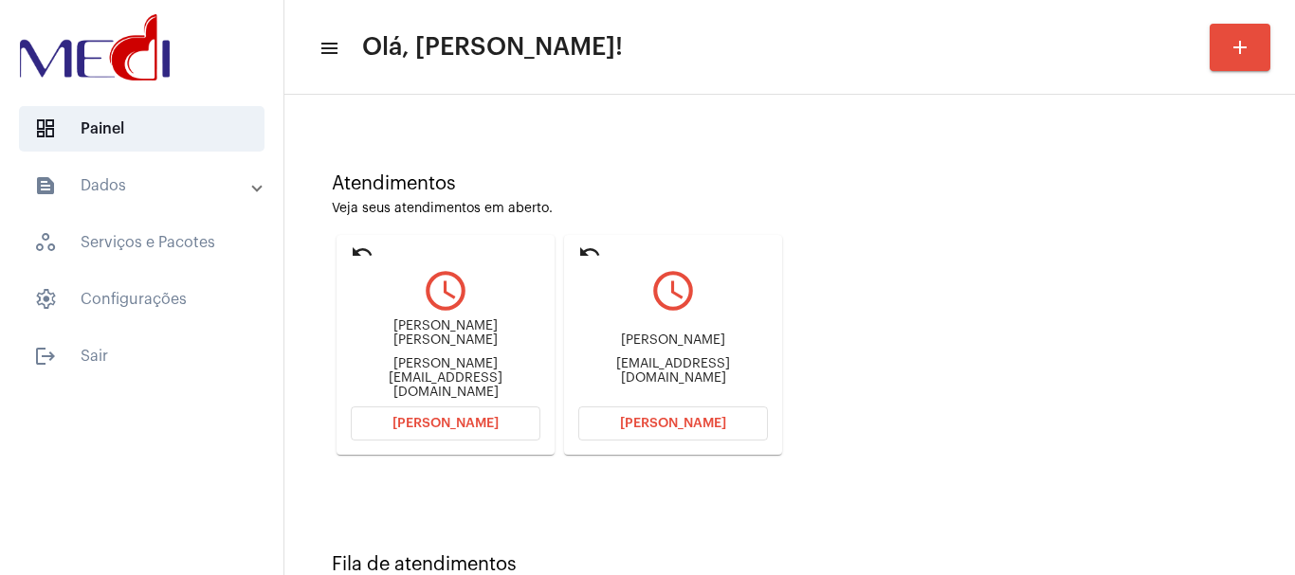
scroll to position [166, 0]
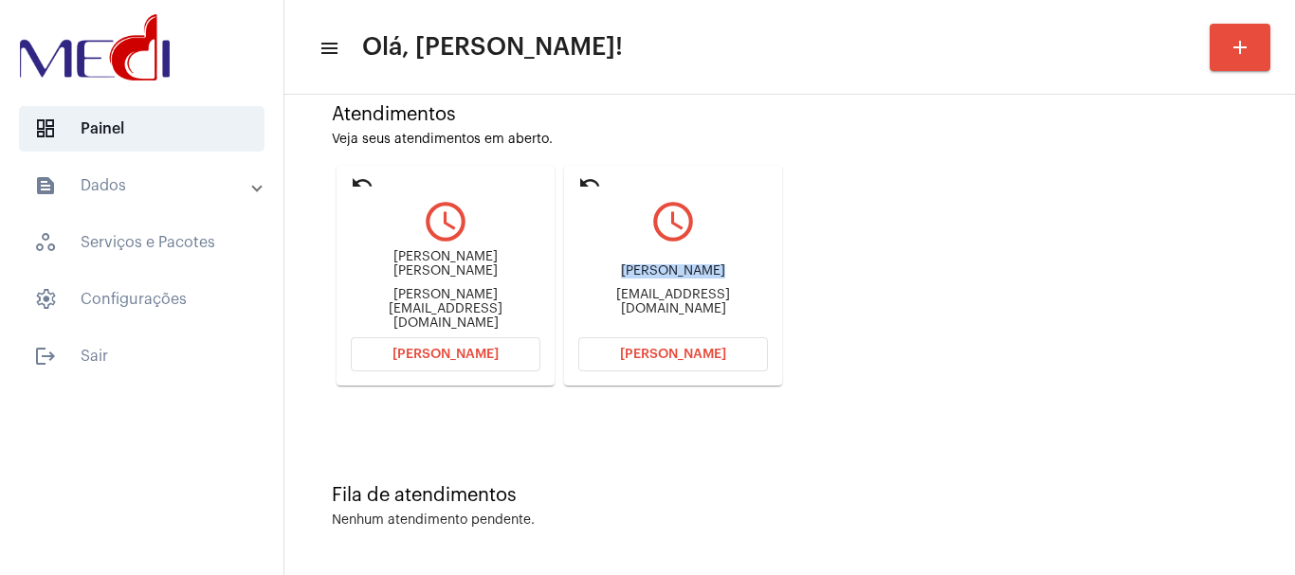
drag, startPoint x: 595, startPoint y: 273, endPoint x: 687, endPoint y: 281, distance: 92.2
click at [687, 279] on div "[PERSON_NAME]" at bounding box center [673, 271] width 190 height 14
copy div "Marta Cardoso"
drag, startPoint x: 370, startPoint y: 270, endPoint x: 504, endPoint y: 272, distance: 134.6
click at [504, 272] on div "Nathan Dias Martins Nathan.naillon19@gmail.com" at bounding box center [446, 289] width 190 height 85
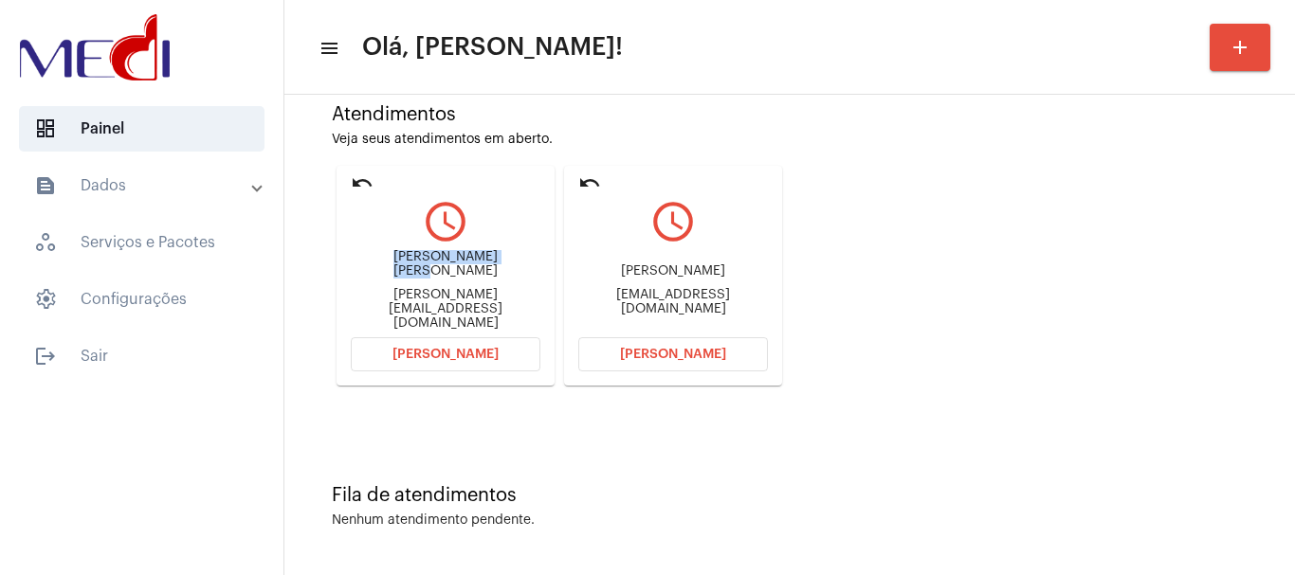
copy div "[PERSON_NAME] [PERSON_NAME]"
click at [651, 354] on span "[PERSON_NAME]" at bounding box center [673, 354] width 106 height 13
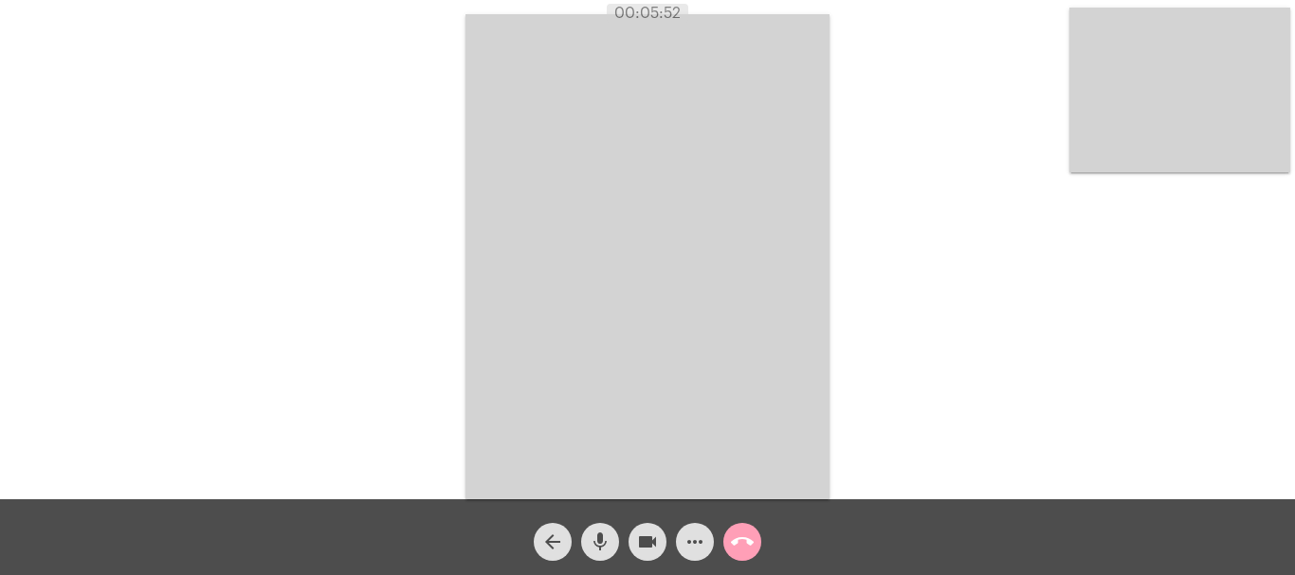
click at [741, 543] on mat-icon "call_end" at bounding box center [742, 542] width 23 height 23
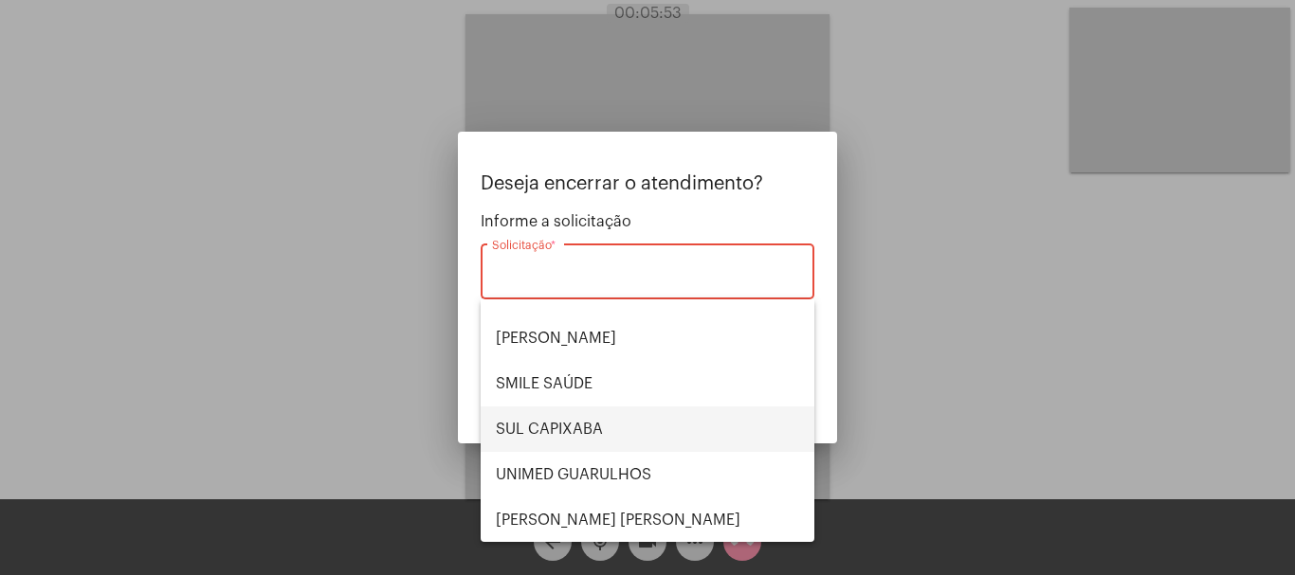
scroll to position [394, 0]
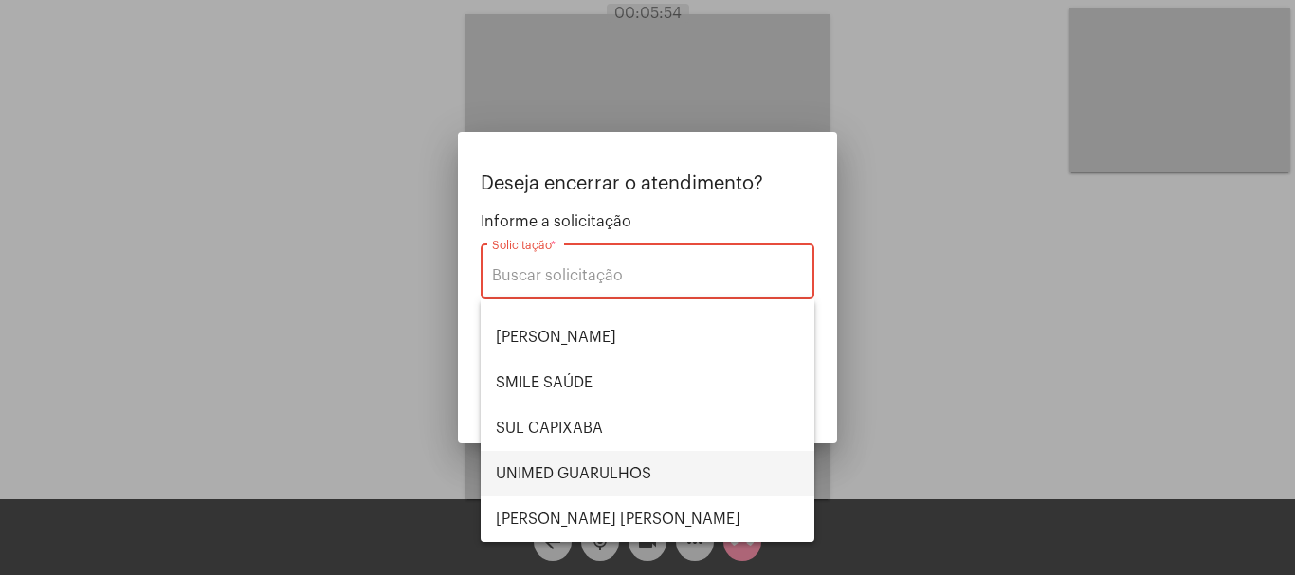
click at [606, 471] on span "UNIMED GUARULHOS" at bounding box center [647, 473] width 303 height 45
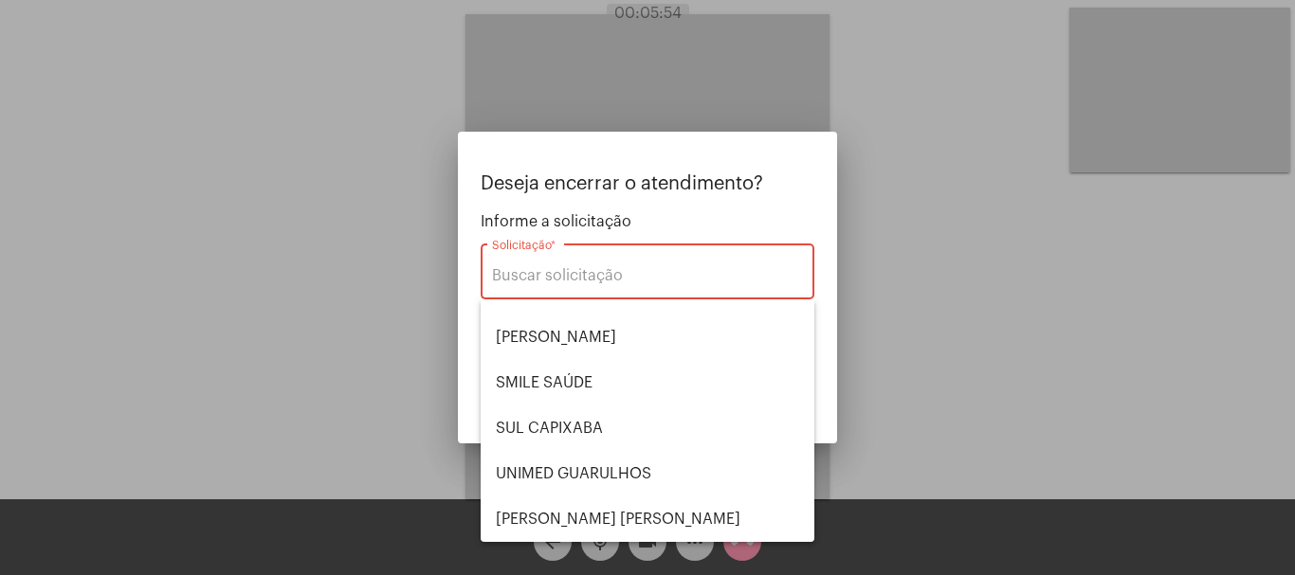
type input "UNIMED GUARULHOS"
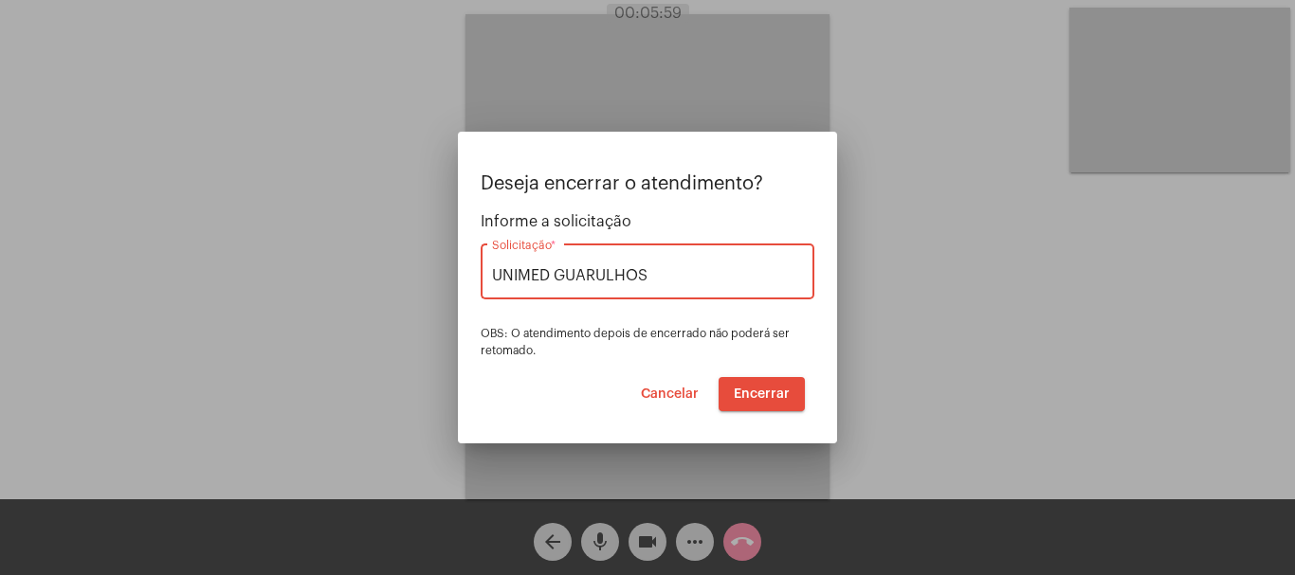
click at [770, 395] on span "Encerrar" at bounding box center [762, 394] width 56 height 13
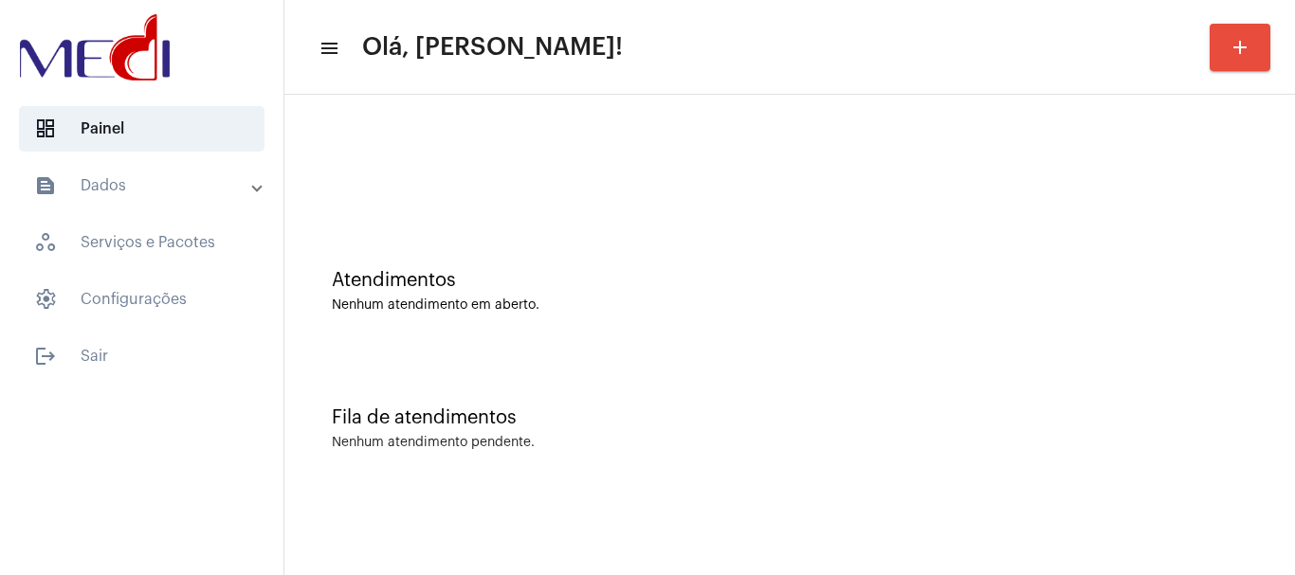
click at [193, 188] on mat-panel-title "text_snippet_outlined Dados" at bounding box center [143, 185] width 219 height 23
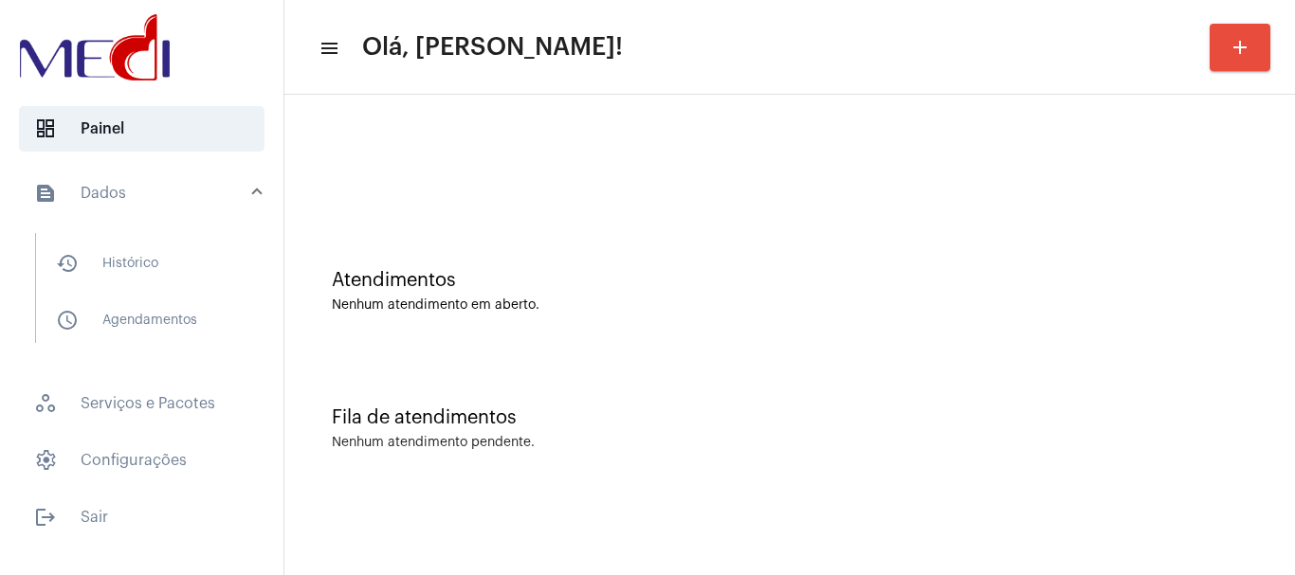
click at [518, 374] on div "Fila de atendimentos Nenhum atendimento pendente." at bounding box center [789, 419] width 991 height 137
click at [172, 256] on span "history_outlined Histórico" at bounding box center [141, 263] width 200 height 45
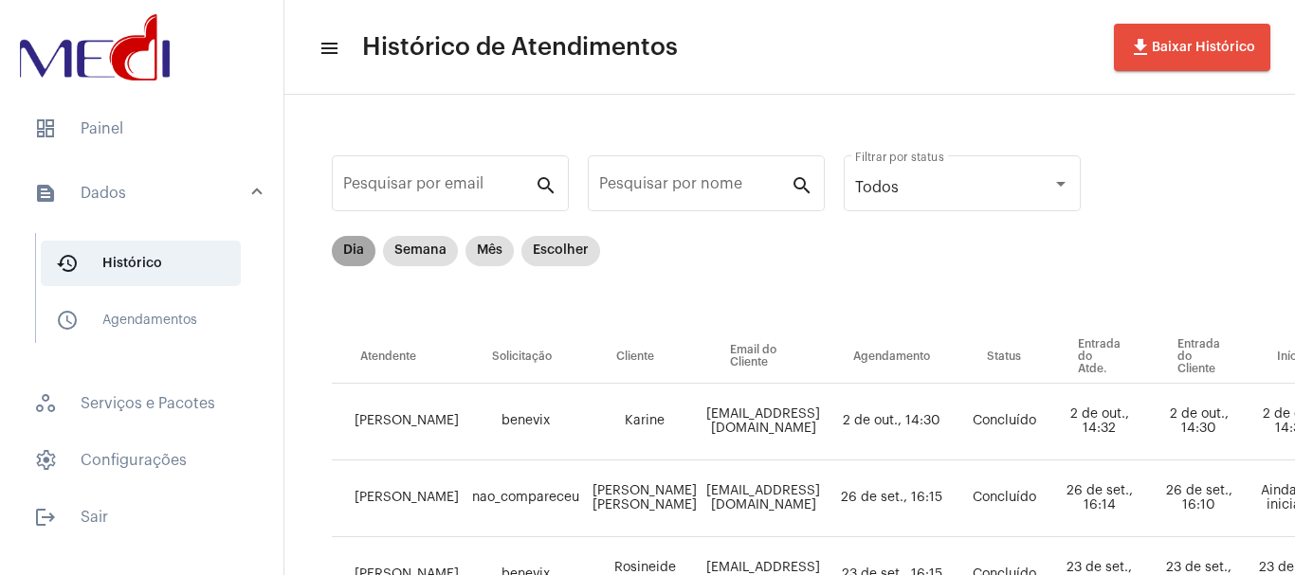
click at [354, 244] on mat-chip "Dia" at bounding box center [354, 251] width 44 height 30
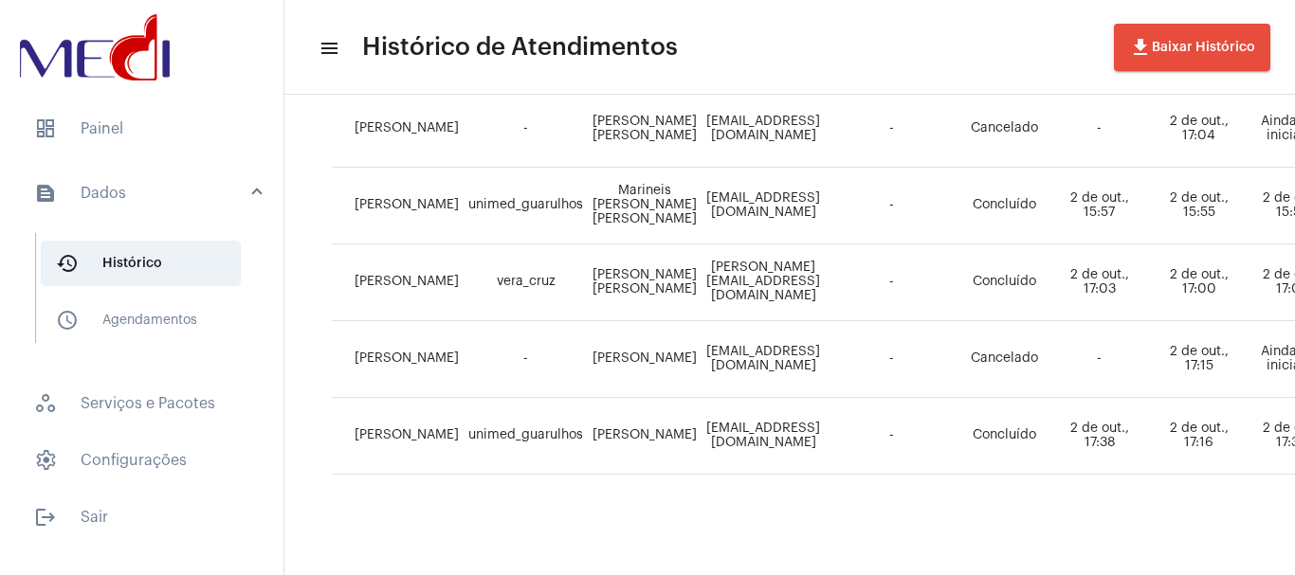
scroll to position [1210, 0]
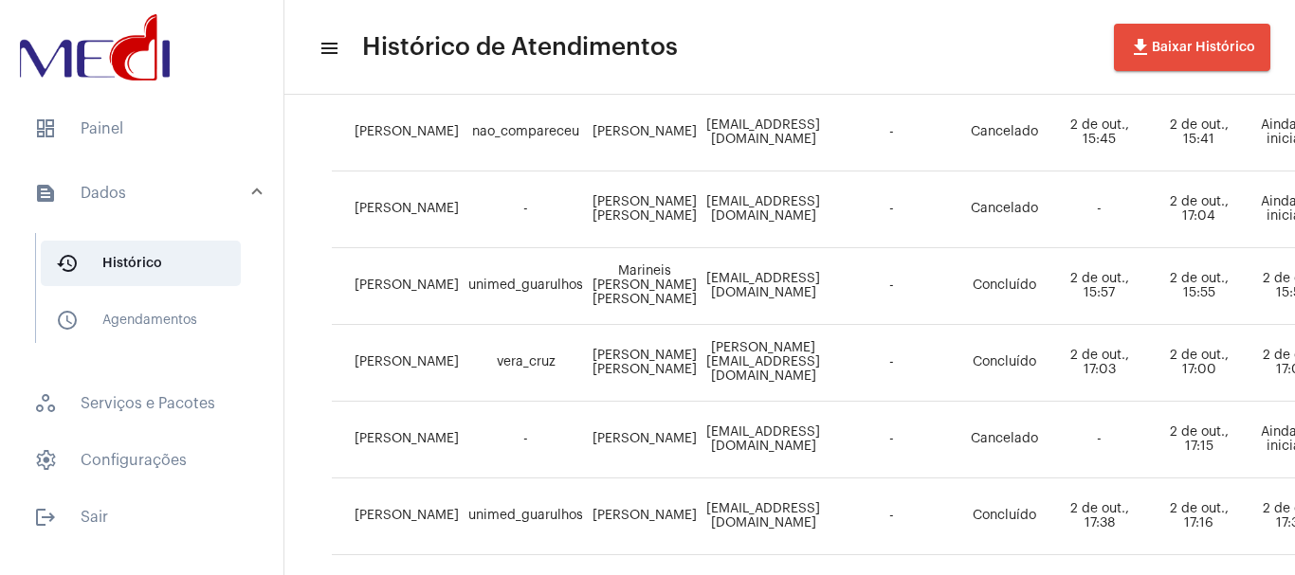
drag, startPoint x: 587, startPoint y: 415, endPoint x: 647, endPoint y: 441, distance: 65.8
click at [647, 441] on td "Dieison Corazza" at bounding box center [645, 440] width 114 height 77
copy td "Dieison Corazza"
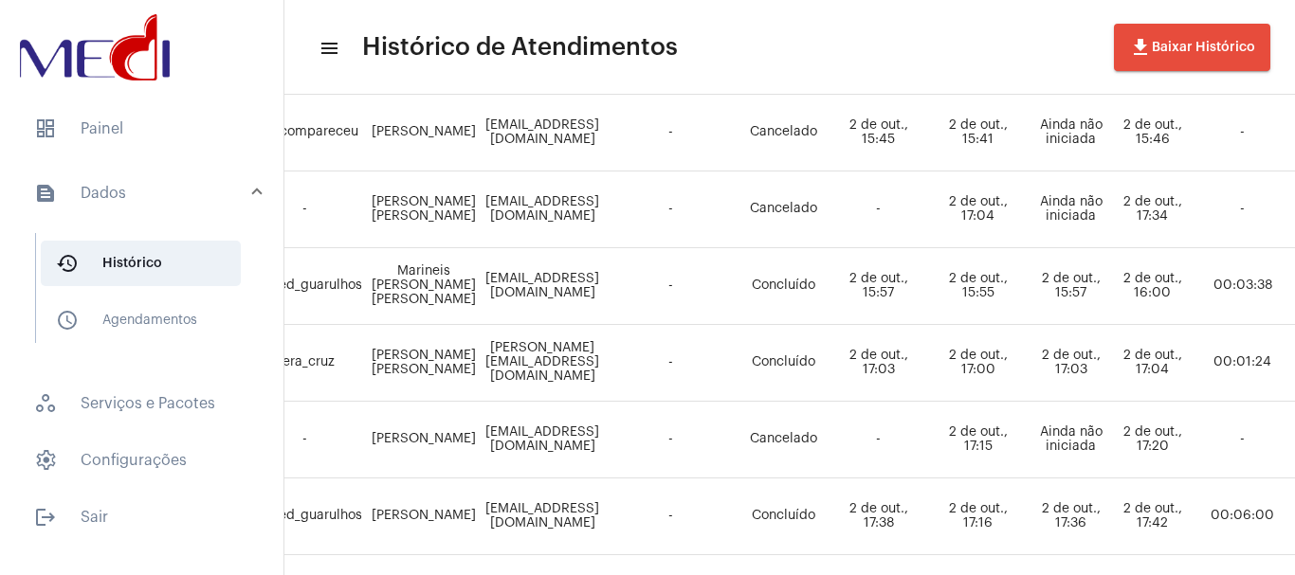
scroll to position [1210, 219]
click at [573, 436] on td "dieisoncorazza@gmail.com" at bounding box center [543, 440] width 123 height 77
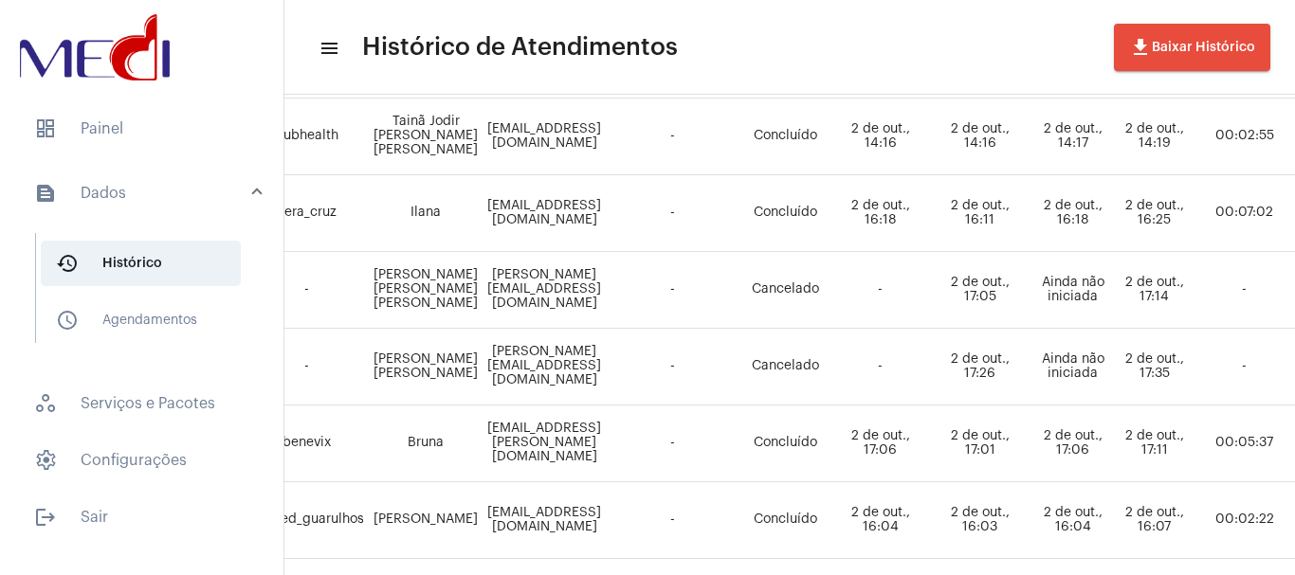
scroll to position [642, 219]
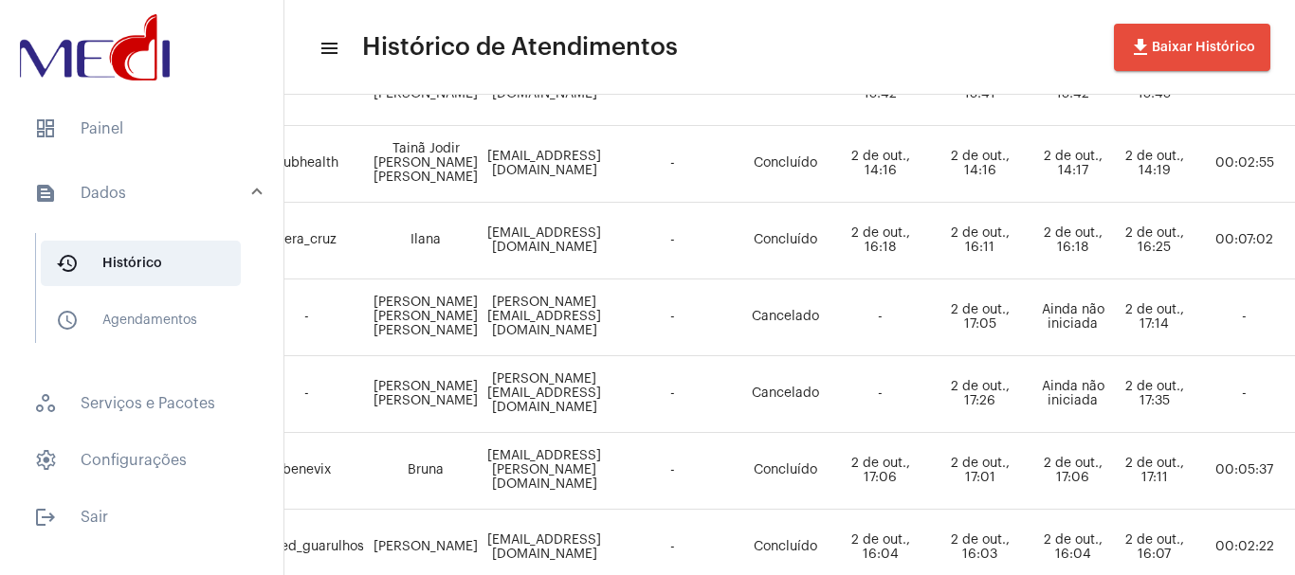
drag, startPoint x: 361, startPoint y: 299, endPoint x: 436, endPoint y: 320, distance: 78.0
click at [436, 320] on td "João Victor Silva de Cerqueira" at bounding box center [426, 318] width 114 height 77
drag, startPoint x: 456, startPoint y: 321, endPoint x: 471, endPoint y: 311, distance: 18.4
click at [482, 321] on td "Joao.viictoh@hotmail.com" at bounding box center [543, 318] width 123 height 77
drag, startPoint x: 471, startPoint y: 311, endPoint x: 553, endPoint y: 303, distance: 82.8
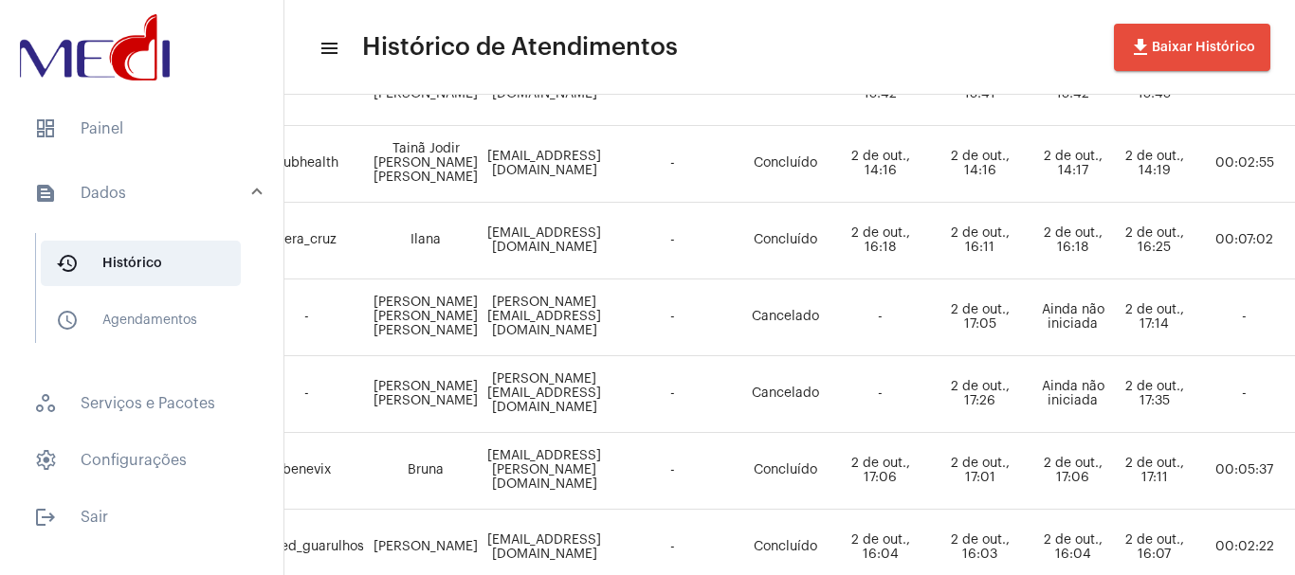
click at [553, 303] on td "Joao.viictoh@hotmail.com" at bounding box center [543, 318] width 123 height 77
copy td "Joao.viictoh@"
drag, startPoint x: 353, startPoint y: 374, endPoint x: 437, endPoint y: 398, distance: 87.6
click at [437, 398] on td "Nathan Dias Martins" at bounding box center [426, 394] width 114 height 77
copy td "Nathan Dias Martins"
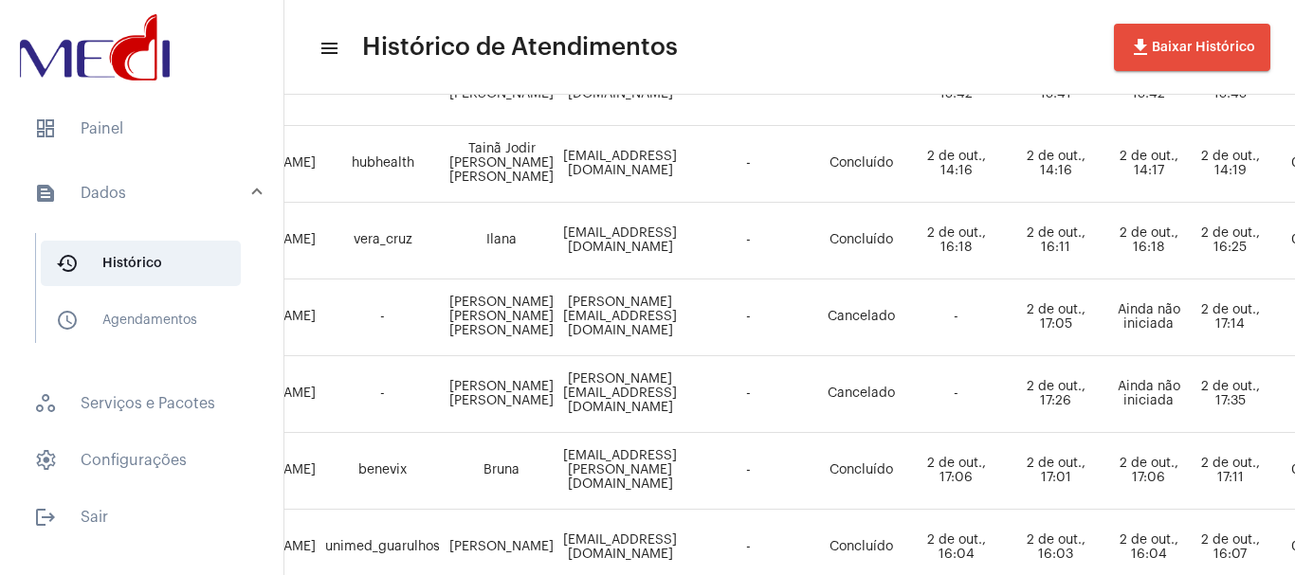
scroll to position [642, 0]
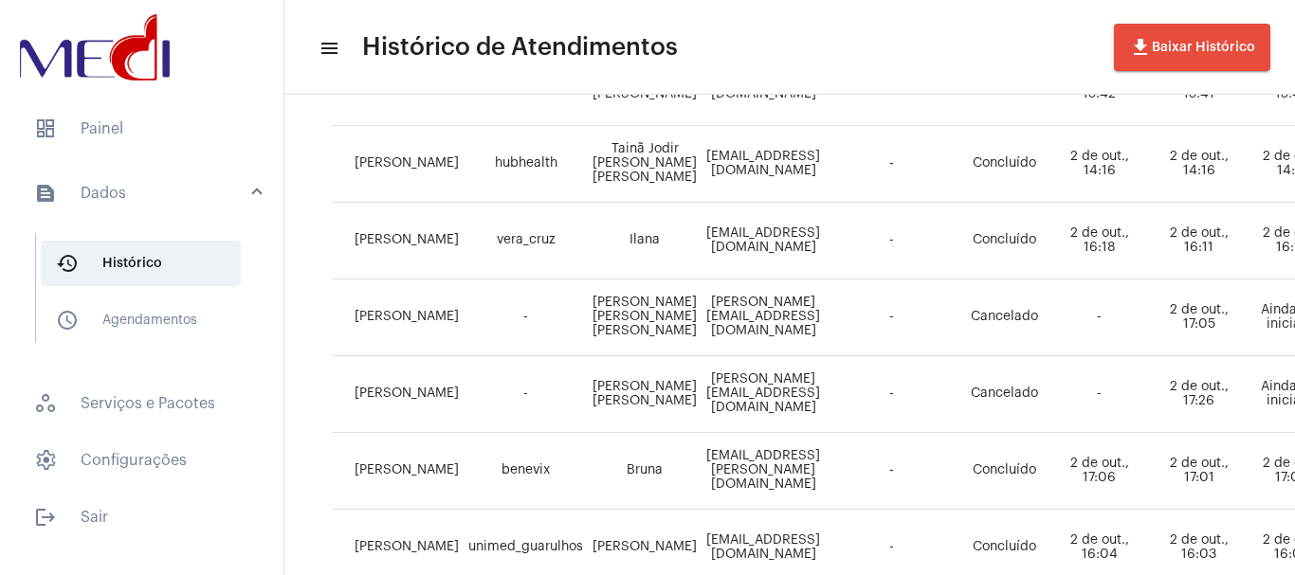
drag, startPoint x: 579, startPoint y: 290, endPoint x: 661, endPoint y: 330, distance: 90.7
click at [660, 330] on td "João Victor Silva de Cerqueira" at bounding box center [645, 318] width 114 height 77
copy td "João Victor Silva de Cerqueira"
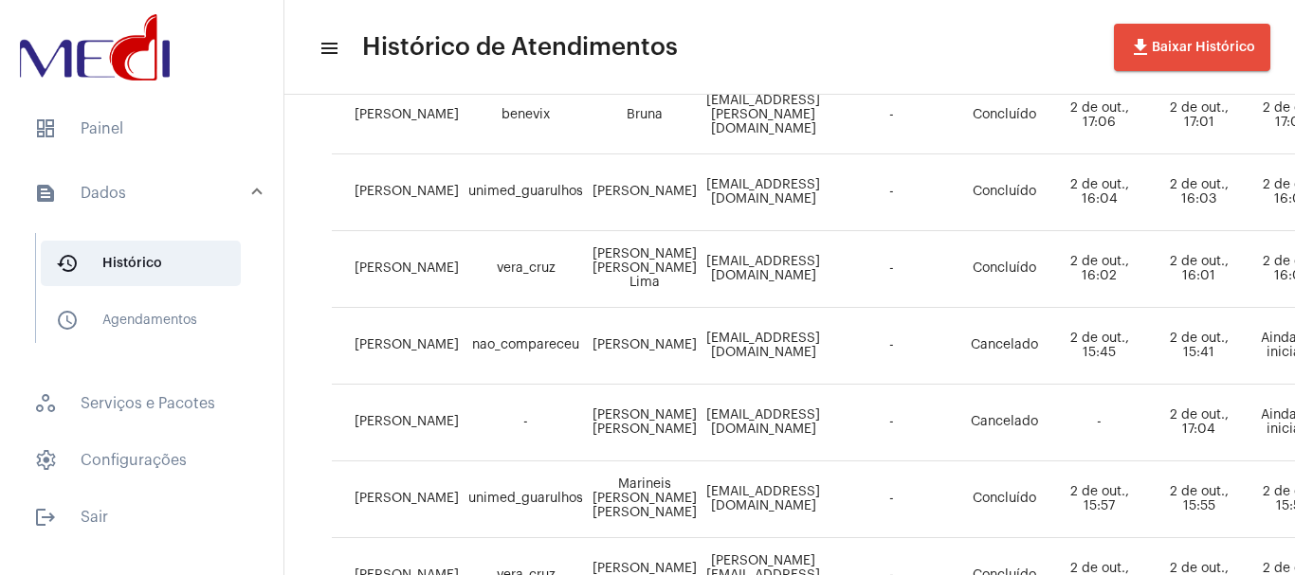
scroll to position [1021, 0]
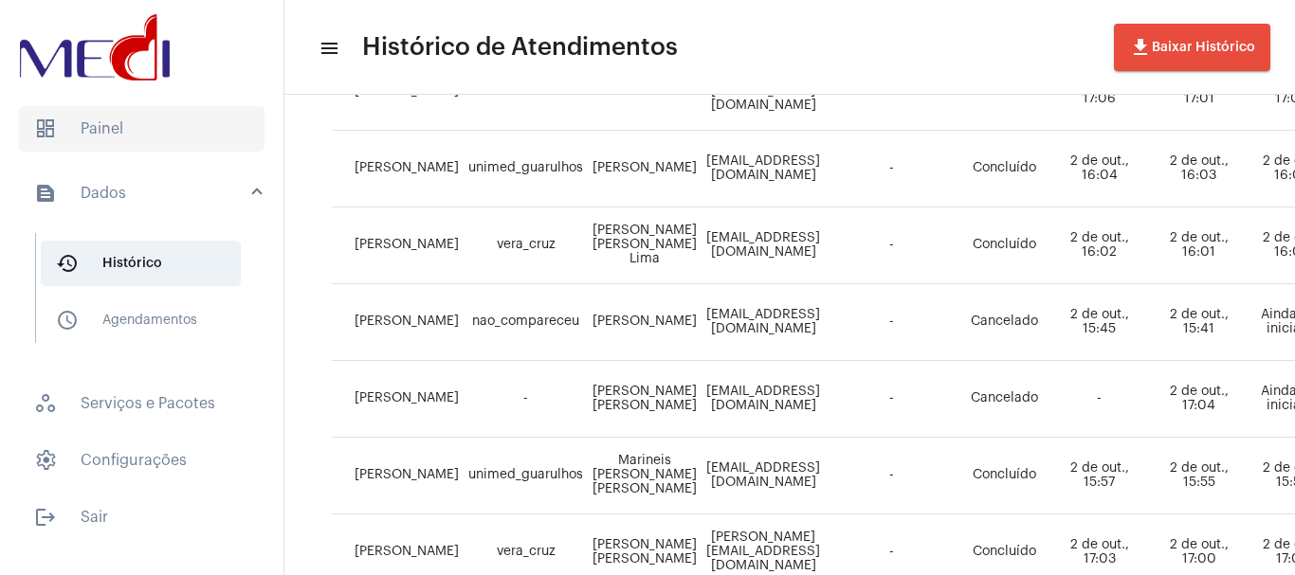
click at [105, 132] on span "dashboard Painel" at bounding box center [141, 128] width 245 height 45
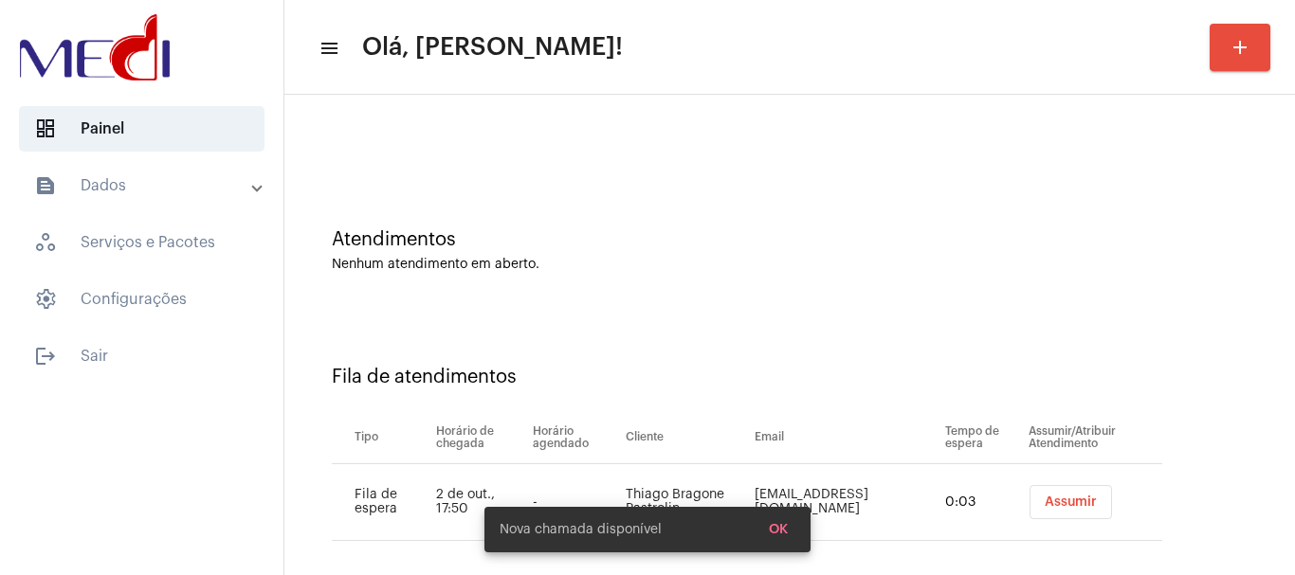
scroll to position [58, 0]
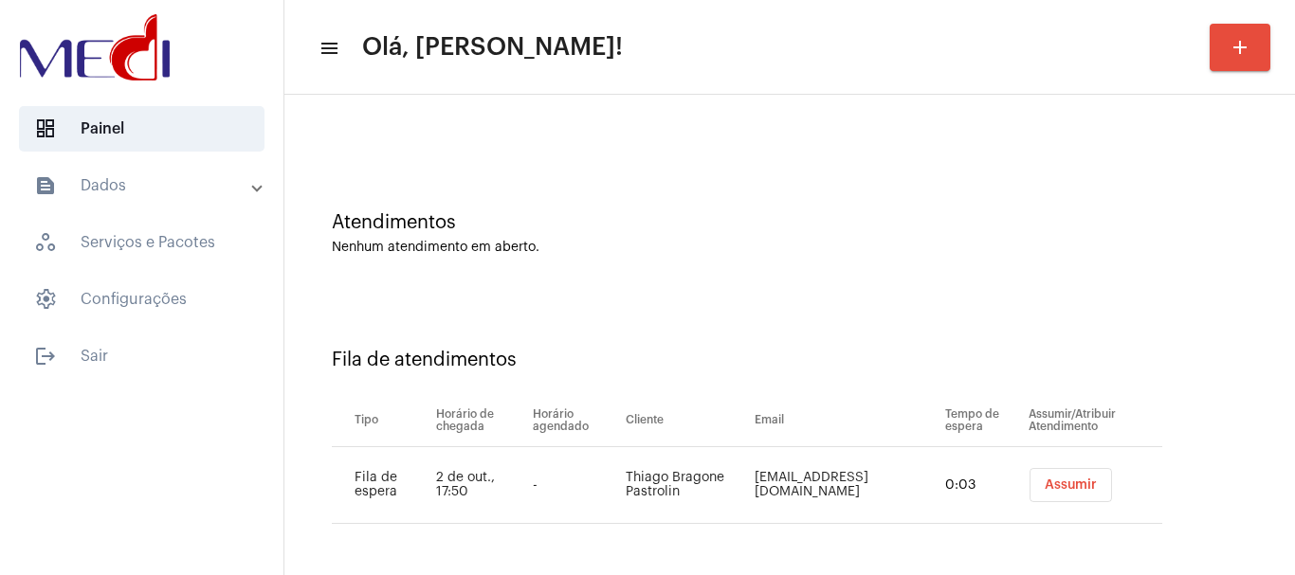
click at [1043, 492] on button "Assumir" at bounding box center [1070, 485] width 82 height 34
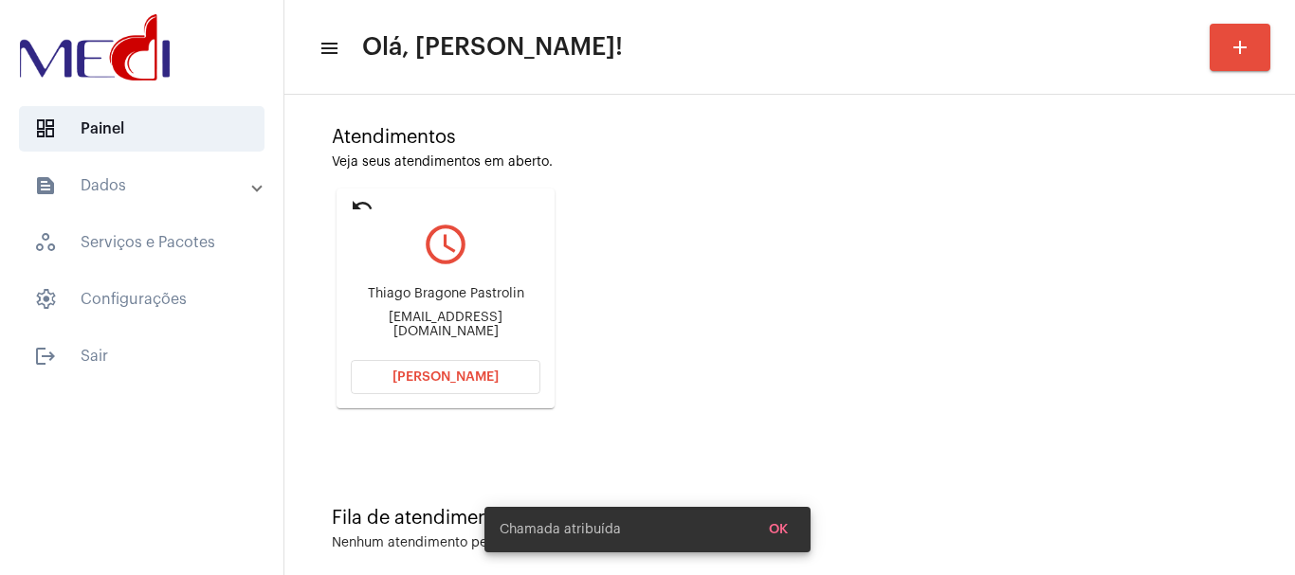
scroll to position [166, 0]
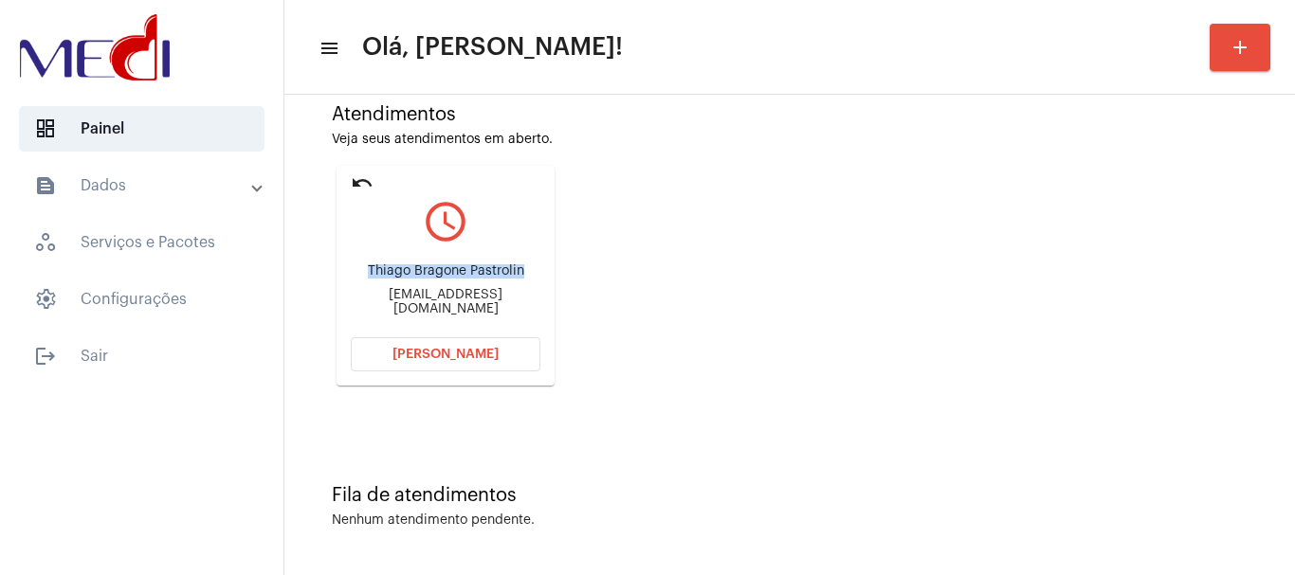
drag, startPoint x: 368, startPoint y: 268, endPoint x: 530, endPoint y: 266, distance: 162.1
click at [530, 266] on div "Thiago Bragone Pastrolin [EMAIL_ADDRESS][DOMAIN_NAME]" at bounding box center [446, 289] width 190 height 85
copy div "Thiago Bragone Pastrolin"
click at [443, 344] on button "Abrir Chamada" at bounding box center [446, 354] width 190 height 34
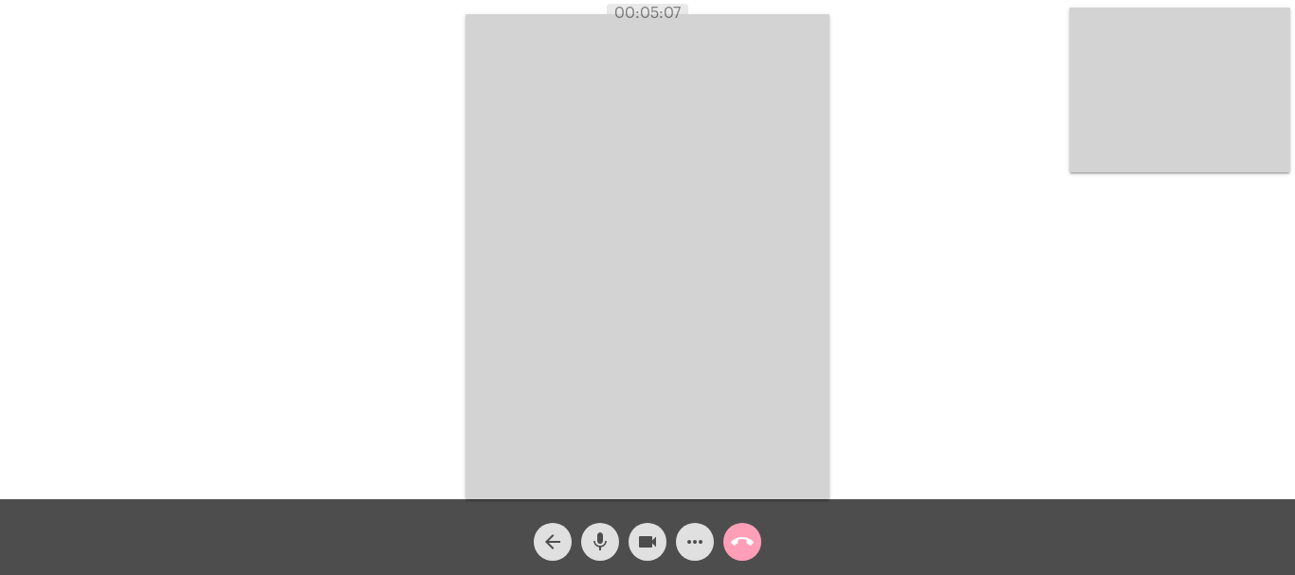
click at [728, 548] on button "call_end" at bounding box center [742, 542] width 38 height 38
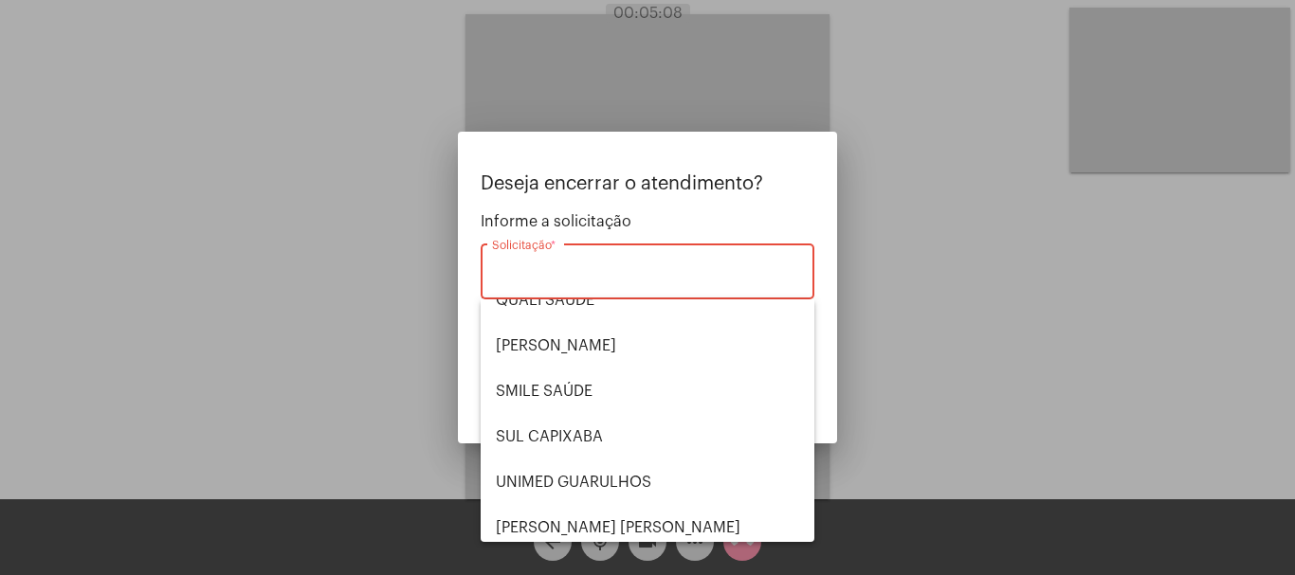
scroll to position [394, 0]
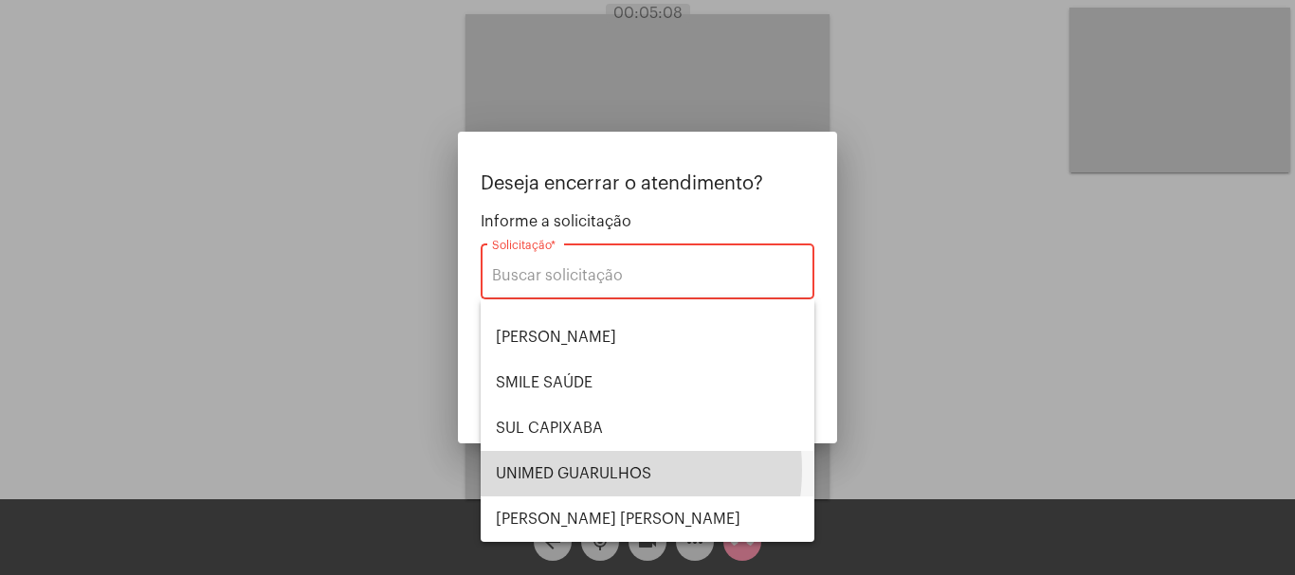
click at [588, 470] on span "UNIMED GUARULHOS" at bounding box center [647, 473] width 303 height 45
type input "UNIMED GUARULHOS"
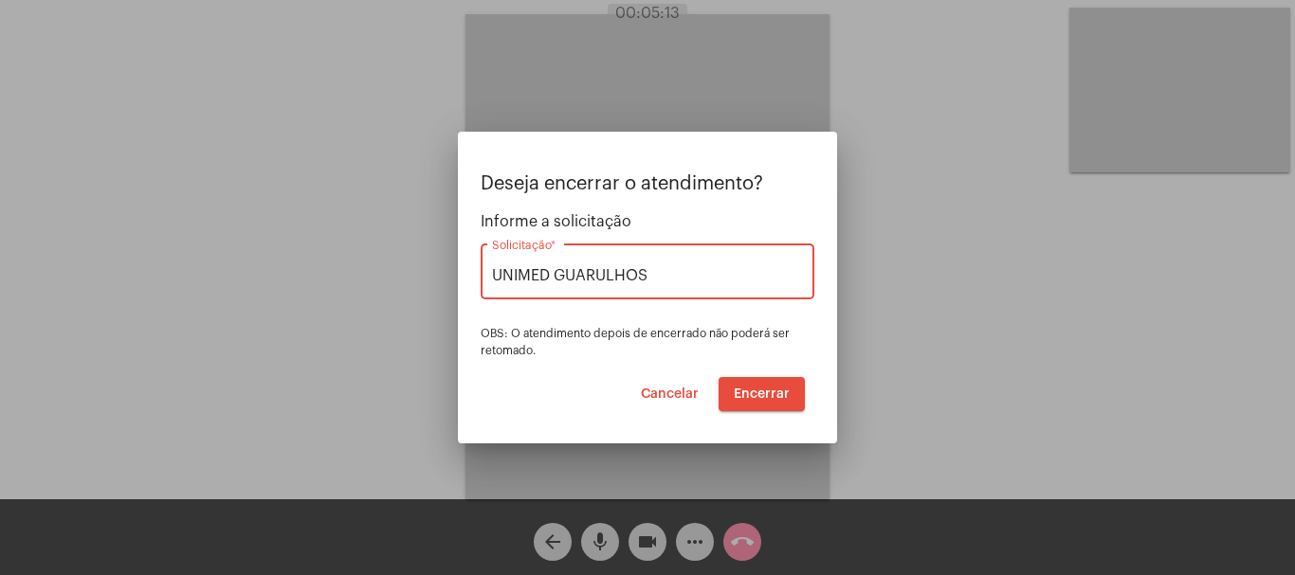
click at [761, 388] on span "Encerrar" at bounding box center [762, 394] width 56 height 13
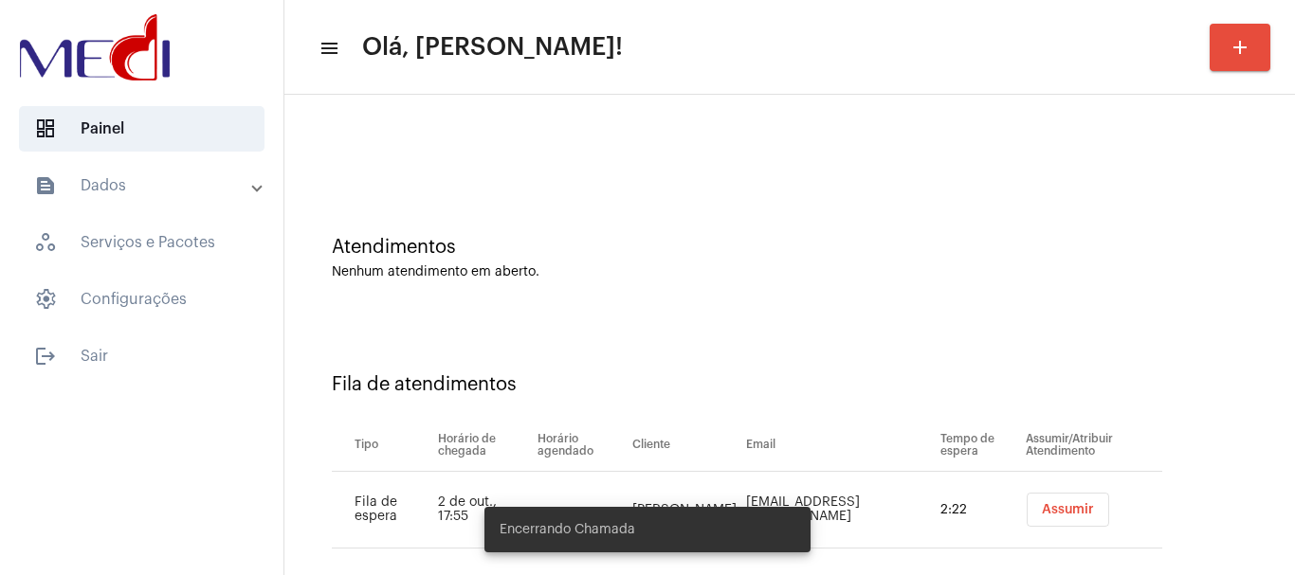
scroll to position [58, 0]
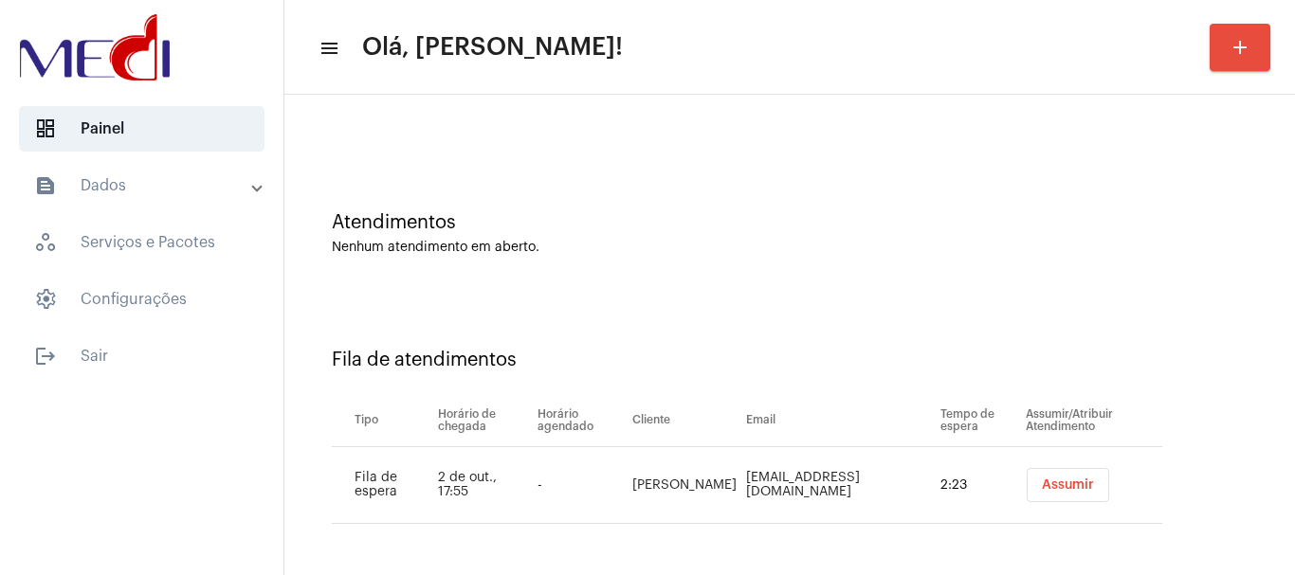
click at [1041, 475] on button "Assumir" at bounding box center [1067, 485] width 82 height 34
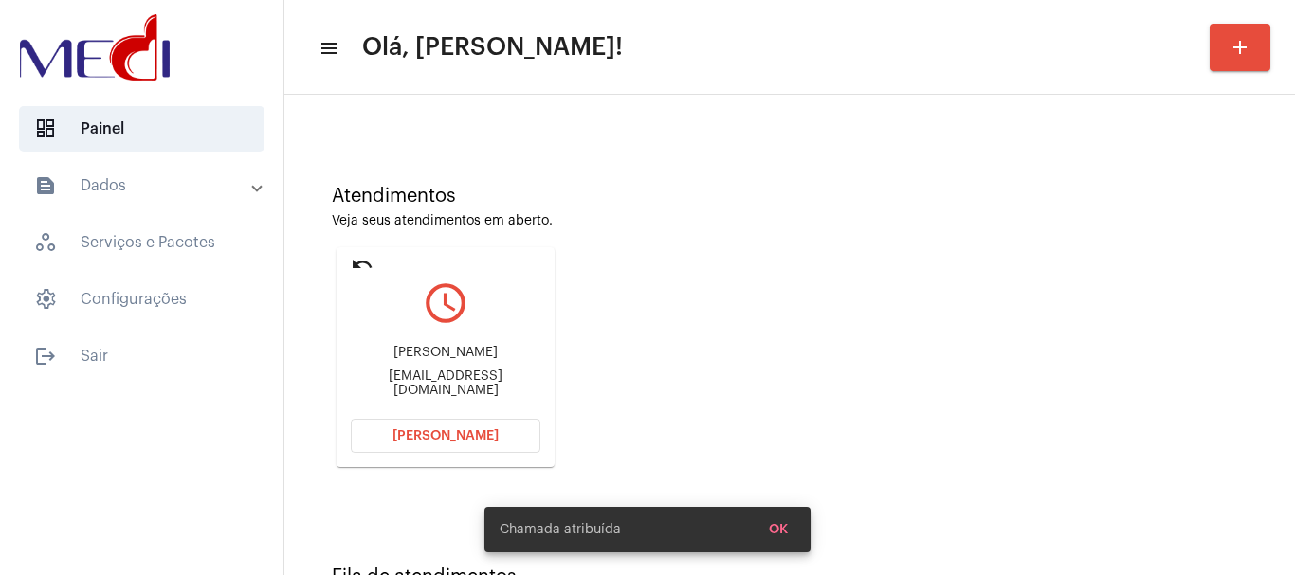
scroll to position [166, 0]
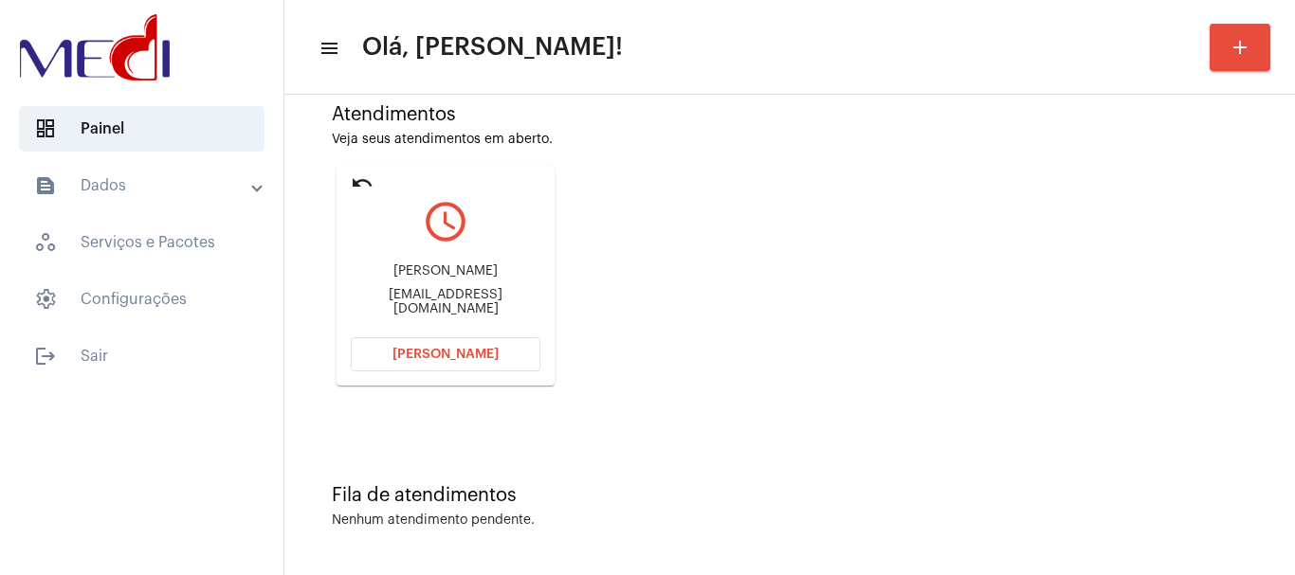
drag, startPoint x: 390, startPoint y: 268, endPoint x: 488, endPoint y: 273, distance: 98.7
click at [488, 273] on div "Dieison Corazza dieisoncorazza@gmail.com" at bounding box center [446, 289] width 190 height 85
copy div "Dieison Corazz"
click at [384, 351] on button "Abrir Chamada" at bounding box center [446, 354] width 190 height 34
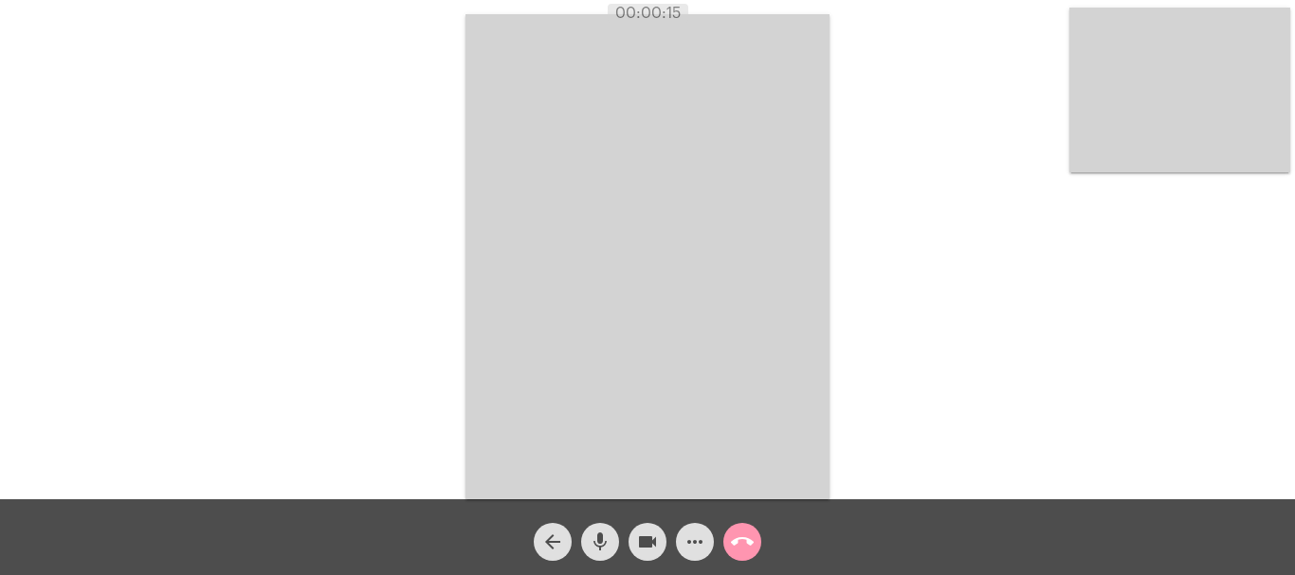
click at [607, 540] on mat-icon "mic" at bounding box center [600, 542] width 23 height 23
click at [1164, 148] on video at bounding box center [1179, 90] width 221 height 165
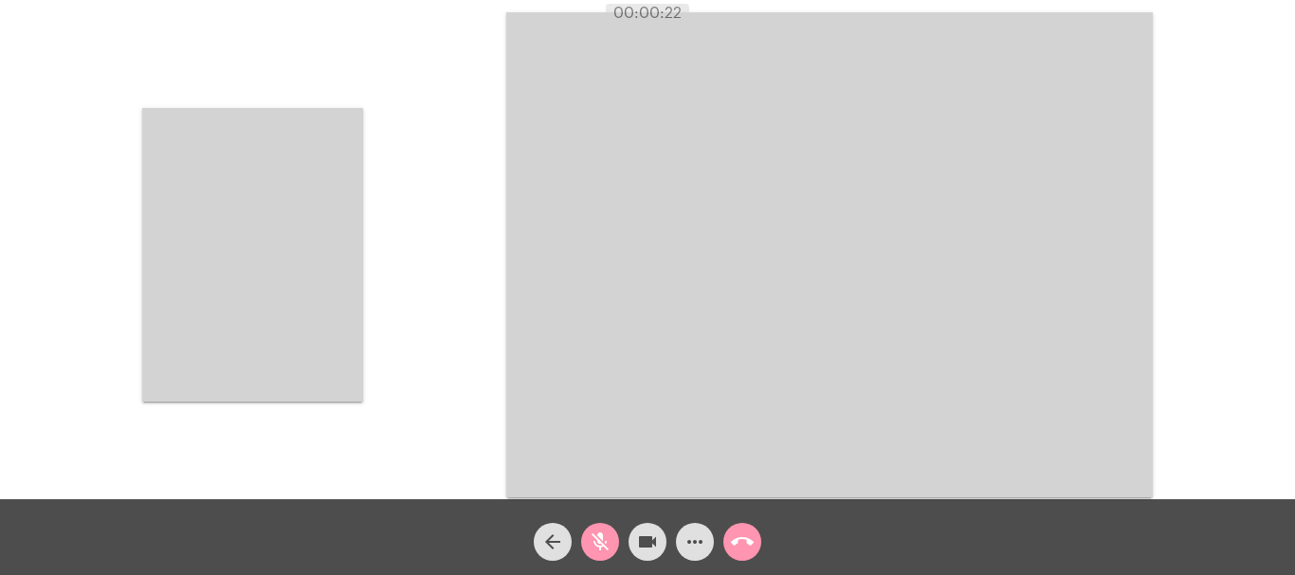
click at [603, 540] on mat-icon "mic_off" at bounding box center [600, 542] width 23 height 23
click at [603, 540] on mat-icon "mic" at bounding box center [600, 542] width 23 height 23
click at [697, 542] on mat-icon "more_horiz" at bounding box center [694, 542] width 23 height 23
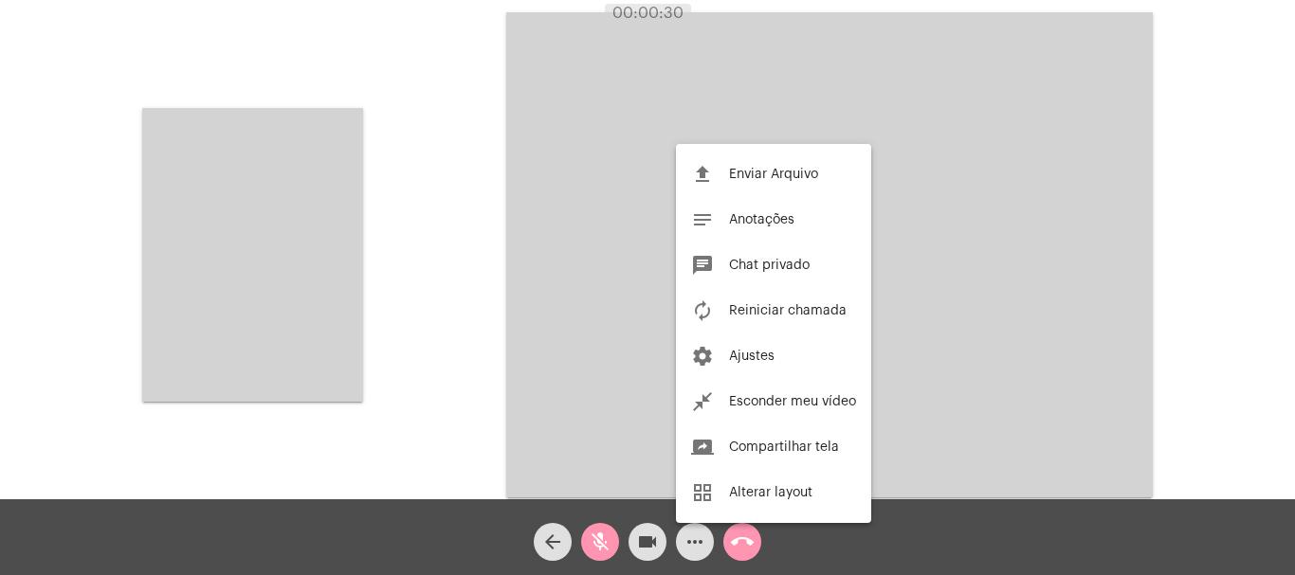
click at [745, 539] on div at bounding box center [647, 287] width 1295 height 575
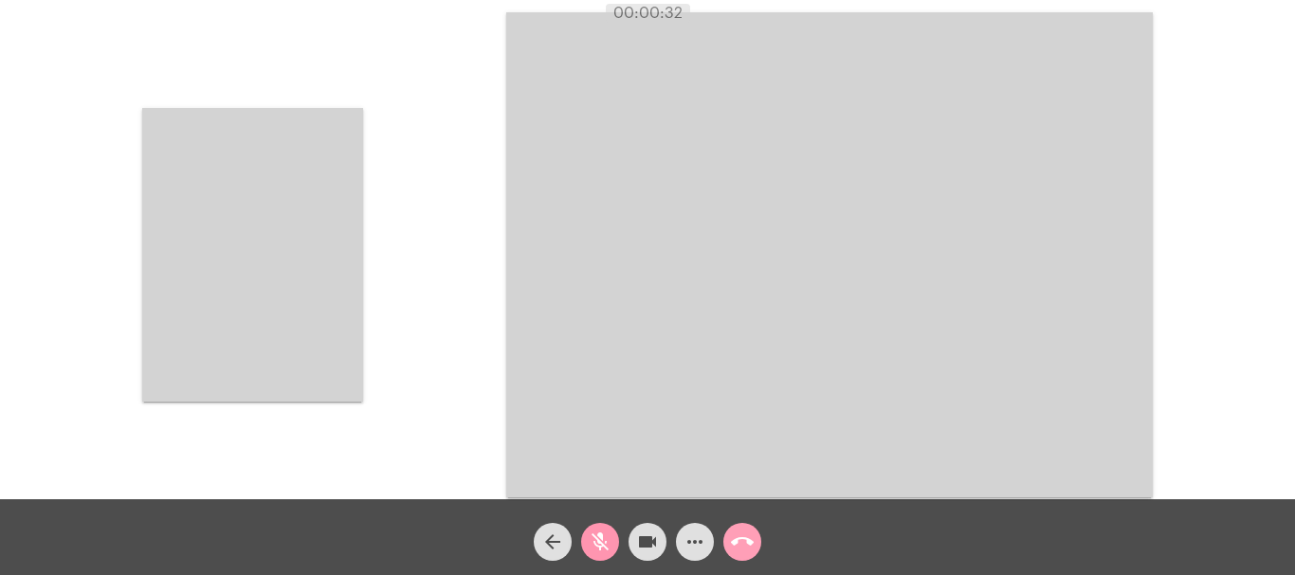
click at [740, 543] on mat-icon "call_end" at bounding box center [742, 542] width 23 height 23
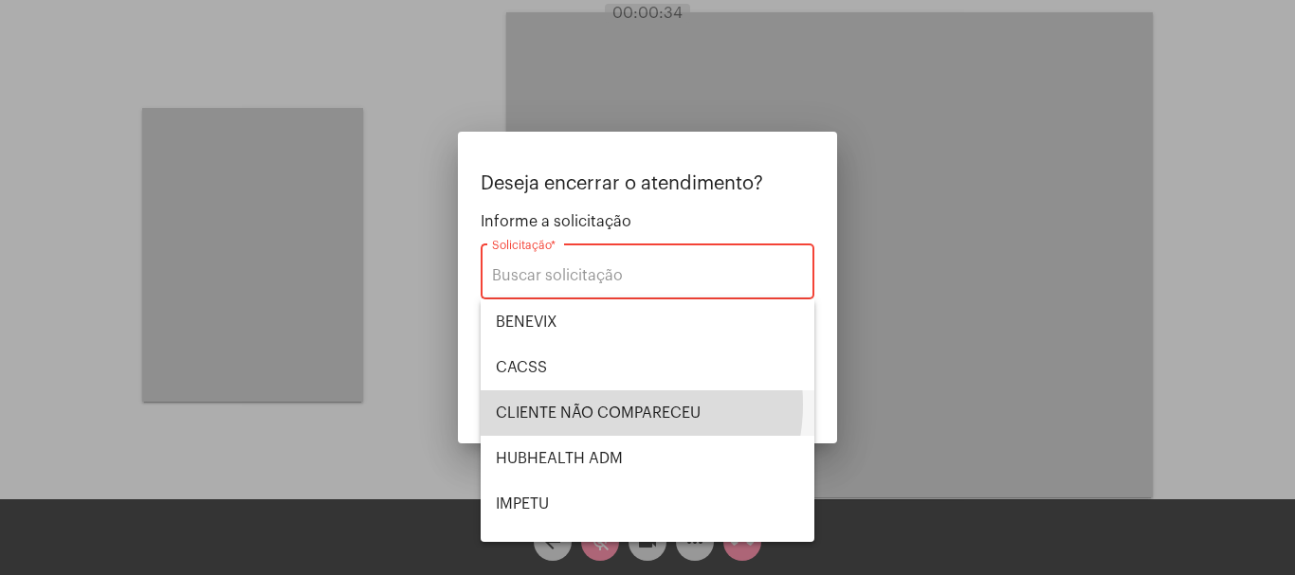
click at [608, 405] on span "CLIENTE NÃO COMPARECEU" at bounding box center [647, 412] width 303 height 45
type input "CLIENTE NÃO COMPARECEU"
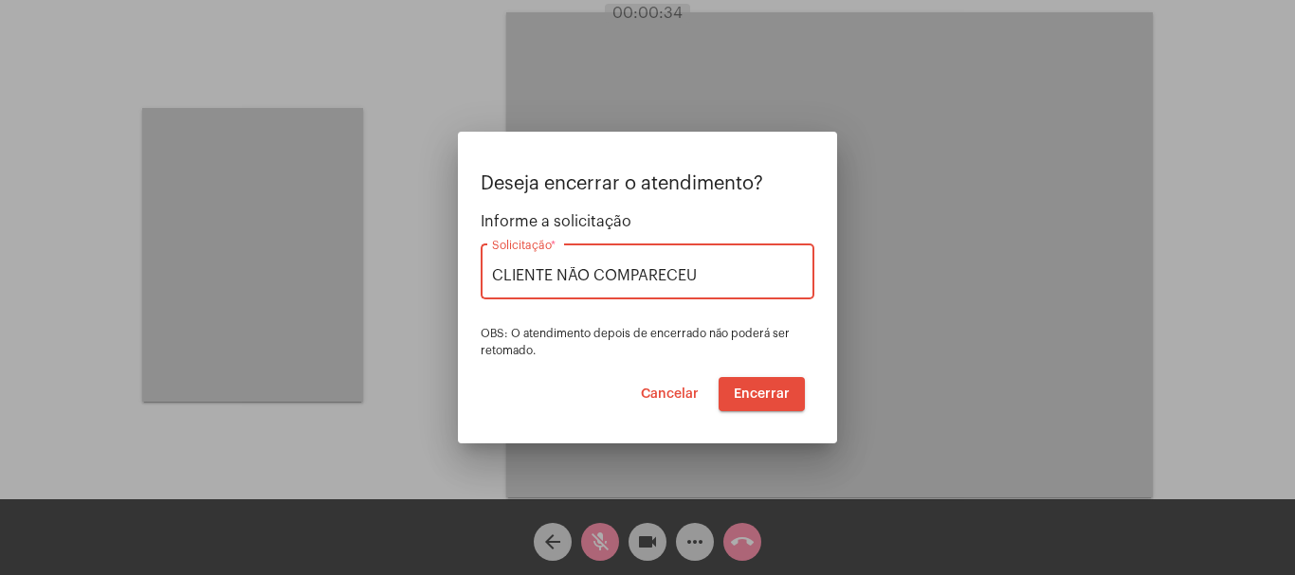
click at [753, 393] on span "Encerrar" at bounding box center [762, 394] width 56 height 13
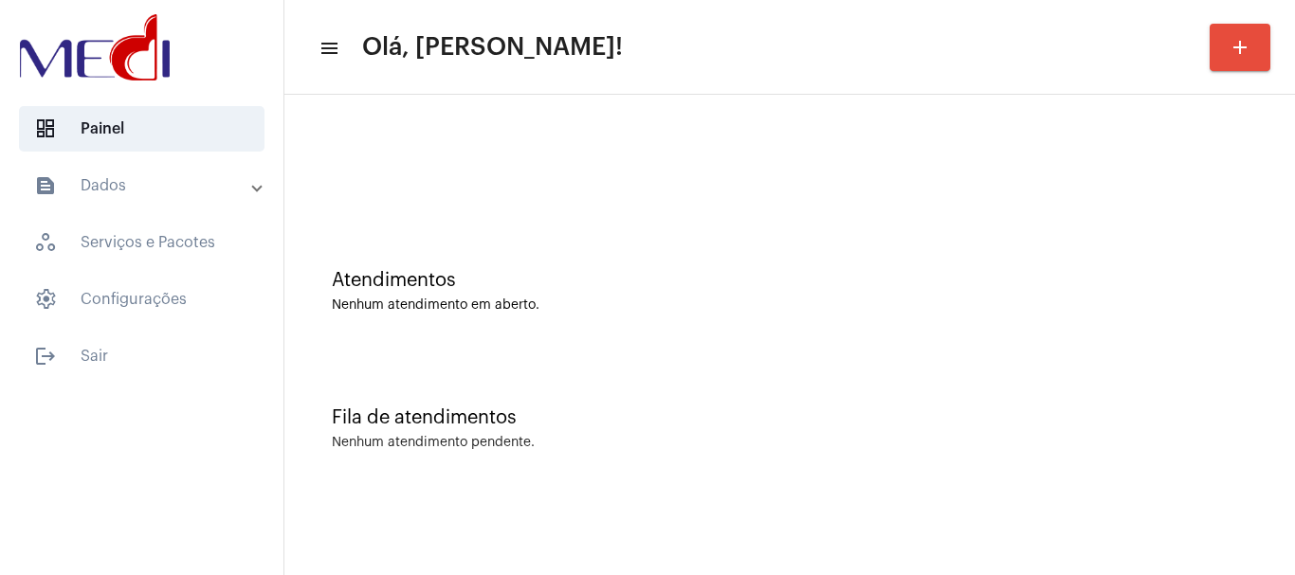
click at [539, 324] on div "Atendimentos Nenhum atendimento em aberto." at bounding box center [789, 281] width 991 height 137
drag, startPoint x: 170, startPoint y: 185, endPoint x: 175, endPoint y: 193, distance: 10.3
click at [169, 184] on mat-panel-title "text_snippet_outlined Dados" at bounding box center [143, 185] width 219 height 23
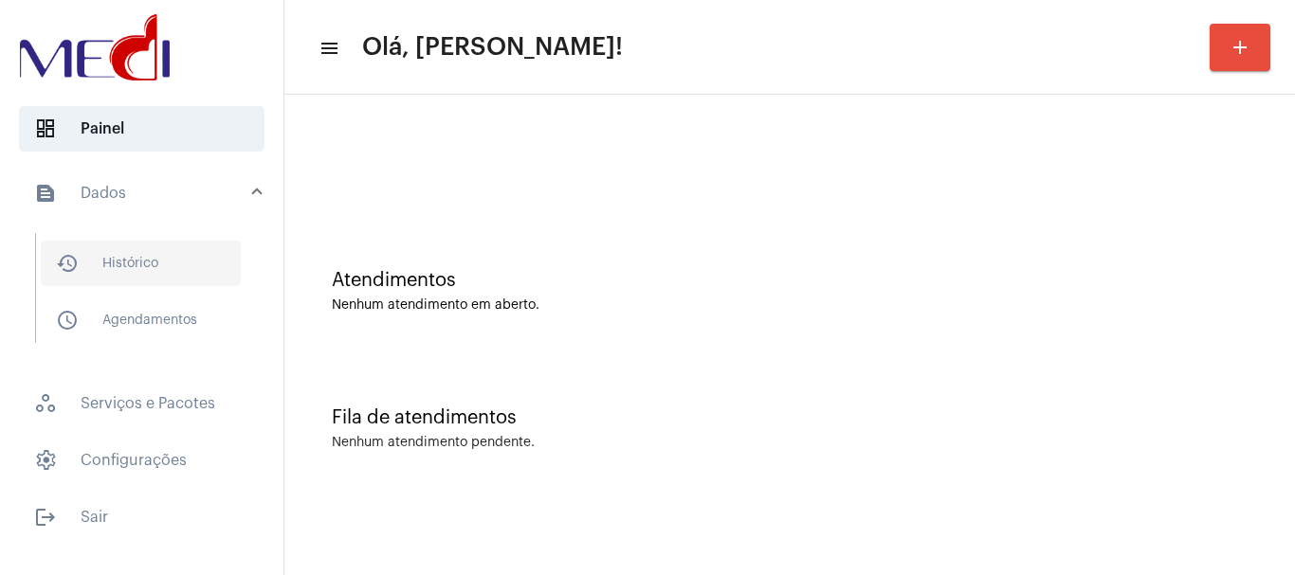
click at [158, 261] on span "history_outlined Histórico" at bounding box center [141, 263] width 200 height 45
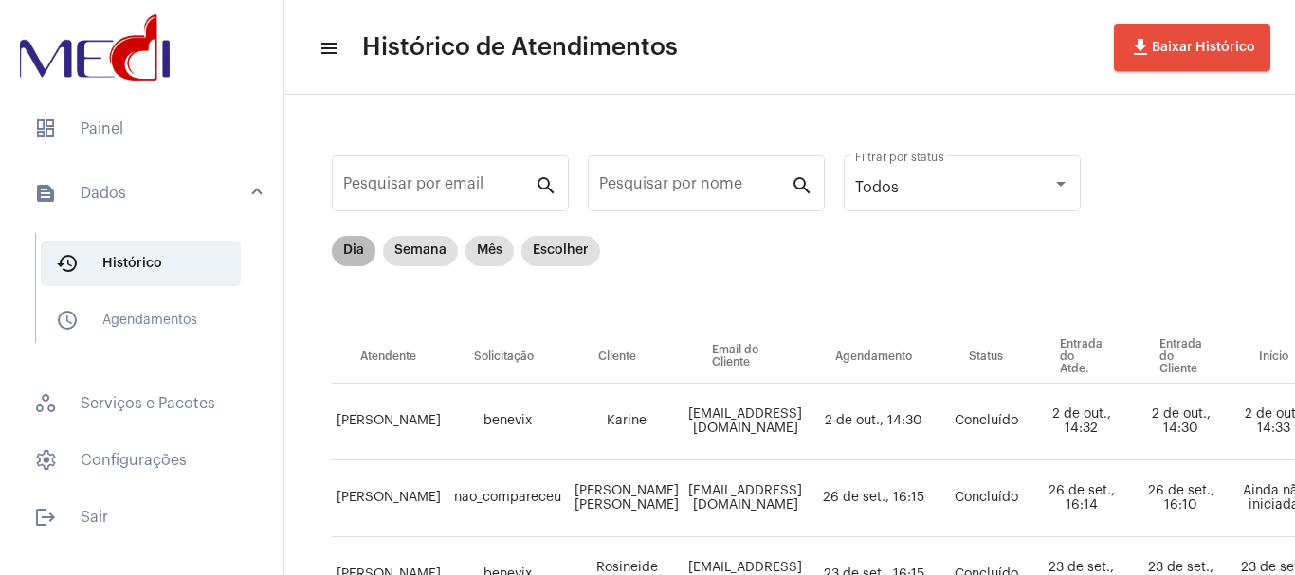
click at [349, 251] on mat-chip "Dia" at bounding box center [354, 251] width 44 height 30
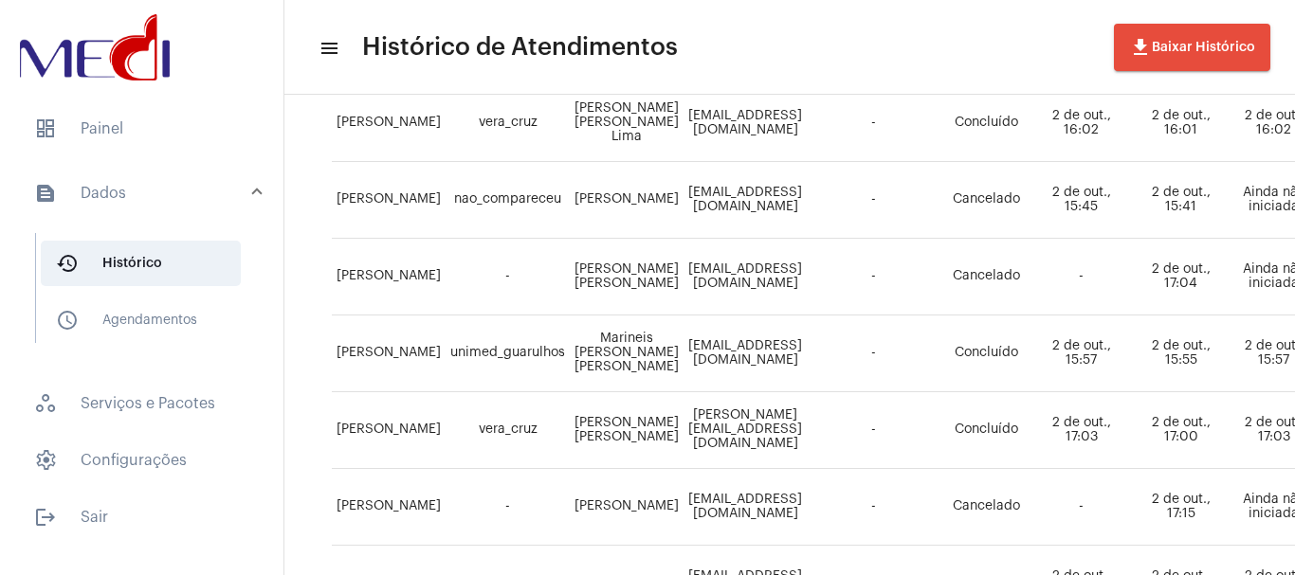
scroll to position [1269, 0]
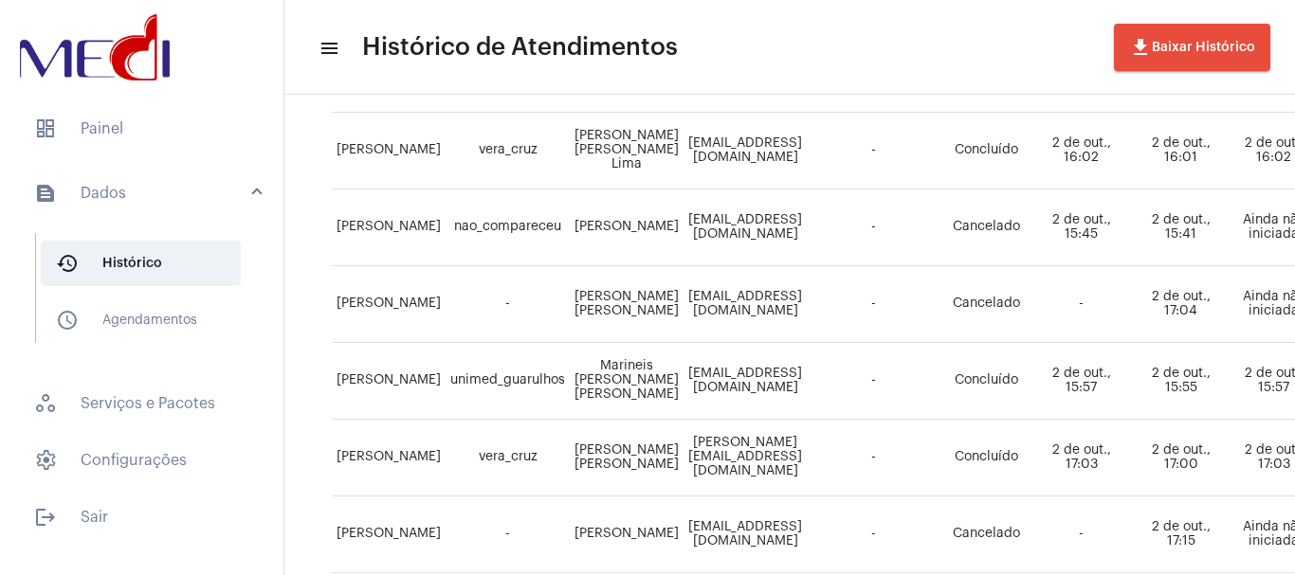
drag, startPoint x: 616, startPoint y: 292, endPoint x: 652, endPoint y: 309, distance: 39.9
click at [652, 309] on td "Gabriel Lima de Oliveira" at bounding box center [627, 304] width 114 height 77
copy td "Gabriel Lima de Oliveira"
click at [146, 133] on span "dashboard Painel" at bounding box center [141, 128] width 245 height 45
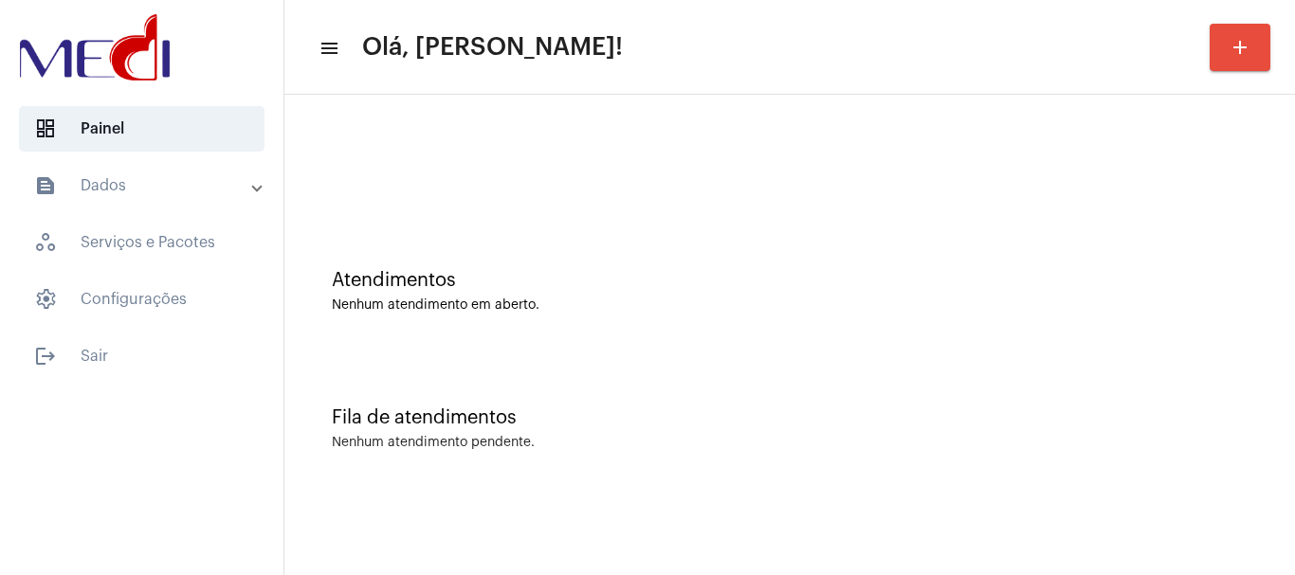
click at [563, 256] on div "Atendimentos Nenhum atendimento em aberto." at bounding box center [789, 281] width 991 height 137
click at [544, 221] on div "Atendimentos Nenhum atendimento em aberto." at bounding box center [789, 281] width 991 height 137
click at [136, 168] on mat-expansion-panel-header "text_snippet_outlined Dados" at bounding box center [147, 185] width 272 height 45
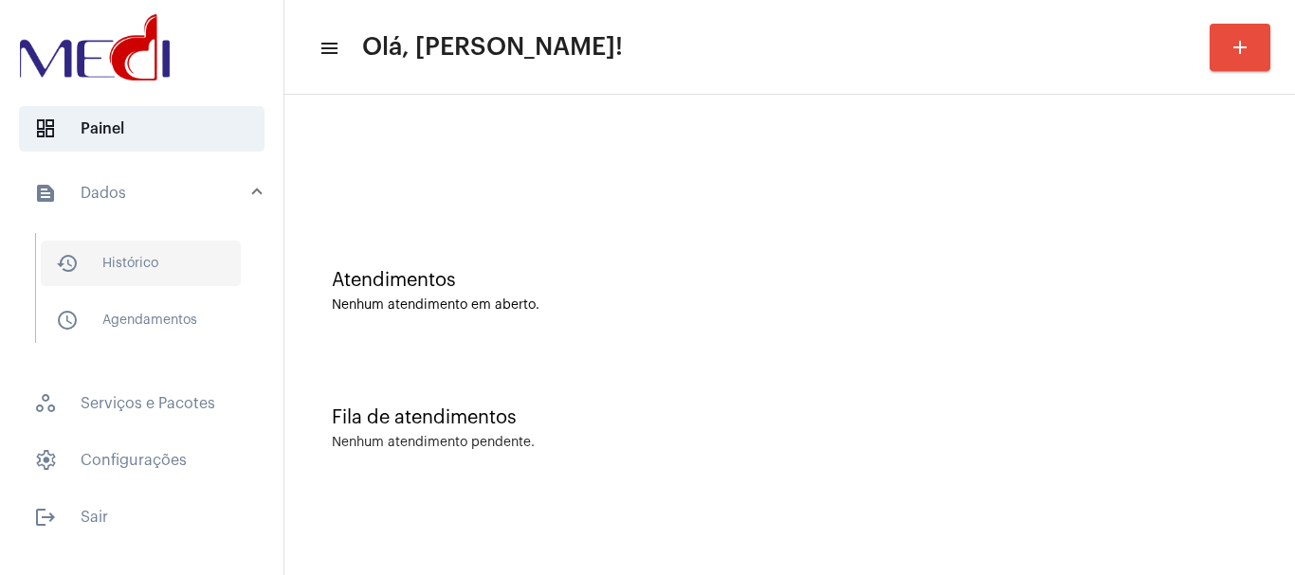
click at [163, 261] on span "history_outlined Histórico" at bounding box center [141, 263] width 200 height 45
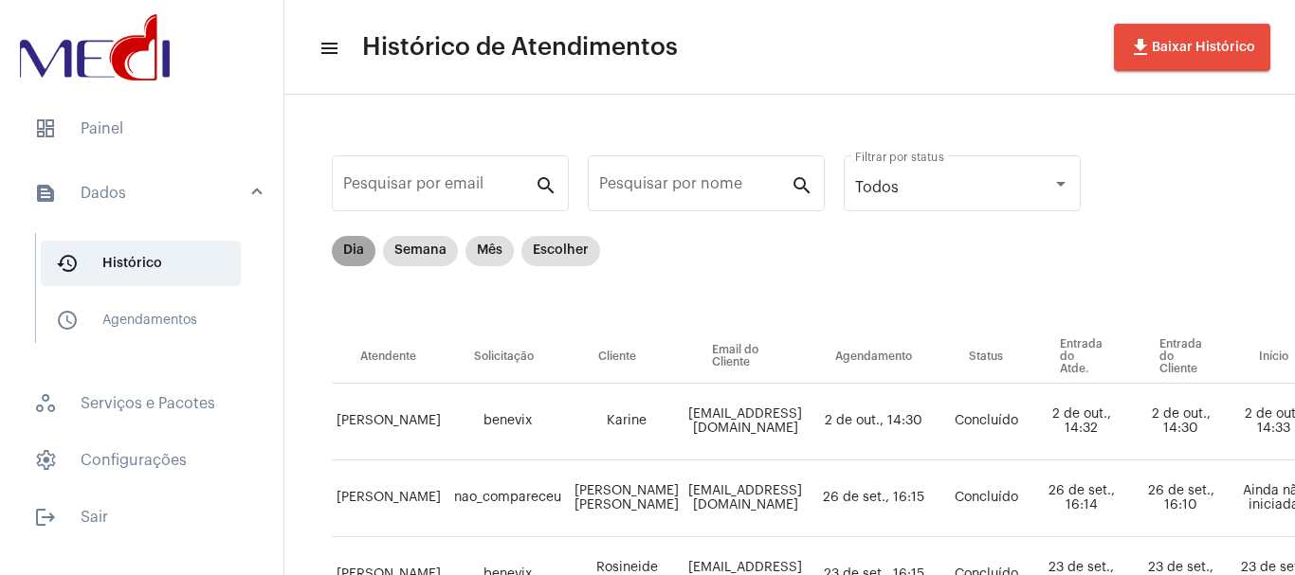
drag, startPoint x: 351, startPoint y: 247, endPoint x: 361, endPoint y: 260, distance: 16.1
click at [351, 246] on mat-chip "Dia" at bounding box center [354, 251] width 44 height 30
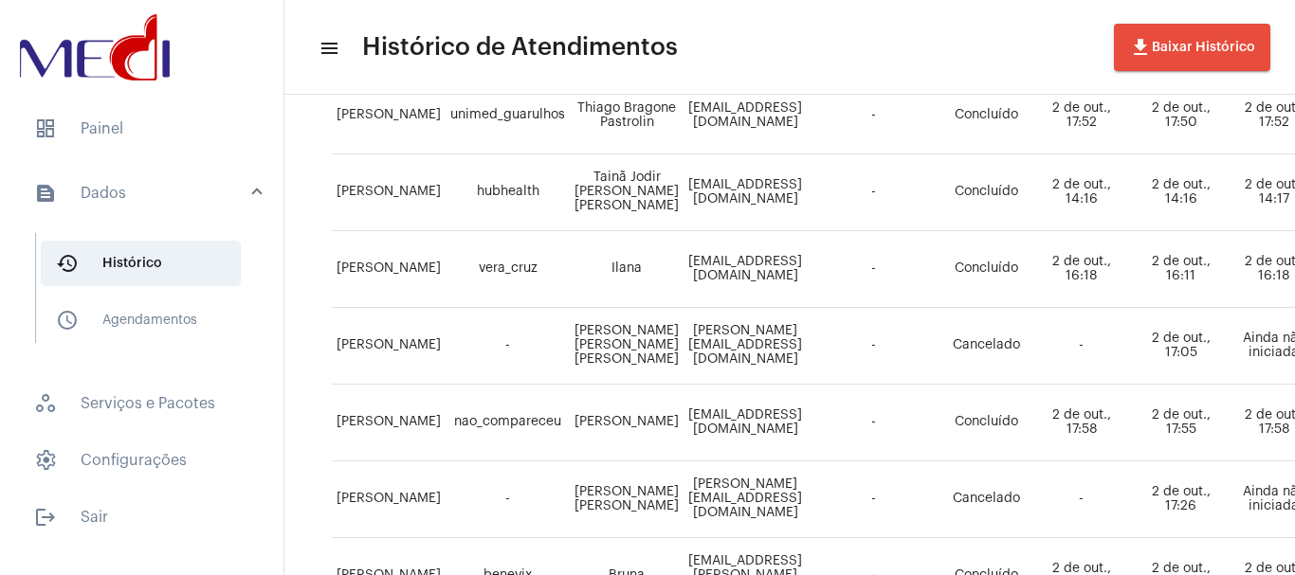
scroll to position [663, 0]
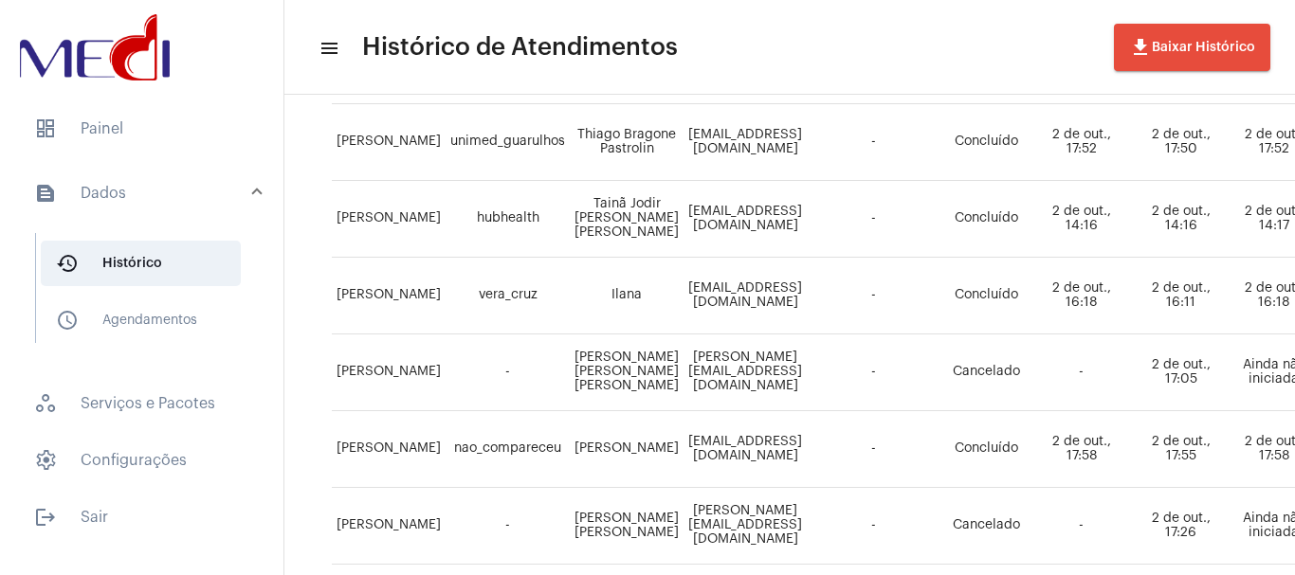
drag, startPoint x: 595, startPoint y: 347, endPoint x: 660, endPoint y: 390, distance: 77.3
click at [660, 390] on td "João Victor Silva de Cerqueira" at bounding box center [627, 373] width 114 height 77
copy td "João Victor Silva de Cerqueira"
click at [127, 130] on span "dashboard Painel" at bounding box center [141, 128] width 245 height 45
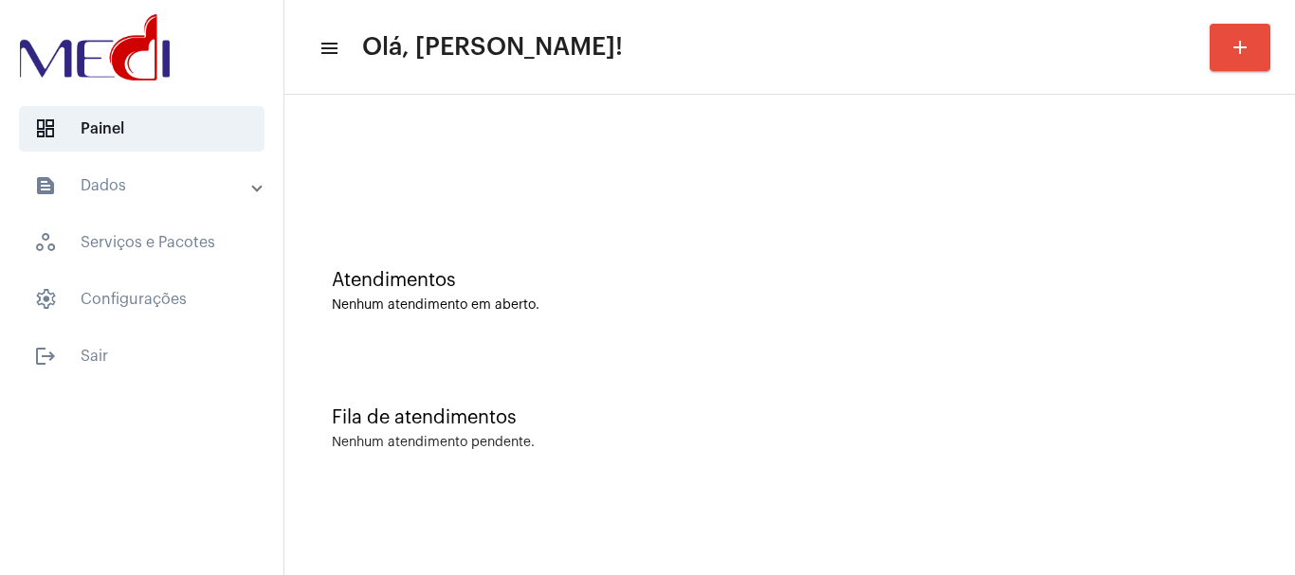
click at [555, 291] on div "Atendimentos Nenhum atendimento em aberto." at bounding box center [790, 291] width 916 height 43
click at [589, 365] on div "Fila de atendimentos Nenhum atendimento pendente." at bounding box center [789, 419] width 991 height 137
click at [514, 242] on div "Atendimentos Nenhum atendimento em aberto." at bounding box center [789, 281] width 991 height 137
click at [463, 200] on div at bounding box center [789, 158] width 991 height 109
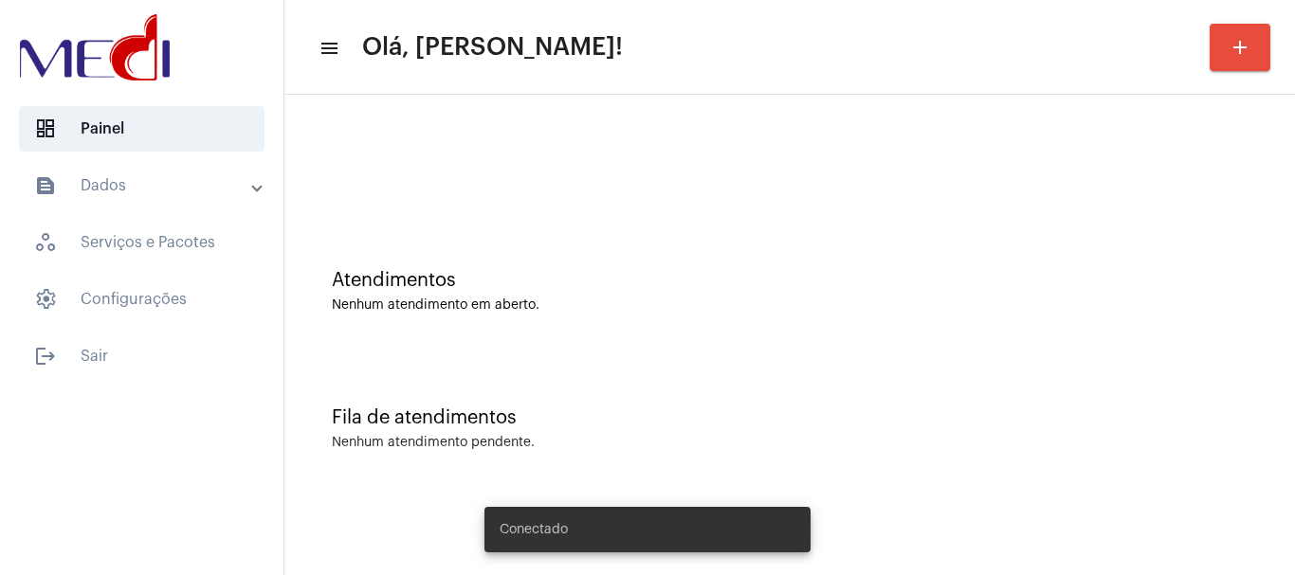
click at [578, 378] on div "Fila de atendimentos Nenhum atendimento pendente." at bounding box center [789, 419] width 991 height 137
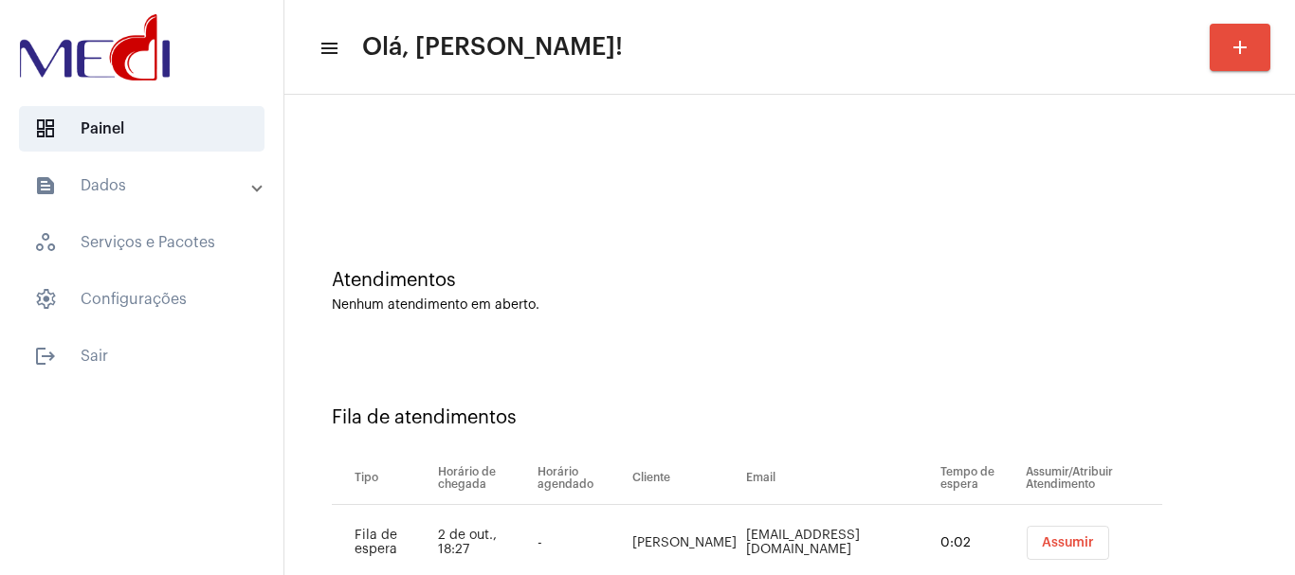
scroll to position [58, 0]
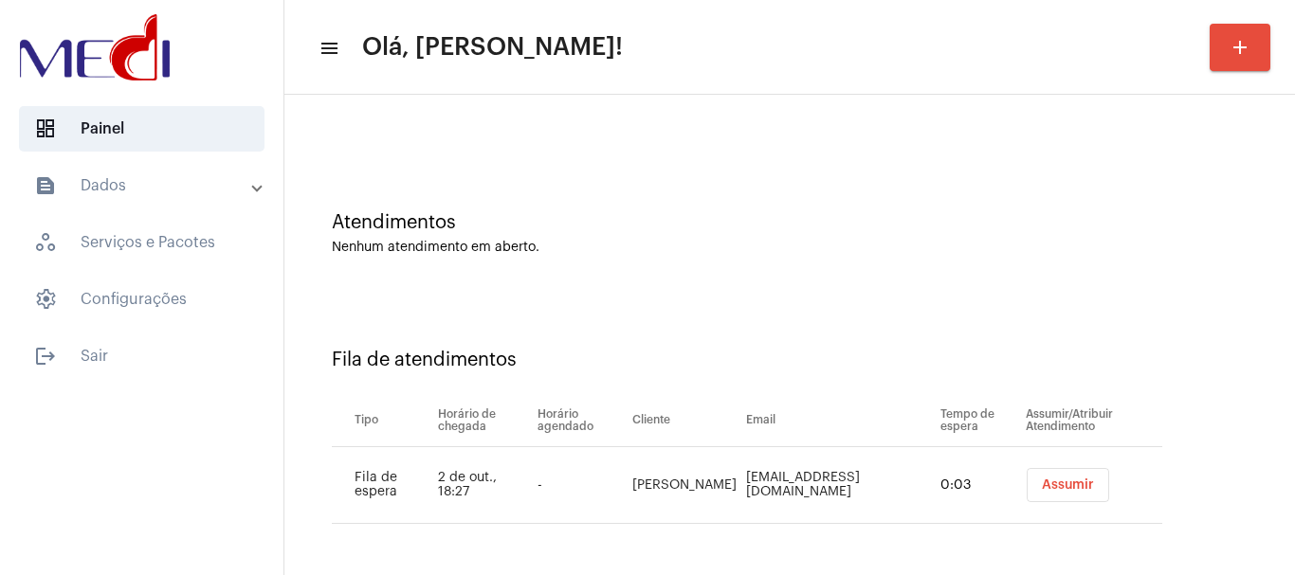
click at [1042, 486] on span "Assumir" at bounding box center [1068, 485] width 52 height 13
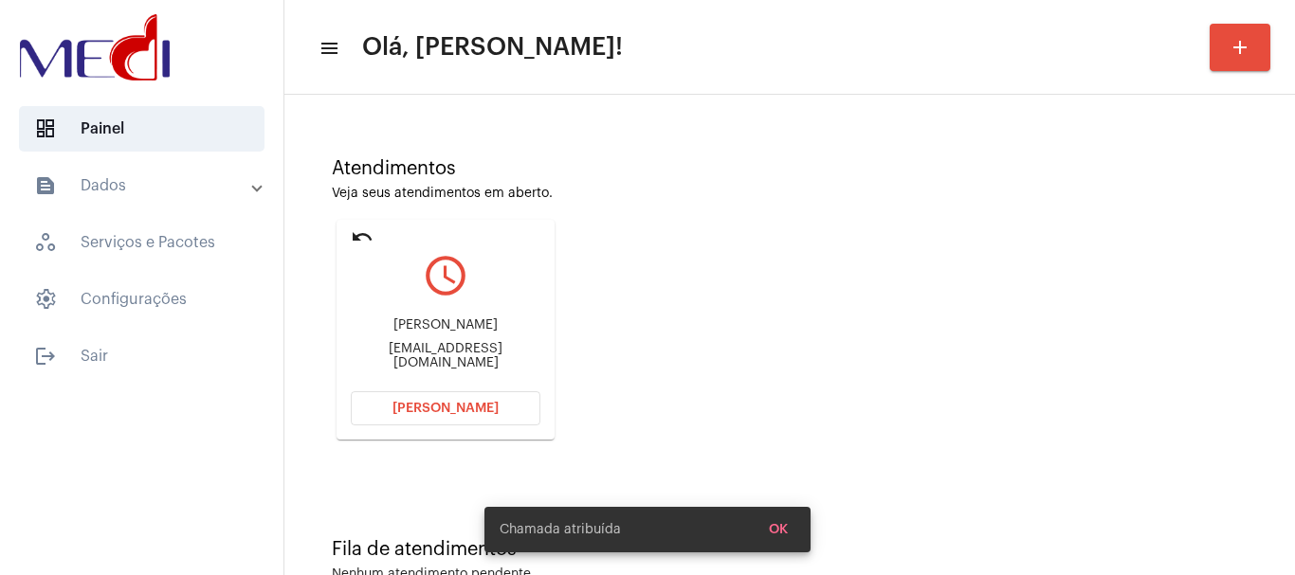
scroll to position [166, 0]
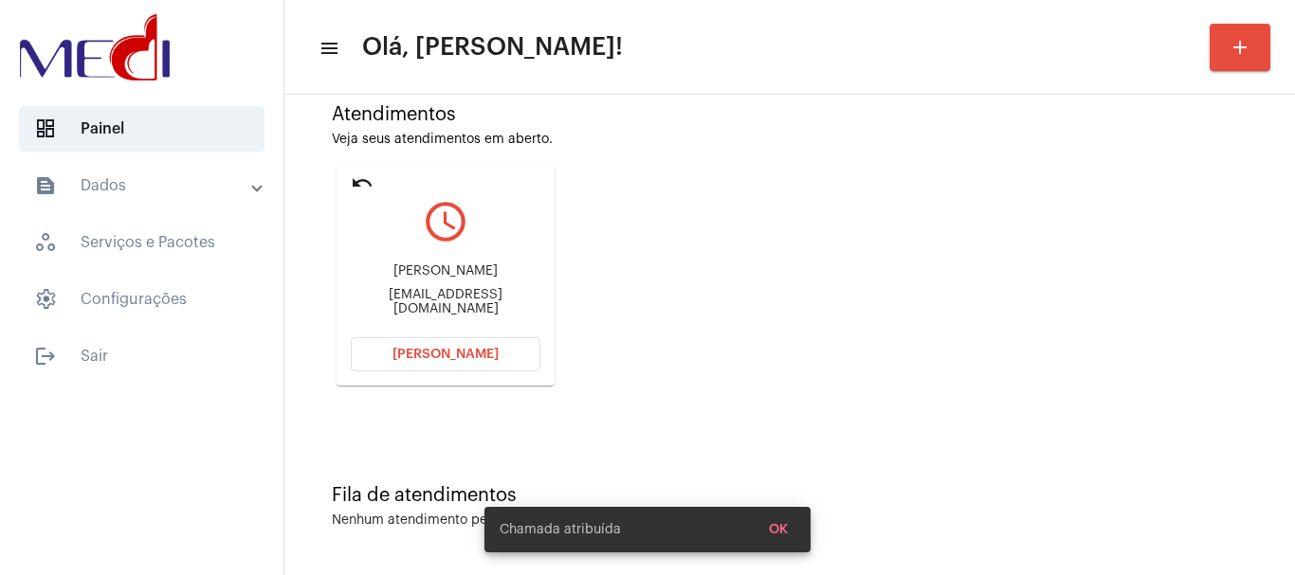
drag, startPoint x: 366, startPoint y: 278, endPoint x: 517, endPoint y: 266, distance: 151.1
click at [517, 266] on div "[PERSON_NAME] Canezin [EMAIL_ADDRESS][DOMAIN_NAME]" at bounding box center [446, 289] width 190 height 85
copy div "[PERSON_NAME]"
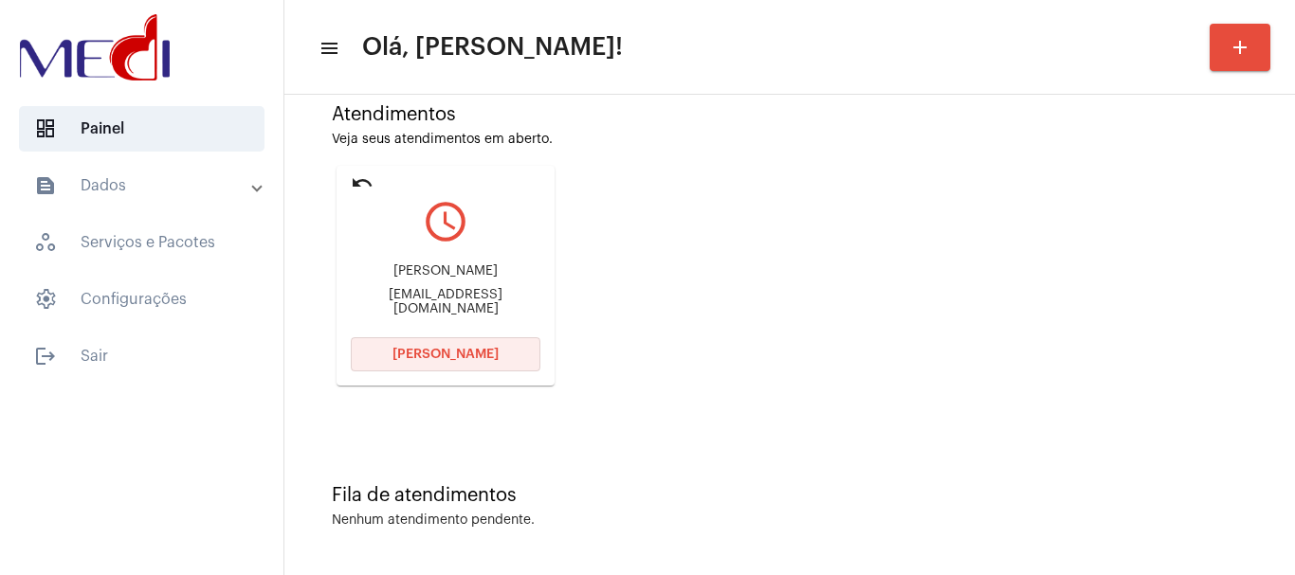
drag, startPoint x: 393, startPoint y: 342, endPoint x: 377, endPoint y: 267, distance: 76.6
click at [393, 338] on button "[PERSON_NAME]" at bounding box center [446, 354] width 190 height 34
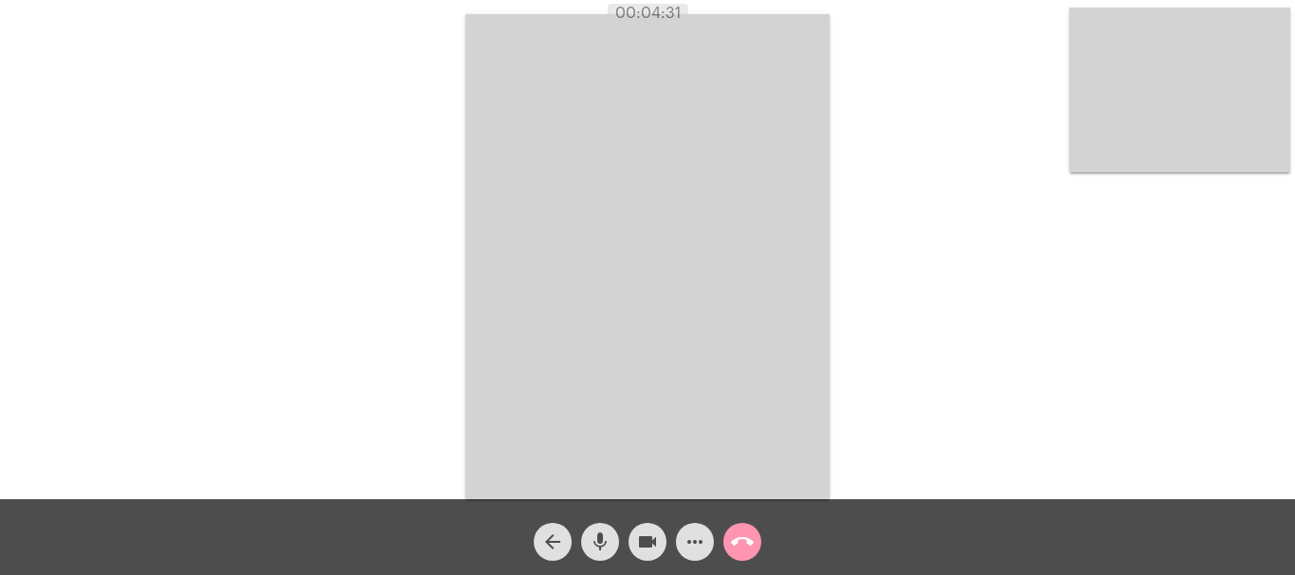
click at [740, 533] on mat-icon "call_end" at bounding box center [742, 542] width 23 height 23
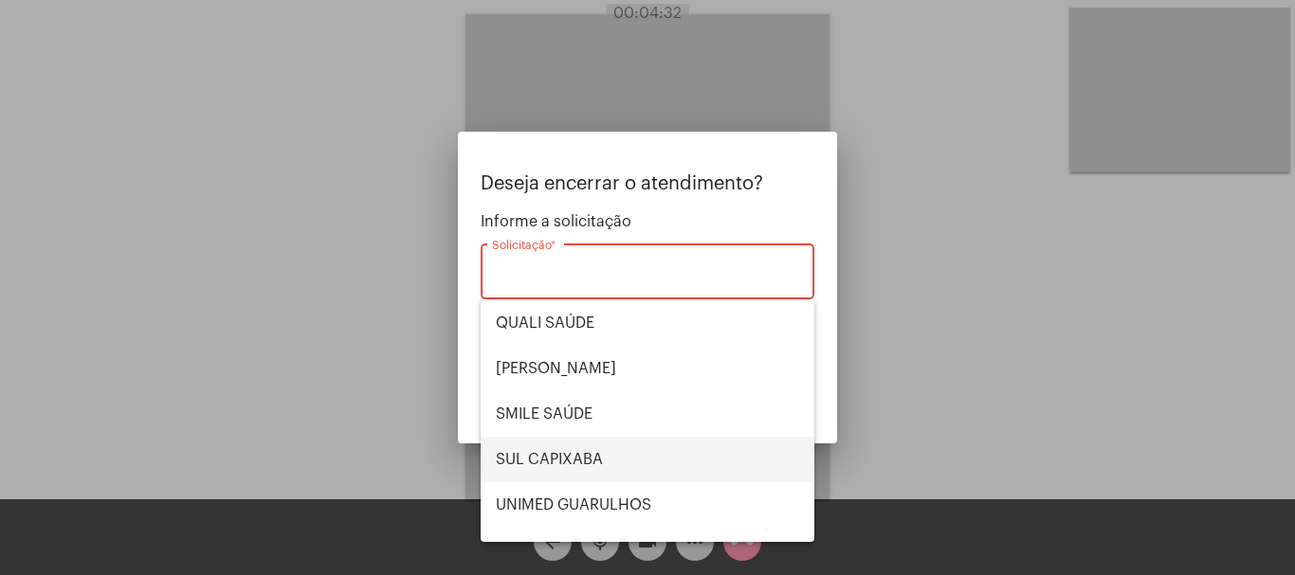
scroll to position [394, 0]
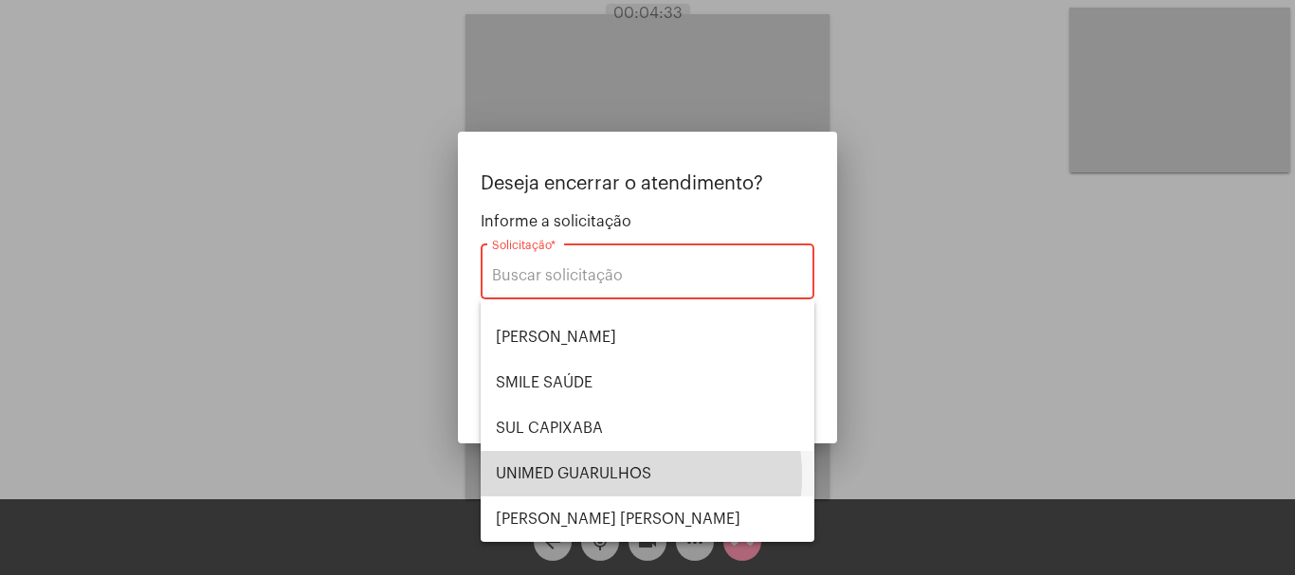
click at [608, 476] on span "UNIMED GUARULHOS" at bounding box center [647, 473] width 303 height 45
type input "UNIMED GUARULHOS"
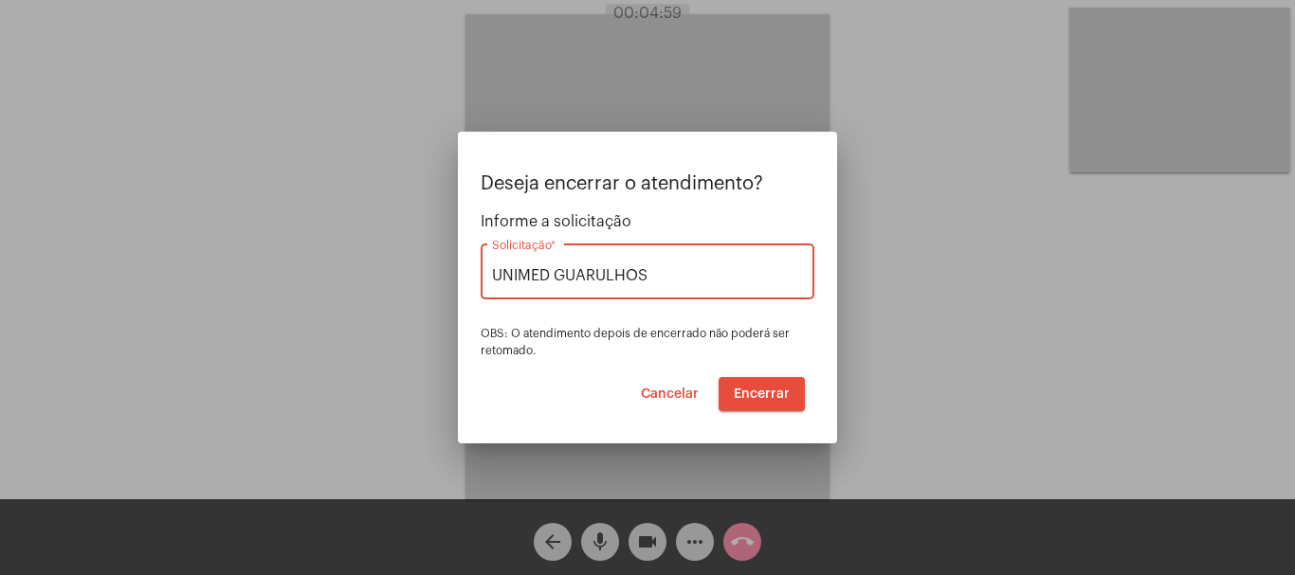
click at [756, 397] on span "Encerrar" at bounding box center [762, 394] width 56 height 13
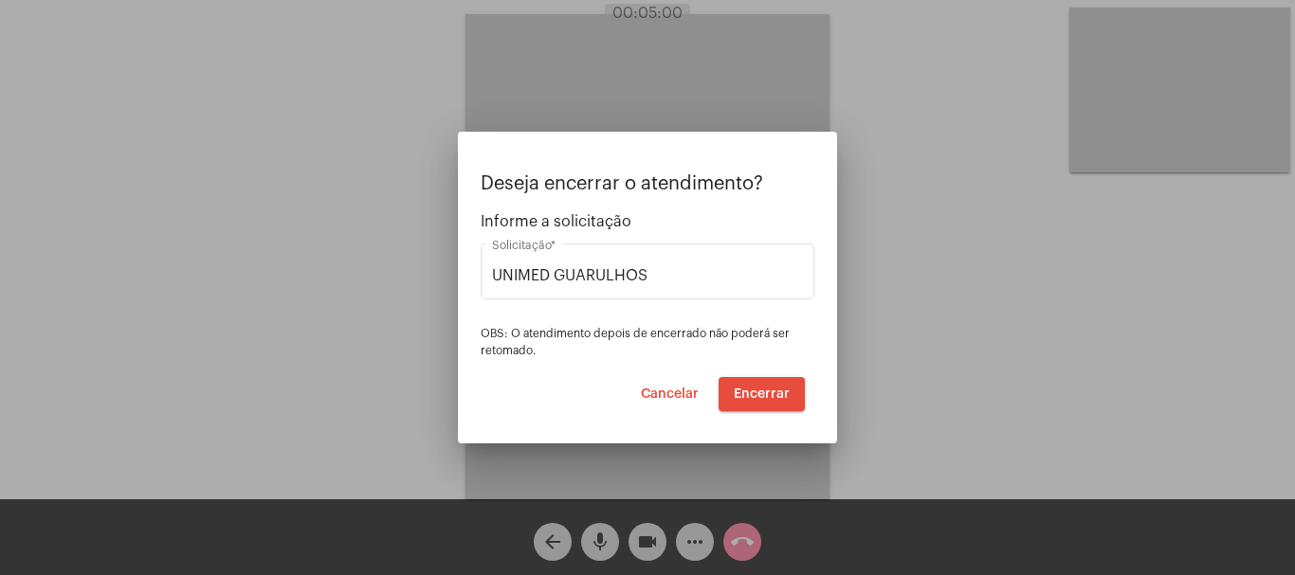
click at [756, 397] on video at bounding box center [647, 256] width 364 height 485
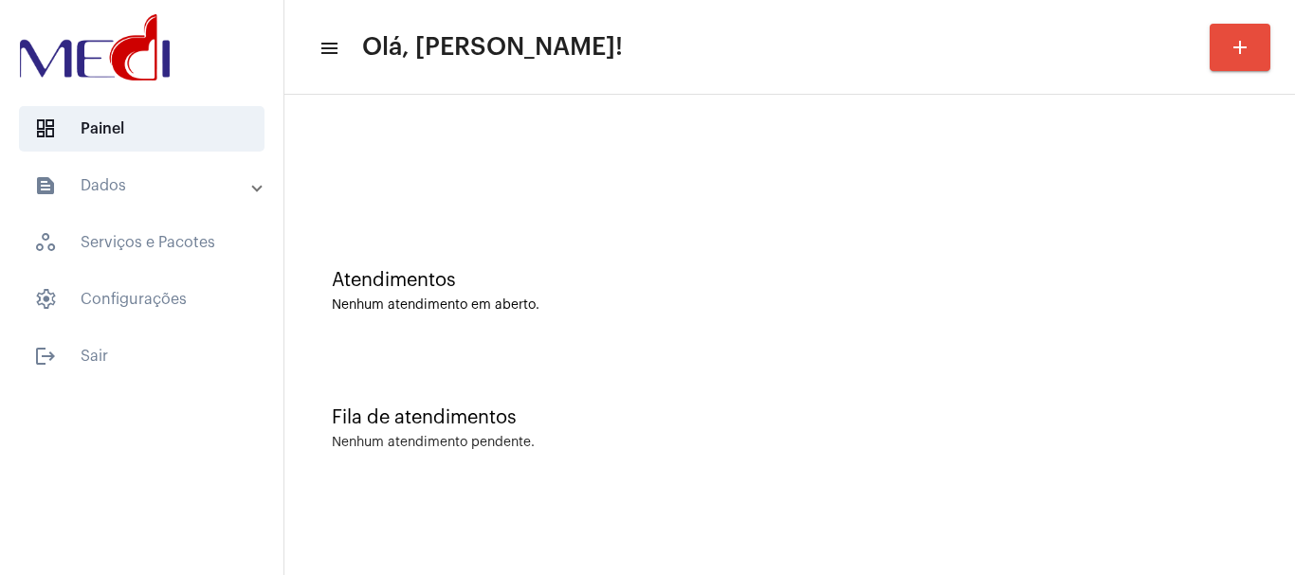
click at [555, 254] on div "Atendimentos Nenhum atendimento em aberto." at bounding box center [789, 281] width 991 height 137
click at [680, 278] on div "Atendimentos" at bounding box center [790, 280] width 916 height 21
click at [367, 376] on div "Fila de atendimentos Nenhum atendimento pendente." at bounding box center [789, 419] width 991 height 137
click at [698, 287] on div "Atendimentos" at bounding box center [790, 280] width 916 height 21
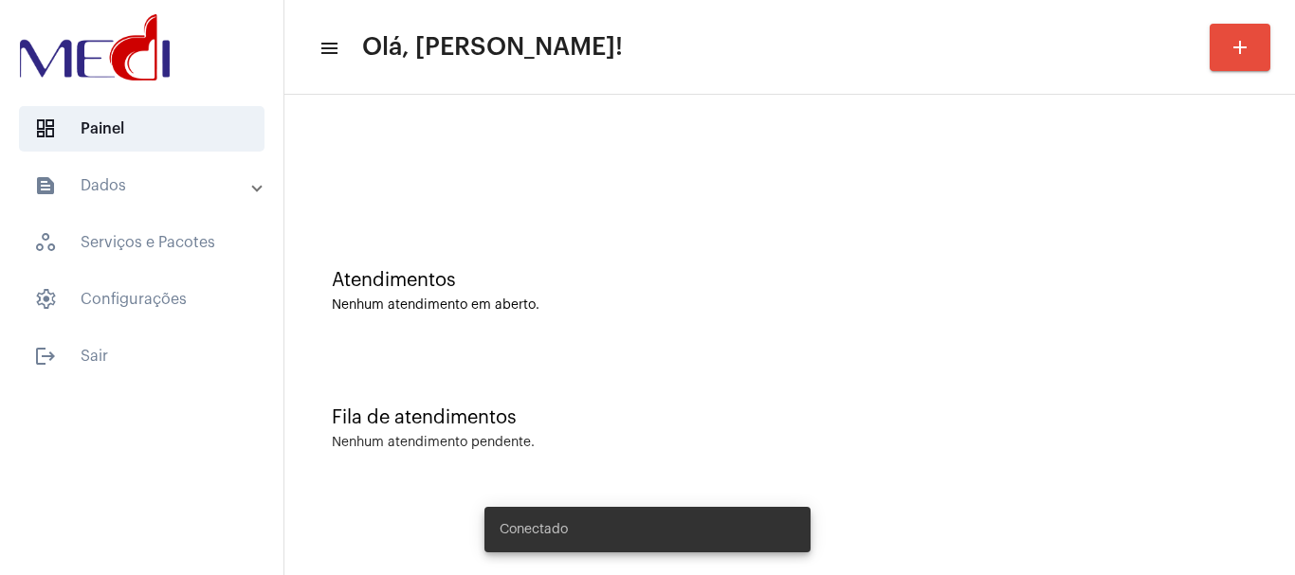
click at [707, 346] on div "Atendimentos Nenhum atendimento em aberto." at bounding box center [789, 281] width 991 height 137
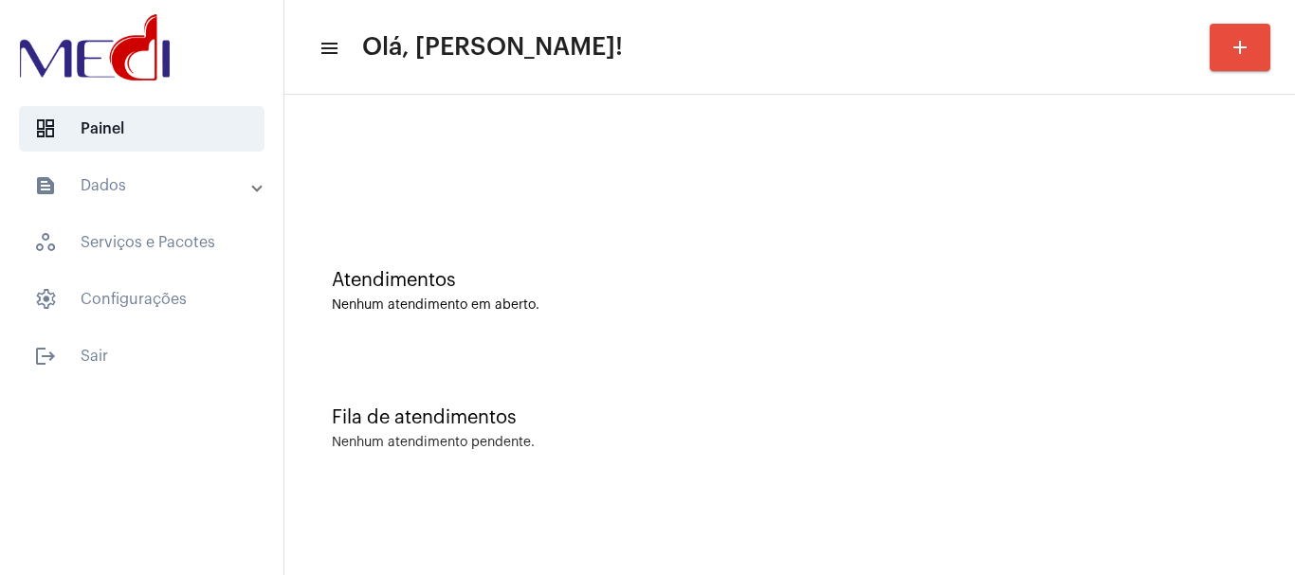
click at [607, 219] on div "Atendimentos Nenhum atendimento em aberto." at bounding box center [789, 281] width 991 height 137
click at [500, 376] on div "Fila de atendimentos Nenhum atendimento pendente." at bounding box center [789, 419] width 991 height 137
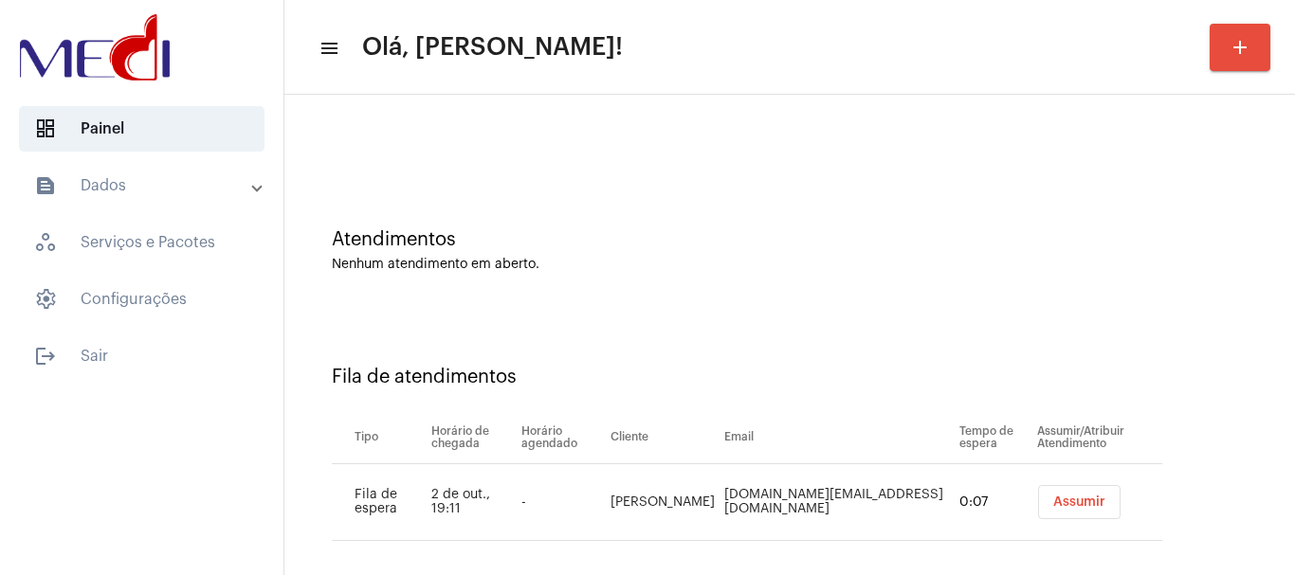
scroll to position [58, 0]
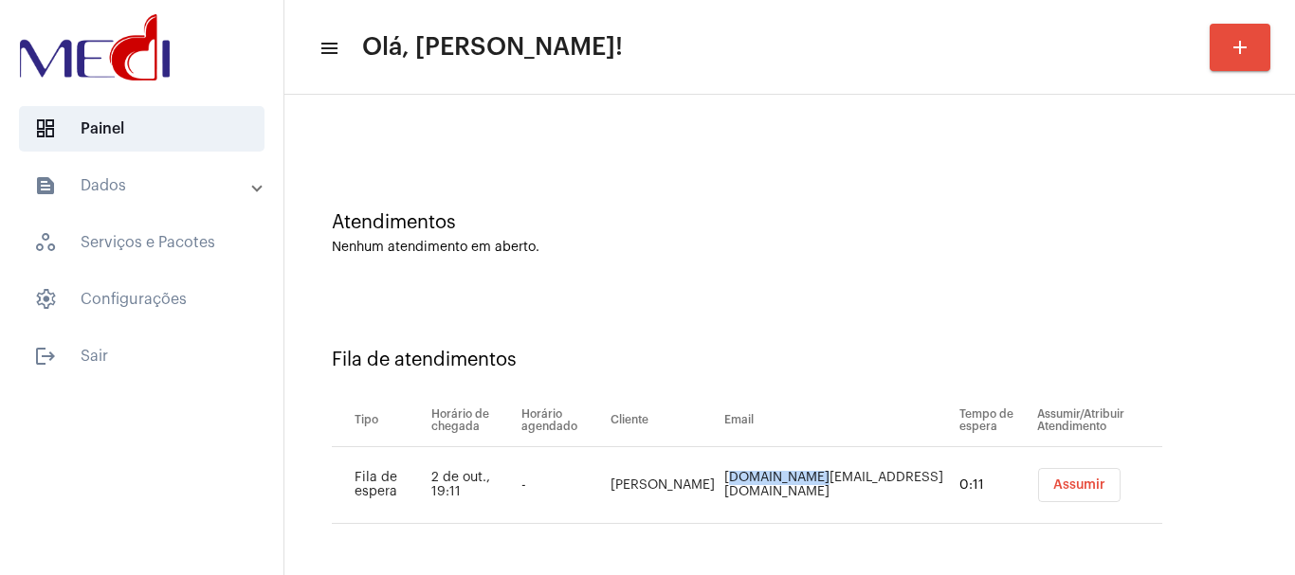
drag, startPoint x: 728, startPoint y: 476, endPoint x: 810, endPoint y: 474, distance: 82.5
click at [810, 474] on td "Flavio.mc@tpa.com.br" at bounding box center [836, 485] width 235 height 77
copy td "Flavio.mc@tp"
click at [1053, 481] on span "Assumir" at bounding box center [1079, 485] width 52 height 13
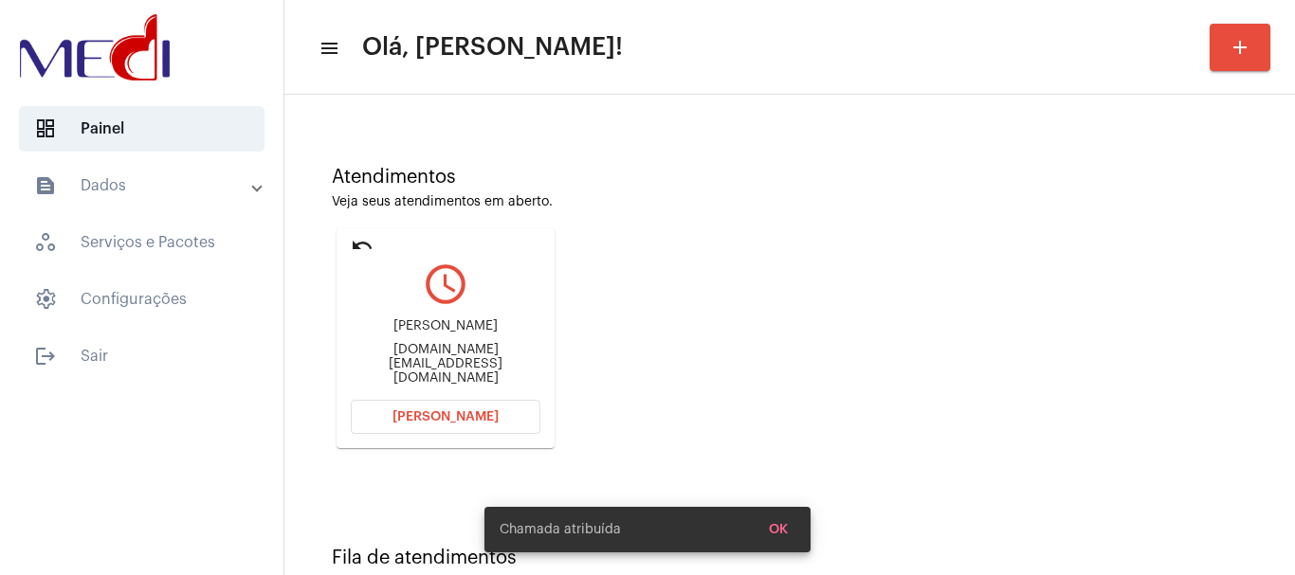
scroll to position [166, 0]
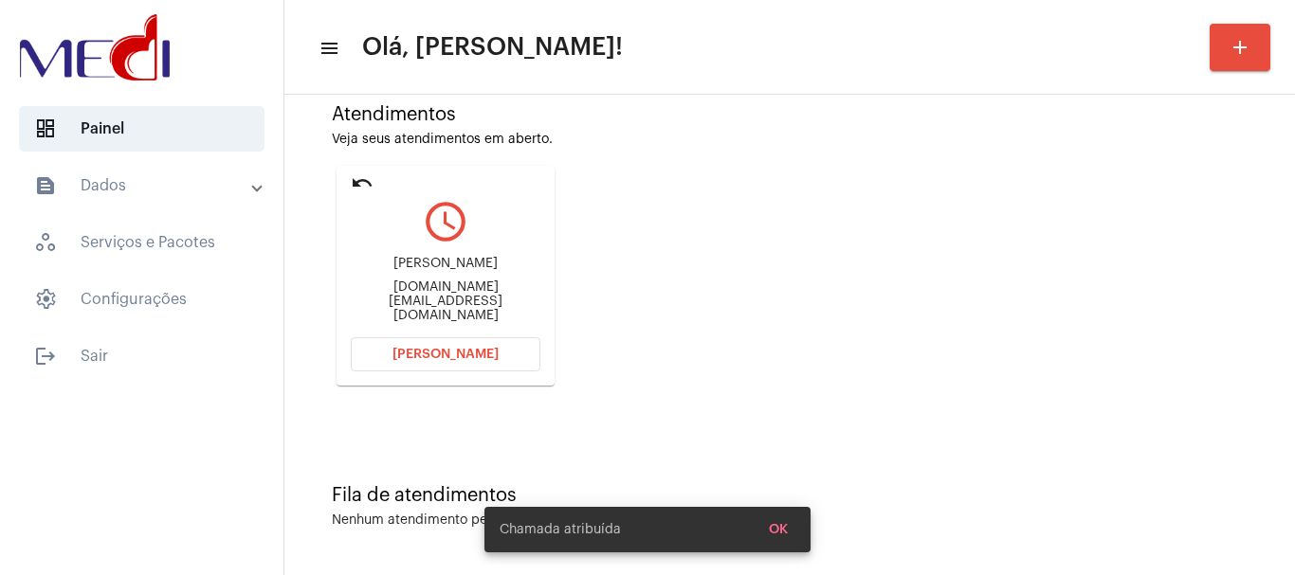
click at [482, 358] on span "Abrir Chamada" at bounding box center [445, 354] width 106 height 13
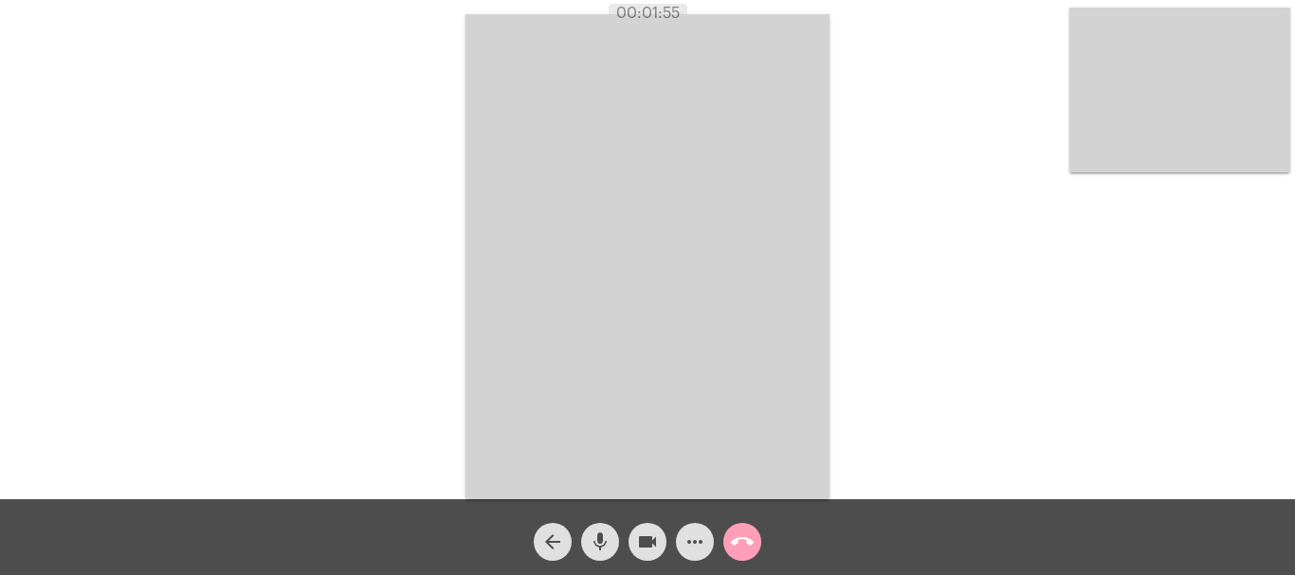
click at [731, 541] on mat-icon "call_end" at bounding box center [742, 542] width 23 height 23
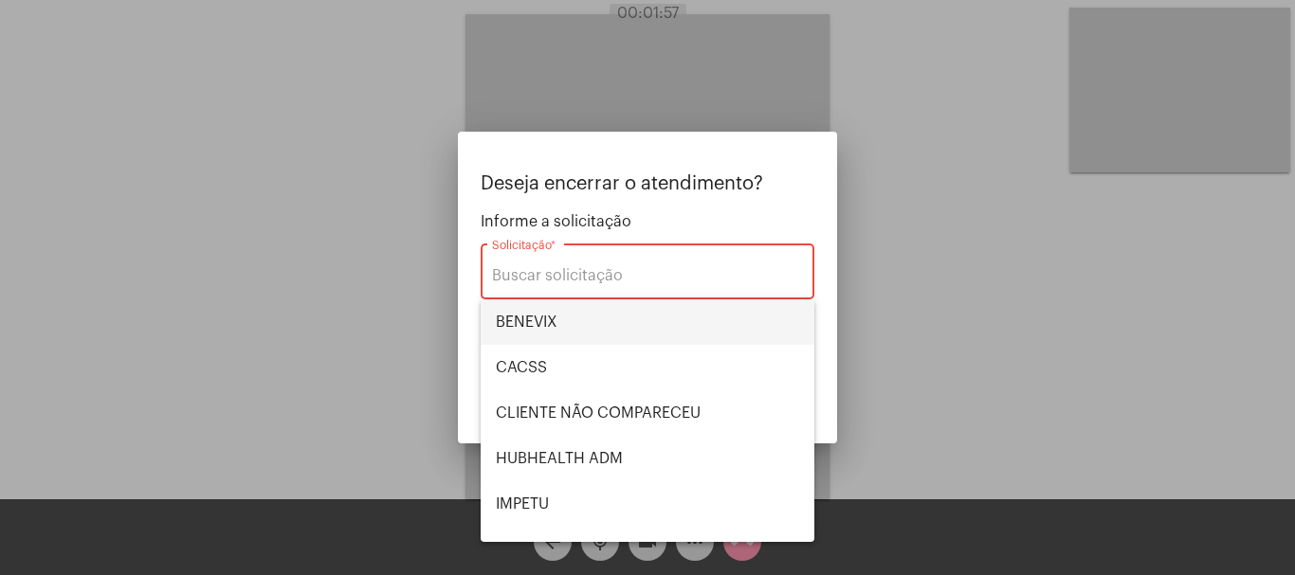
click at [582, 325] on span "BENEVIX" at bounding box center [647, 321] width 303 height 45
type input "BENEVIX"
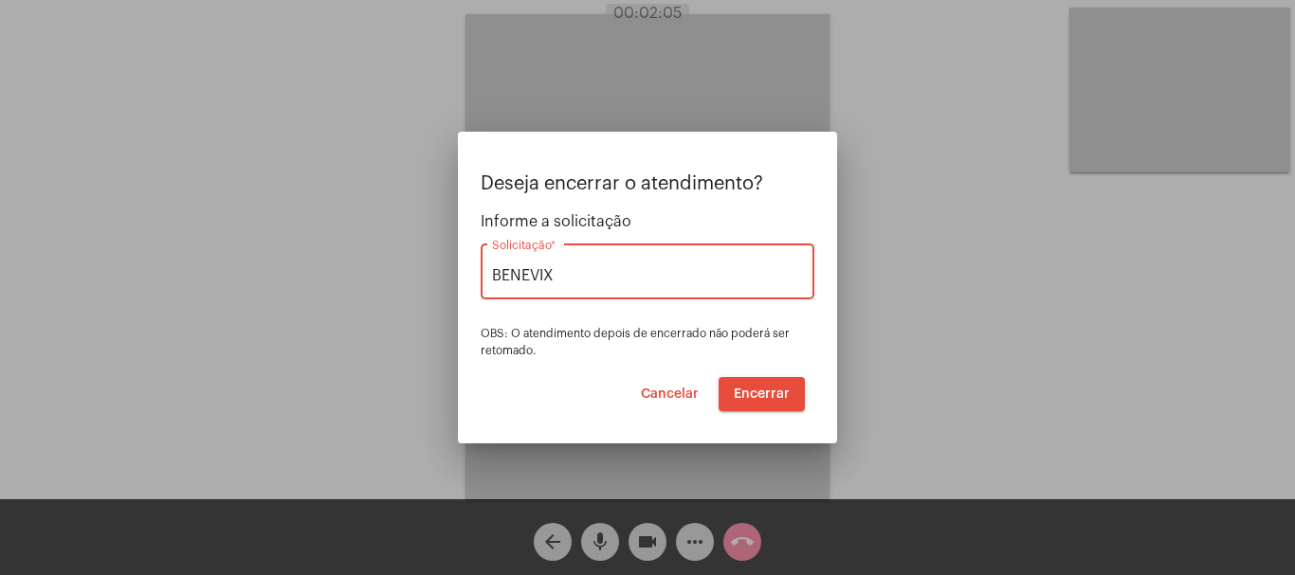
click at [768, 389] on span "Encerrar" at bounding box center [762, 394] width 56 height 13
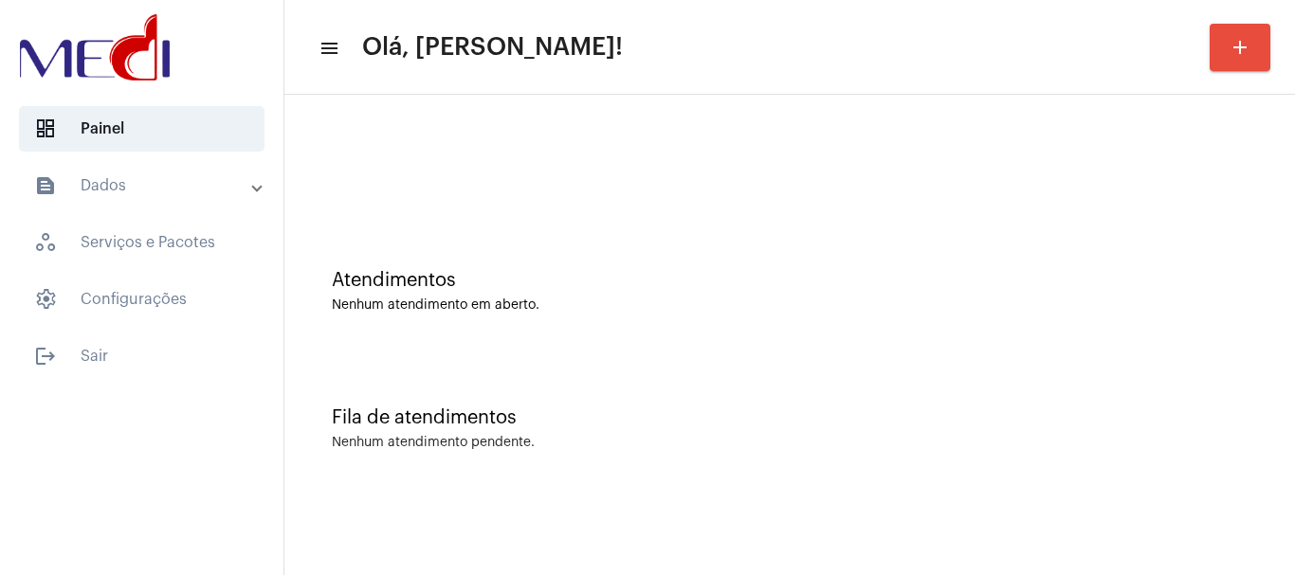
click at [517, 364] on div "Fila de atendimentos Nenhum atendimento pendente." at bounding box center [789, 419] width 991 height 137
click at [649, 123] on div at bounding box center [789, 158] width 991 height 109
click at [464, 260] on div "Atendimentos Nenhum atendimento em aberto." at bounding box center [789, 281] width 991 height 137
